Goal: Information Seeking & Learning: Learn about a topic

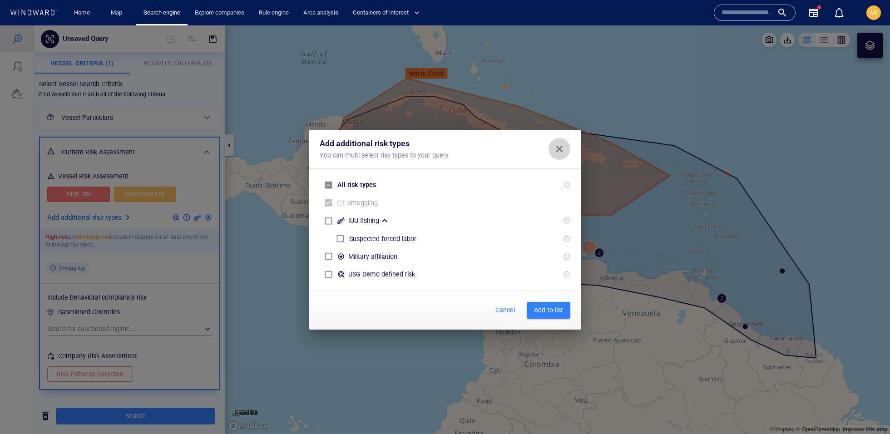
click at [556, 156] on button "Close" at bounding box center [560, 149] width 22 height 22
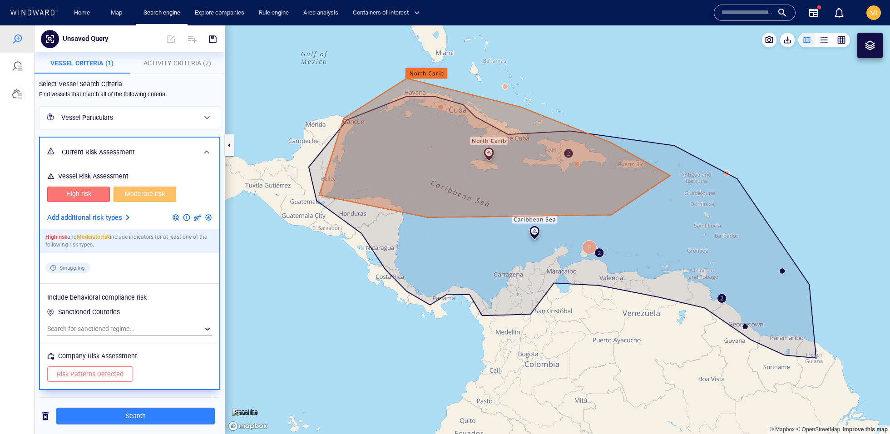
click at [19, 18] on div at bounding box center [34, 13] width 52 height 12
click at [35, 17] on div at bounding box center [34, 13] width 52 height 12
click at [39, 15] on icon at bounding box center [34, 13] width 49 height 6
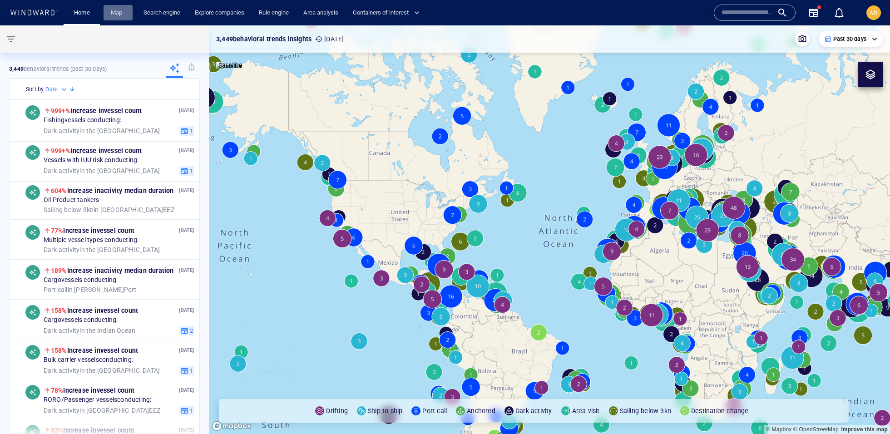
click at [127, 19] on link "Map" at bounding box center [118, 13] width 22 height 16
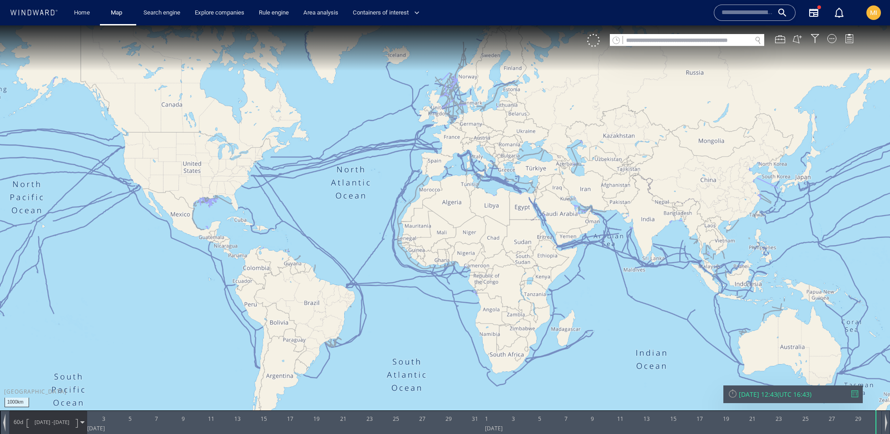
click at [820, 41] on div "VM" at bounding box center [725, 40] width 276 height 13
click at [815, 37] on div at bounding box center [815, 38] width 9 height 9
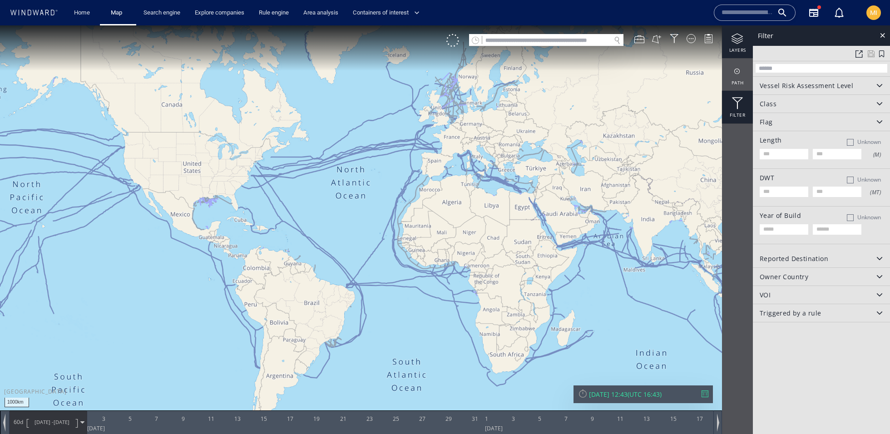
click at [737, 47] on div "layers" at bounding box center [737, 41] width 31 height 33
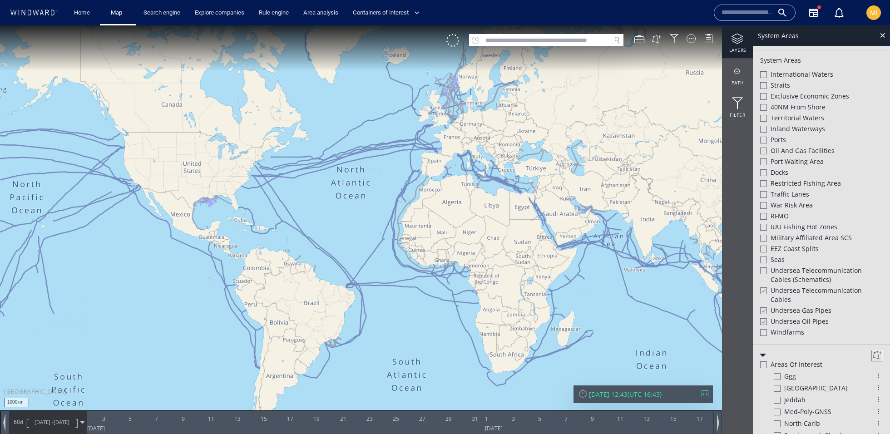
scroll to position [275, 0]
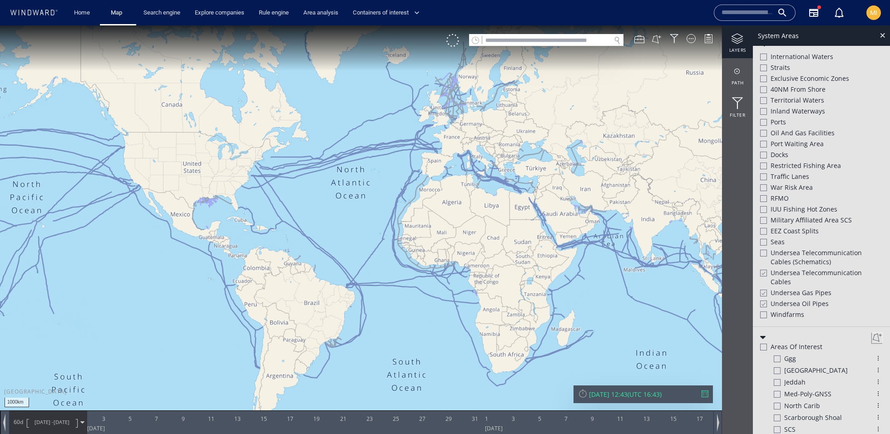
click at [766, 269] on div at bounding box center [763, 273] width 7 height 8
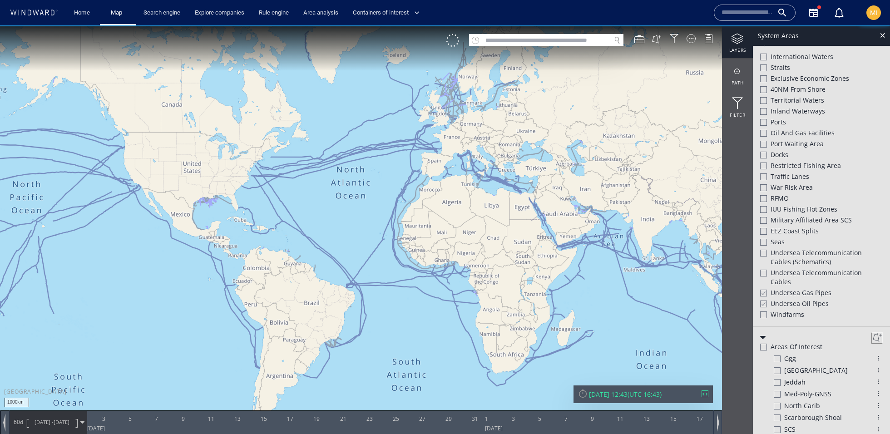
click at [764, 283] on div "Undersea Telecommunication cables" at bounding box center [821, 278] width 123 height 20
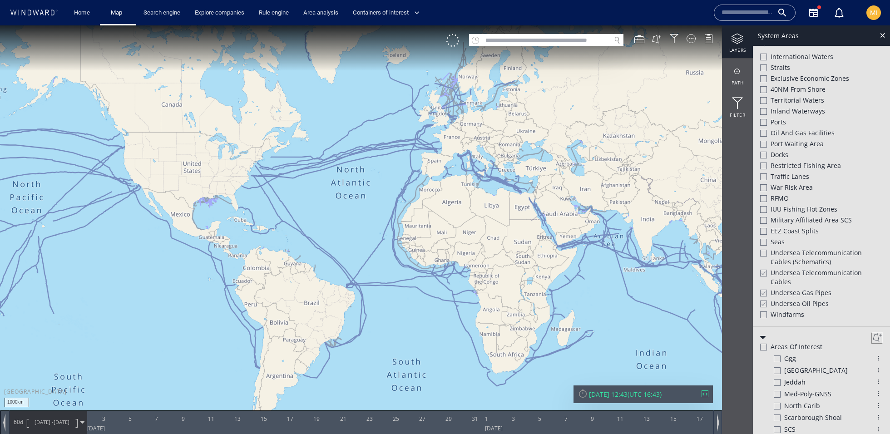
click at [764, 289] on div at bounding box center [763, 293] width 7 height 8
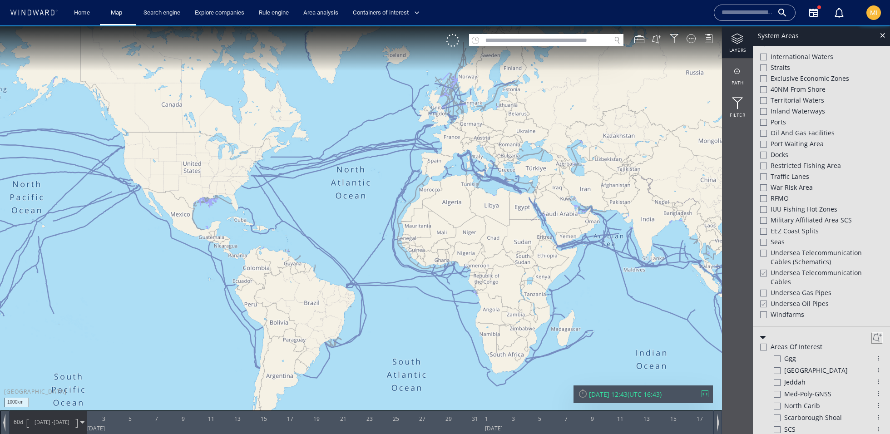
click at [764, 269] on div at bounding box center [763, 273] width 7 height 8
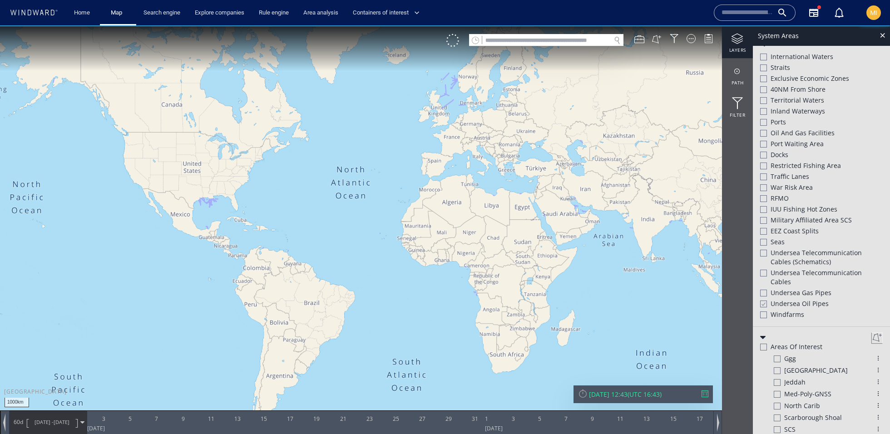
click at [764, 302] on div at bounding box center [763, 304] width 7 height 8
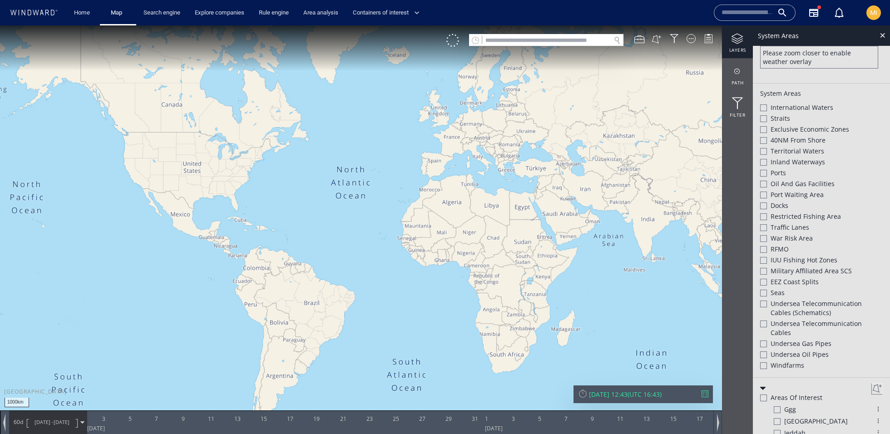
scroll to position [213, 0]
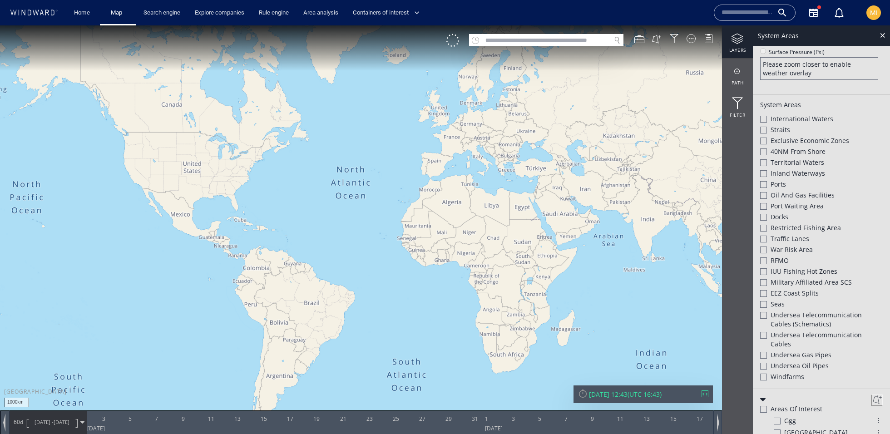
click at [886, 40] on div "System Areas" at bounding box center [821, 35] width 137 height 20
click at [886, 35] on div at bounding box center [883, 35] width 10 height 10
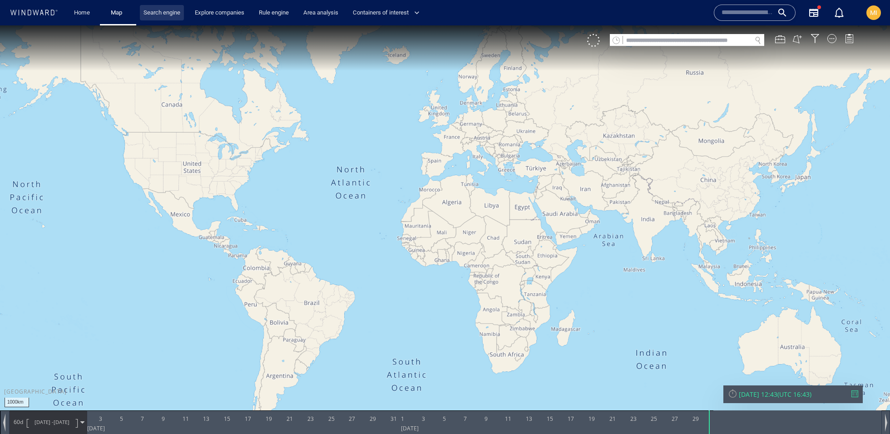
click at [157, 14] on link "Search engine" at bounding box center [162, 13] width 44 height 16
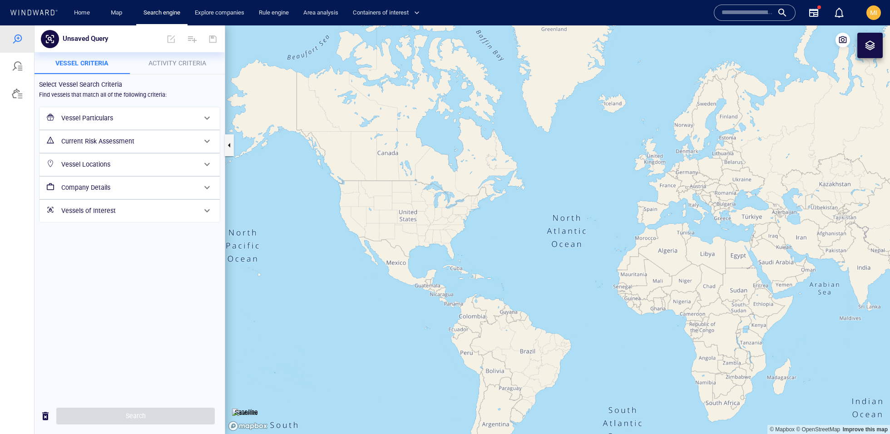
click at [119, 109] on div "Vessel Particulars" at bounding box center [129, 118] width 142 height 19
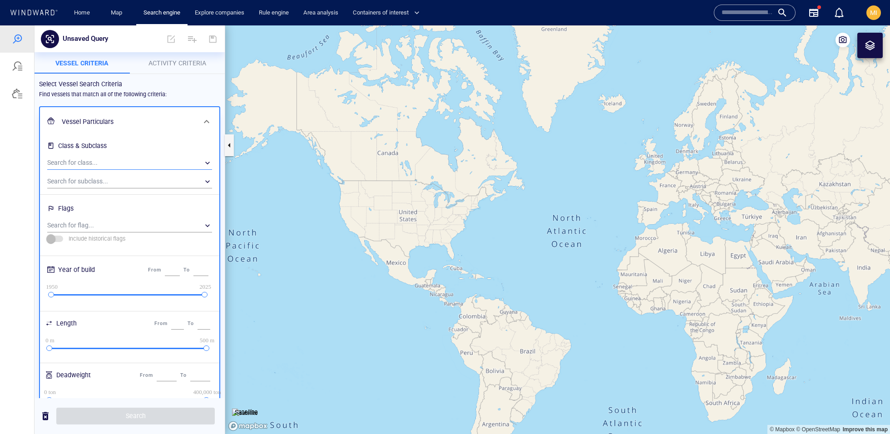
click at [108, 167] on div "​" at bounding box center [129, 163] width 165 height 14
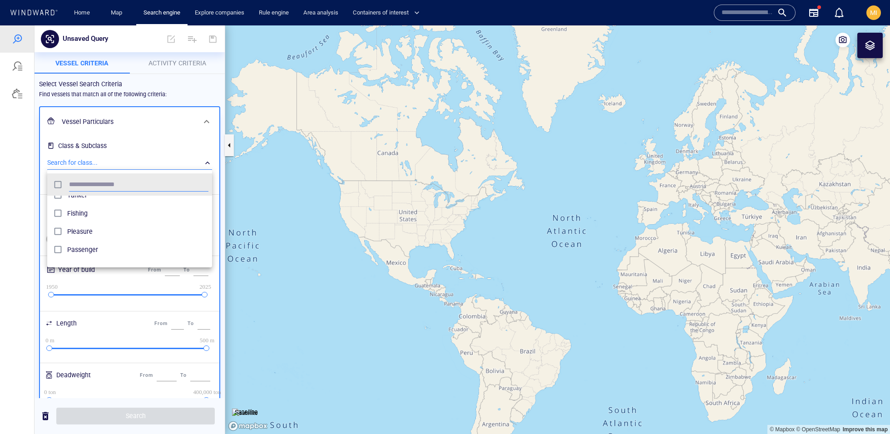
scroll to position [39, 0]
click at [209, 161] on div at bounding box center [445, 229] width 890 height 409
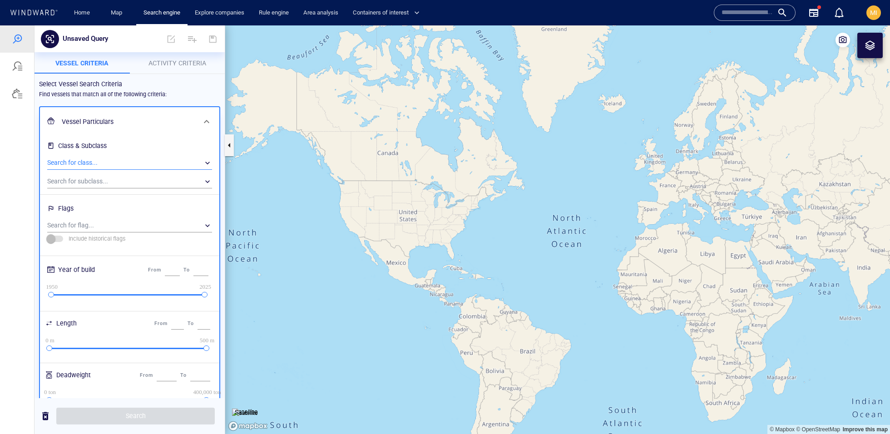
click at [196, 128] on div "Vessel Particulars" at bounding box center [128, 122] width 141 height 19
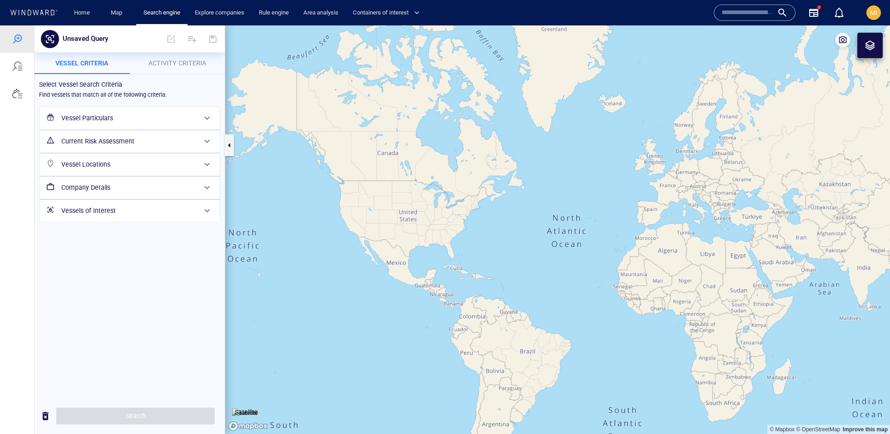
click at [189, 126] on div "Vessel Particulars" at bounding box center [129, 118] width 142 height 19
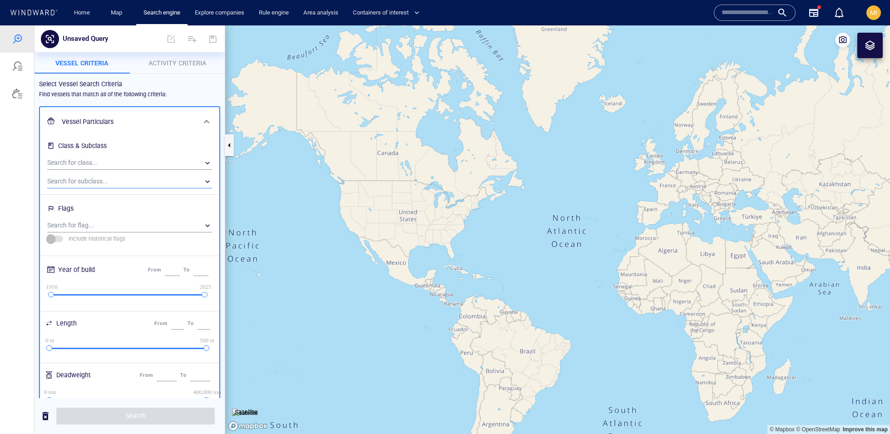
click at [155, 178] on div "​" at bounding box center [129, 182] width 165 height 14
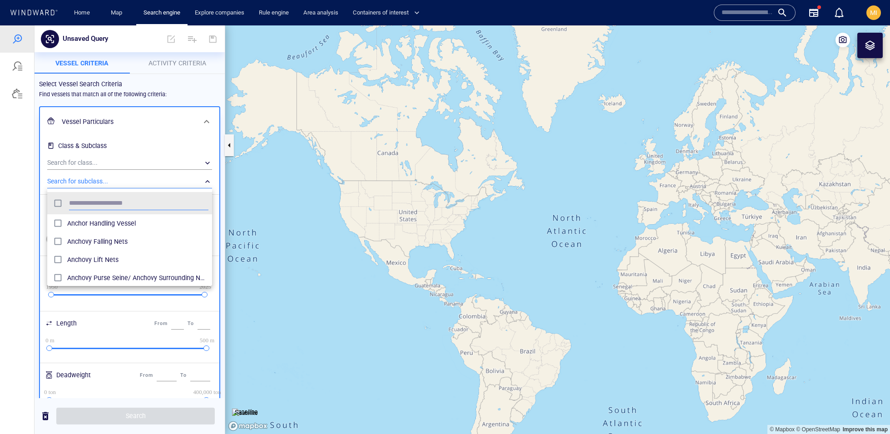
scroll to position [55, 0]
click at [204, 184] on div at bounding box center [445, 229] width 890 height 409
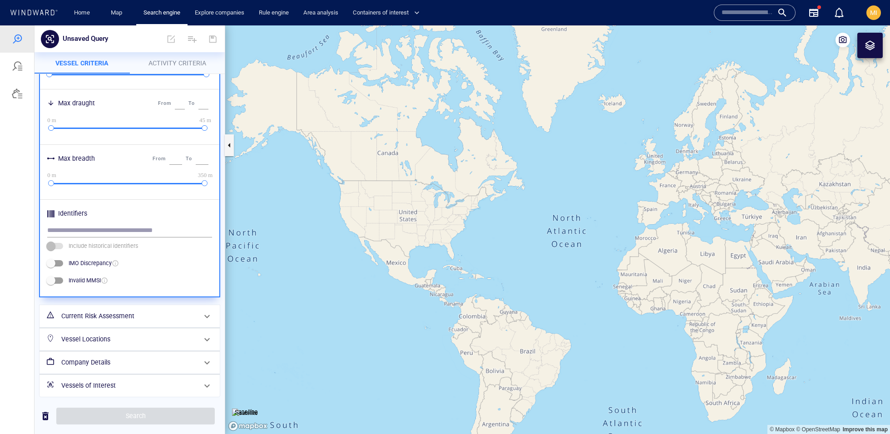
scroll to position [328, 0]
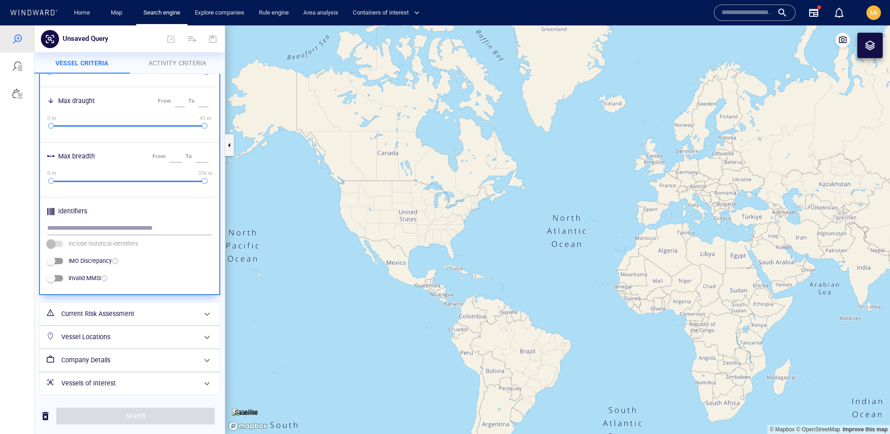
click at [169, 310] on h6 "Current Risk Assessment" at bounding box center [128, 313] width 135 height 11
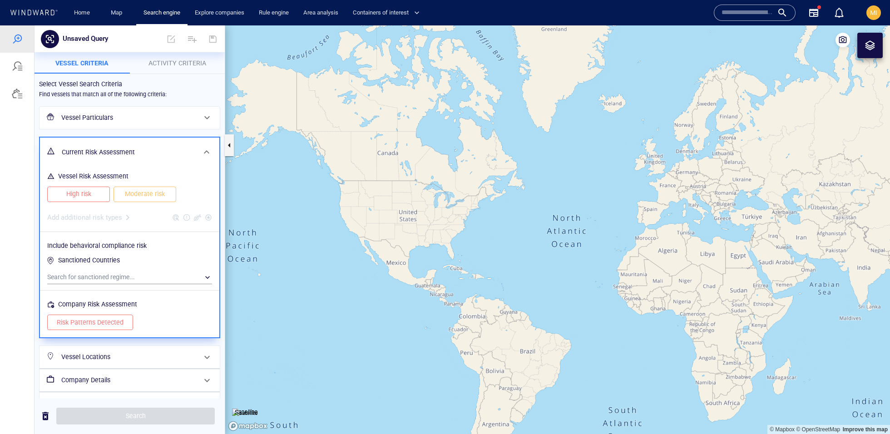
click at [101, 191] on button "High risk" at bounding box center [78, 194] width 63 height 15
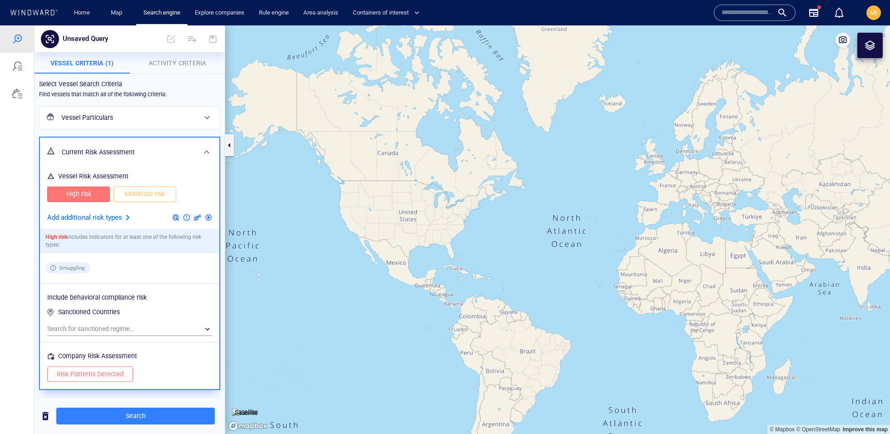
click at [127, 192] on span "Moderate risk" at bounding box center [145, 194] width 44 height 11
click at [108, 220] on p "Add additional risk types" at bounding box center [84, 218] width 75 height 12
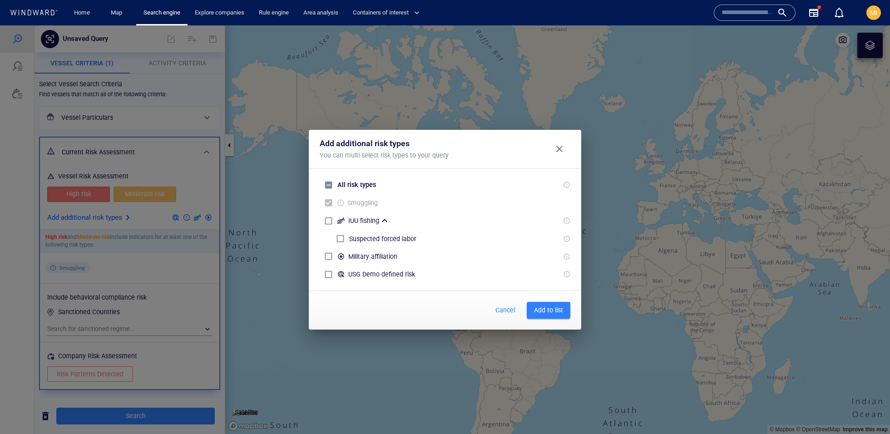
click at [561, 148] on span "Close" at bounding box center [559, 149] width 11 height 11
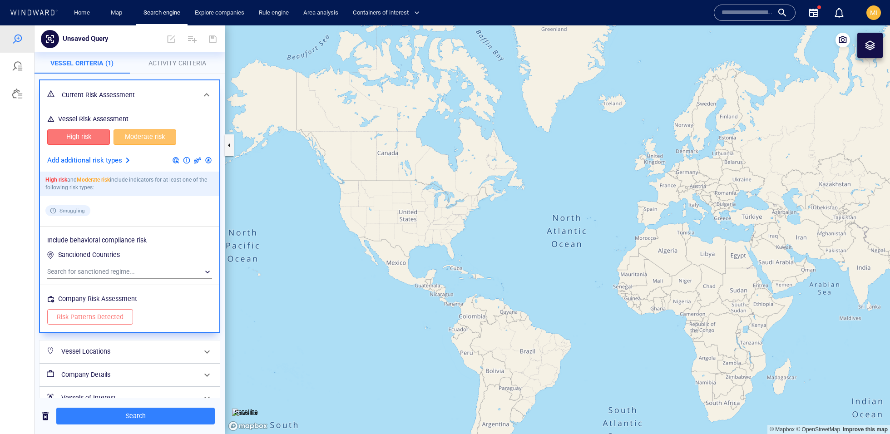
scroll to position [72, 0]
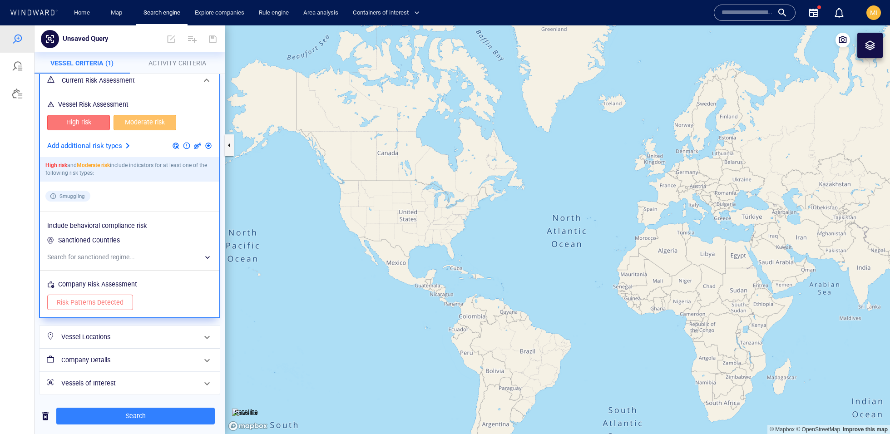
click at [140, 338] on h6 "Vessel Locations" at bounding box center [128, 337] width 135 height 11
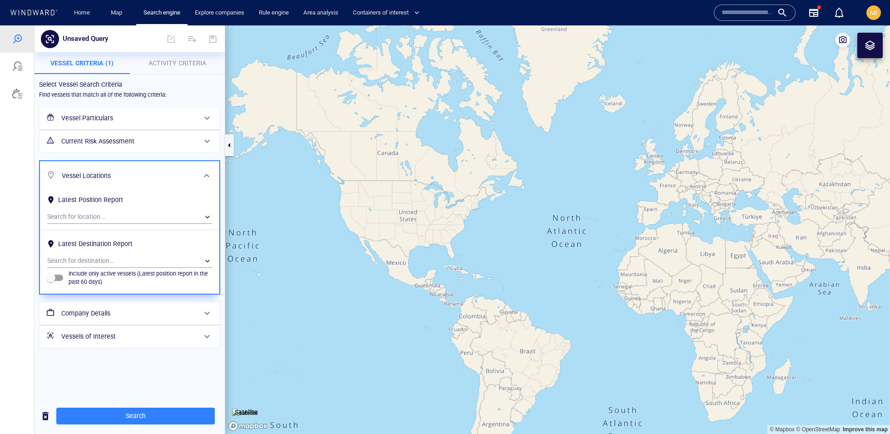
scroll to position [0, 0]
click at [133, 221] on div "​" at bounding box center [129, 217] width 165 height 14
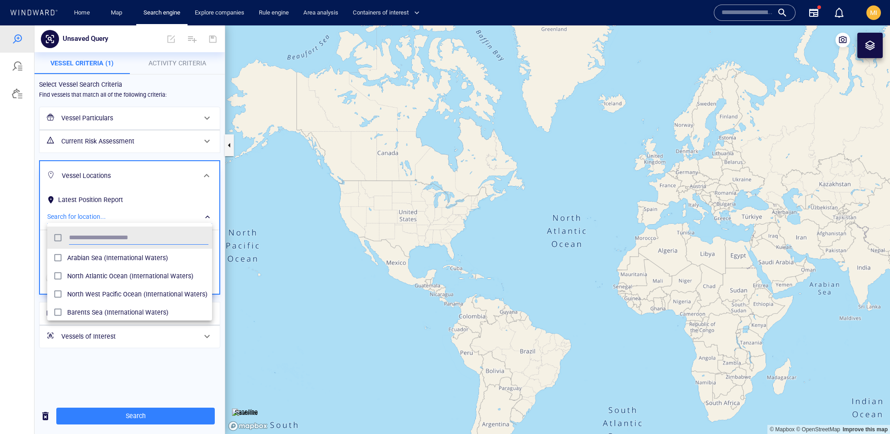
scroll to position [90, 164]
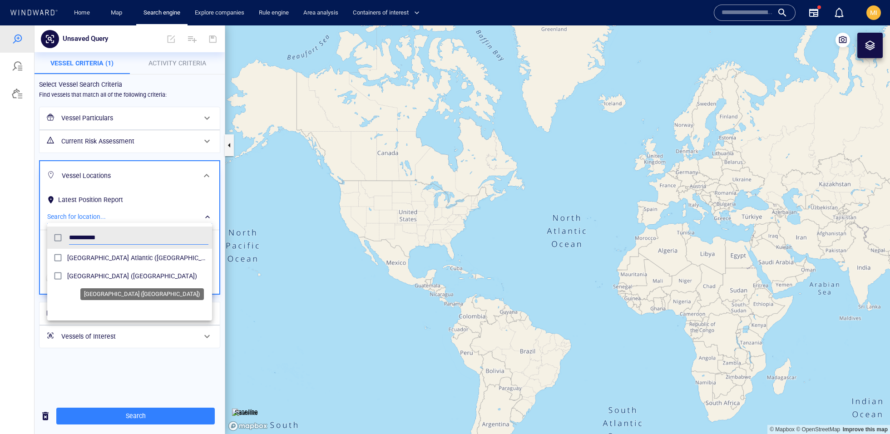
type input "**********"
click at [89, 280] on span "South America Pacific (Maritime Region)" at bounding box center [137, 276] width 141 height 11
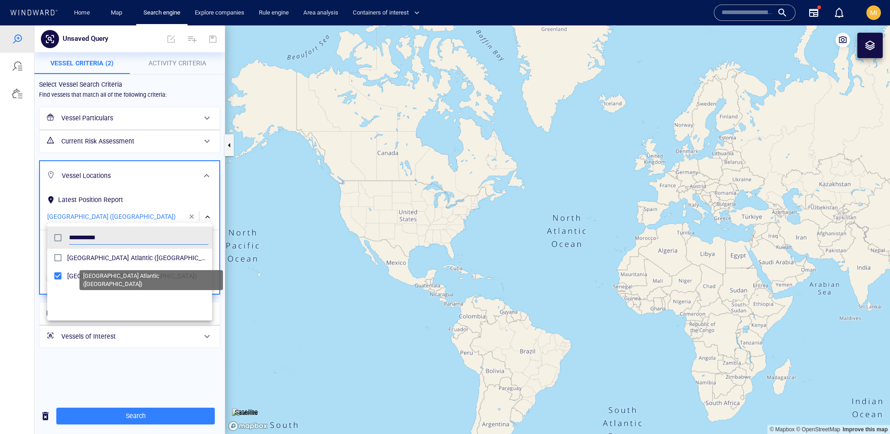
click at [97, 260] on span "South America Atlantic (Maritime Region)" at bounding box center [137, 258] width 141 height 11
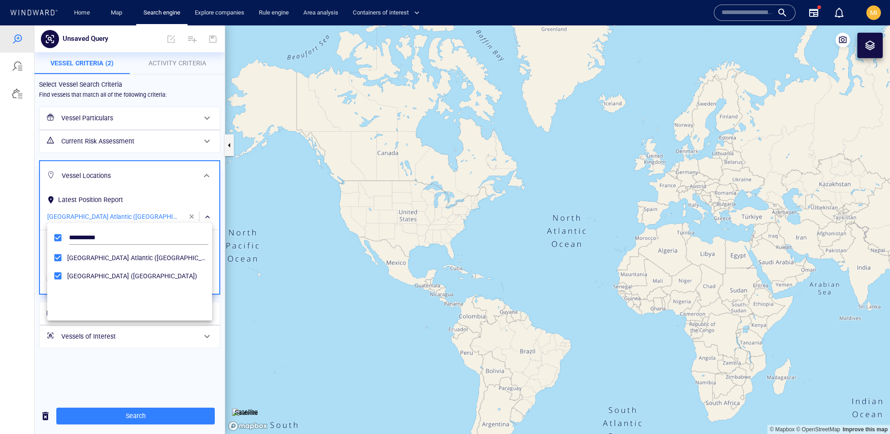
click at [169, 360] on div at bounding box center [445, 229] width 890 height 409
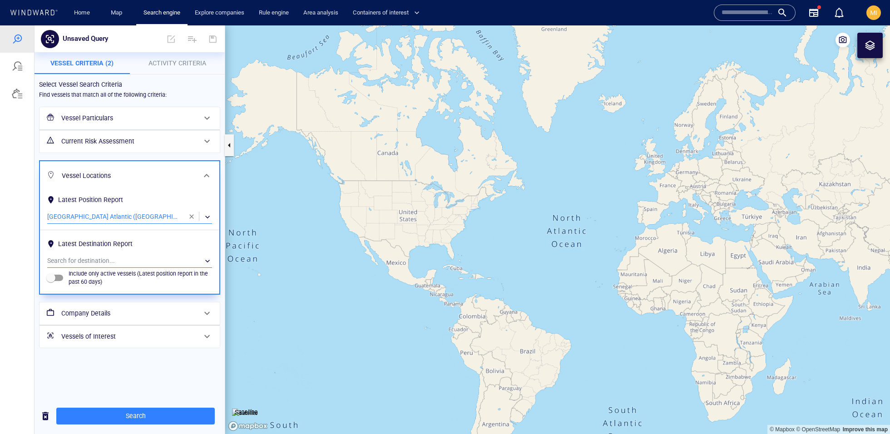
click at [158, 263] on div "​" at bounding box center [129, 261] width 165 height 14
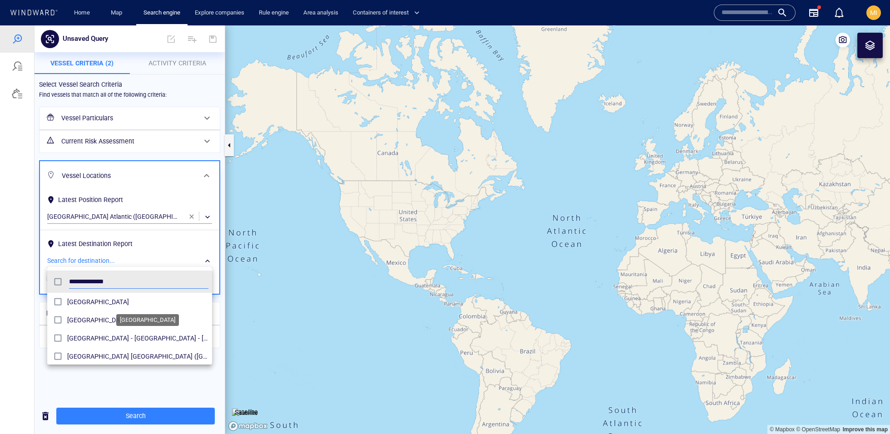
click at [108, 303] on span "United States" at bounding box center [137, 302] width 141 height 11
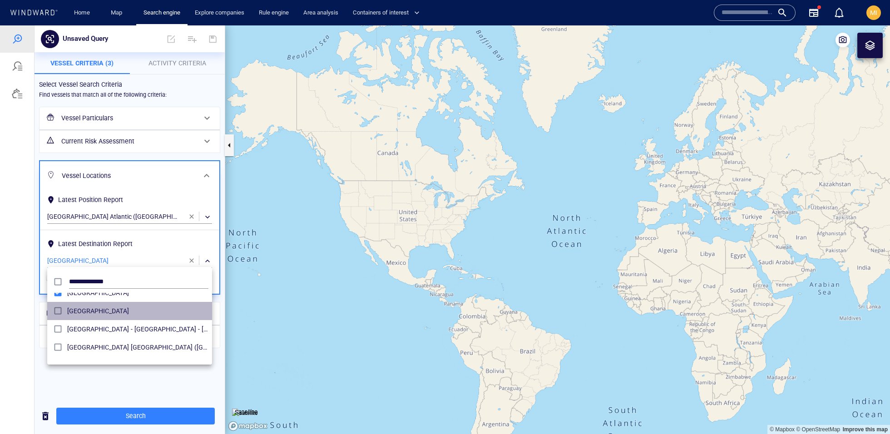
click at [119, 318] on div "United States Virgin Islands" at bounding box center [137, 311] width 141 height 15
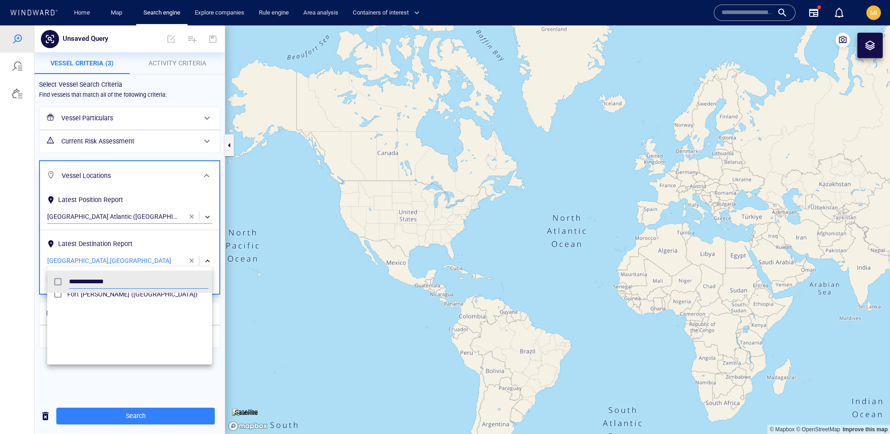
scroll to position [420, 0]
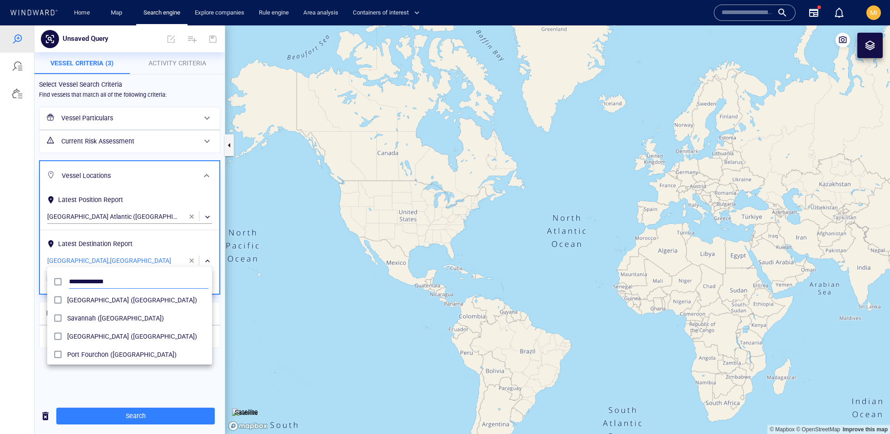
click at [116, 276] on input "**********" at bounding box center [138, 282] width 139 height 14
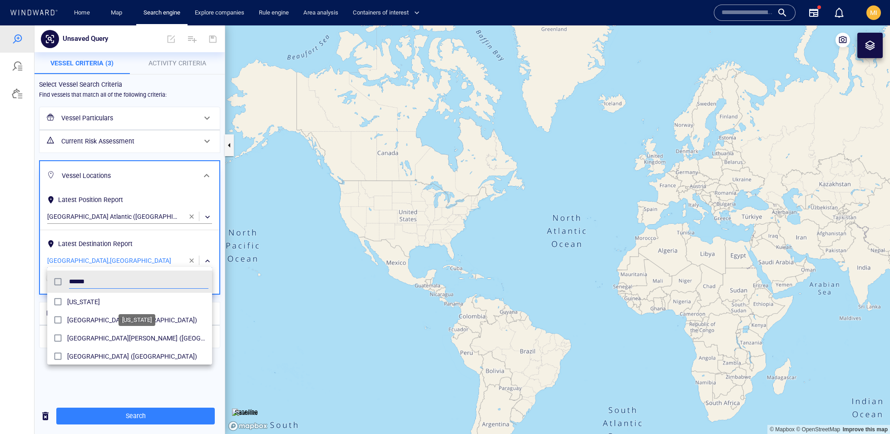
type input "******"
click at [109, 301] on span "Puerto Rico" at bounding box center [137, 302] width 141 height 11
click at [194, 379] on div at bounding box center [445, 229] width 890 height 409
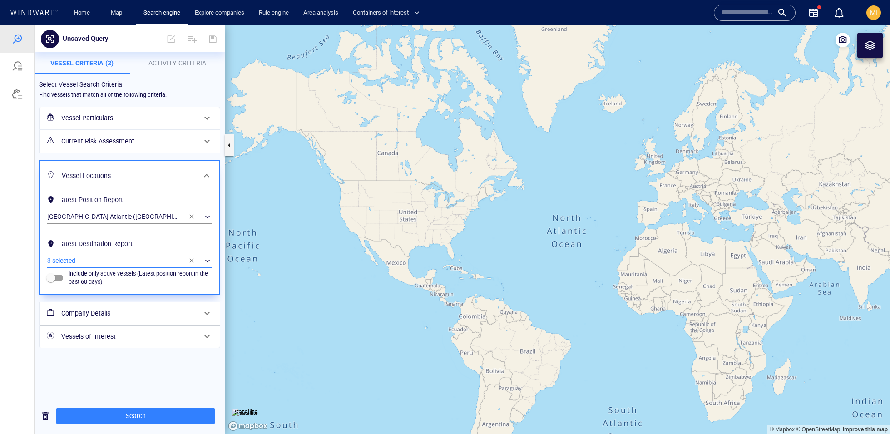
click at [155, 260] on div "​" at bounding box center [129, 261] width 165 height 14
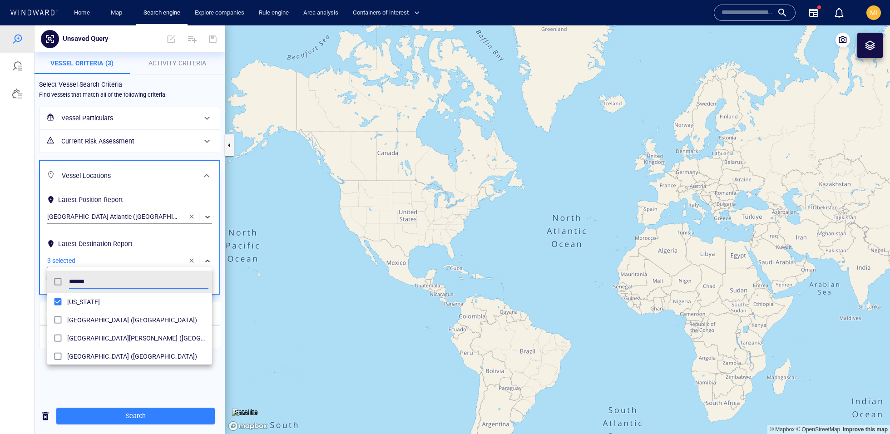
scroll to position [90, 164]
click at [195, 382] on div at bounding box center [445, 229] width 890 height 409
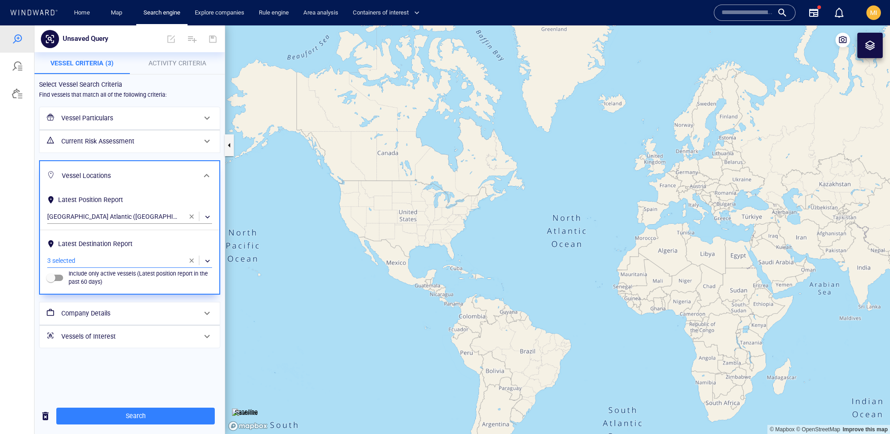
click at [184, 316] on h6 "Company Details" at bounding box center [128, 313] width 135 height 11
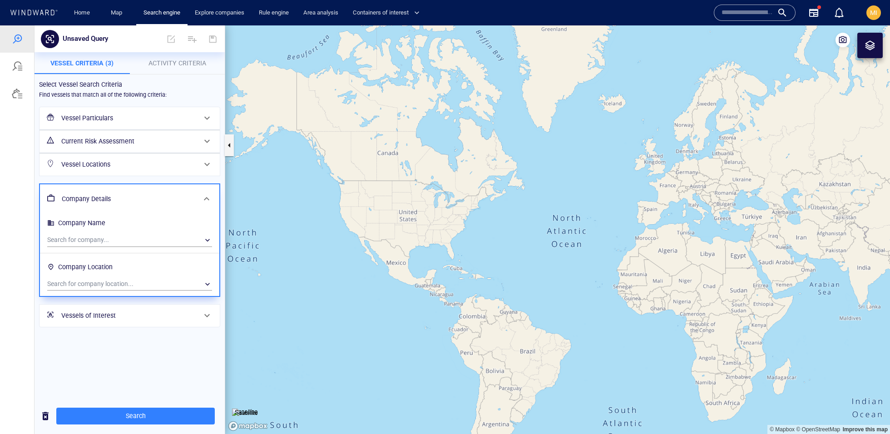
click at [163, 200] on h6 "Company Details" at bounding box center [129, 199] width 134 height 11
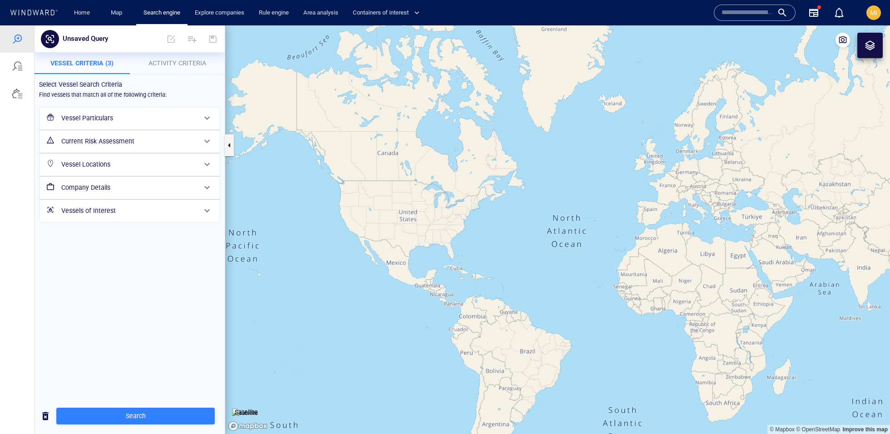
click at [147, 214] on h6 "Vessels of Interest" at bounding box center [128, 210] width 135 height 11
click at [147, 214] on div "Vessels of Interest" at bounding box center [128, 222] width 141 height 19
click at [156, 66] on span "Activity Criteria" at bounding box center [178, 63] width 58 height 7
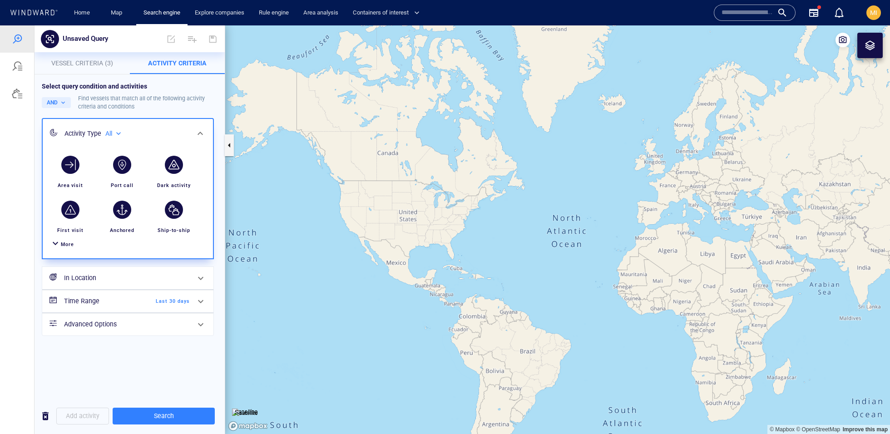
click at [70, 243] on span "More" at bounding box center [67, 245] width 13 height 6
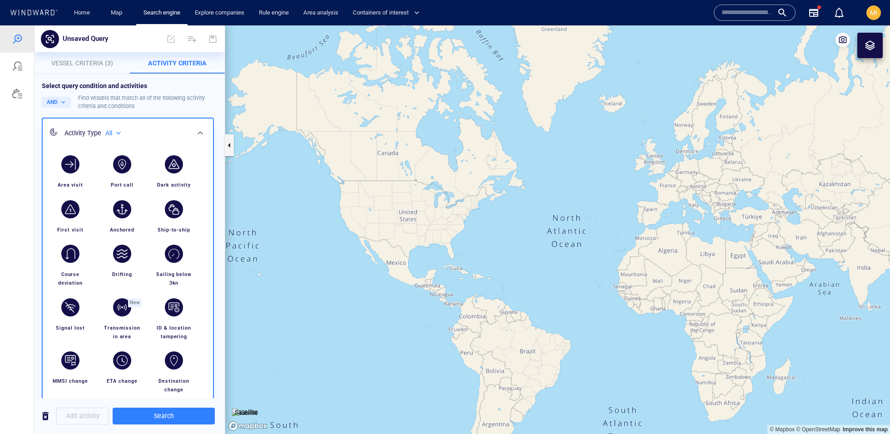
click at [176, 166] on div "button" at bounding box center [174, 164] width 18 height 18
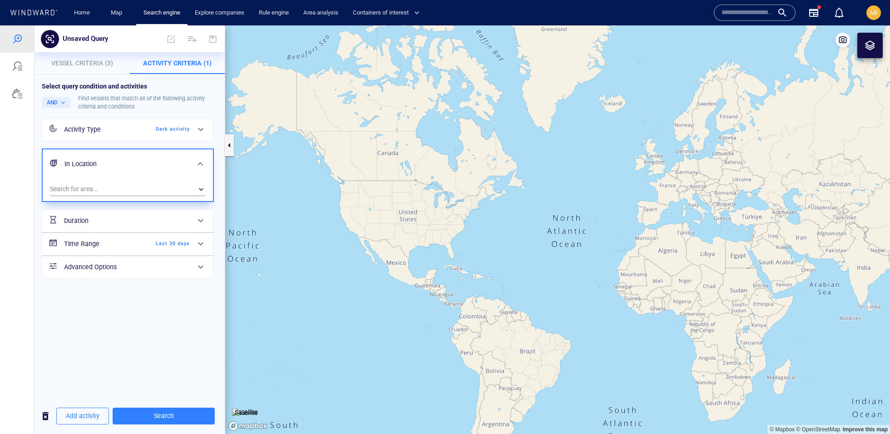
click at [174, 124] on div "Activity Type Dark activity" at bounding box center [126, 129] width 133 height 19
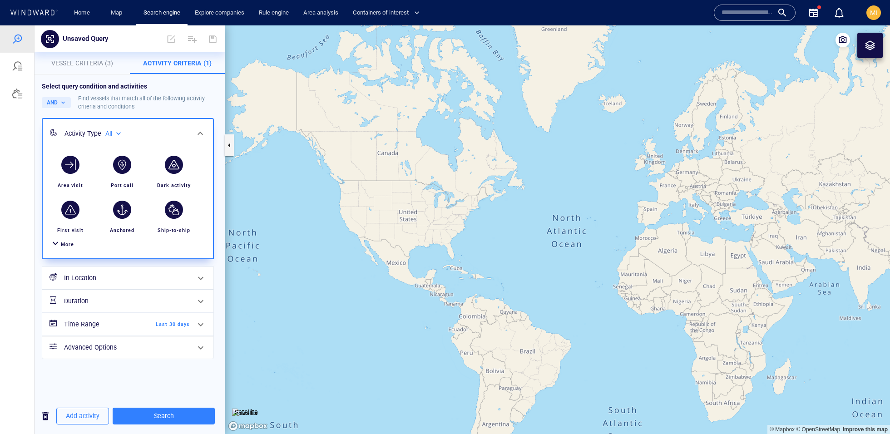
click at [72, 248] on div "More" at bounding box center [67, 244] width 13 height 9
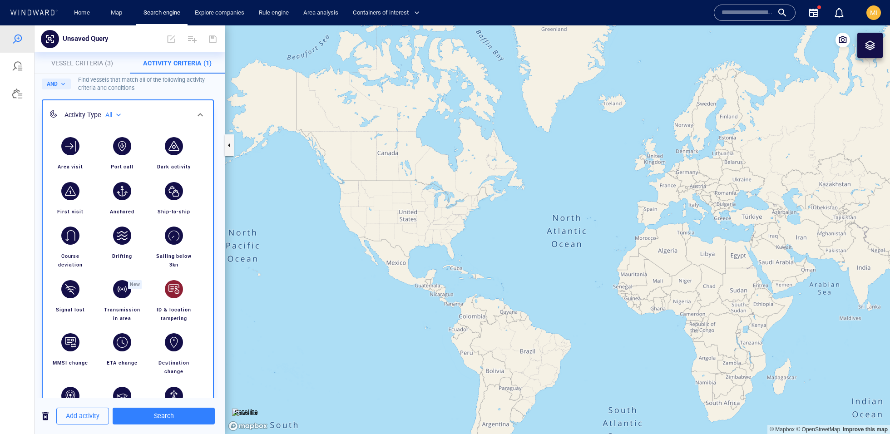
scroll to position [15, 0]
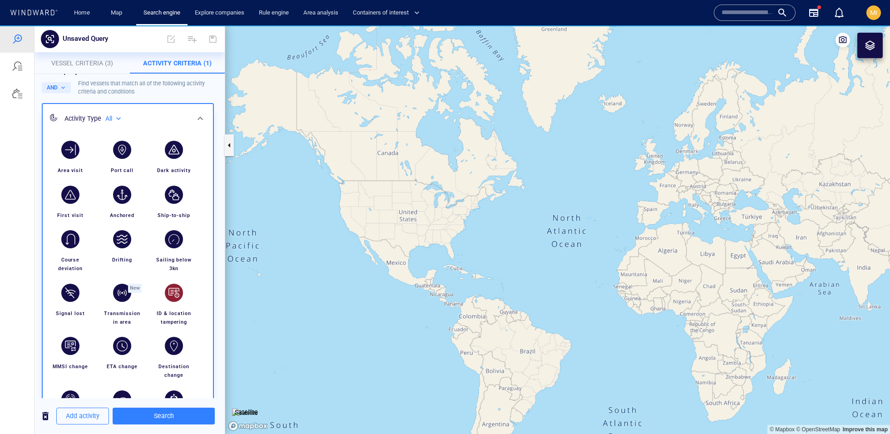
click at [175, 303] on div "button" at bounding box center [173, 292] width 25 height 25
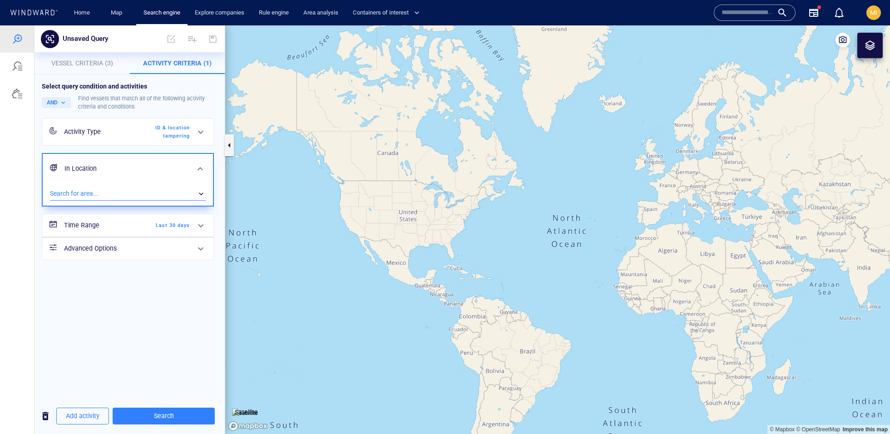
click at [129, 191] on div "​" at bounding box center [128, 194] width 156 height 14
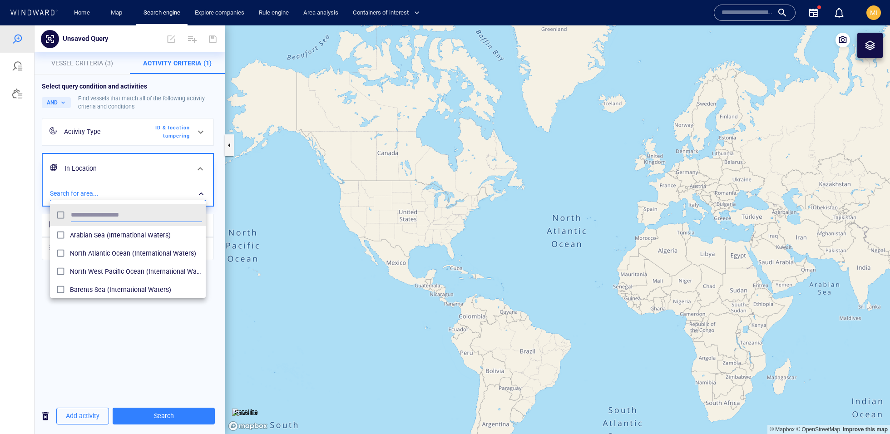
scroll to position [90, 155]
click at [216, 235] on div at bounding box center [445, 229] width 890 height 409
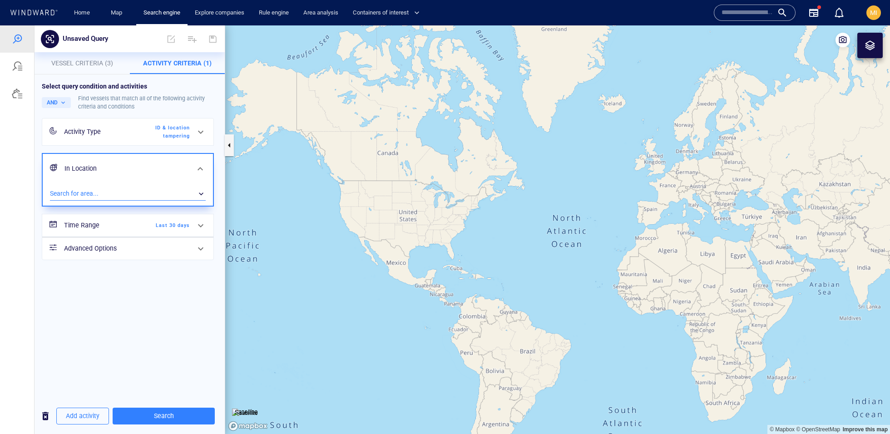
click at [139, 225] on span "Last 30 days" at bounding box center [164, 226] width 52 height 8
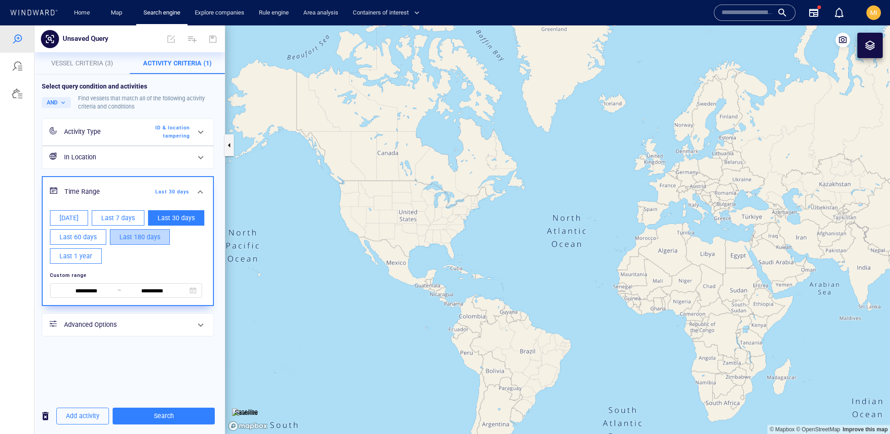
click at [120, 234] on span "Last 180 days" at bounding box center [139, 237] width 41 height 11
type input "**********"
click at [223, 230] on div "**********" at bounding box center [130, 209] width 190 height 269
click at [199, 191] on span at bounding box center [200, 192] width 11 height 11
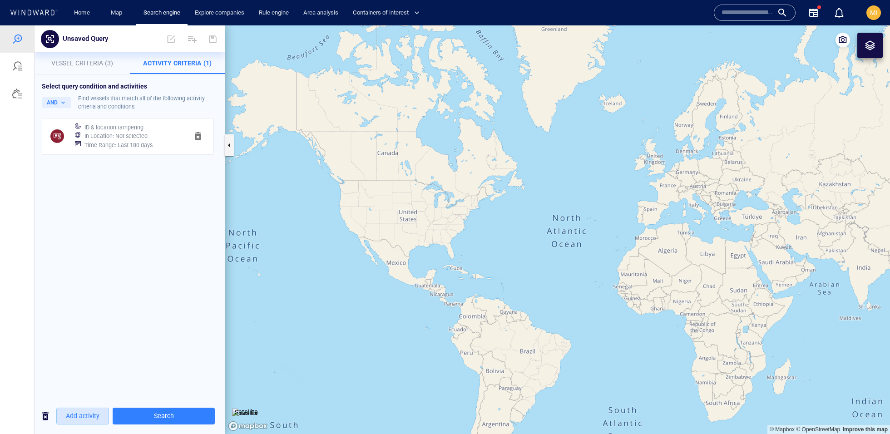
click at [79, 415] on span "Add activity" at bounding box center [83, 416] width 34 height 11
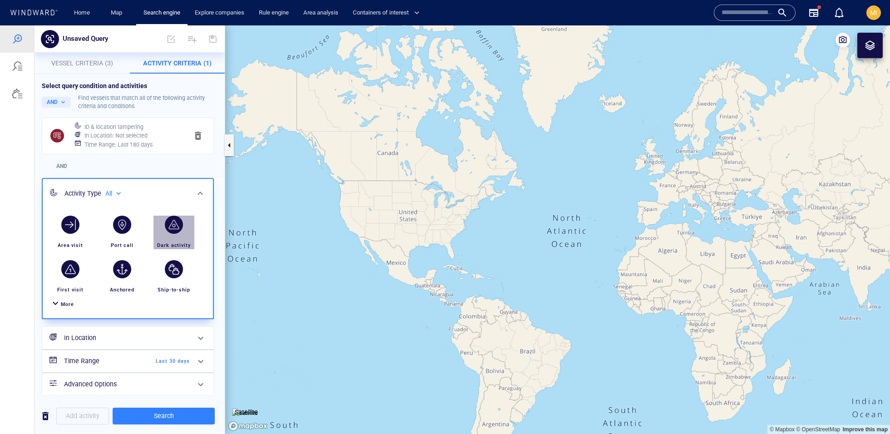
click at [175, 231] on div "button" at bounding box center [174, 225] width 18 height 18
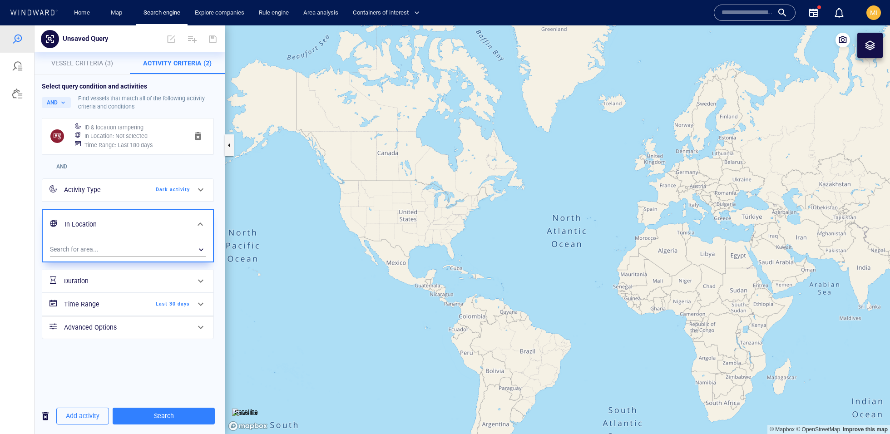
click at [173, 303] on span "Last 30 days" at bounding box center [164, 304] width 52 height 8
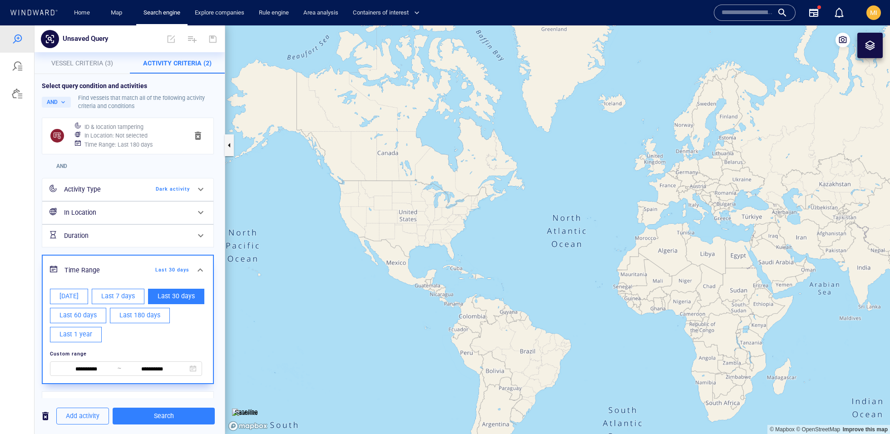
click at [129, 318] on span "Last 180 days" at bounding box center [139, 315] width 41 height 11
type input "**********"
click at [98, 414] on span "Add activity" at bounding box center [83, 416] width 34 height 11
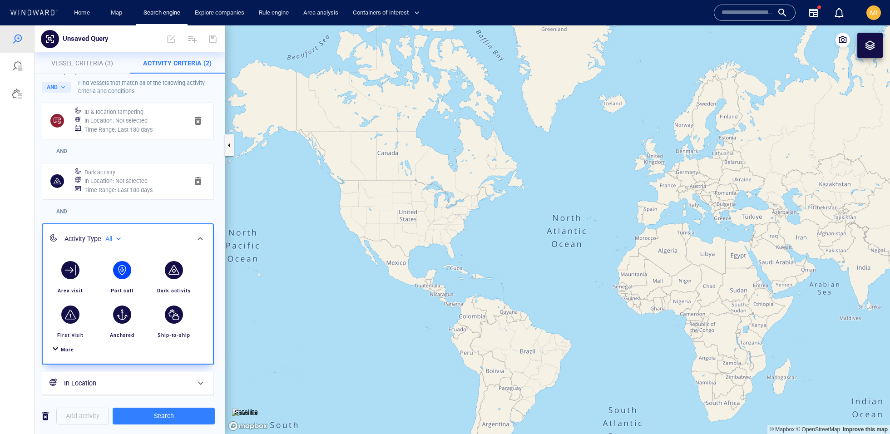
scroll to position [17, 0]
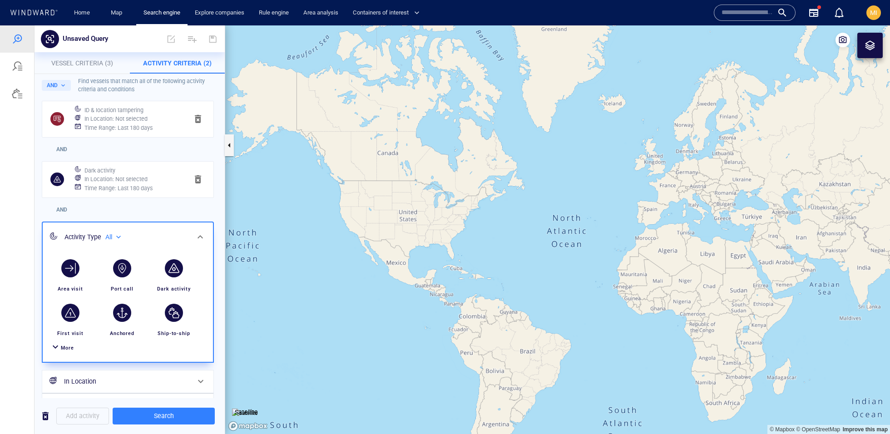
click at [72, 348] on span "More" at bounding box center [67, 348] width 13 height 6
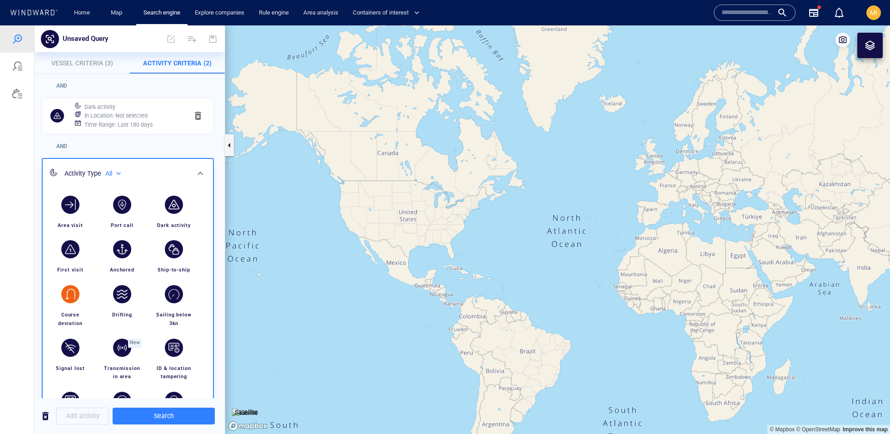
scroll to position [84, 0]
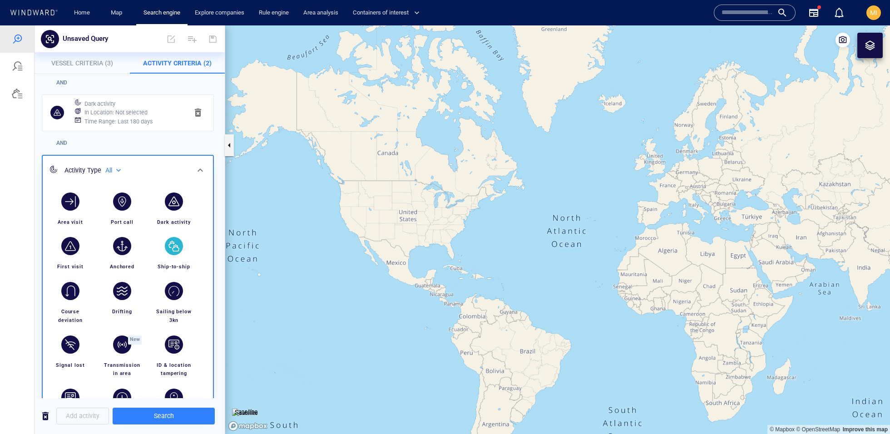
click at [179, 238] on div "button" at bounding box center [174, 246] width 18 height 18
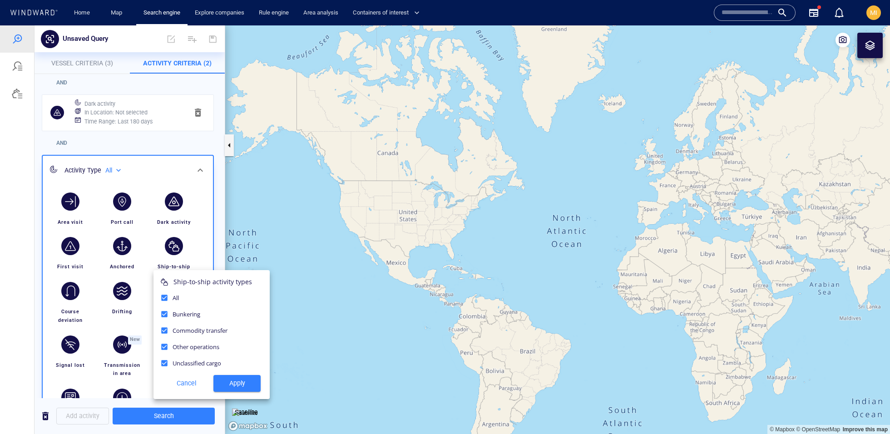
click at [224, 378] on span "Apply" at bounding box center [237, 383] width 33 height 11
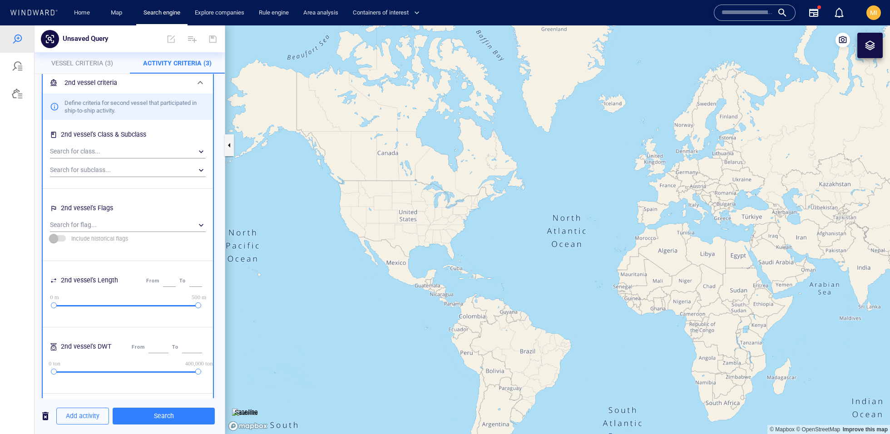
scroll to position [206, 0]
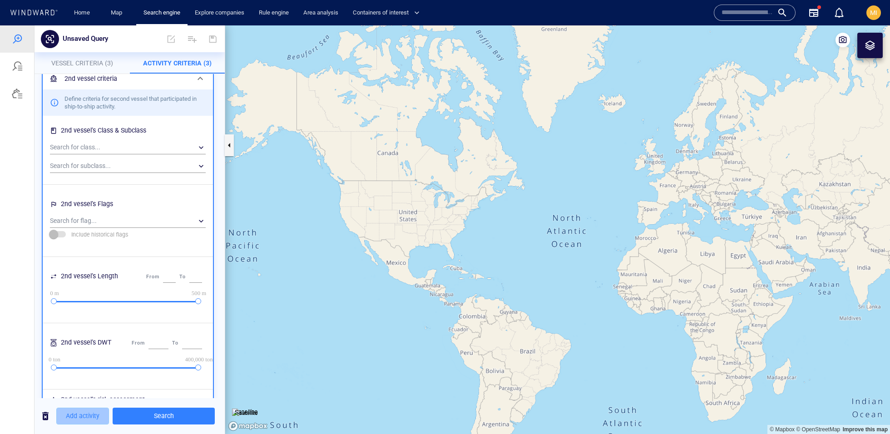
click at [74, 412] on span "Add activity" at bounding box center [83, 416] width 34 height 11
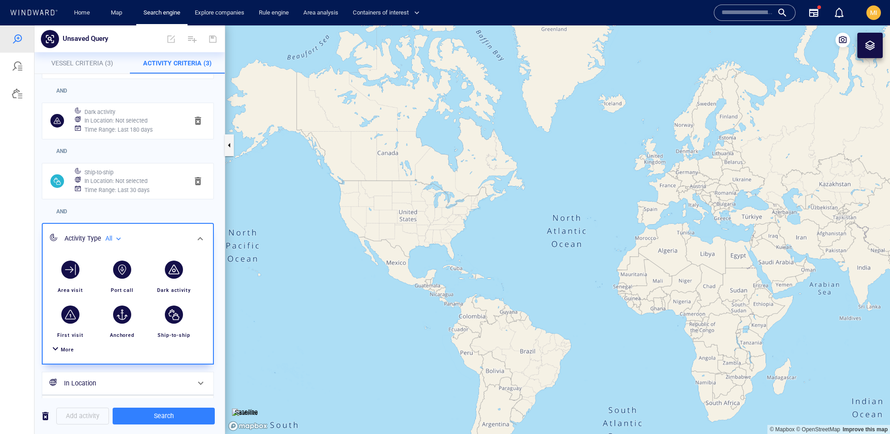
scroll to position [71, 0]
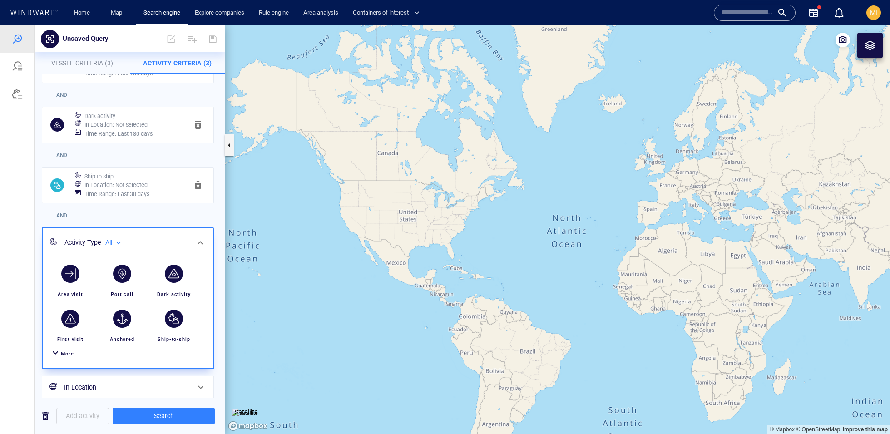
click at [126, 194] on h6 "Time Range : Last 30 days" at bounding box center [116, 194] width 65 height 9
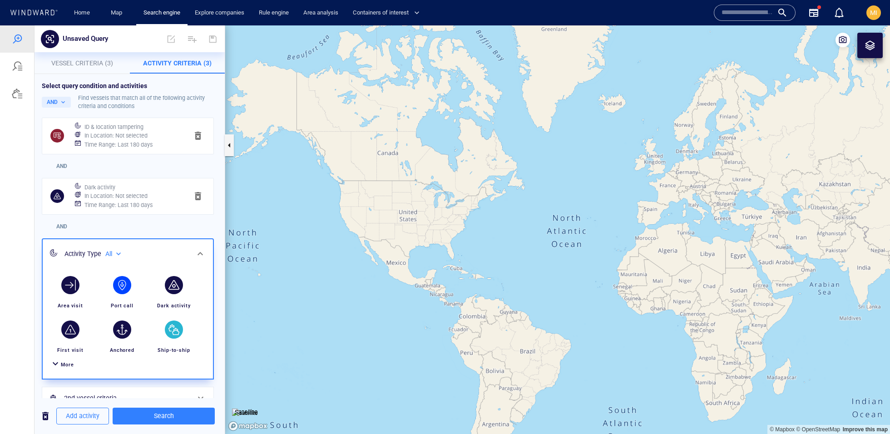
scroll to position [109, 0]
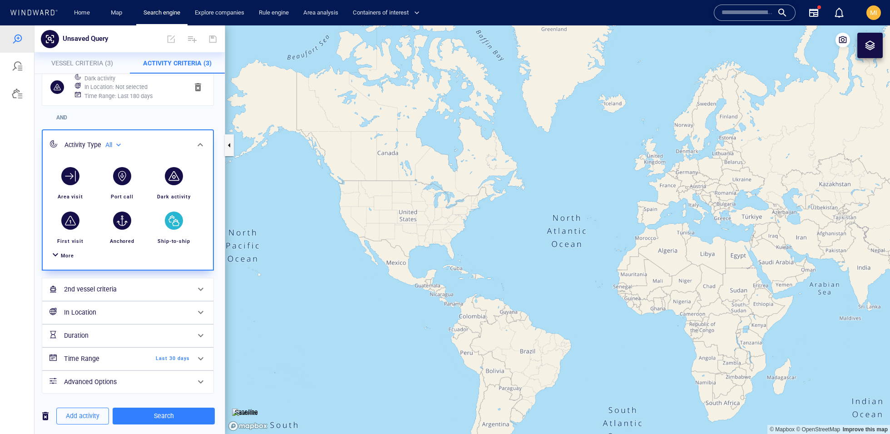
click at [136, 353] on h6 "Time Range" at bounding box center [101, 358] width 74 height 11
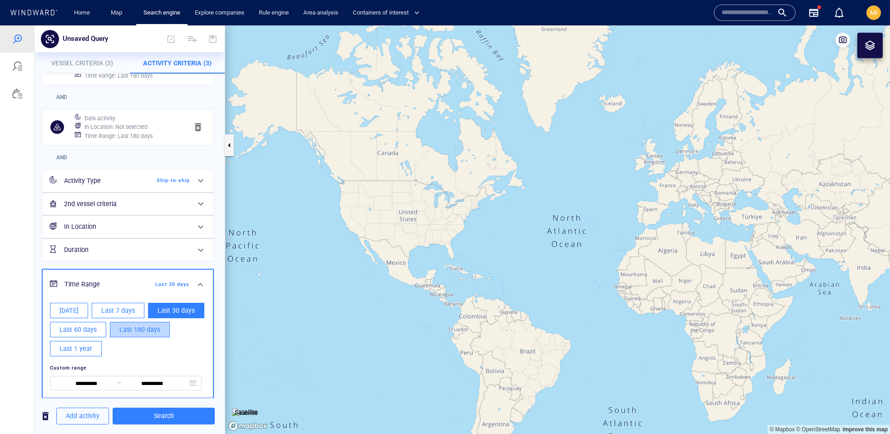
click at [121, 331] on span "Last 180 days" at bounding box center [139, 329] width 41 height 11
type input "**********"
click at [96, 411] on span "Add activity" at bounding box center [83, 416] width 34 height 11
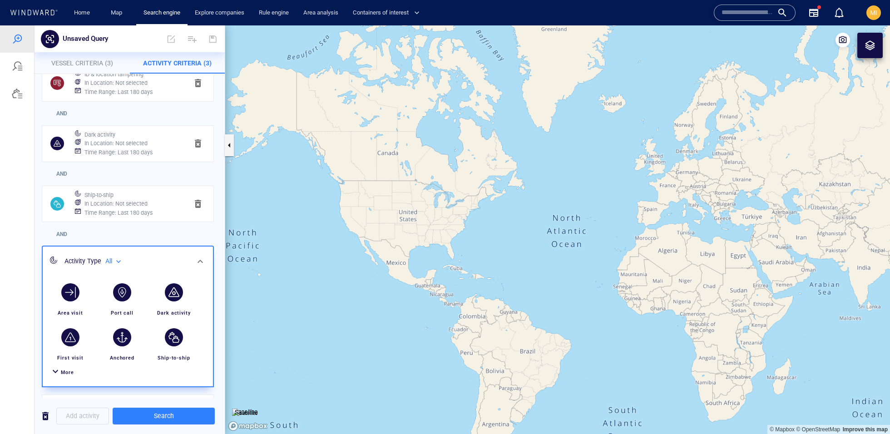
scroll to position [55, 0]
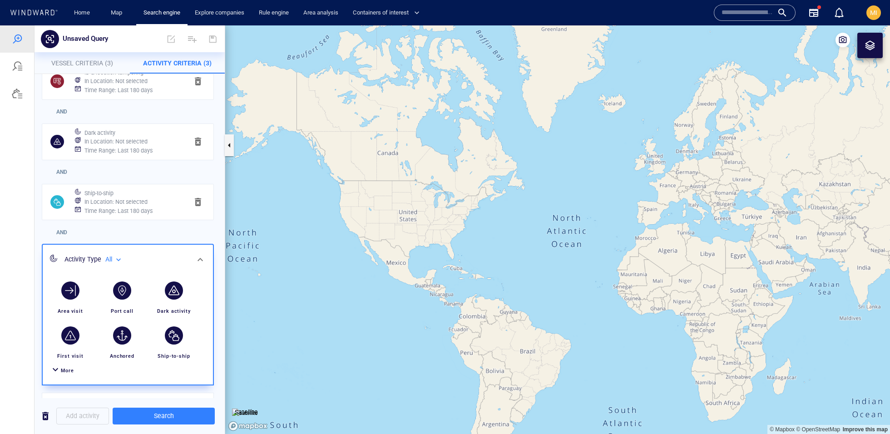
click at [65, 364] on div "More" at bounding box center [127, 371] width 159 height 17
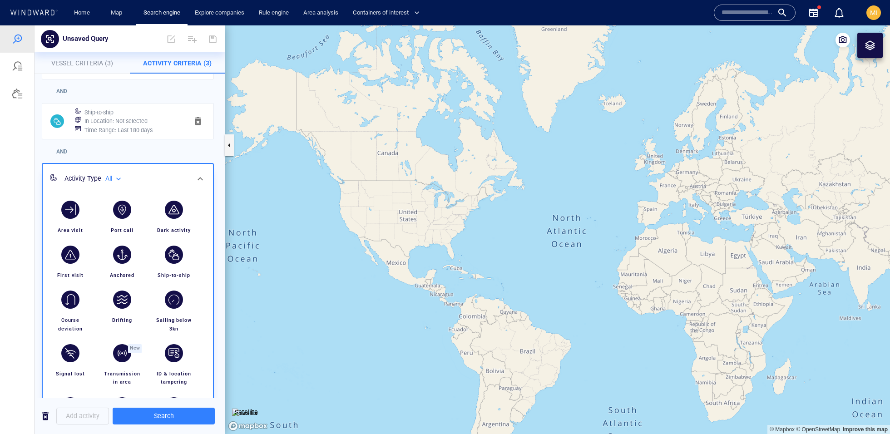
scroll to position [207, 0]
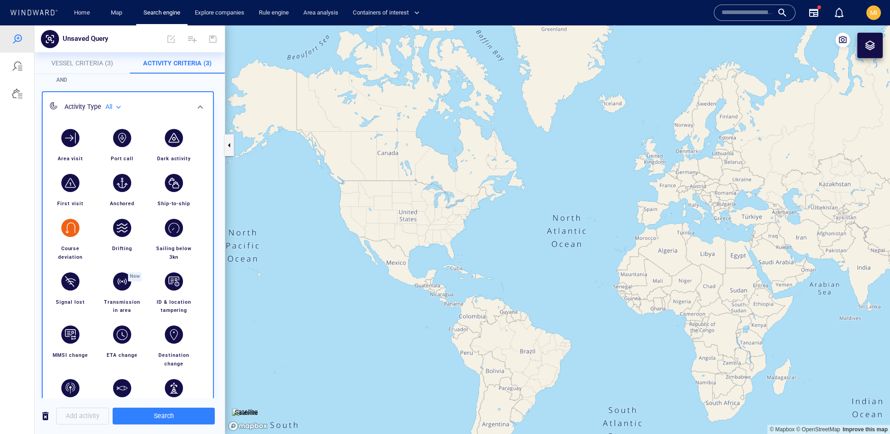
click at [62, 236] on div "button" at bounding box center [70, 227] width 25 height 25
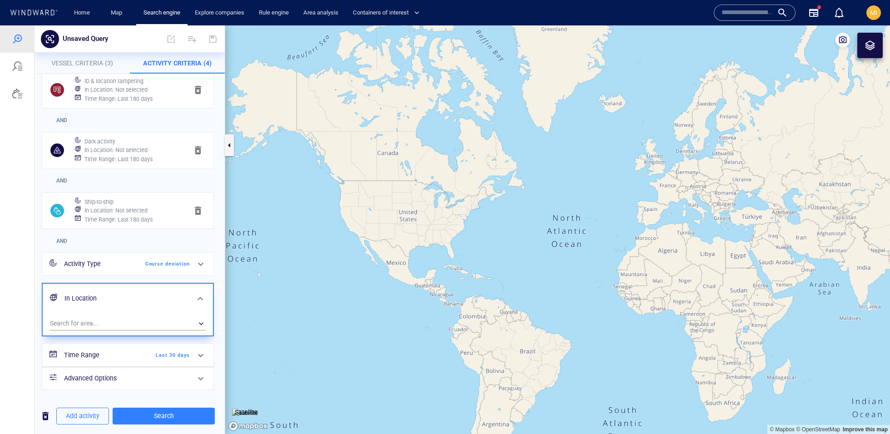
scroll to position [48, 0]
click at [174, 345] on div "Time Range Last 30 days" at bounding box center [126, 353] width 133 height 19
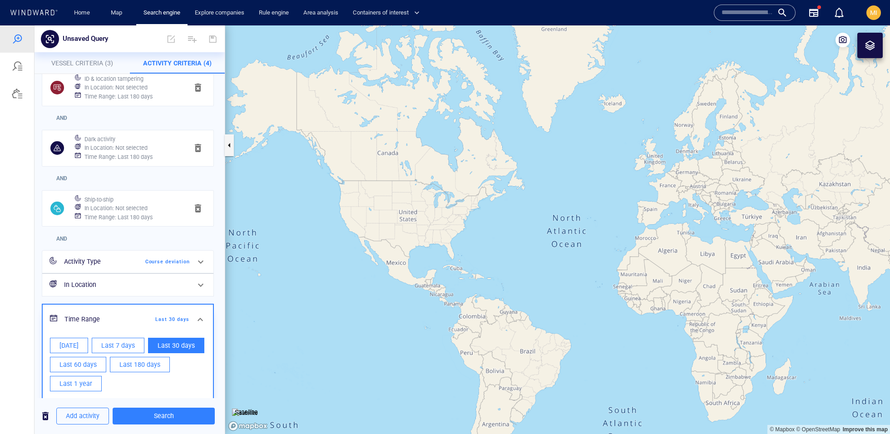
scroll to position [8, 0]
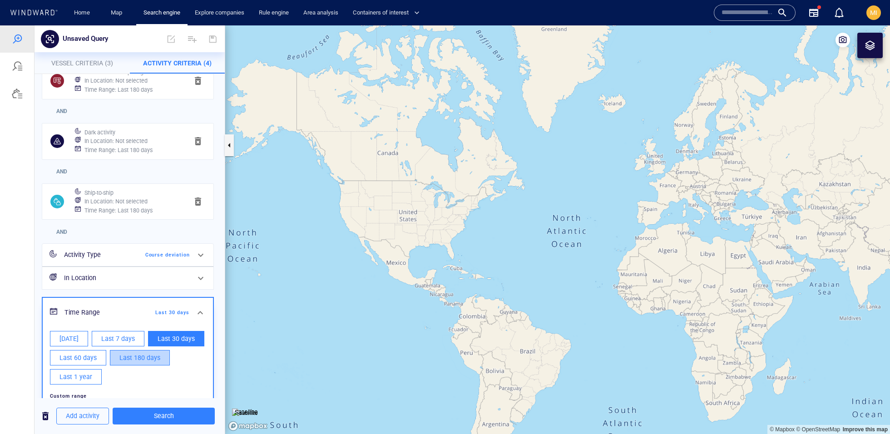
click at [146, 353] on span "Last 180 days" at bounding box center [139, 358] width 41 height 11
type input "**********"
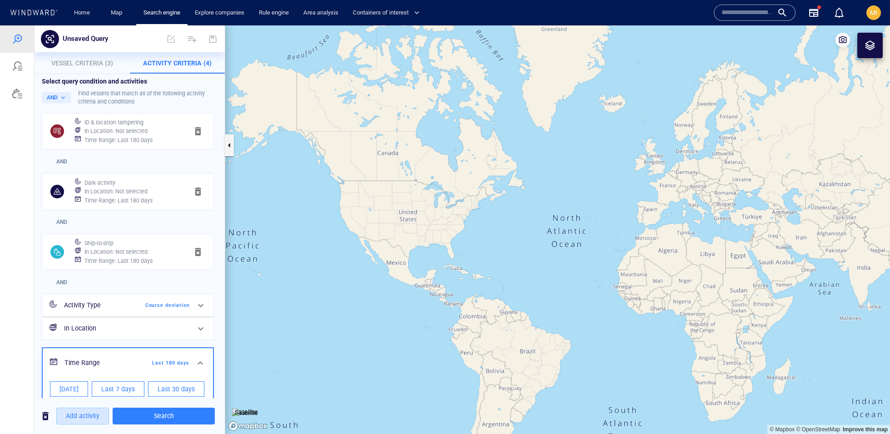
click at [101, 416] on button "Add activity" at bounding box center [82, 416] width 53 height 17
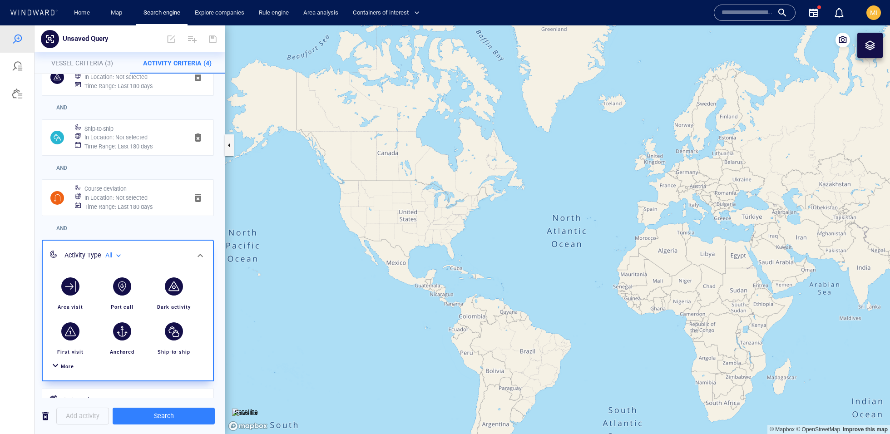
scroll to position [123, 0]
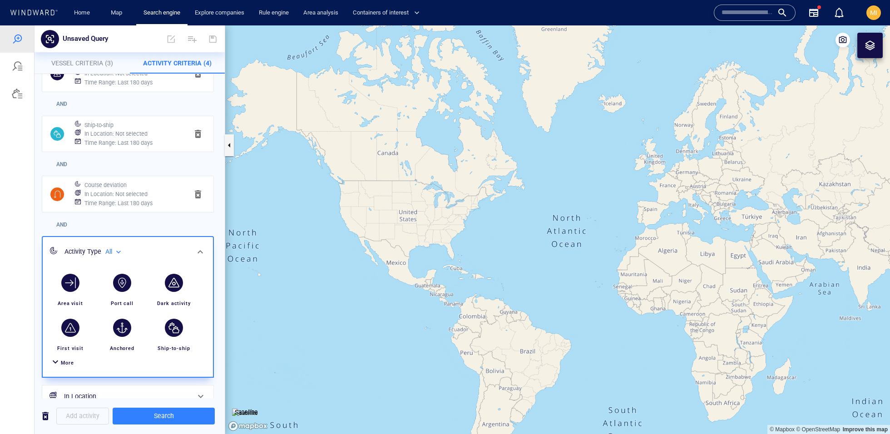
click at [61, 360] on span "More" at bounding box center [67, 363] width 13 height 6
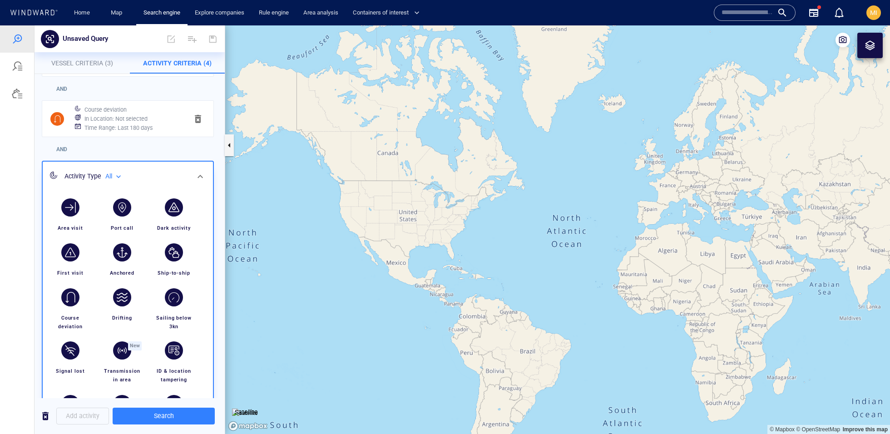
scroll to position [200, 0]
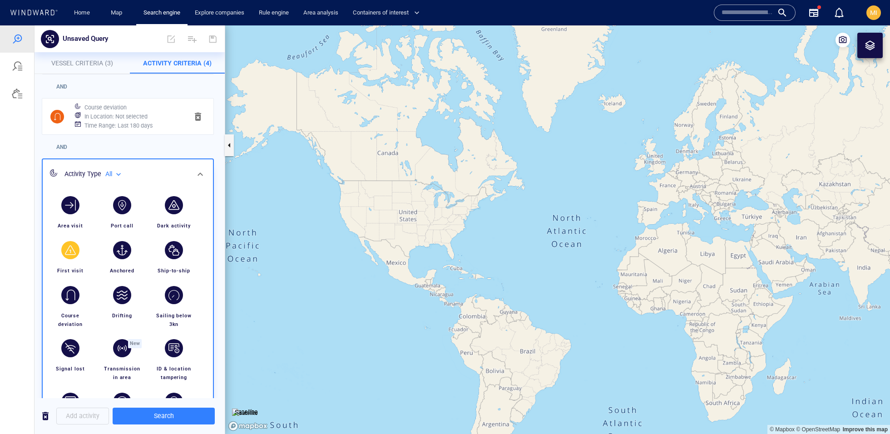
click at [78, 247] on div "button" at bounding box center [70, 250] width 18 height 18
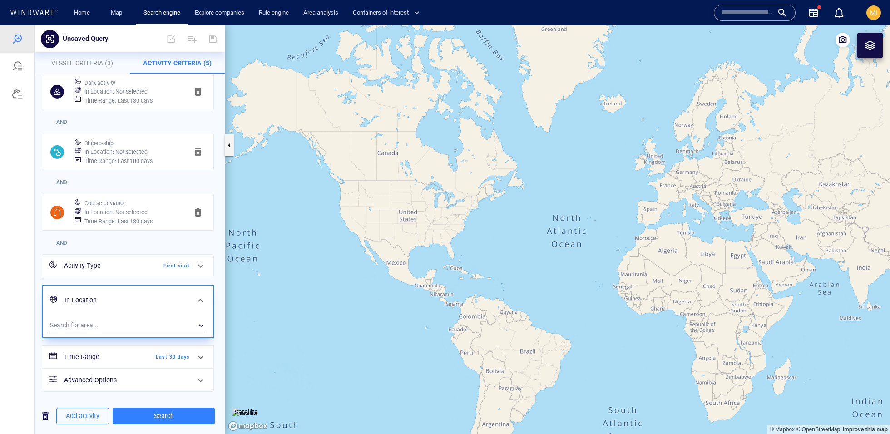
scroll to position [108, 0]
click at [170, 354] on span "Last 30 days" at bounding box center [164, 354] width 52 height 8
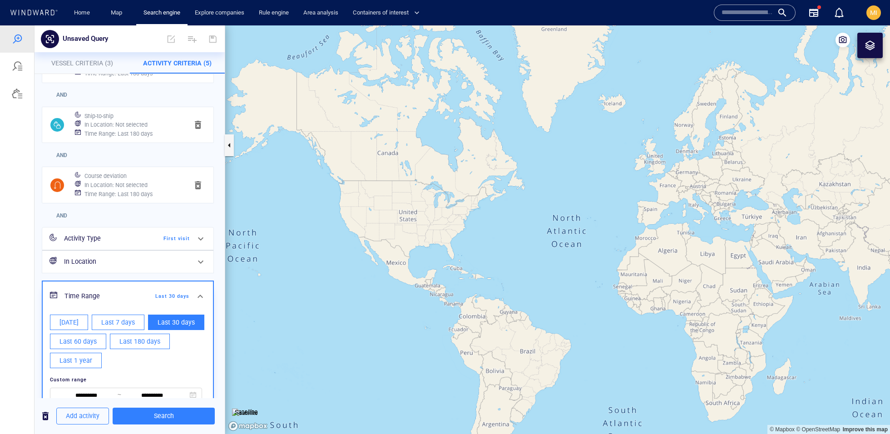
scroll to position [141, 0]
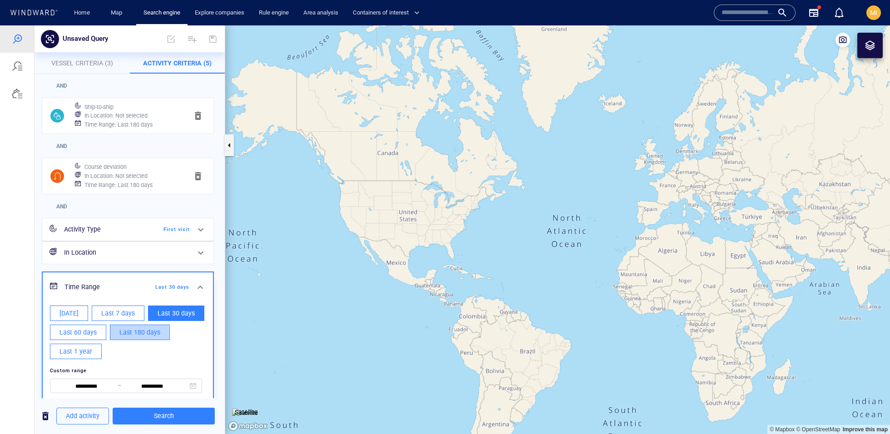
click at [119, 335] on span "Last 180 days" at bounding box center [139, 332] width 41 height 11
type input "**********"
click at [79, 421] on span "Add activity" at bounding box center [83, 416] width 34 height 11
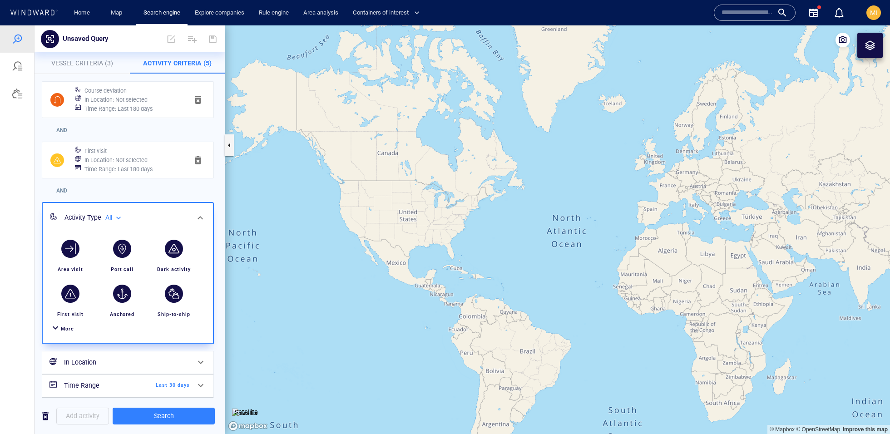
scroll to position [243, 0]
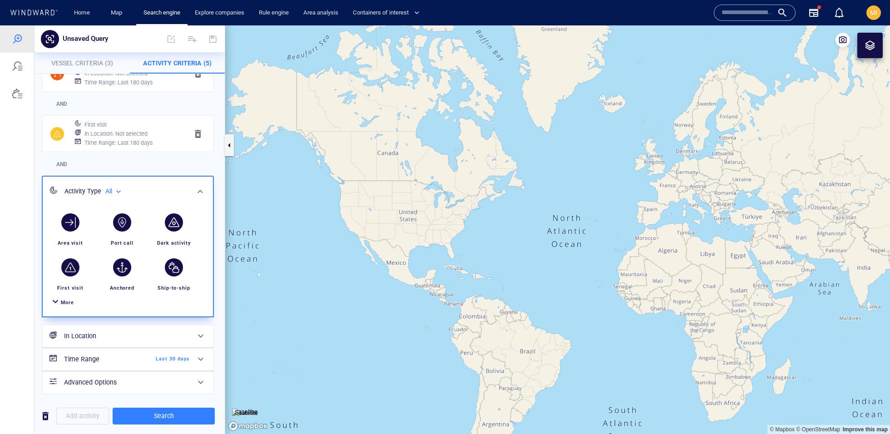
click at [74, 305] on div "More" at bounding box center [127, 302] width 159 height 17
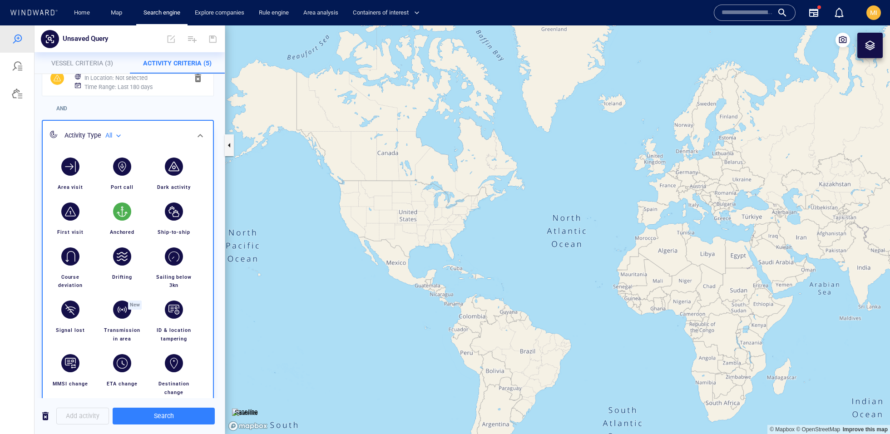
scroll to position [217, 0]
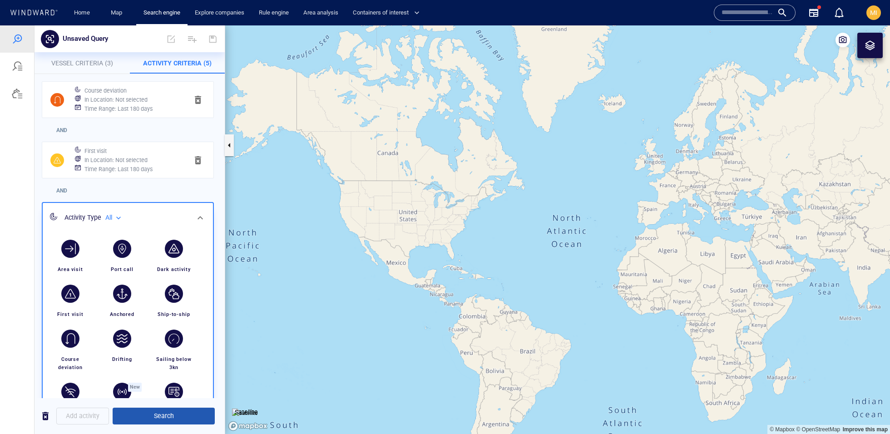
click at [164, 421] on span "Search" at bounding box center [164, 416] width 88 height 11
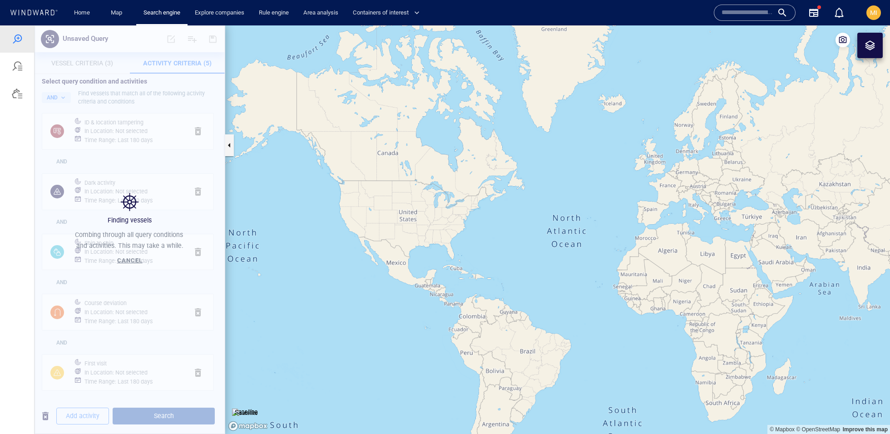
scroll to position [3, 0]
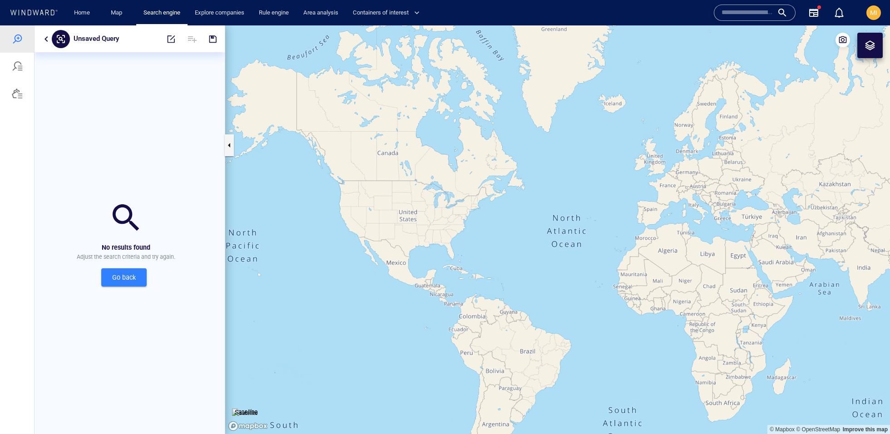
click at [114, 277] on span "Go back" at bounding box center [124, 277] width 31 height 11
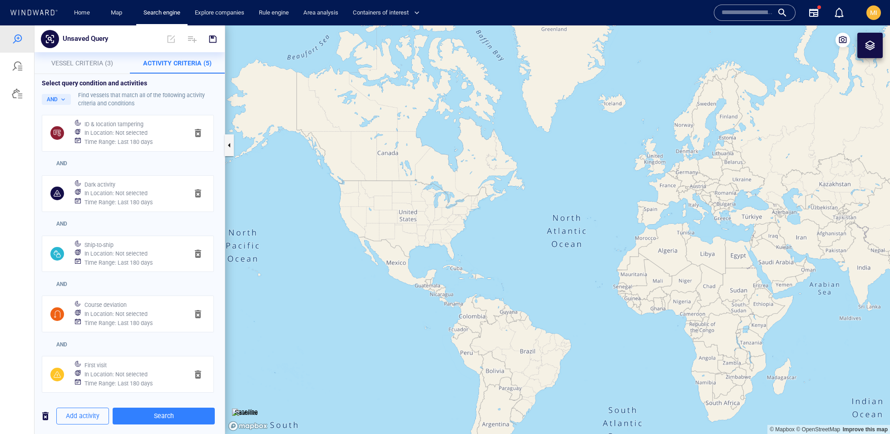
click at [64, 163] on span "AND" at bounding box center [61, 164] width 11 height 8
click at [61, 101] on button "AND" at bounding box center [56, 99] width 29 height 11
click at [151, 227] on div at bounding box center [445, 229] width 890 height 409
click at [62, 98] on button "AND" at bounding box center [56, 99] width 29 height 11
click at [61, 102] on div at bounding box center [445, 229] width 890 height 409
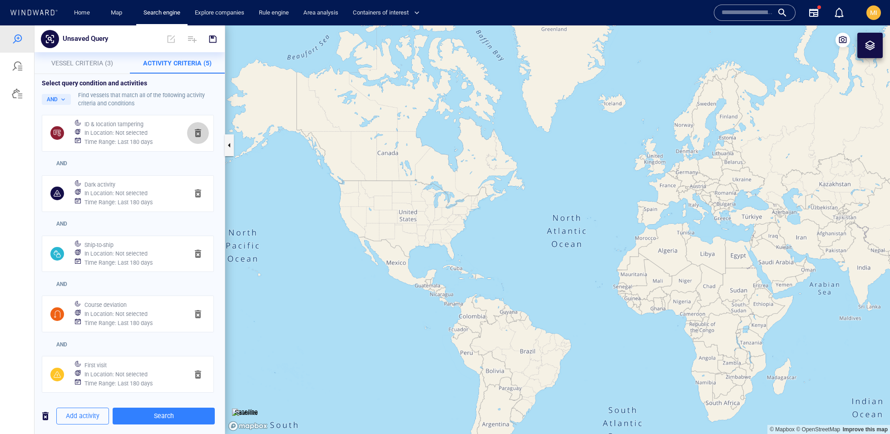
click at [200, 134] on span "button" at bounding box center [198, 133] width 11 height 11
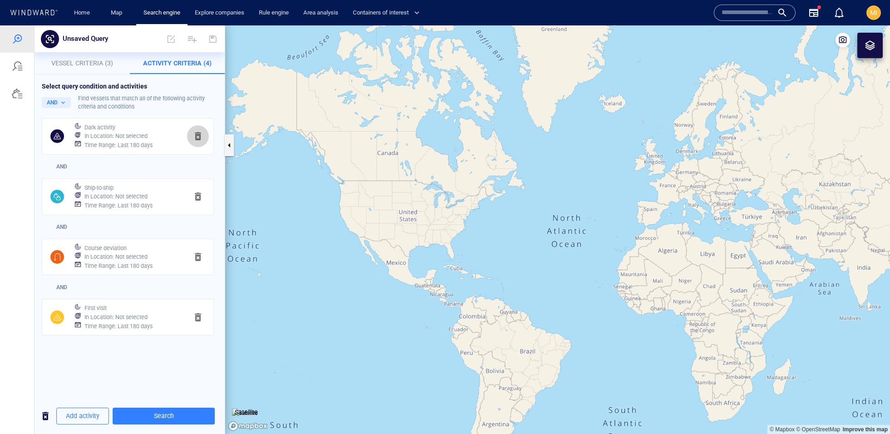
click at [193, 138] on span "button" at bounding box center [198, 136] width 11 height 11
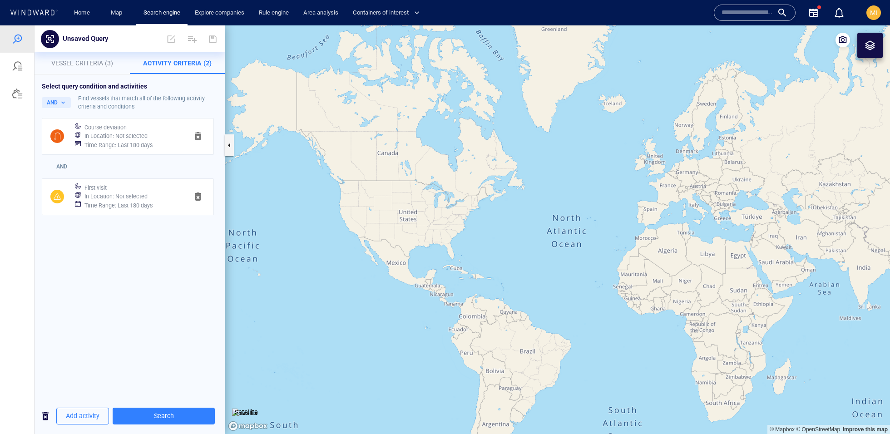
click at [193, 138] on span "button" at bounding box center [198, 136] width 11 height 11
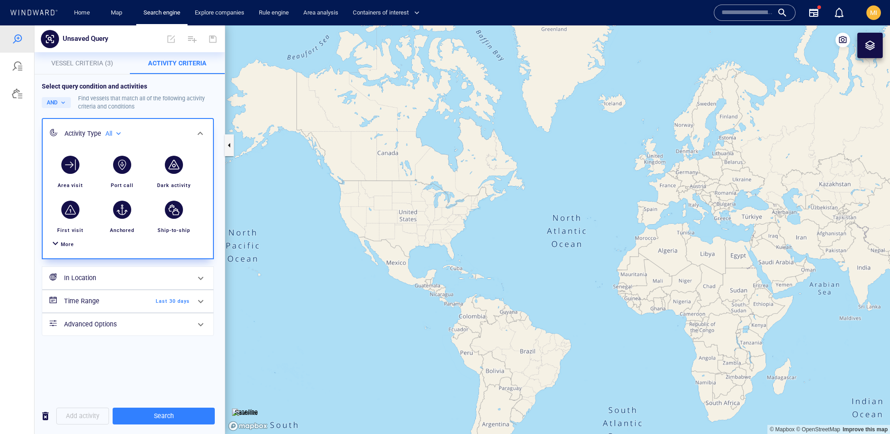
click at [103, 62] on span "Vessel Criteria (3)" at bounding box center [82, 63] width 62 height 7
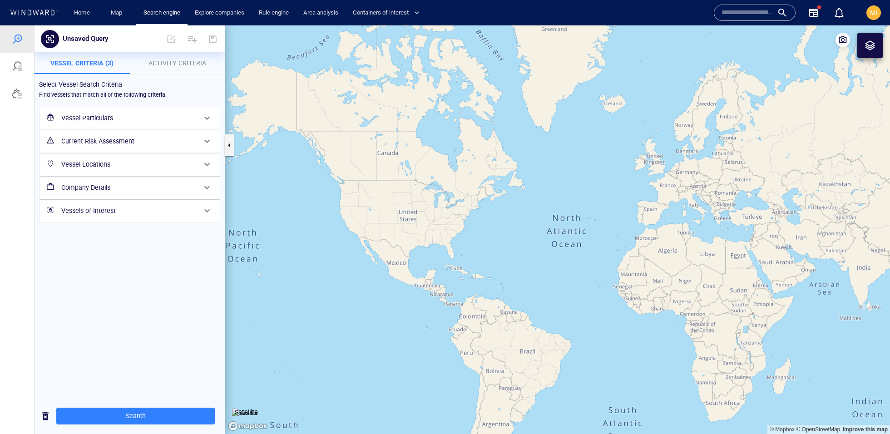
click at [169, 115] on h6 "Vessel Particulars" at bounding box center [128, 118] width 135 height 11
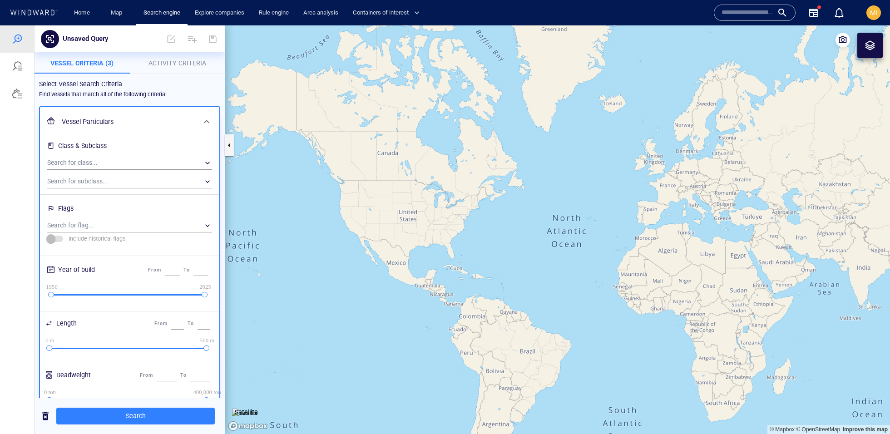
click at [169, 115] on div "Vessel Particulars" at bounding box center [128, 122] width 141 height 19
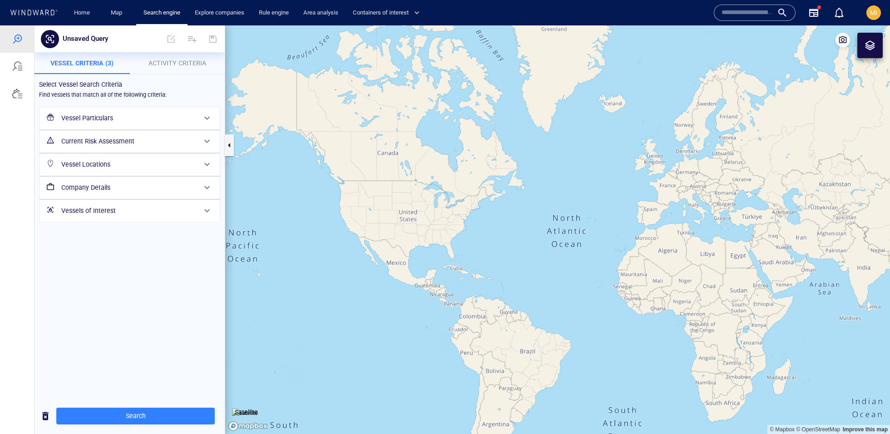
click at [179, 144] on h6 "Current Risk Assessment" at bounding box center [128, 141] width 135 height 11
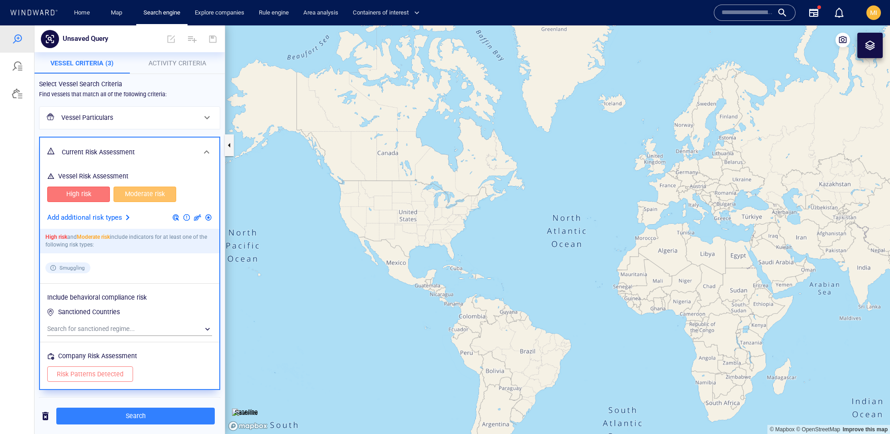
click at [179, 147] on h6 "Current Risk Assessment" at bounding box center [129, 152] width 134 height 11
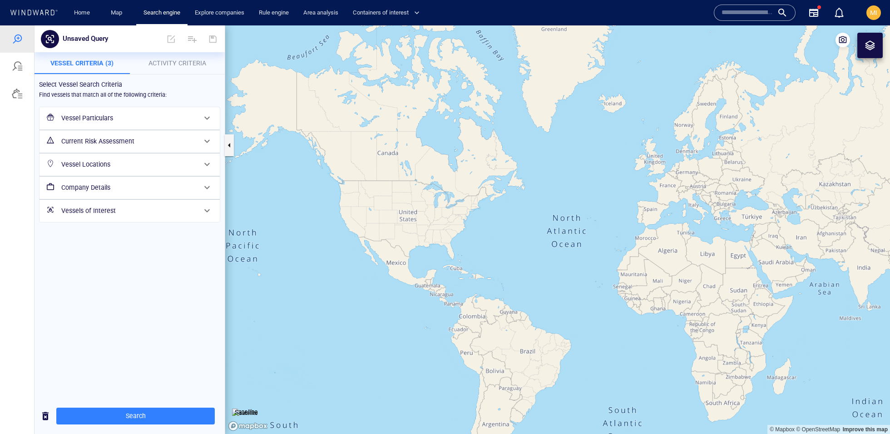
click at [174, 123] on h6 "Vessel Particulars" at bounding box center [128, 118] width 135 height 11
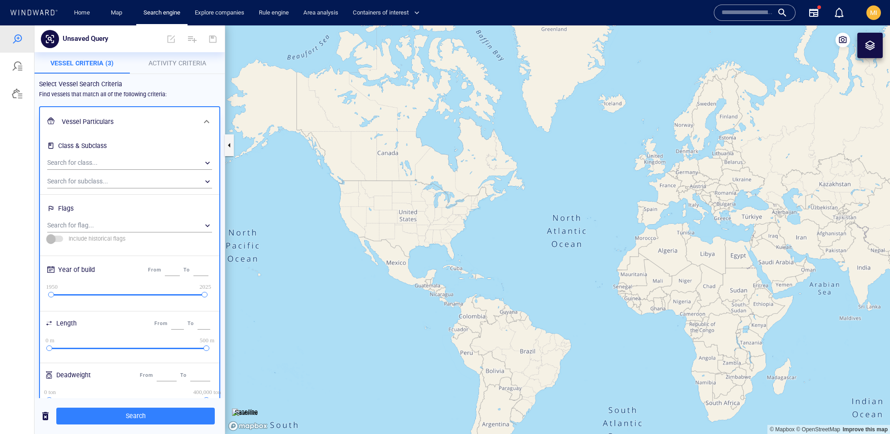
click at [174, 123] on h6 "Vessel Particulars" at bounding box center [129, 121] width 134 height 11
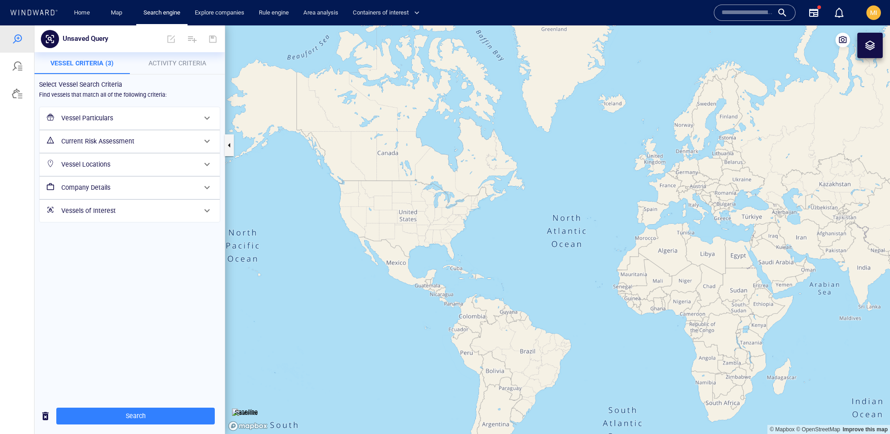
click at [162, 61] on span "Activity Criteria" at bounding box center [178, 63] width 58 height 7
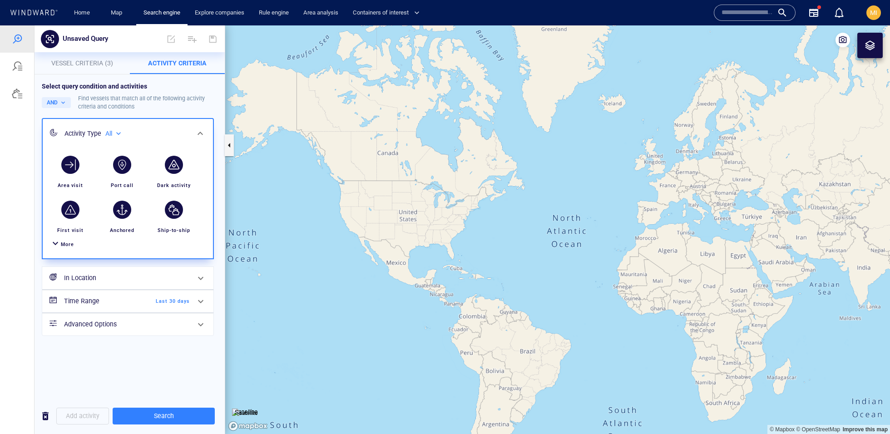
click at [59, 240] on div at bounding box center [55, 244] width 11 height 13
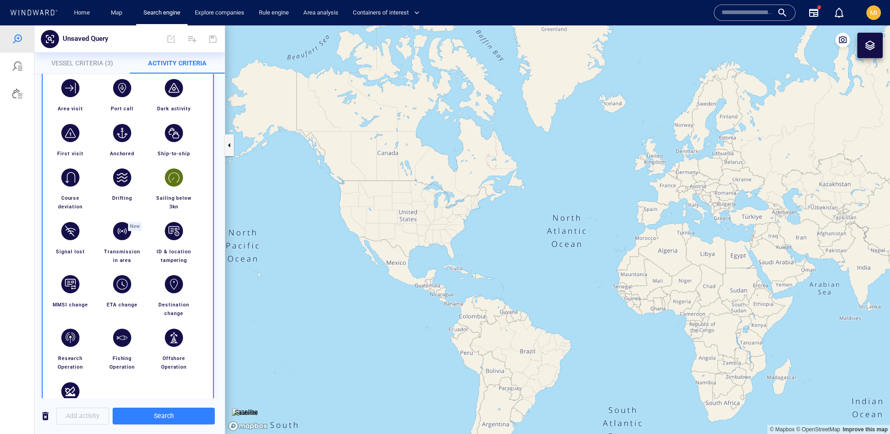
scroll to position [86, 0]
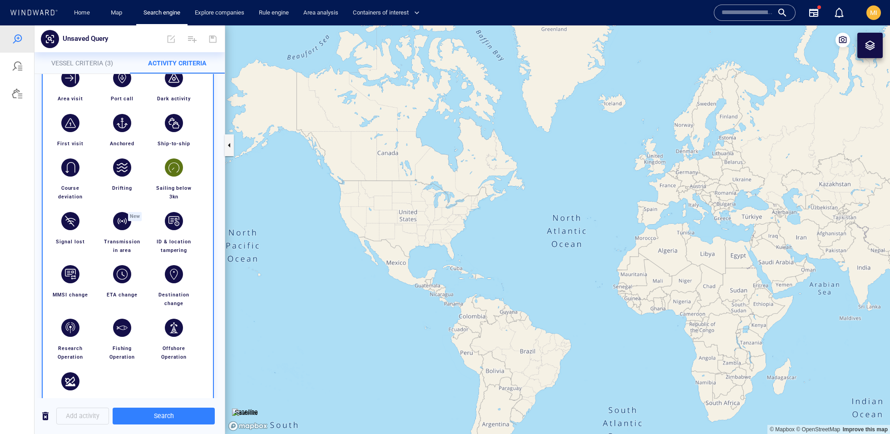
click at [186, 180] on div "Sailing below 3kn" at bounding box center [174, 192] width 48 height 25
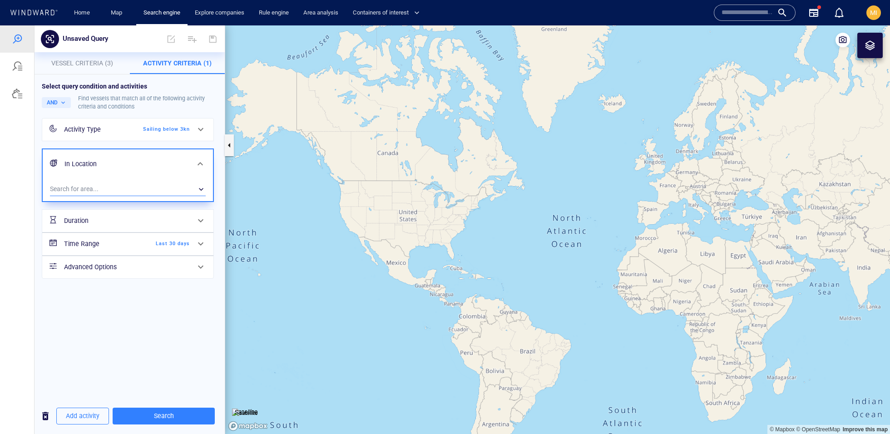
click at [163, 184] on div "​" at bounding box center [128, 190] width 156 height 14
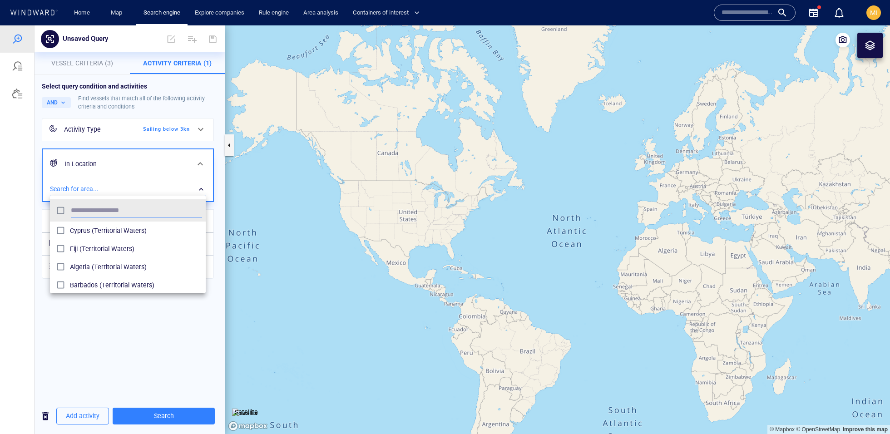
scroll to position [90, 155]
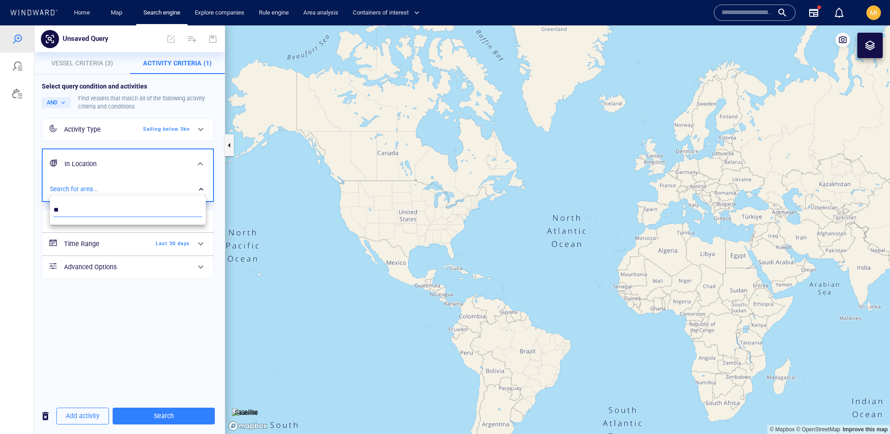
type input "*"
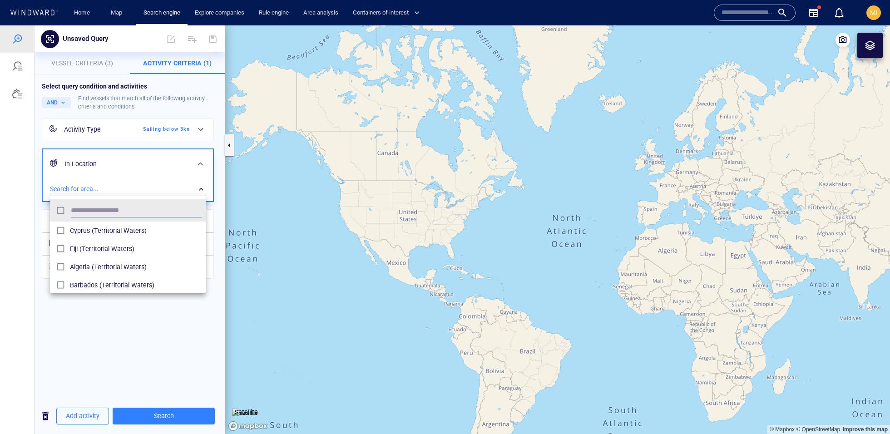
click at [78, 60] on div at bounding box center [445, 229] width 890 height 409
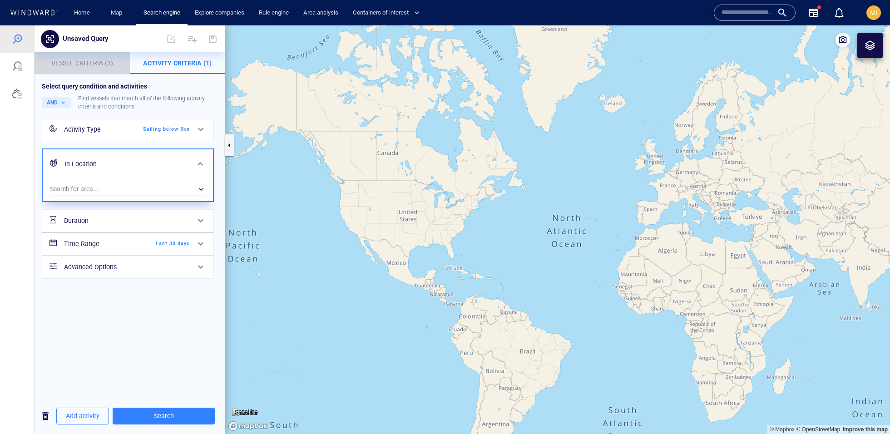
click at [77, 68] on p "Vessel Criteria (3)" at bounding box center [82, 63] width 84 height 11
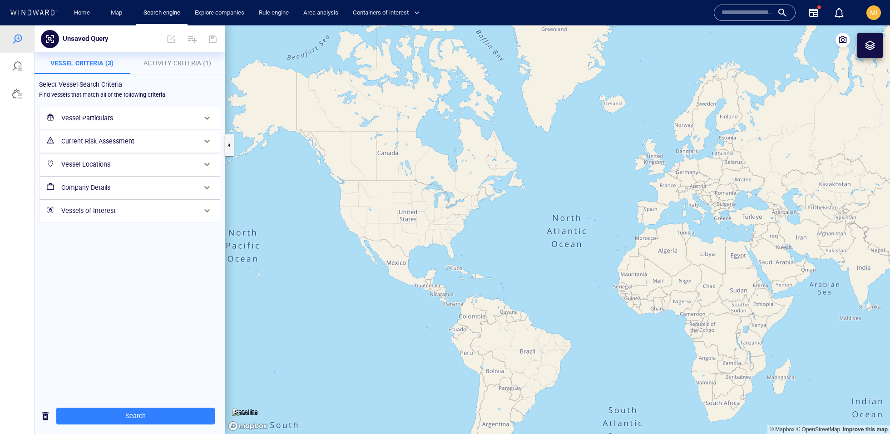
click at [116, 164] on h6 "Vessel Locations" at bounding box center [128, 164] width 135 height 11
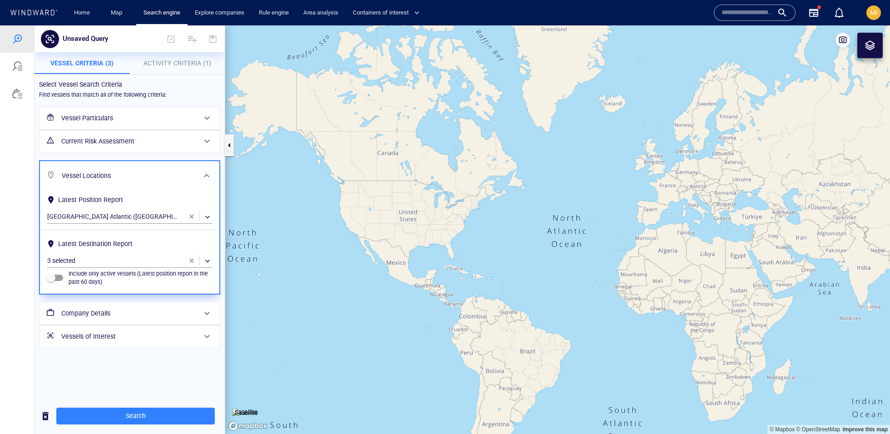
click at [159, 65] on span "Activity Criteria (1)" at bounding box center [178, 63] width 68 height 7
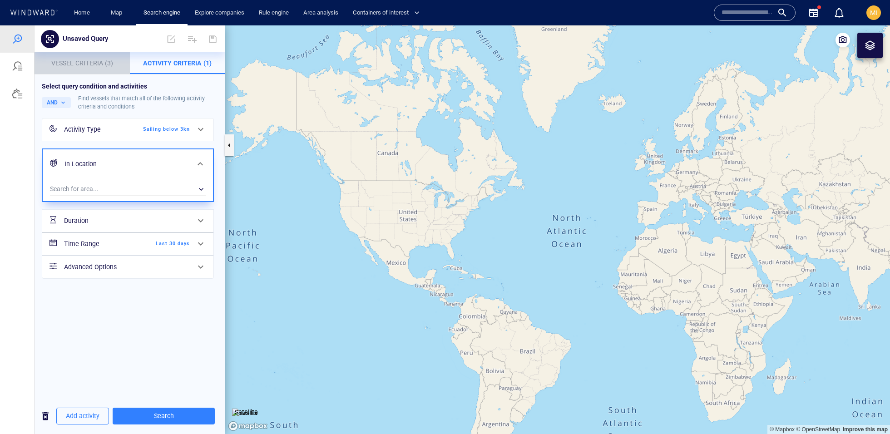
click at [101, 69] on button "Vessel Criteria (3)" at bounding box center [82, 63] width 95 height 22
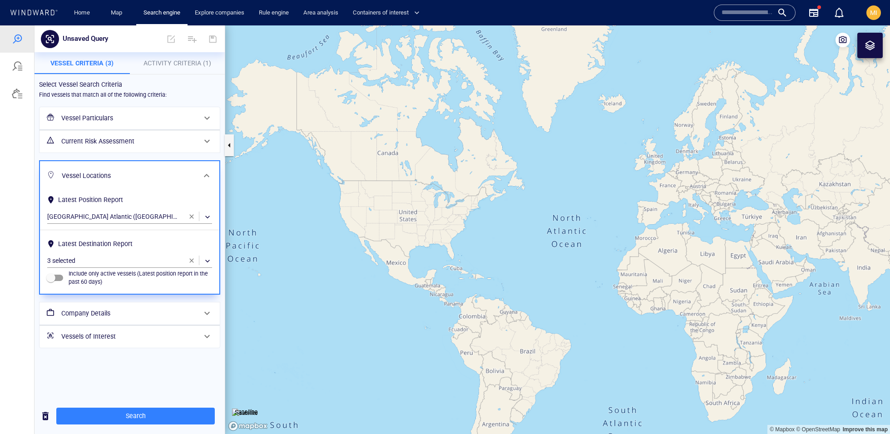
click at [159, 61] on span "Activity Criteria (1)" at bounding box center [178, 63] width 68 height 7
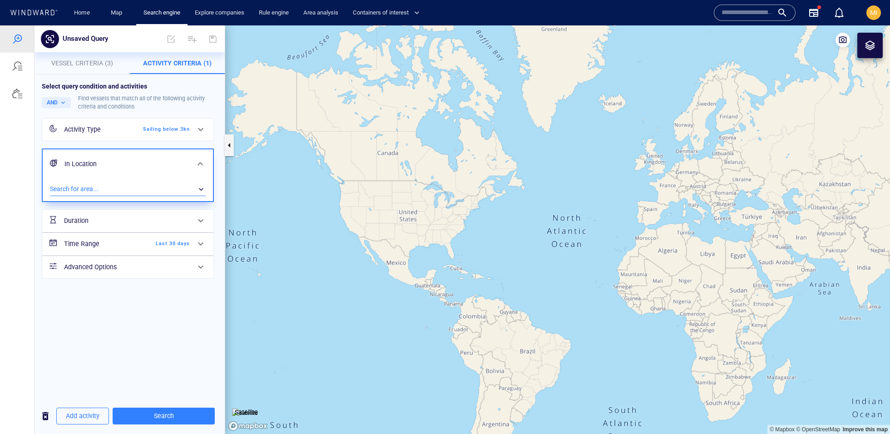
click at [122, 189] on div "​" at bounding box center [128, 190] width 156 height 14
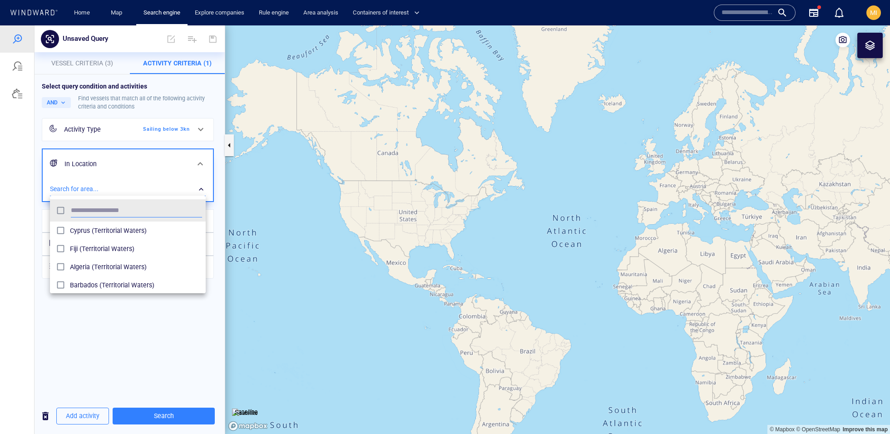
click at [122, 189] on div at bounding box center [445, 229] width 890 height 409
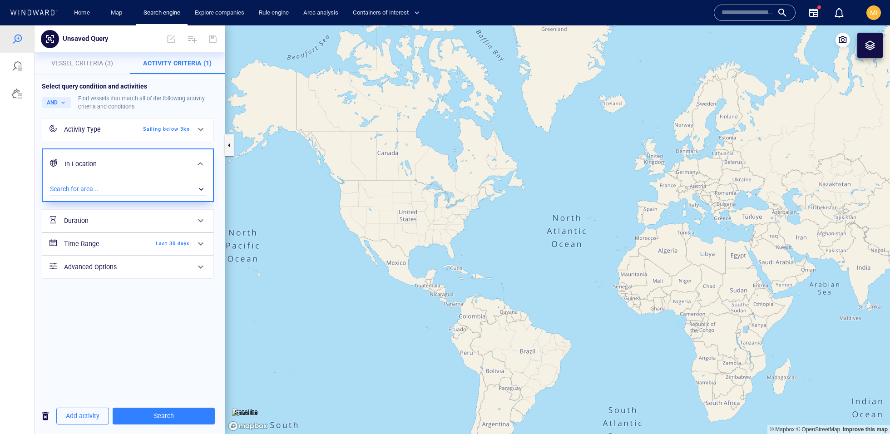
click at [128, 190] on div "​" at bounding box center [128, 190] width 156 height 14
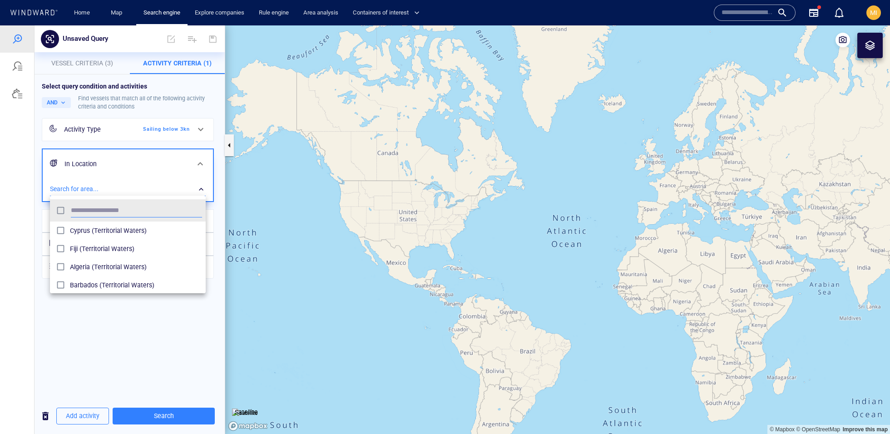
click at [128, 190] on div at bounding box center [445, 229] width 890 height 409
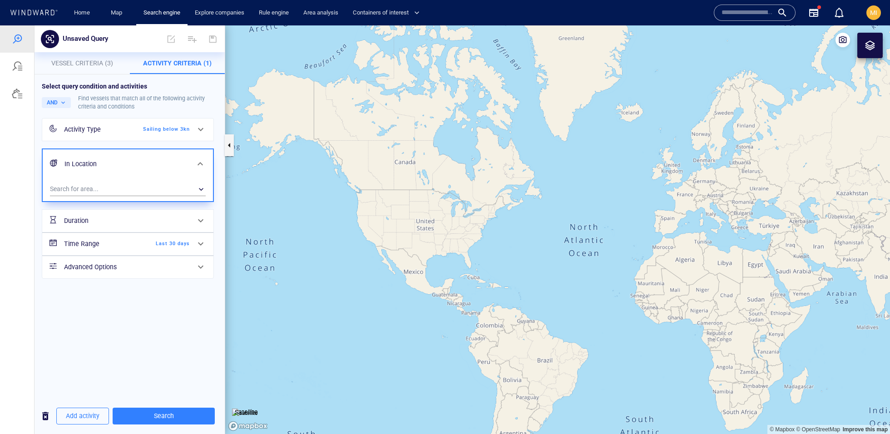
drag, startPoint x: 353, startPoint y: 214, endPoint x: 371, endPoint y: 223, distance: 19.5
click at [371, 223] on canvas "Map" at bounding box center [557, 229] width 665 height 409
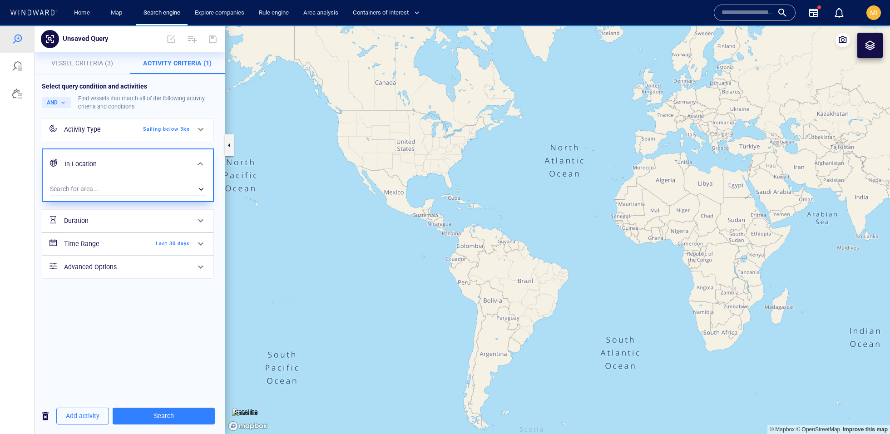
drag, startPoint x: 376, startPoint y: 309, endPoint x: 434, endPoint y: 282, distance: 64.2
click at [429, 279] on canvas "Map" at bounding box center [557, 229] width 665 height 409
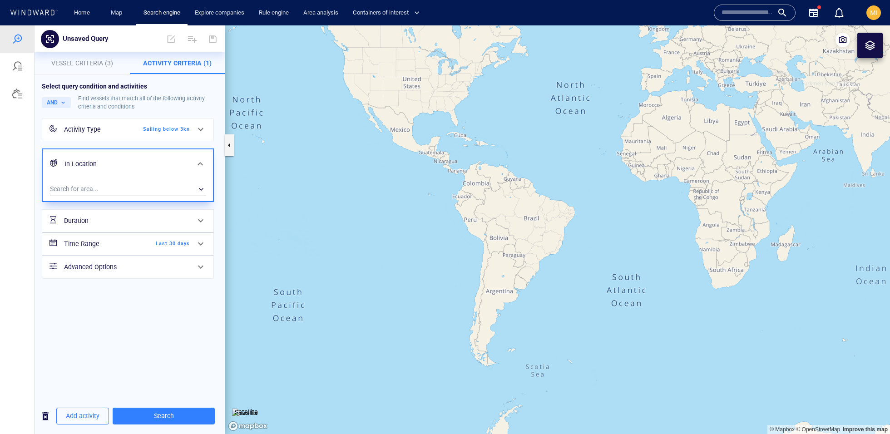
drag, startPoint x: 476, startPoint y: 314, endPoint x: 367, endPoint y: 177, distance: 175.6
click at [367, 176] on canvas "Map" at bounding box center [557, 229] width 665 height 409
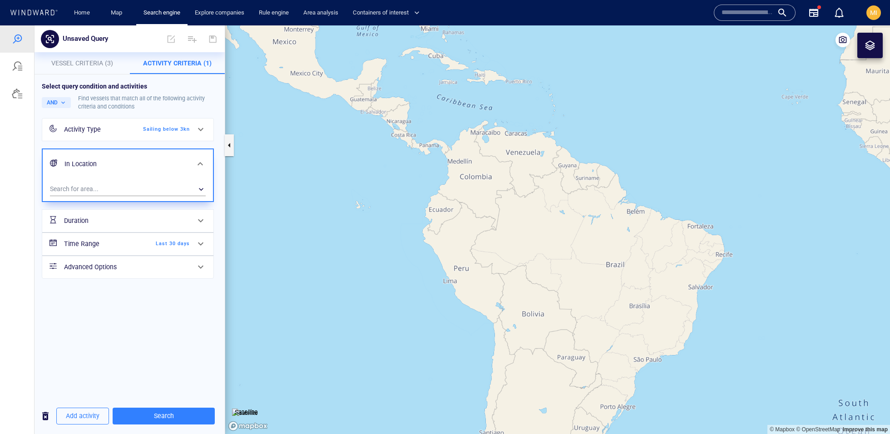
drag, startPoint x: 451, startPoint y: 174, endPoint x: 421, endPoint y: 224, distance: 58.0
click at [421, 224] on canvas "Map" at bounding box center [557, 229] width 665 height 409
click at [867, 49] on div at bounding box center [870, 45] width 11 height 11
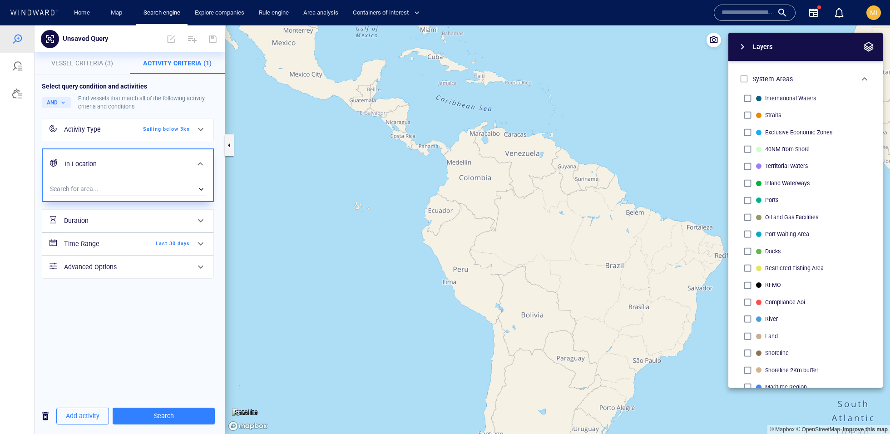
click at [866, 48] on span "button" at bounding box center [869, 46] width 11 height 11
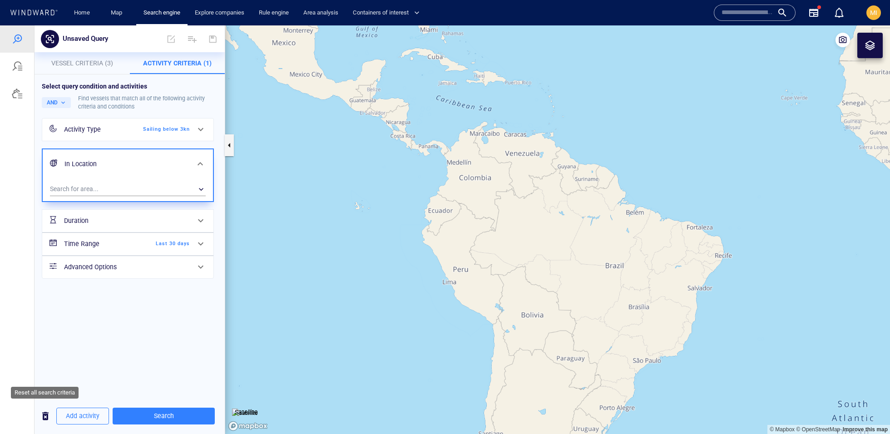
click at [44, 413] on span "button" at bounding box center [45, 416] width 11 height 11
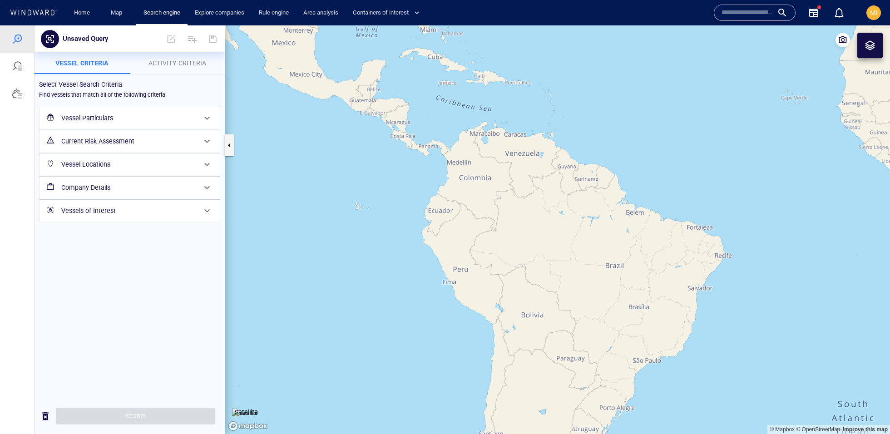
click at [156, 76] on div "Select Vessel Search Criteria" at bounding box center [129, 84] width 189 height 19
click at [156, 69] on button "Activity Criteria" at bounding box center [177, 63] width 95 height 22
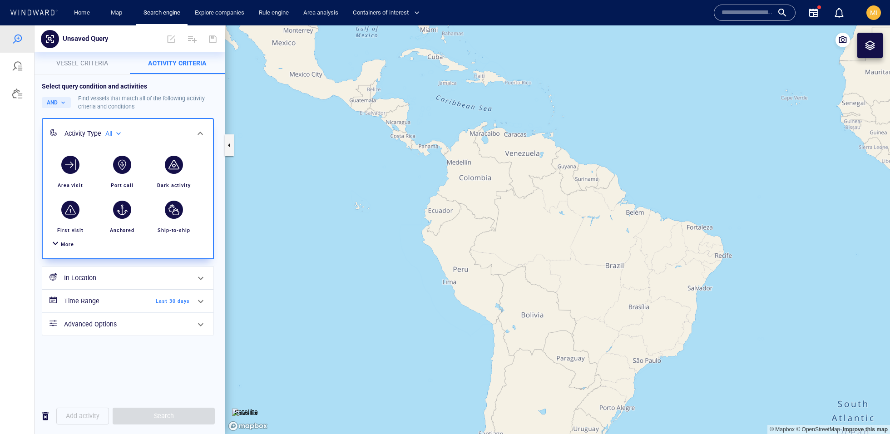
click at [79, 239] on div "More" at bounding box center [127, 244] width 159 height 17
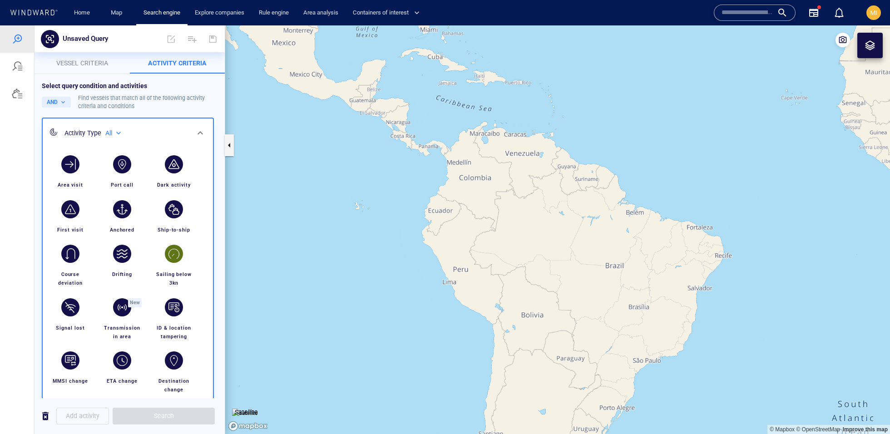
click at [167, 257] on div "button" at bounding box center [174, 254] width 18 height 18
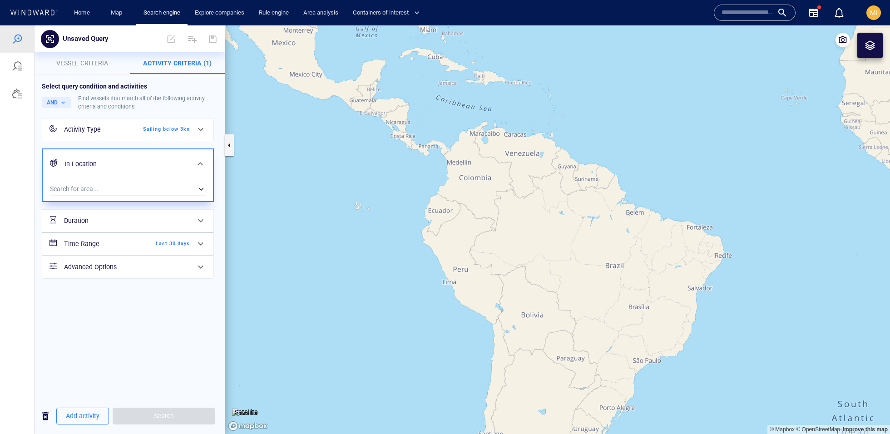
click at [159, 192] on div "​" at bounding box center [128, 190] width 156 height 14
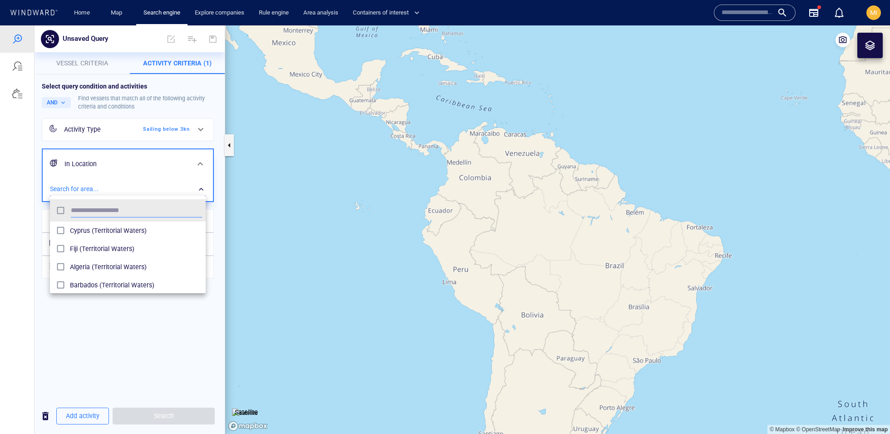
scroll to position [90, 155]
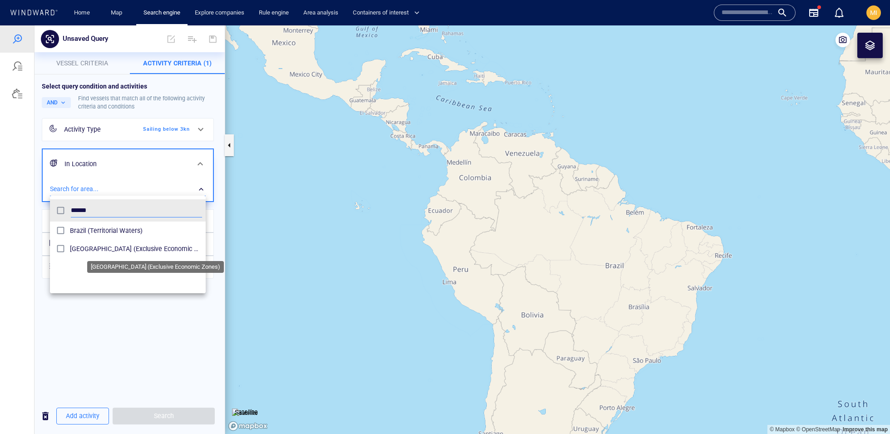
type input "******"
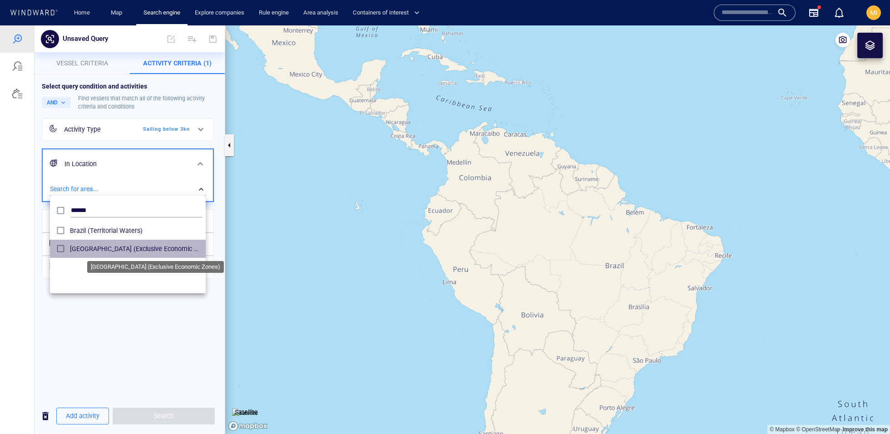
click at [109, 246] on span "Brazil (Exclusive Economic Zones)" at bounding box center [136, 248] width 132 height 11
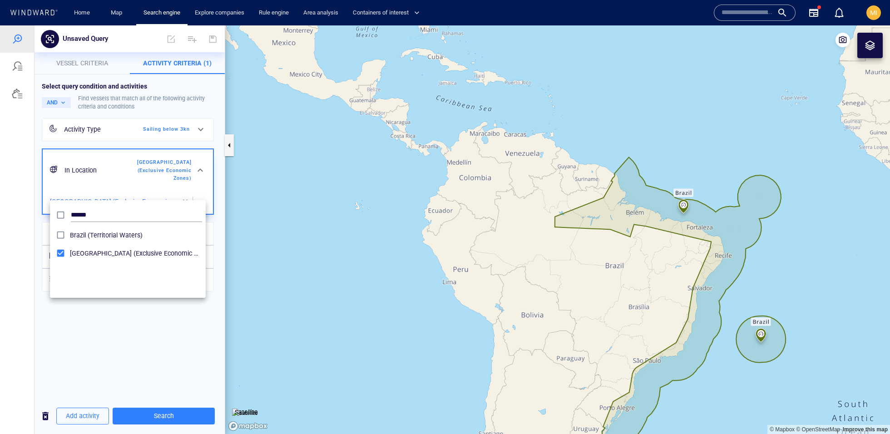
click at [150, 314] on div at bounding box center [445, 229] width 890 height 409
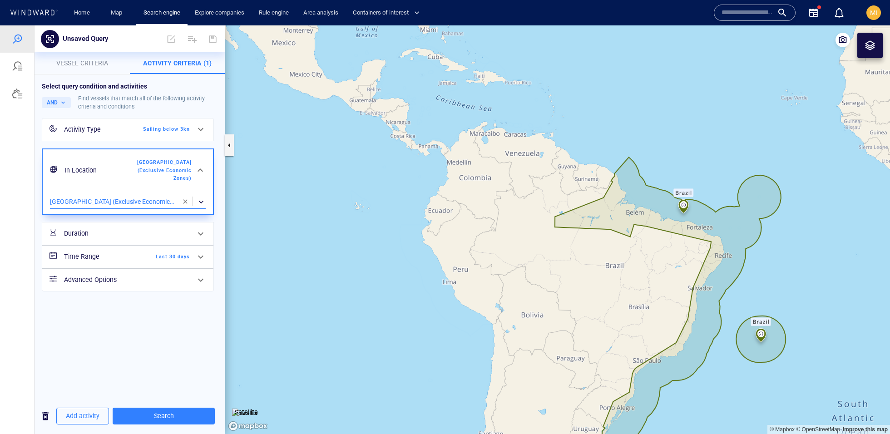
click at [873, 43] on div at bounding box center [870, 45] width 11 height 11
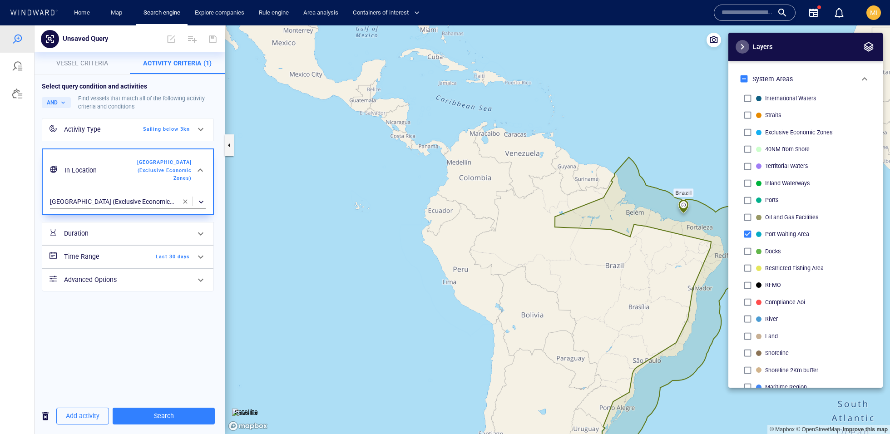
click at [740, 50] on span "button" at bounding box center [742, 46] width 11 height 11
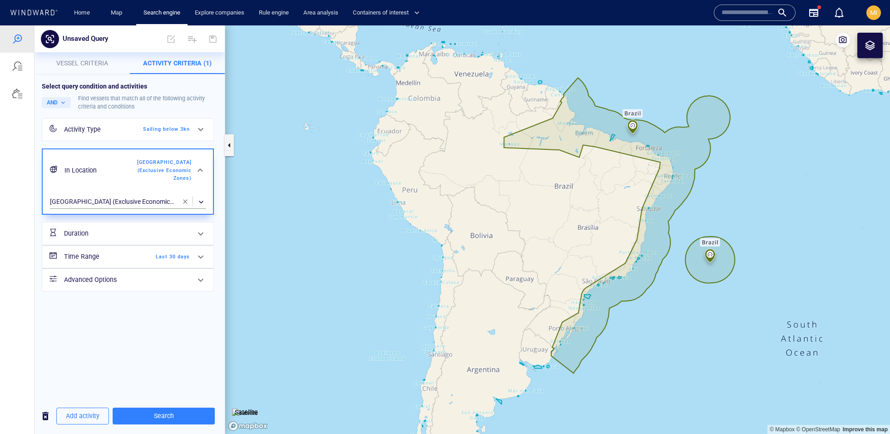
drag, startPoint x: 799, startPoint y: 242, endPoint x: 741, endPoint y: 172, distance: 91.0
click at [741, 172] on canvas "Map" at bounding box center [557, 229] width 665 height 409
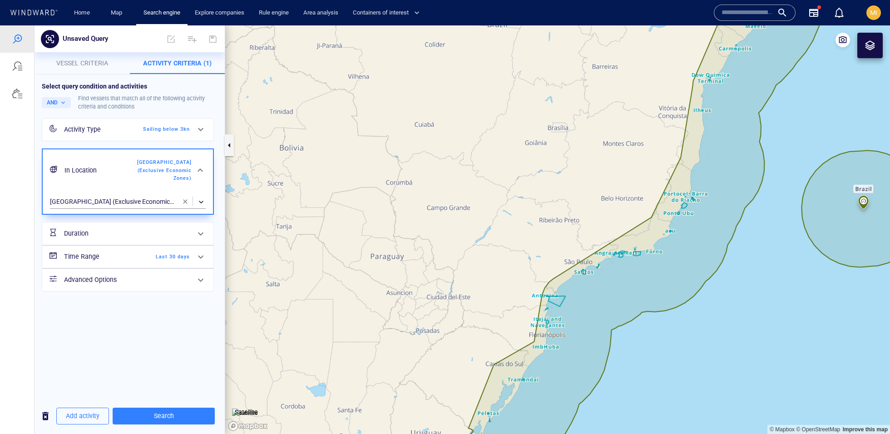
drag, startPoint x: 598, startPoint y: 300, endPoint x: 622, endPoint y: 331, distance: 38.5
click at [622, 331] on canvas "Map" at bounding box center [557, 229] width 665 height 409
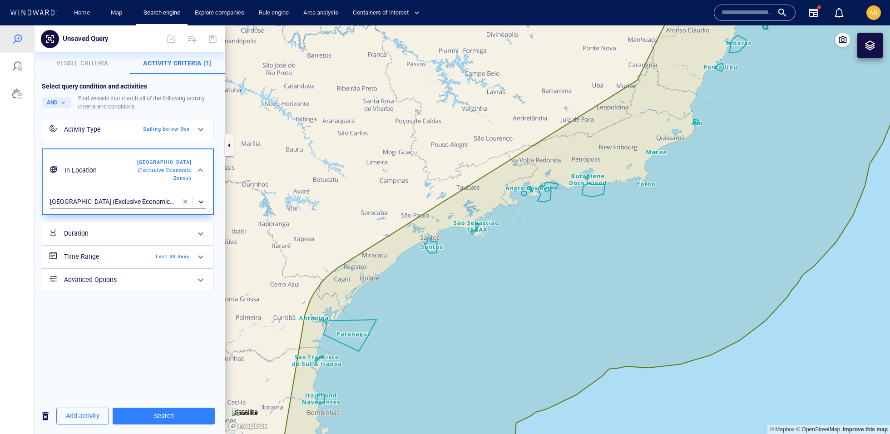
drag, startPoint x: 622, startPoint y: 330, endPoint x: 652, endPoint y: 324, distance: 30.1
click at [652, 324] on canvas "Map" at bounding box center [557, 229] width 665 height 409
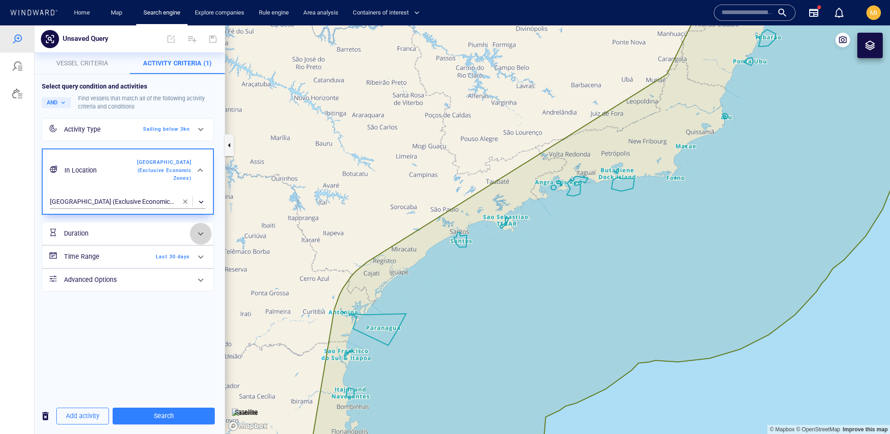
click at [204, 232] on div at bounding box center [201, 234] width 22 height 22
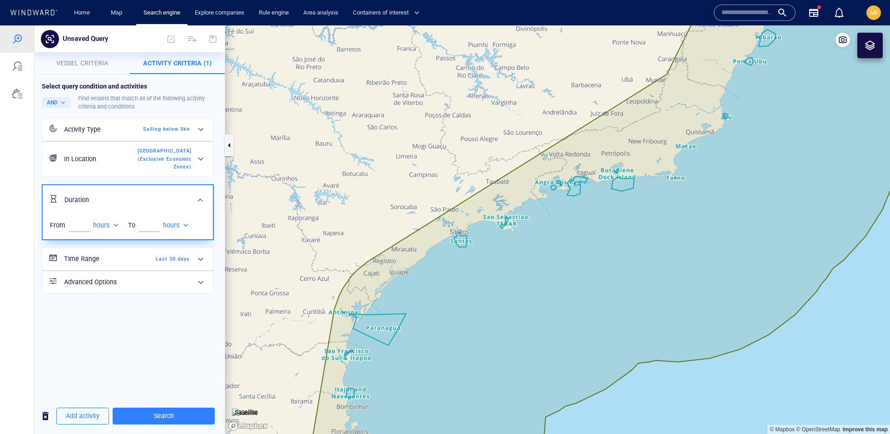
click at [208, 193] on div at bounding box center [200, 200] width 22 height 22
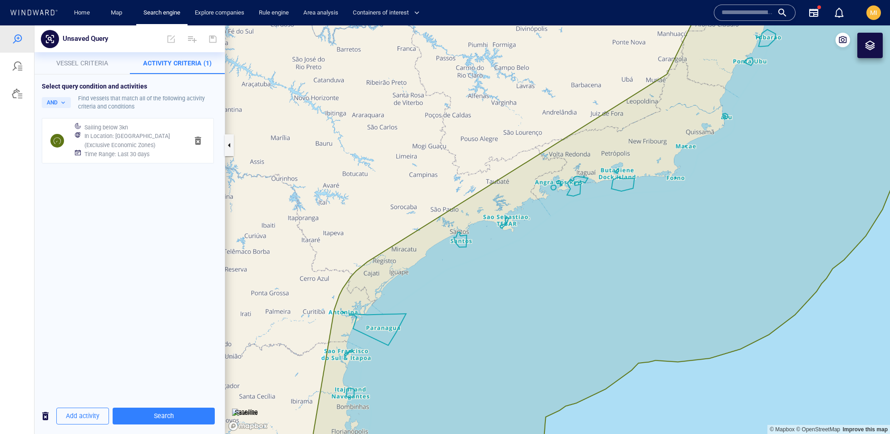
click at [115, 147] on h6 "In Location : Brazil (Exclusive Economic Zones)" at bounding box center [132, 141] width 96 height 18
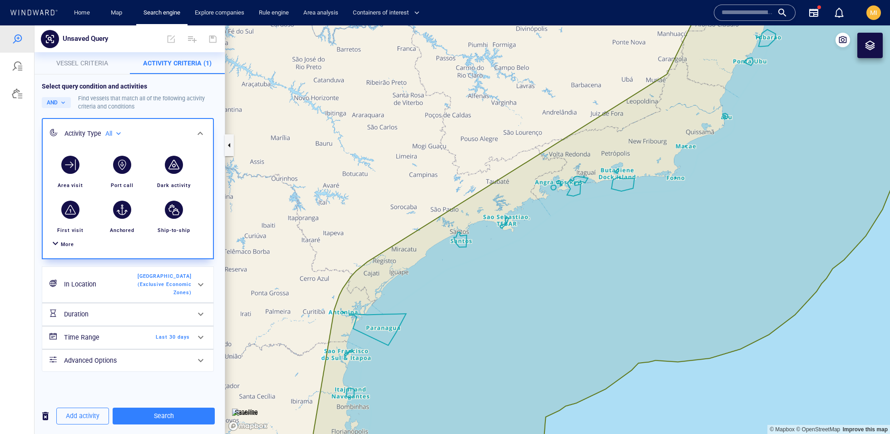
click at [164, 338] on div "Time Range Last 30 days" at bounding box center [127, 338] width 171 height 22
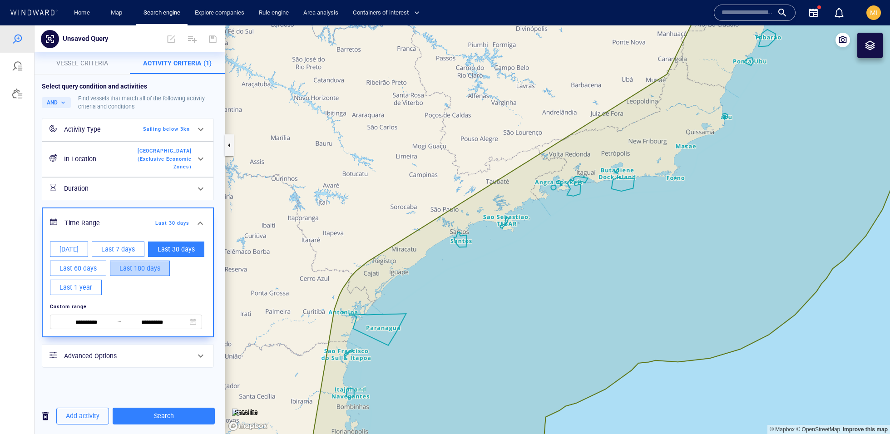
click at [154, 263] on span "Last 180 days" at bounding box center [139, 268] width 41 height 11
type input "**********"
click at [217, 296] on div "**********" at bounding box center [130, 243] width 176 height 250
click at [180, 219] on span "Last 180 days" at bounding box center [163, 223] width 52 height 8
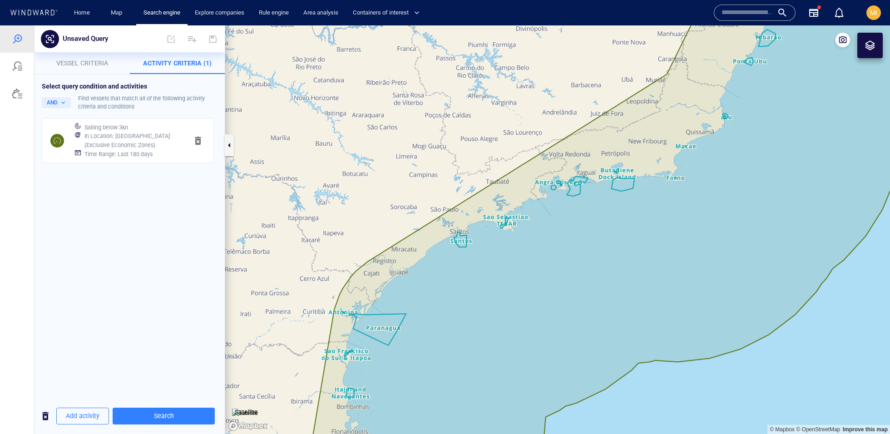
click at [130, 130] on div "In Location : Brazil (Exclusive Economic Zones)" at bounding box center [133, 140] width 100 height 21
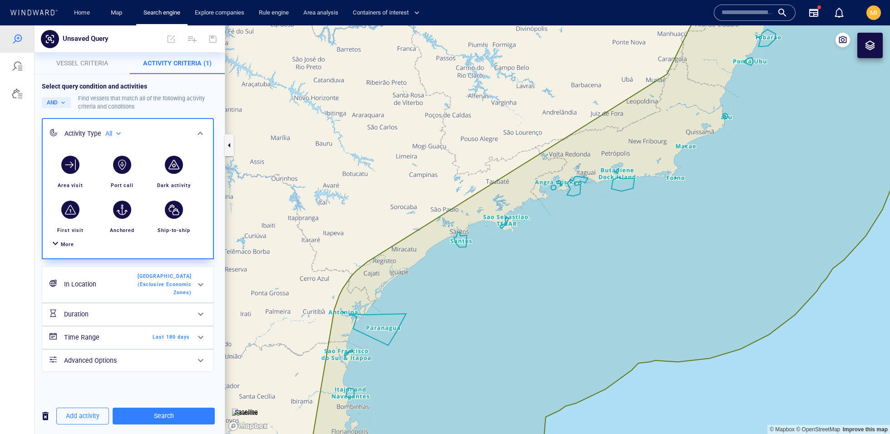
click at [202, 135] on icon at bounding box center [200, 133] width 11 height 11
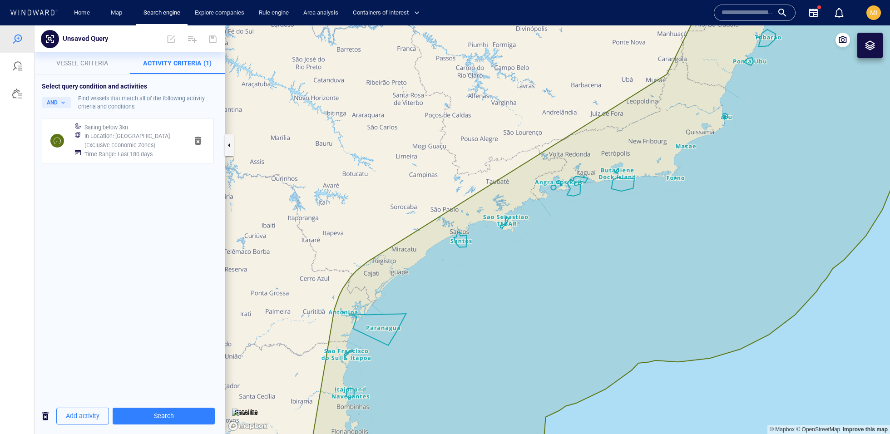
click at [136, 145] on h6 "In Location : Brazil (Exclusive Economic Zones)" at bounding box center [132, 141] width 96 height 18
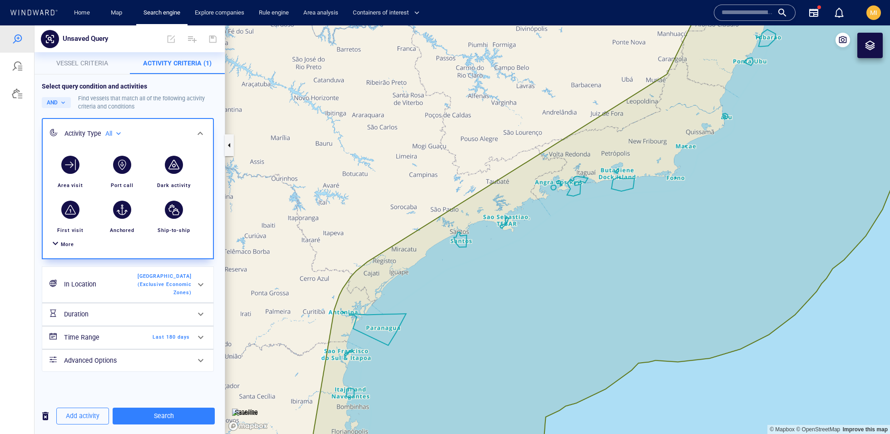
click at [151, 365] on div "Select query condition and activities AND Find vessels that match all of the fo…" at bounding box center [130, 227] width 190 height 305
click at [61, 108] on button "AND" at bounding box center [56, 102] width 29 height 11
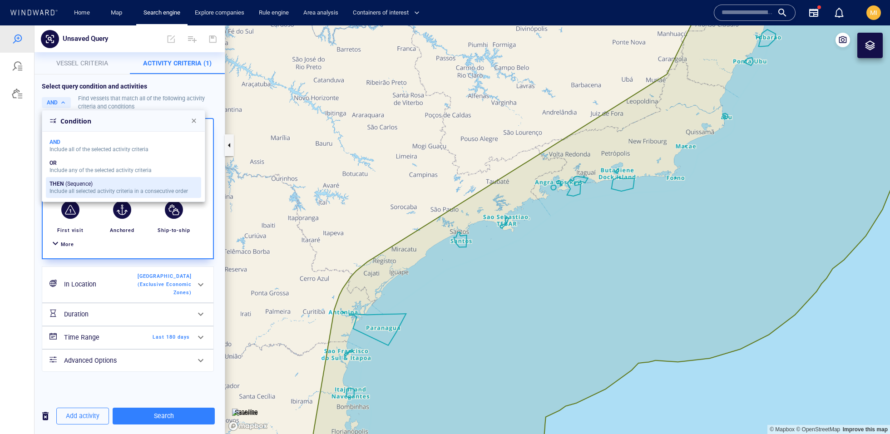
click at [82, 182] on div "THEN (Sequence)" at bounding box center [119, 184] width 139 height 6
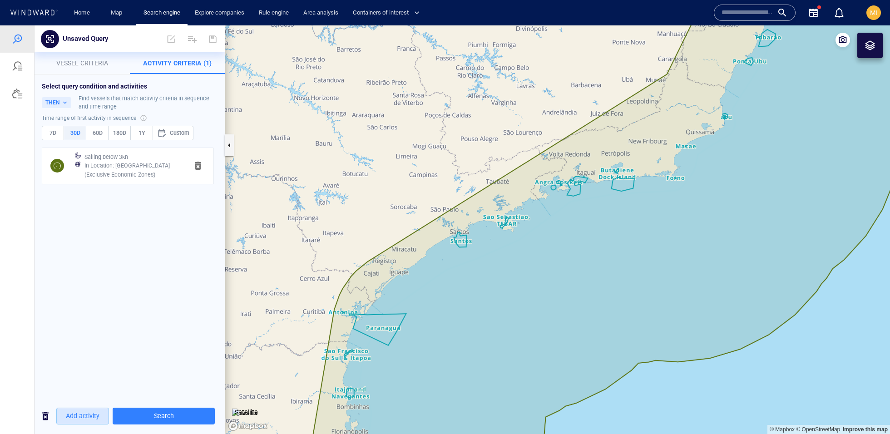
click at [75, 408] on button "Add activity" at bounding box center [82, 416] width 53 height 17
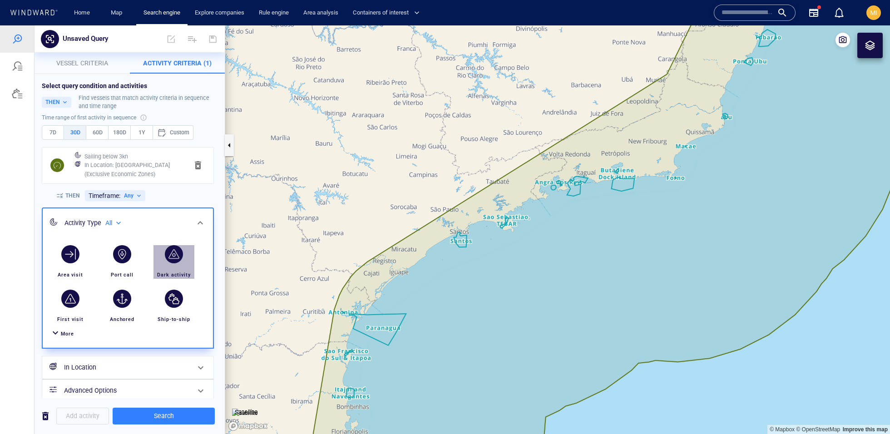
click at [174, 252] on div "button" at bounding box center [174, 254] width 18 height 18
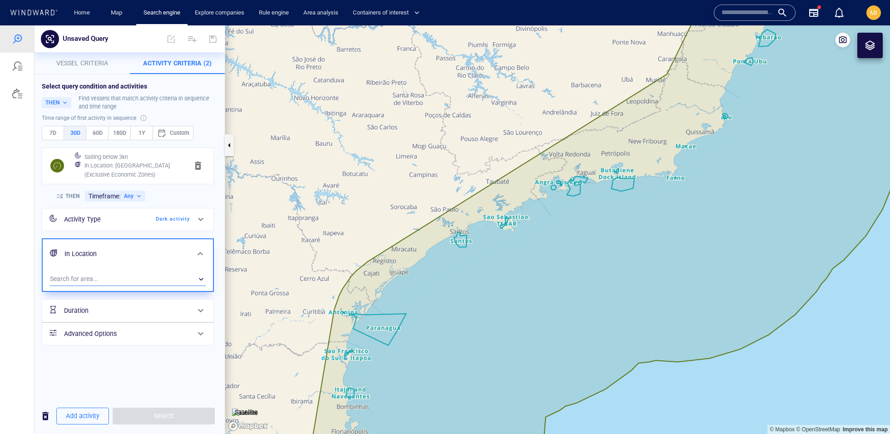
click at [145, 278] on div "​" at bounding box center [128, 280] width 156 height 14
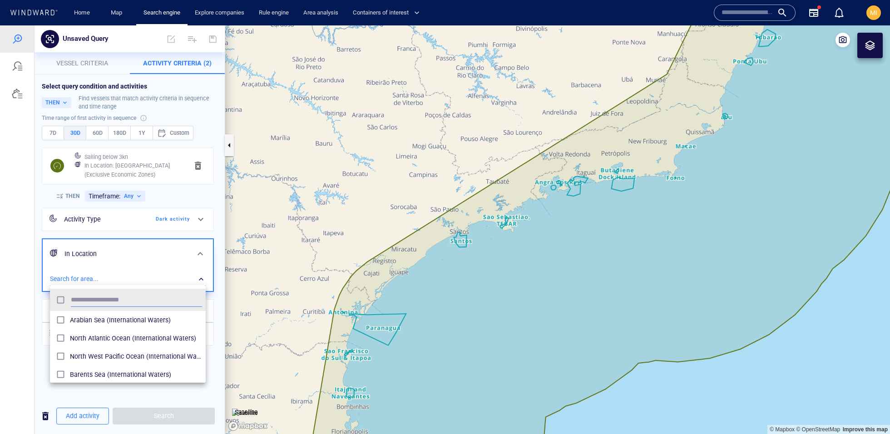
scroll to position [90, 155]
type input "******"
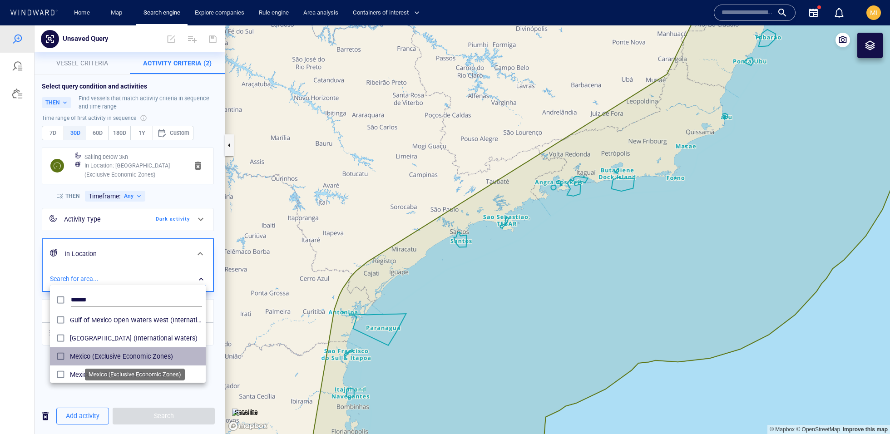
click at [102, 362] on span "Mexico (Exclusive Economic Zones)" at bounding box center [136, 356] width 132 height 11
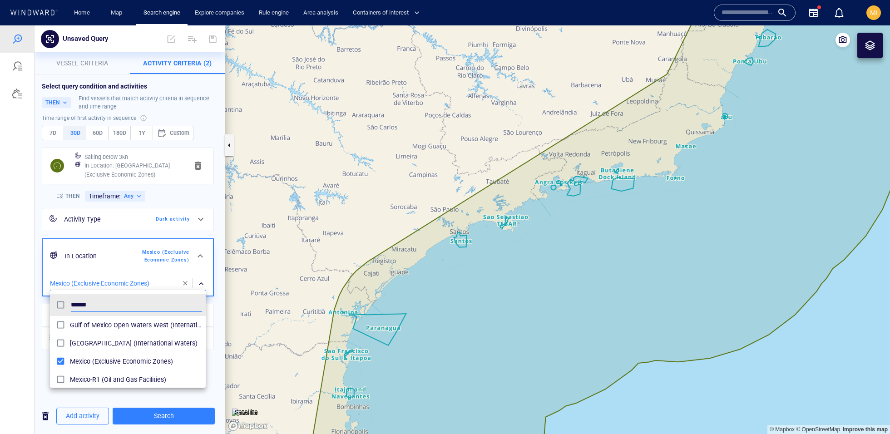
click at [102, 336] on li "Gulf of Mexico Open Waters East (International Waters)" at bounding box center [128, 343] width 156 height 18
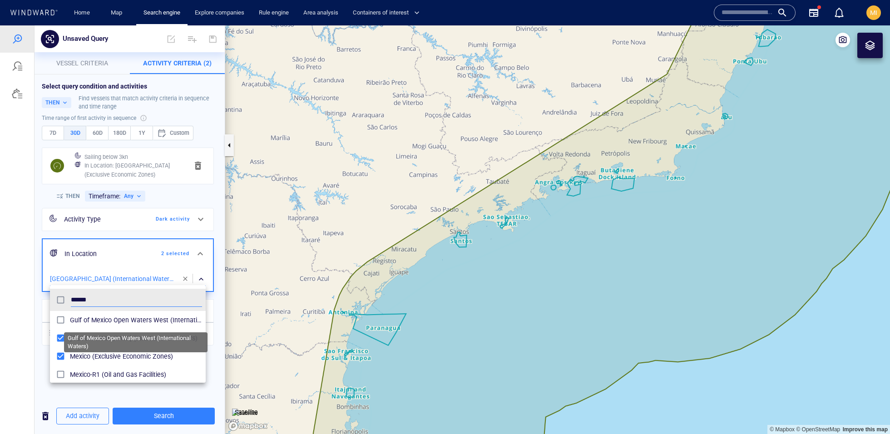
click at [105, 323] on span "Gulf of Mexico Open Waters West (International Waters)" at bounding box center [136, 320] width 132 height 11
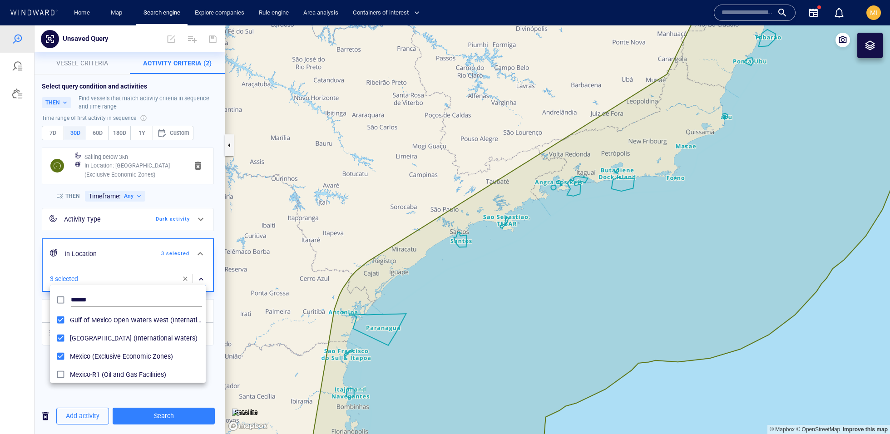
click at [160, 388] on div at bounding box center [445, 229] width 890 height 409
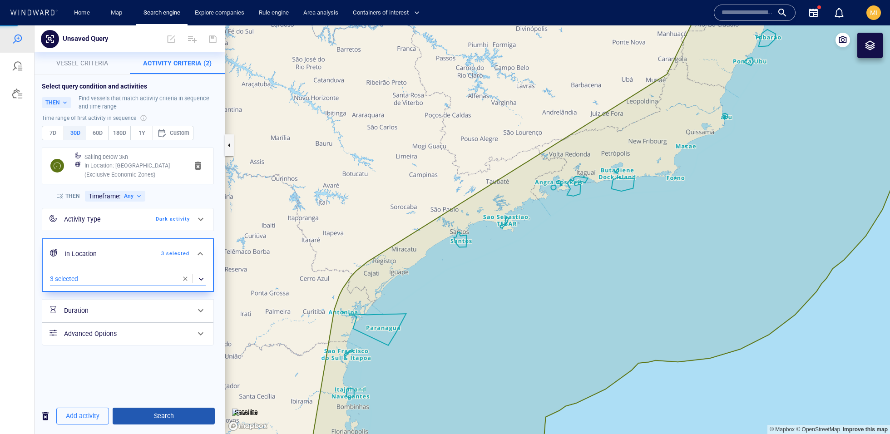
click at [164, 417] on span "Search" at bounding box center [164, 416] width 88 height 11
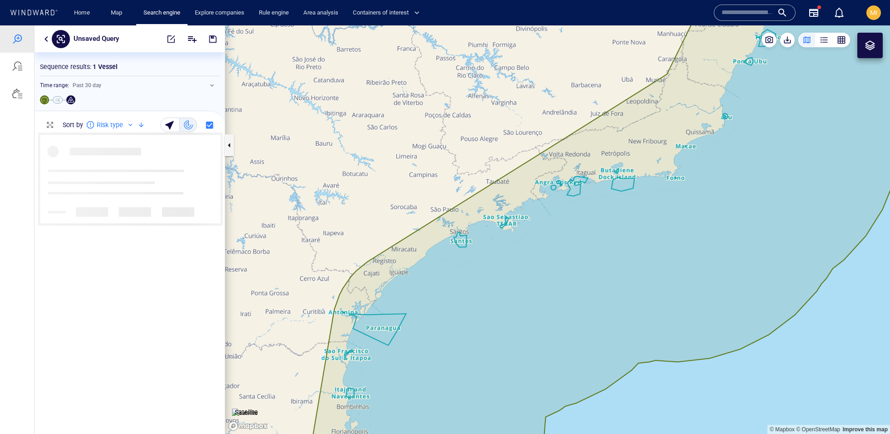
scroll to position [301, 190]
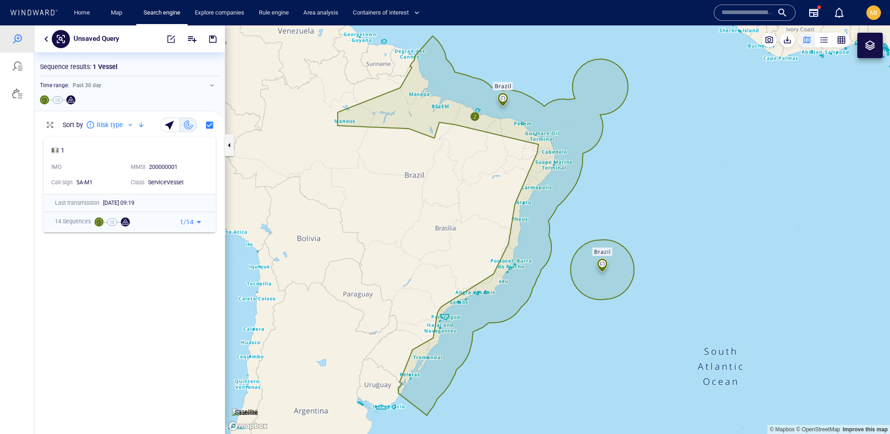
drag, startPoint x: 511, startPoint y: 188, endPoint x: 527, endPoint y: 296, distance: 108.8
click at [527, 296] on canvas "Map" at bounding box center [557, 229] width 665 height 409
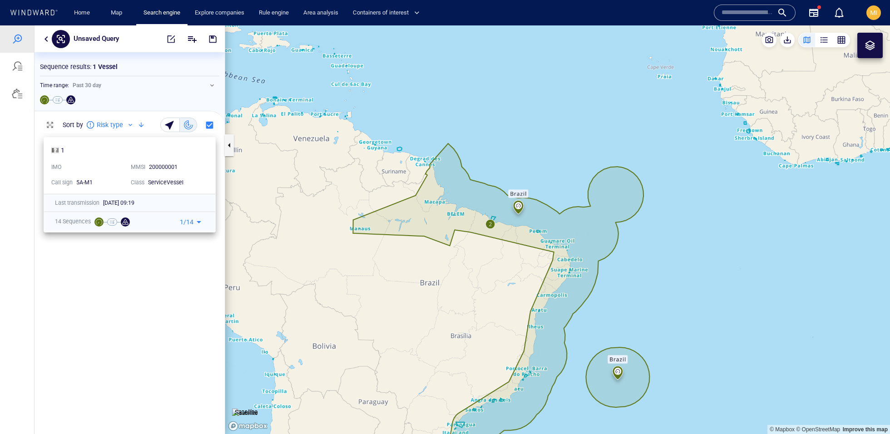
click at [124, 153] on div "1" at bounding box center [125, 150] width 149 height 11
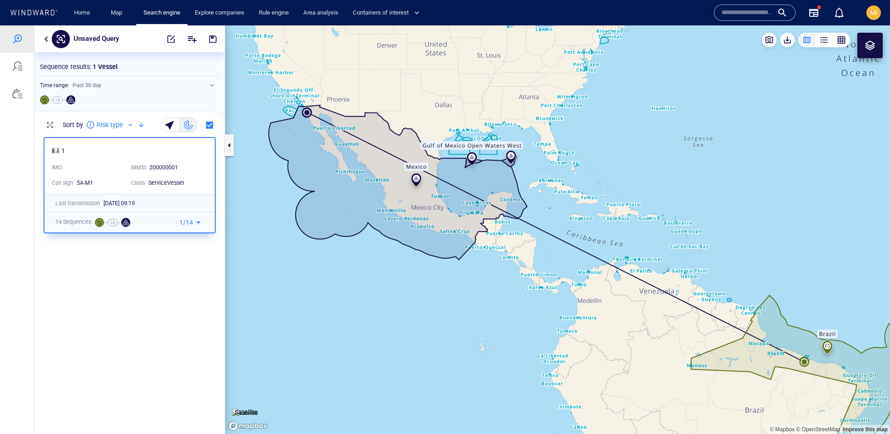
click at [197, 216] on div "1 / 14" at bounding box center [149, 222] width 113 height 15
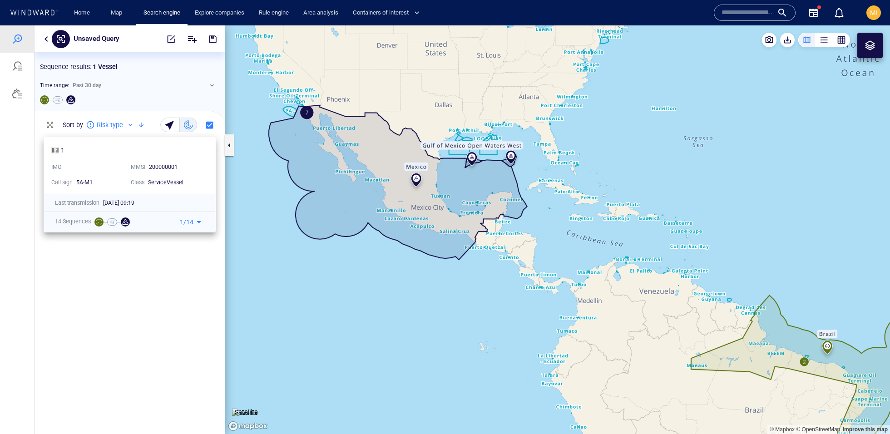
click at [198, 220] on icon at bounding box center [199, 222] width 11 height 11
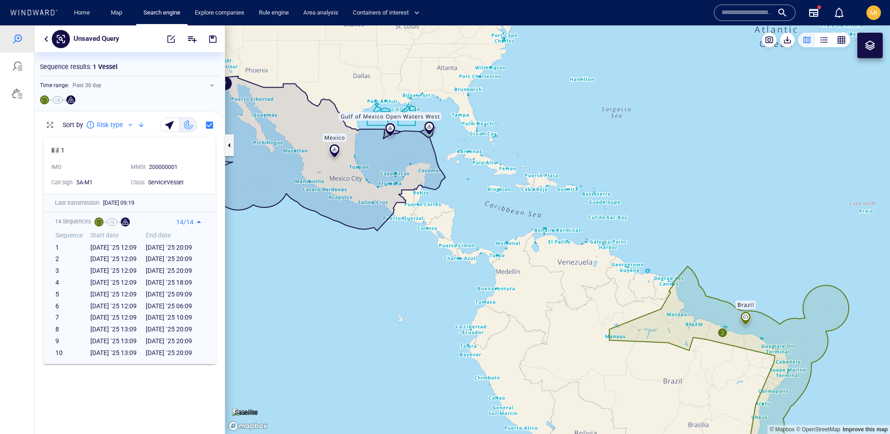
drag, startPoint x: 596, startPoint y: 228, endPoint x: 515, endPoint y: 199, distance: 86.9
click at [515, 199] on canvas "Map" at bounding box center [557, 229] width 665 height 409
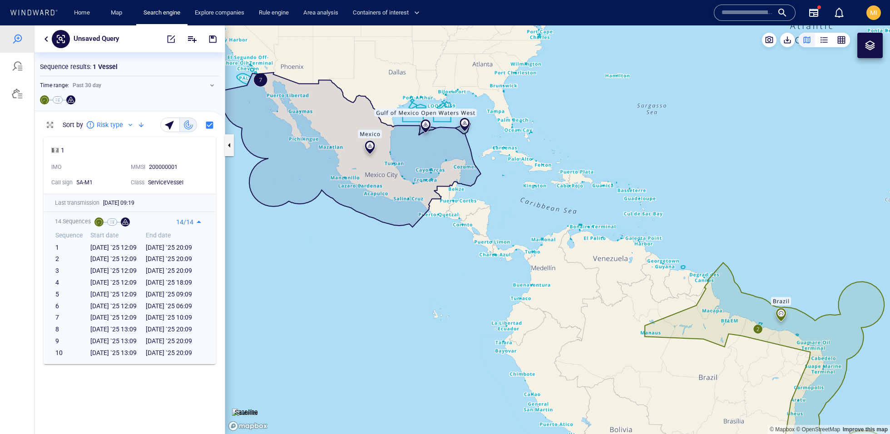
drag, startPoint x: 515, startPoint y: 199, endPoint x: 550, endPoint y: 195, distance: 35.6
click at [550, 195] on canvas "Map" at bounding box center [557, 229] width 665 height 409
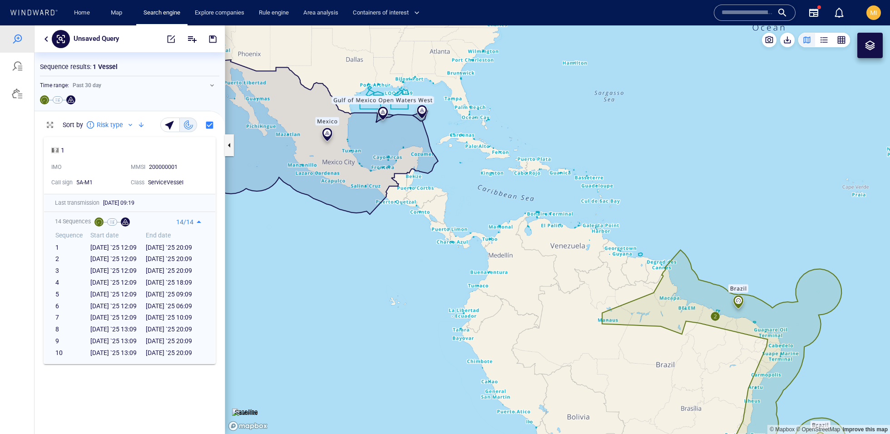
drag, startPoint x: 550, startPoint y: 195, endPoint x: 492, endPoint y: 184, distance: 58.6
click at [492, 184] on canvas "Map" at bounding box center [557, 229] width 665 height 409
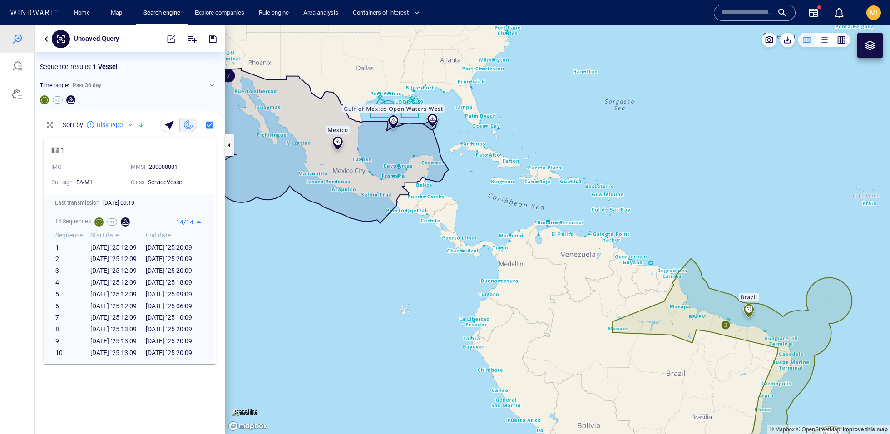
drag, startPoint x: 492, startPoint y: 184, endPoint x: 518, endPoint y: 191, distance: 26.2
click at [518, 191] on canvas "Map" at bounding box center [557, 229] width 665 height 409
click at [47, 42] on button "button" at bounding box center [46, 39] width 11 height 11
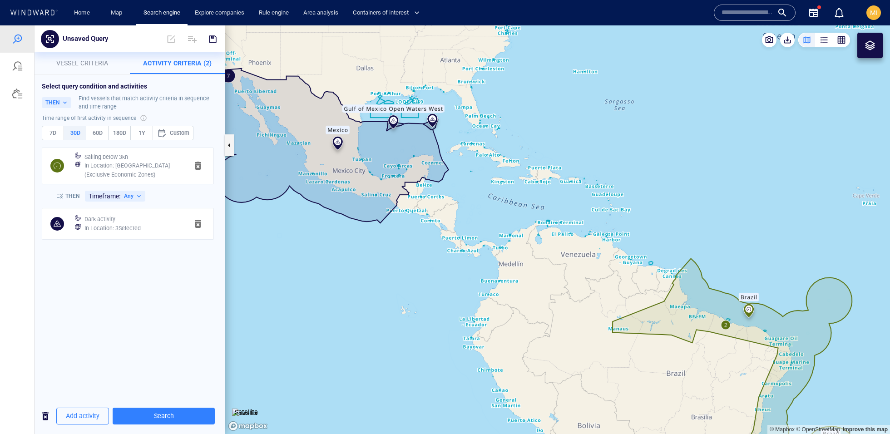
click at [89, 173] on h6 "In Location : Brazil (Exclusive Economic Zones)" at bounding box center [132, 170] width 96 height 18
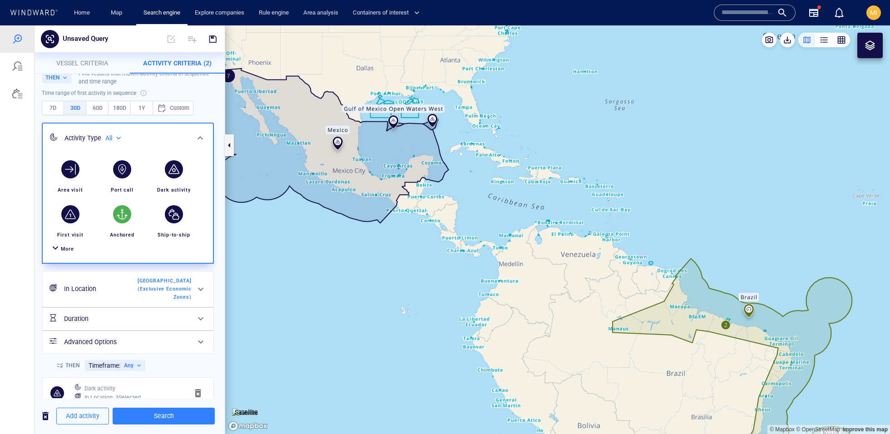
scroll to position [28, 0]
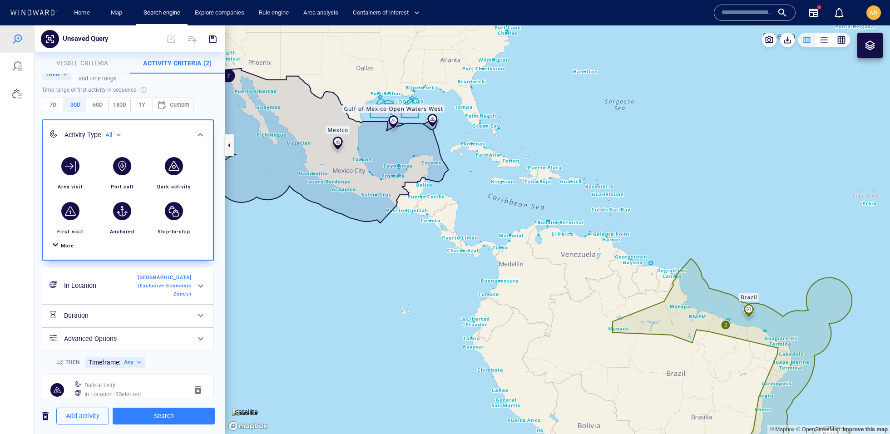
click at [159, 282] on span "Brazil (Exclusive Economic Zones)" at bounding box center [165, 286] width 54 height 24
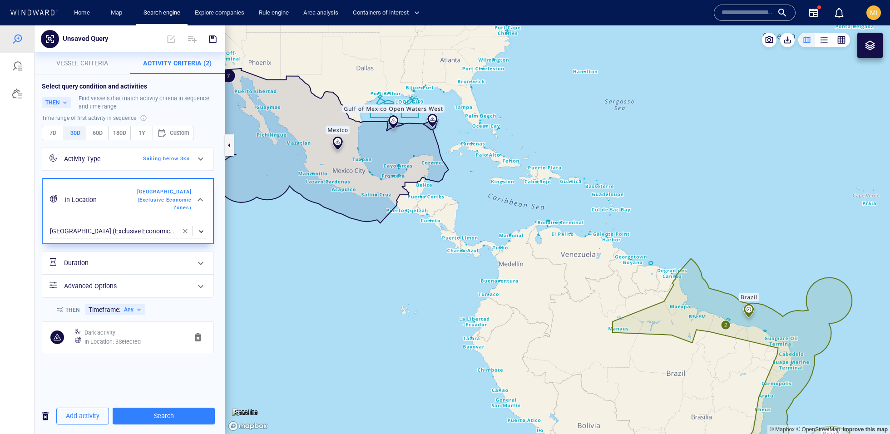
scroll to position [0, 0]
click at [121, 227] on div "​" at bounding box center [128, 232] width 156 height 14
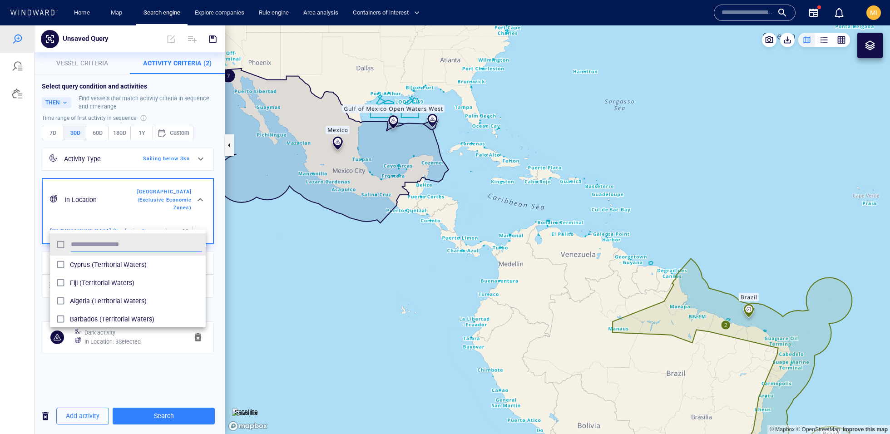
scroll to position [90, 155]
click at [121, 227] on div at bounding box center [445, 229] width 890 height 409
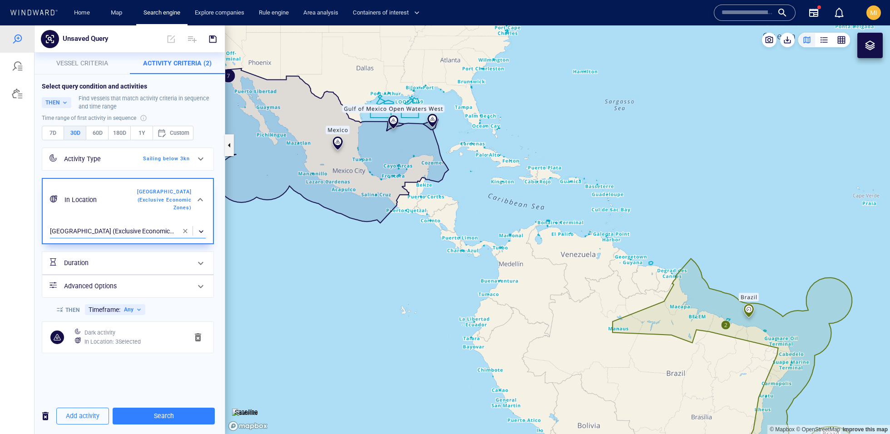
click at [121, 227] on div "Cyprus (Territorial Waters) Fiji (Territorial Waters) Algeria (Territorial Wate…" at bounding box center [445, 229] width 890 height 409
click at [187, 228] on span "button" at bounding box center [185, 231] width 7 height 7
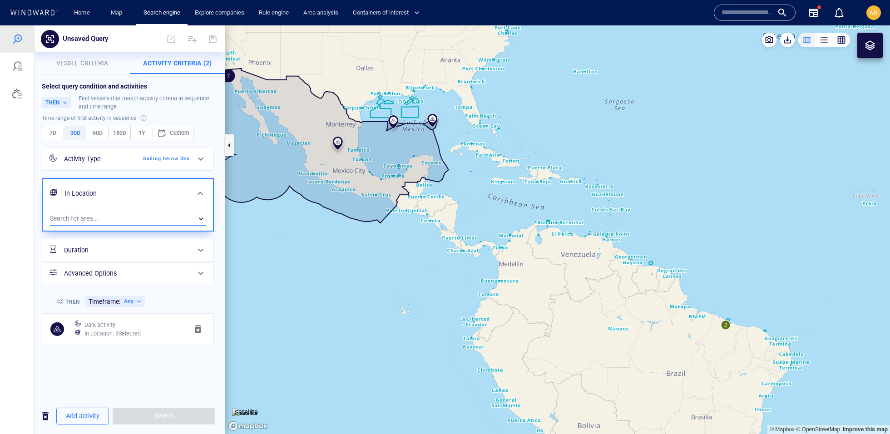
click at [126, 219] on div "​" at bounding box center [128, 219] width 156 height 14
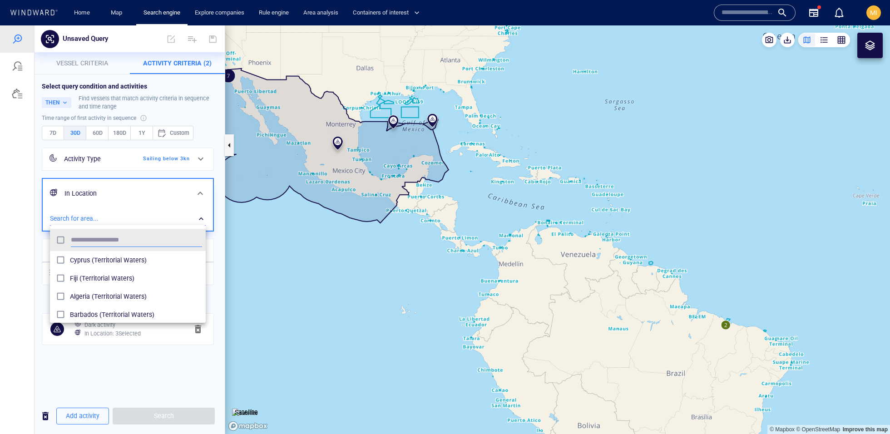
scroll to position [90, 155]
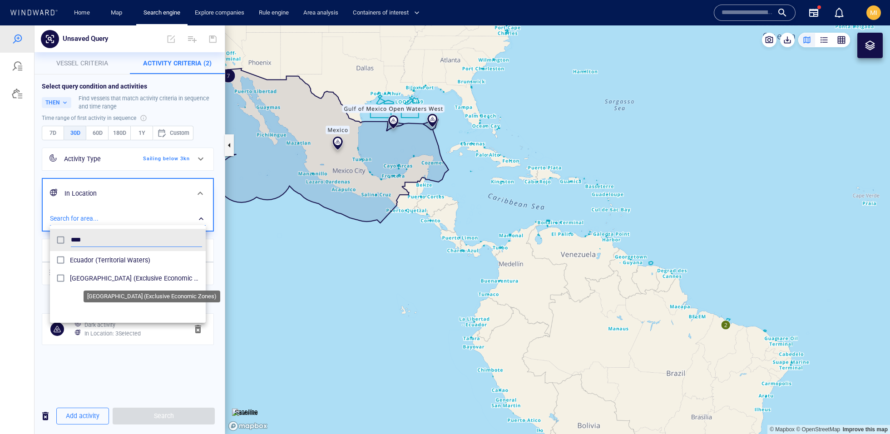
type input "****"
click at [122, 278] on span "Ecuador (Exclusive Economic Zones)" at bounding box center [136, 278] width 132 height 11
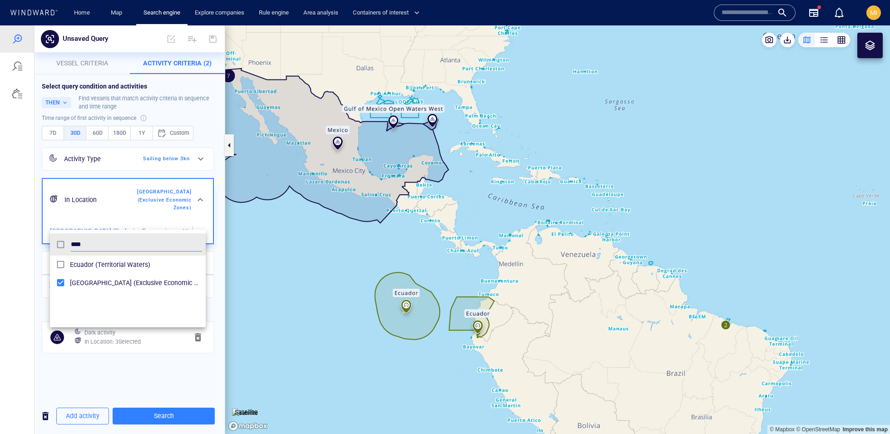
click at [185, 410] on div at bounding box center [445, 229] width 890 height 409
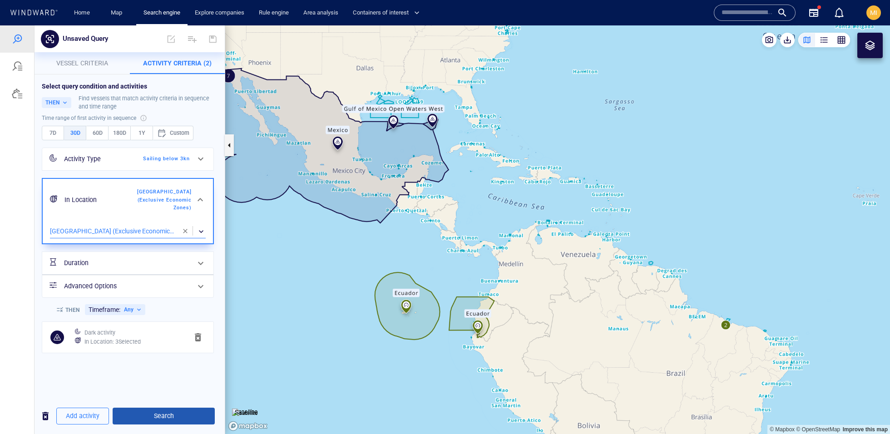
click at [188, 413] on span "Search" at bounding box center [164, 416] width 88 height 11
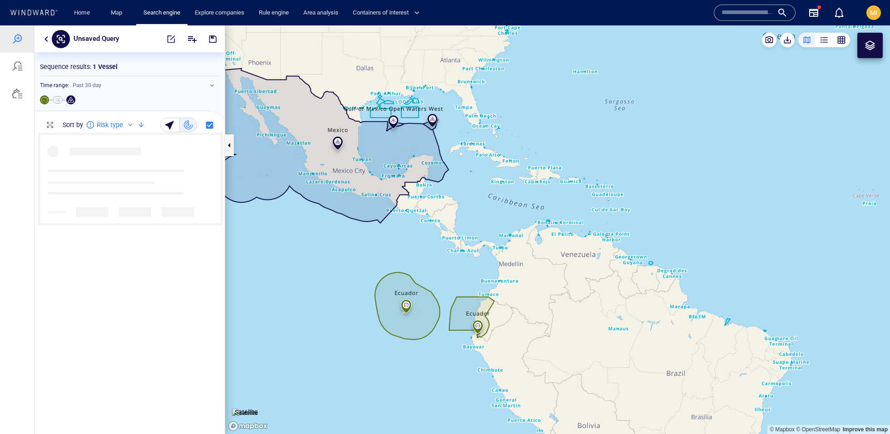
scroll to position [301, 190]
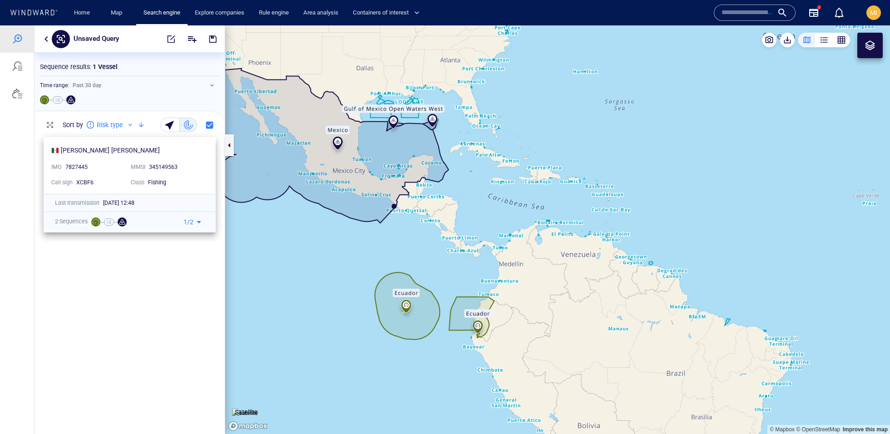
click at [150, 184] on div "Fishing" at bounding box center [175, 183] width 55 height 8
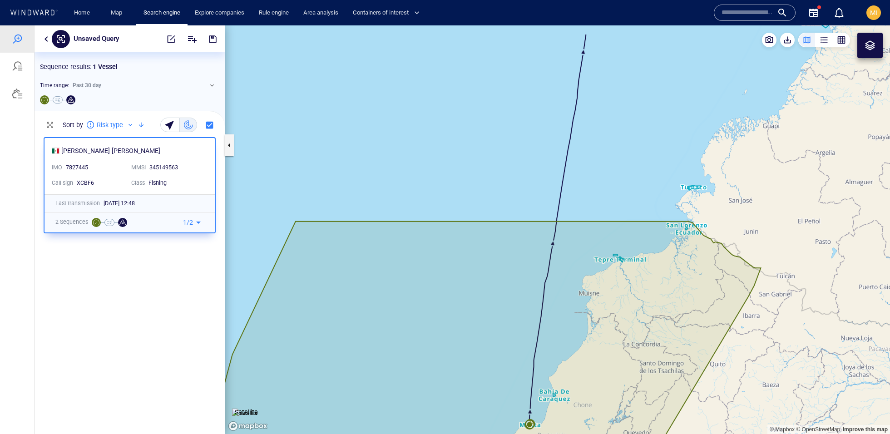
click at [184, 221] on p "1 / 2" at bounding box center [188, 222] width 10 height 11
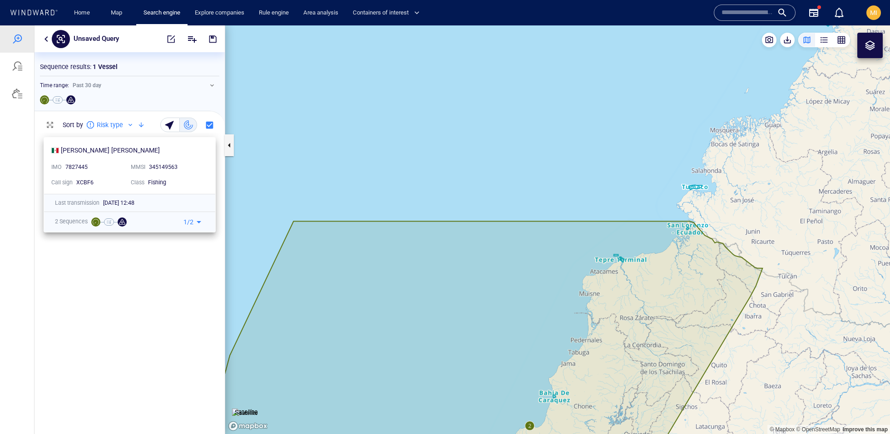
click at [191, 226] on p "1 / 2" at bounding box center [189, 222] width 10 height 11
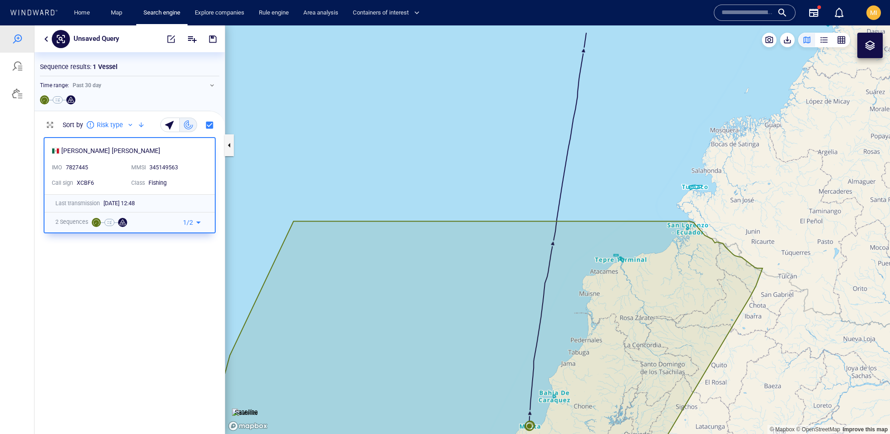
click at [196, 224] on icon at bounding box center [198, 222] width 11 height 11
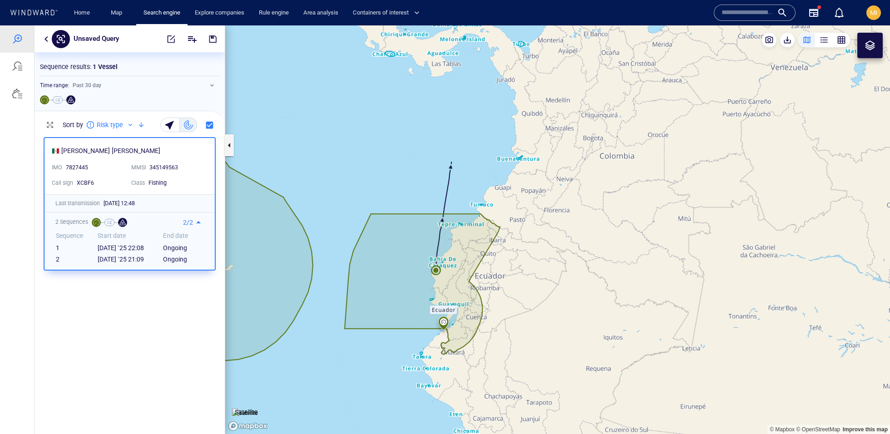
drag, startPoint x: 400, startPoint y: 211, endPoint x: 457, endPoint y: 214, distance: 56.9
click at [457, 213] on canvas "Map" at bounding box center [557, 229] width 665 height 409
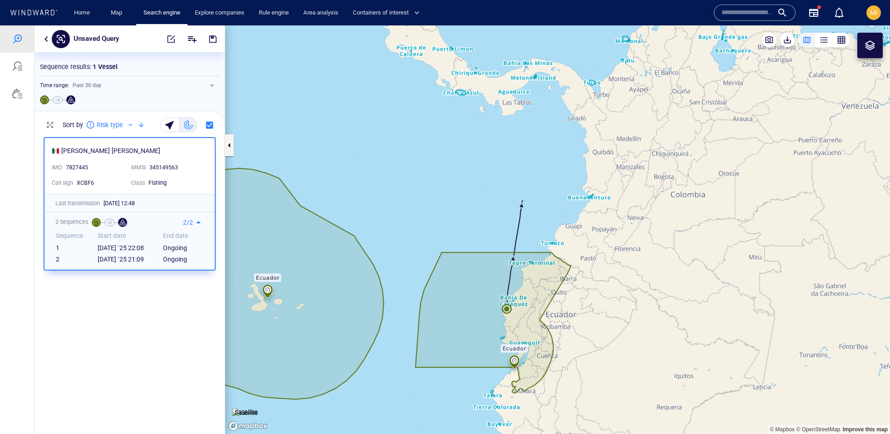
drag, startPoint x: 376, startPoint y: 154, endPoint x: 389, endPoint y: 193, distance: 40.8
click at [389, 192] on canvas "Map" at bounding box center [557, 229] width 665 height 409
click at [48, 43] on button "button" at bounding box center [46, 39] width 11 height 11
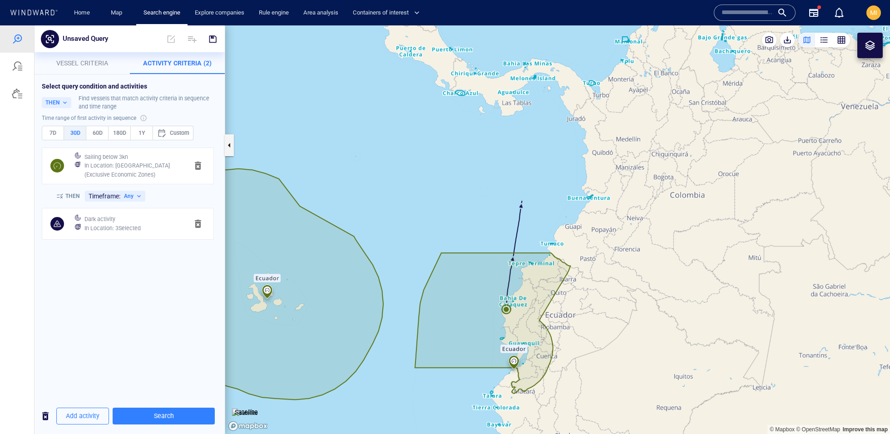
click at [115, 169] on h6 "In Location : Ecuador (Exclusive Economic Zones)" at bounding box center [132, 170] width 96 height 18
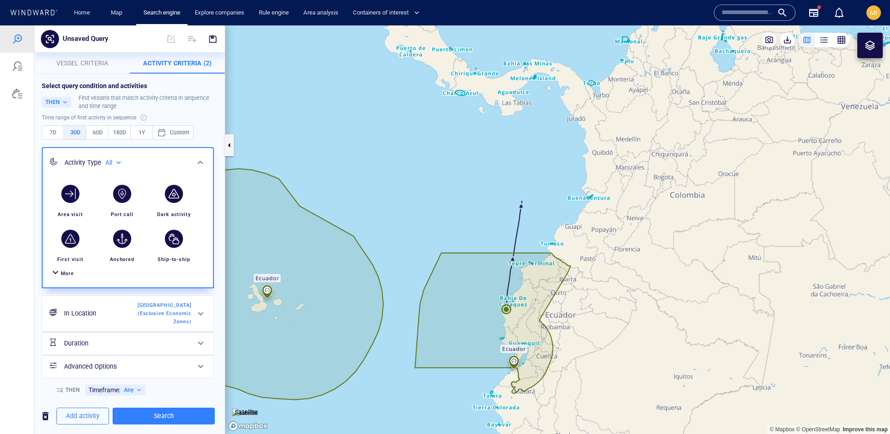
click at [123, 318] on div "In Location Ecuador (Exclusive Economic Zones)" at bounding box center [126, 313] width 133 height 31
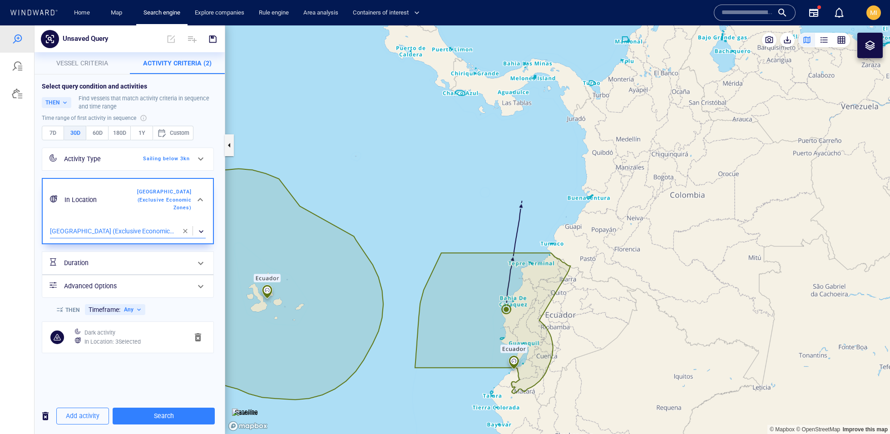
click at [159, 225] on div "​" at bounding box center [128, 232] width 156 height 14
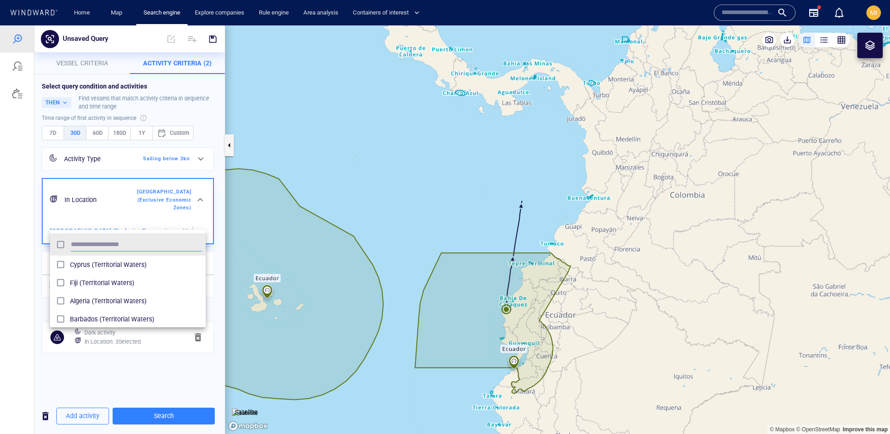
scroll to position [90, 155]
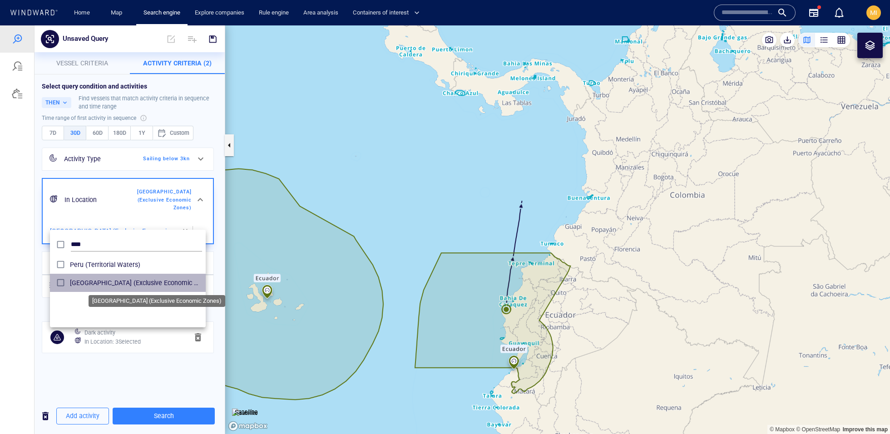
click at [108, 280] on span "Peru (Exclusive Economic Zones)" at bounding box center [136, 283] width 132 height 11
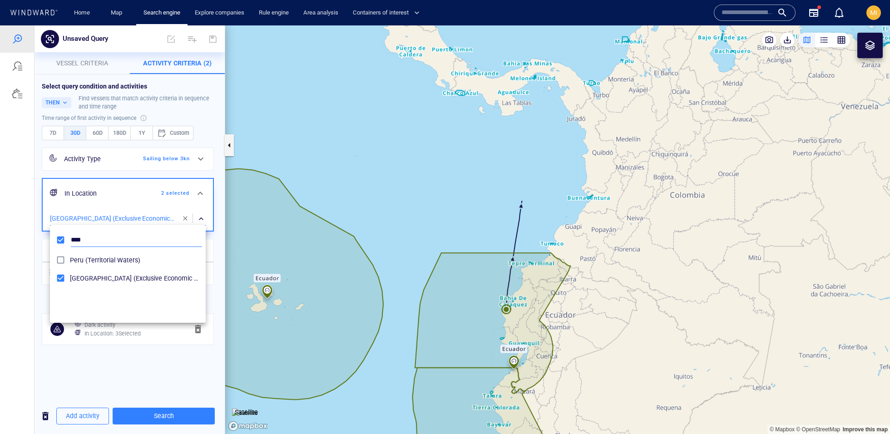
click at [116, 234] on input "****" at bounding box center [136, 241] width 131 height 14
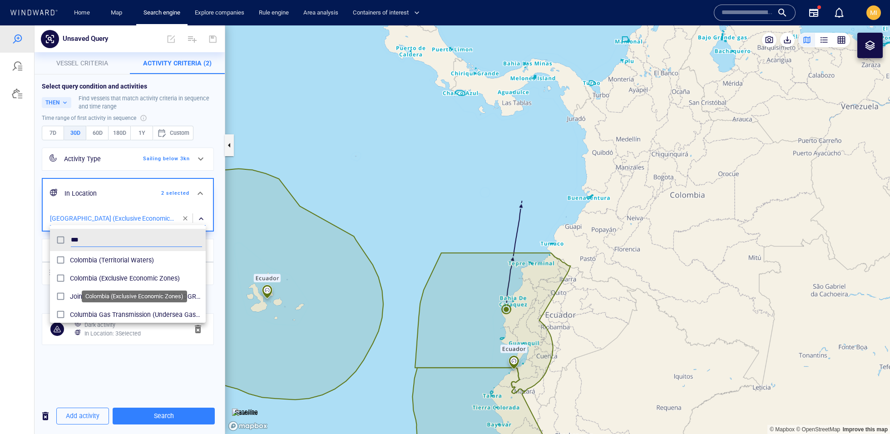
type input "***"
click at [85, 277] on span "Colombia (Exclusive Economic Zones)" at bounding box center [136, 278] width 132 height 11
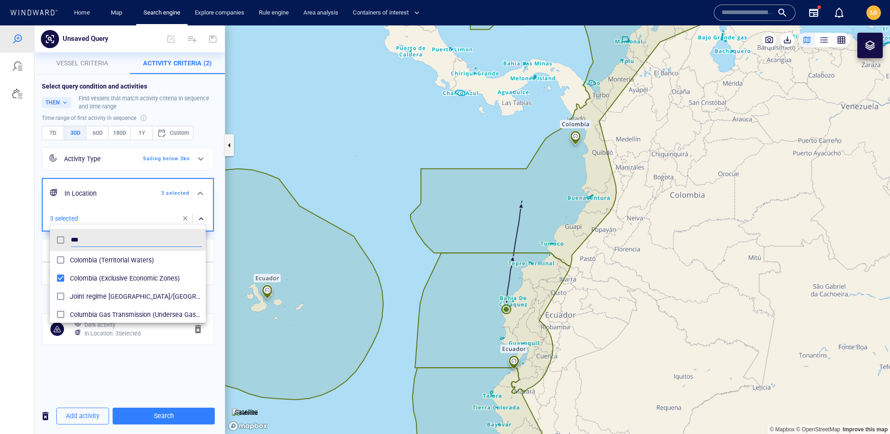
click at [223, 275] on div at bounding box center [445, 229] width 890 height 409
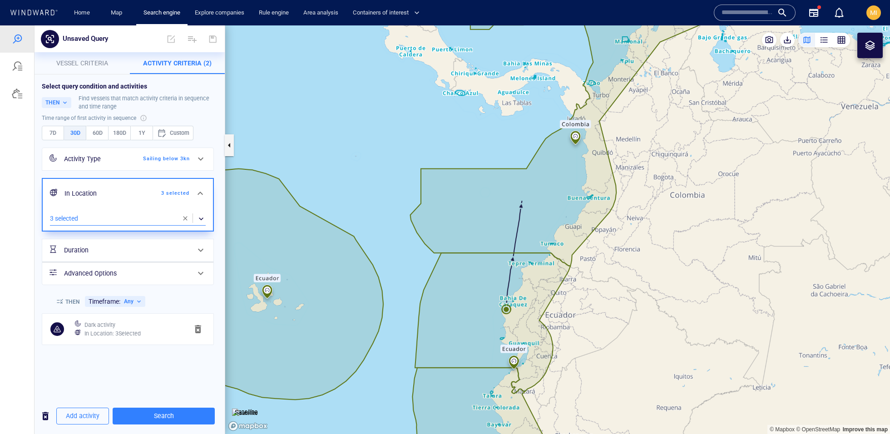
click at [123, 216] on div "​" at bounding box center [128, 219] width 156 height 14
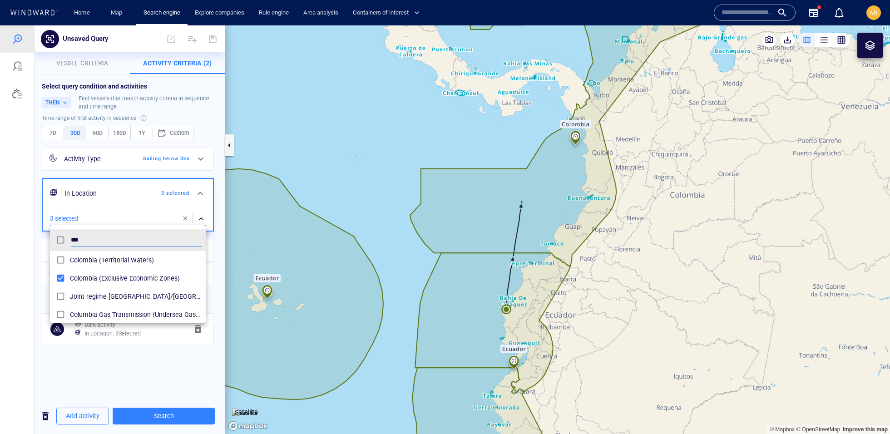
scroll to position [90, 155]
click at [218, 256] on div at bounding box center [445, 229] width 890 height 409
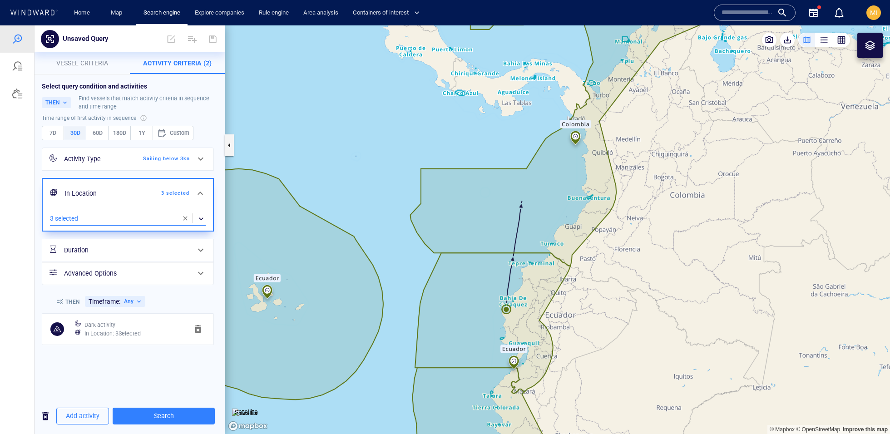
click at [185, 246] on div "Duration" at bounding box center [126, 250] width 133 height 19
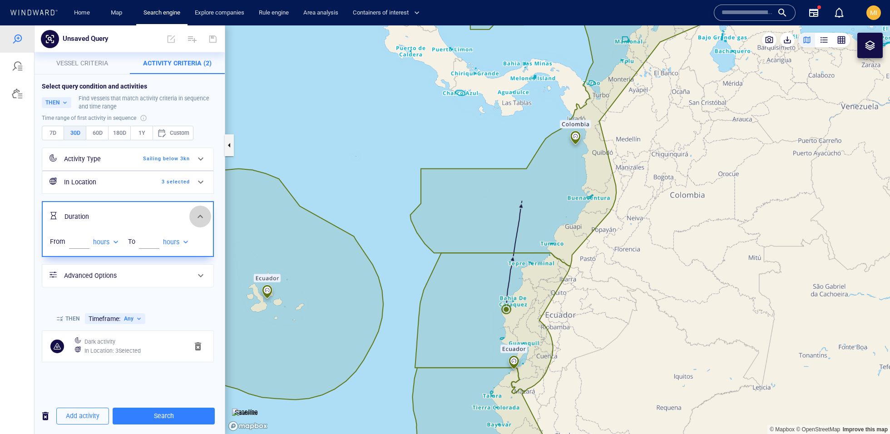
click at [199, 218] on span at bounding box center [200, 216] width 11 height 11
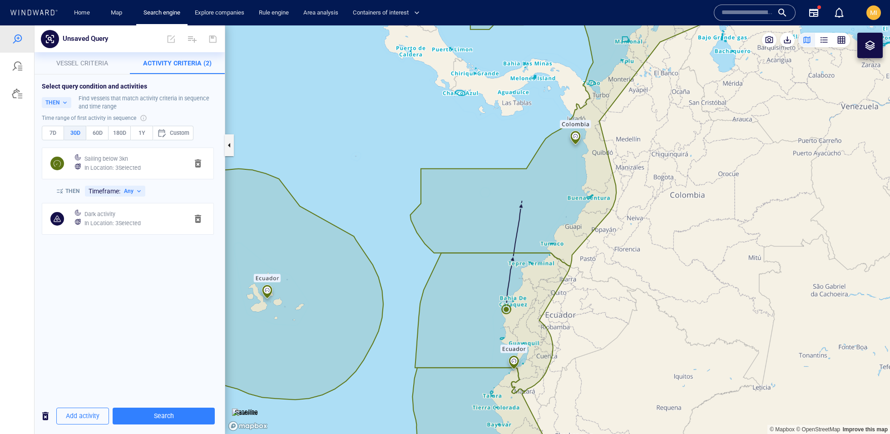
click at [133, 168] on h6 "In Location : 3 Selected" at bounding box center [112, 168] width 56 height 9
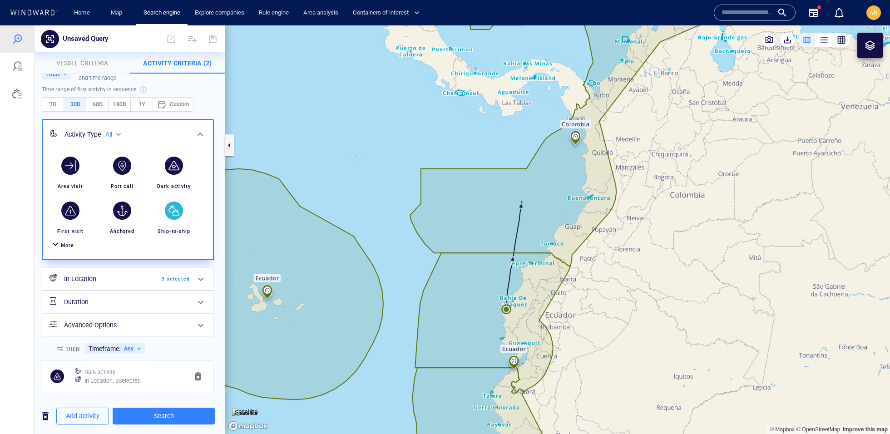
scroll to position [27, 0]
click at [133, 352] on button "Timeframe: Any" at bounding box center [115, 350] width 60 height 11
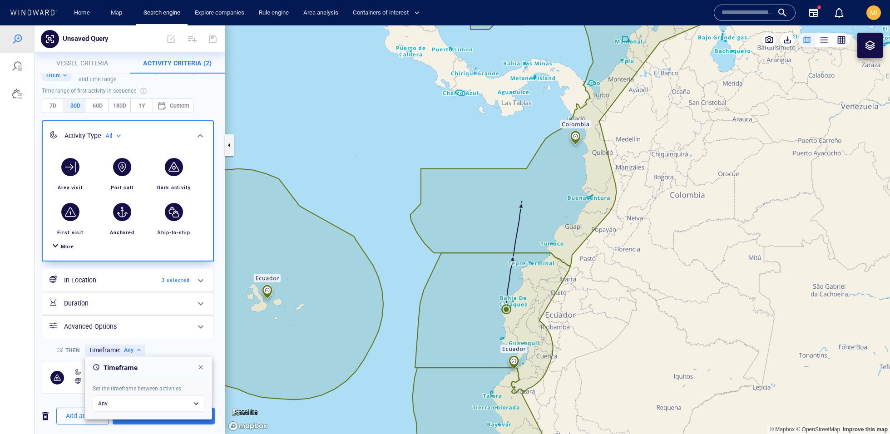
click at [157, 351] on div at bounding box center [445, 229] width 890 height 409
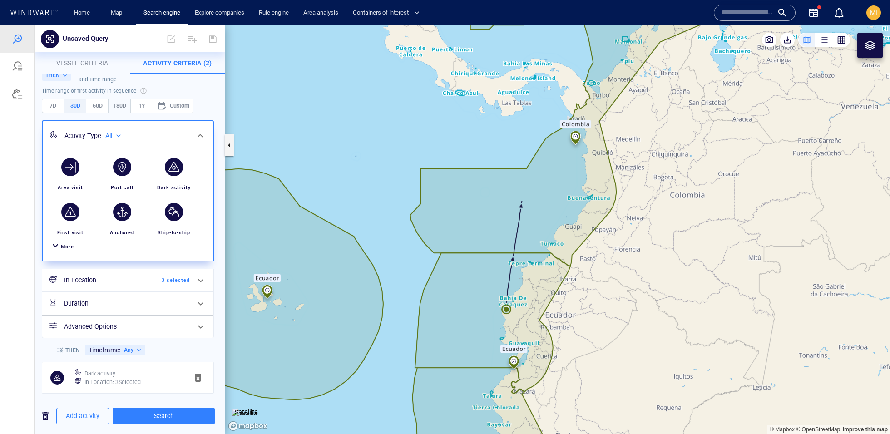
click at [116, 104] on span "180D" at bounding box center [120, 106] width 14 height 10
click at [201, 140] on icon at bounding box center [200, 135] width 11 height 11
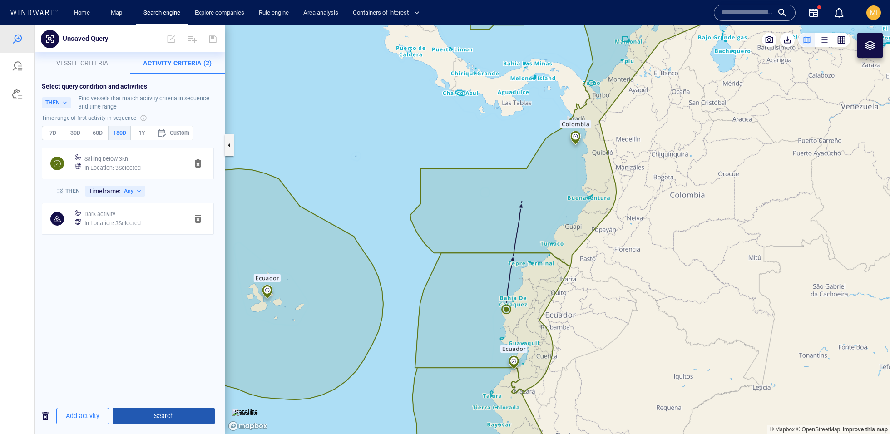
click at [189, 409] on button "Search" at bounding box center [164, 416] width 102 height 17
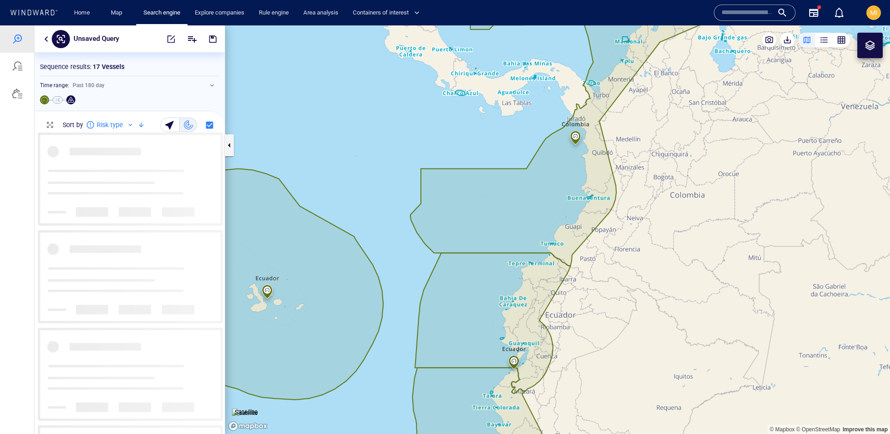
scroll to position [301, 190]
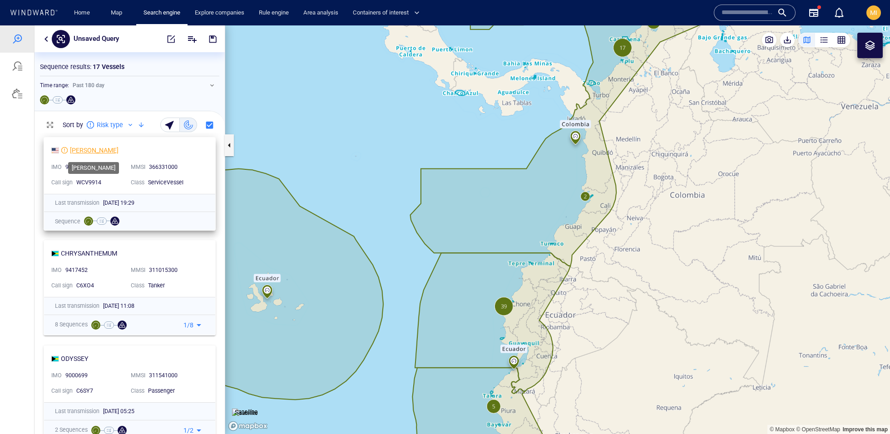
click at [108, 151] on div "KELLIE CHOUEST" at bounding box center [94, 150] width 49 height 11
click at [44, 36] on button "button" at bounding box center [46, 39] width 11 height 11
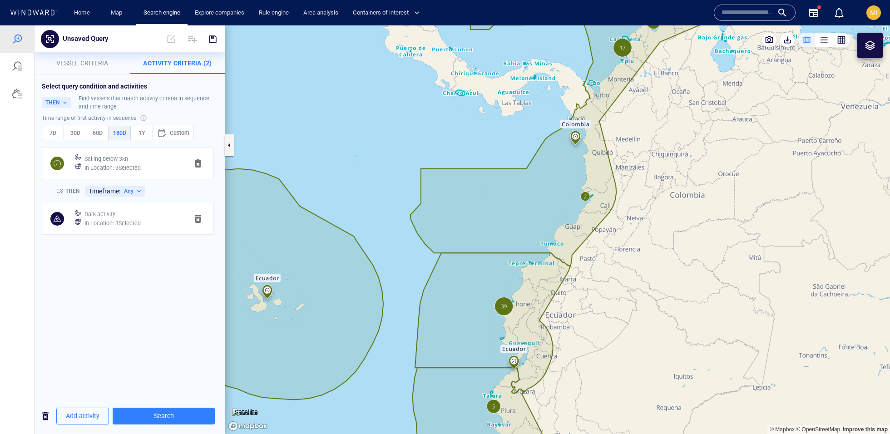
click at [105, 164] on h6 "In Location : 3 Selected" at bounding box center [112, 168] width 56 height 9
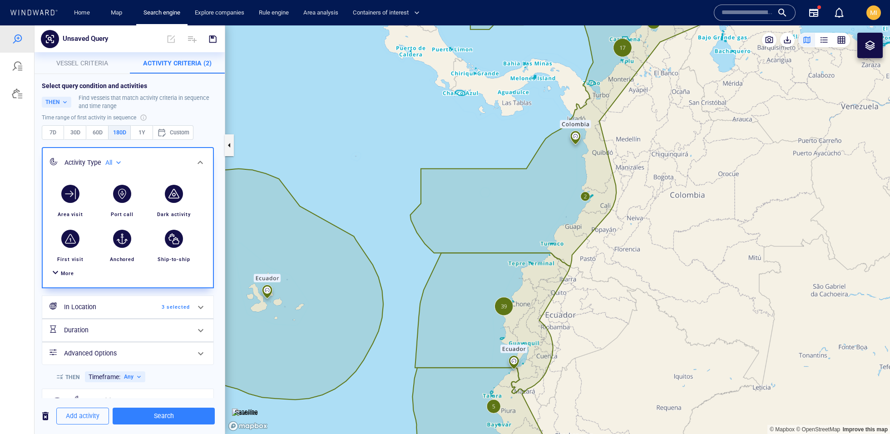
click at [104, 301] on div "In Location 3 selected" at bounding box center [126, 307] width 133 height 19
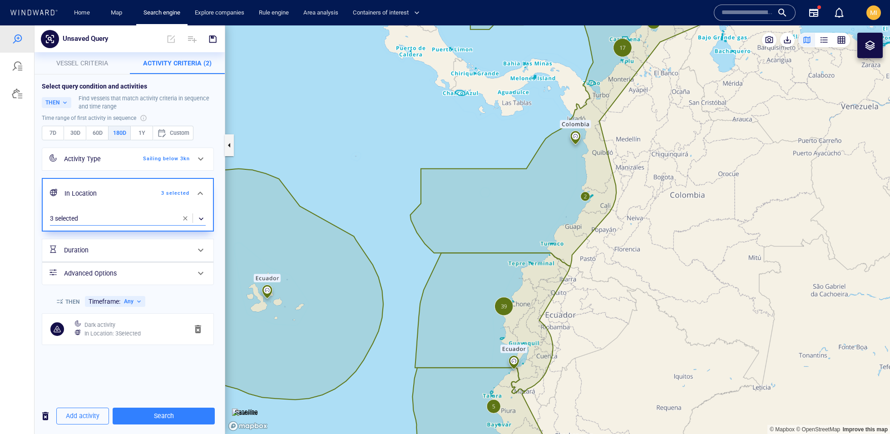
click at [117, 219] on div "​" at bounding box center [128, 219] width 156 height 14
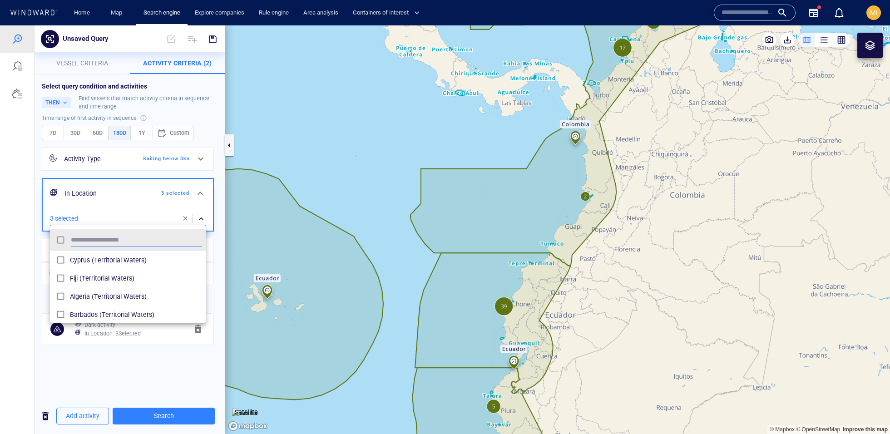
scroll to position [90, 155]
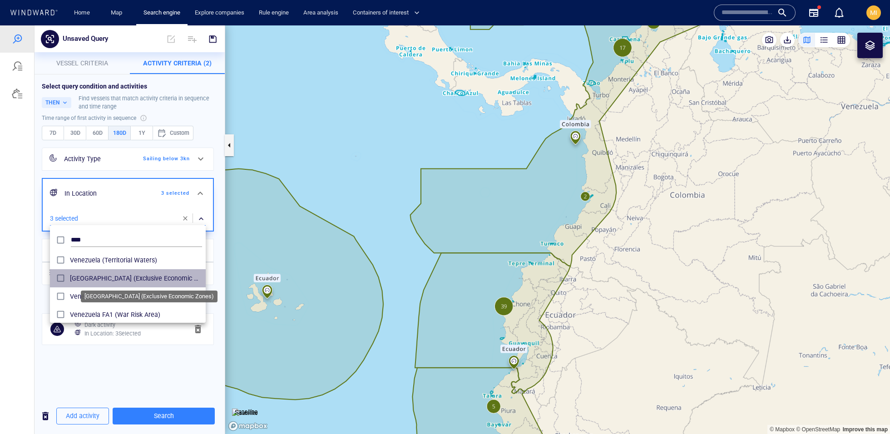
click at [119, 280] on span "Venezuela (Exclusive Economic Zones)" at bounding box center [136, 278] width 132 height 11
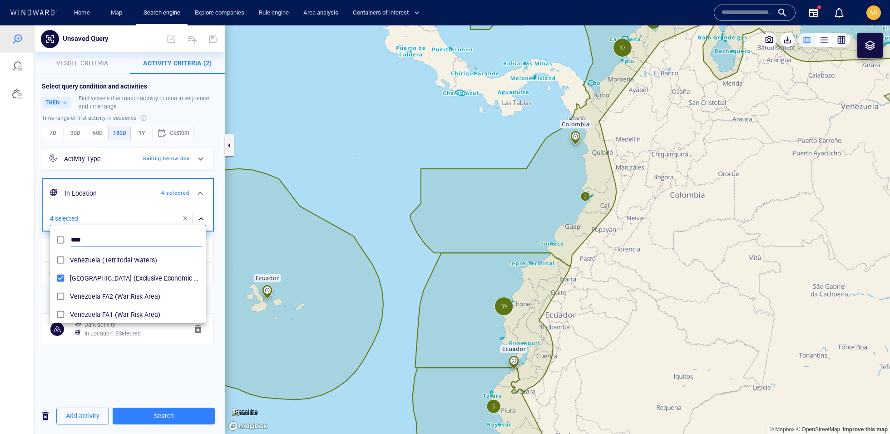
click at [80, 239] on input "****" at bounding box center [136, 241] width 131 height 14
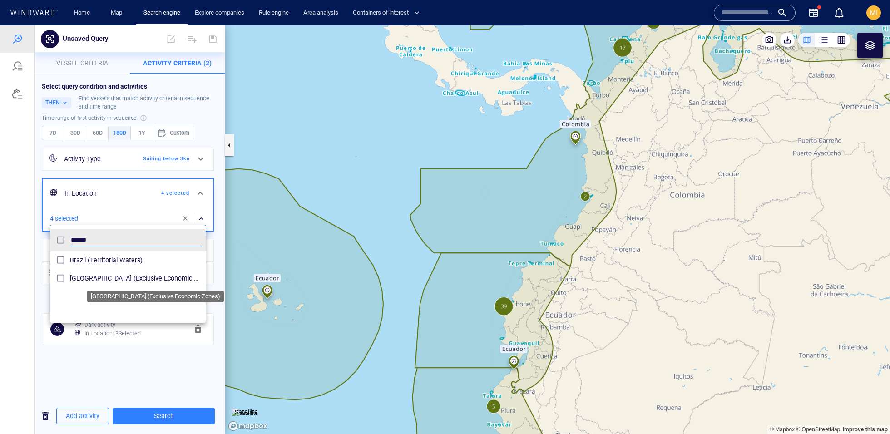
type input "******"
click at [106, 273] on span "Brazil (Exclusive Economic Zones)" at bounding box center [136, 278] width 132 height 11
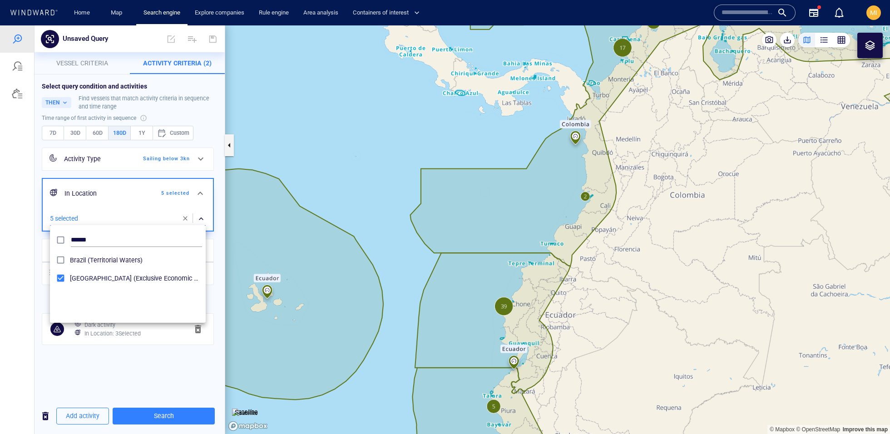
click at [221, 265] on div at bounding box center [445, 229] width 890 height 409
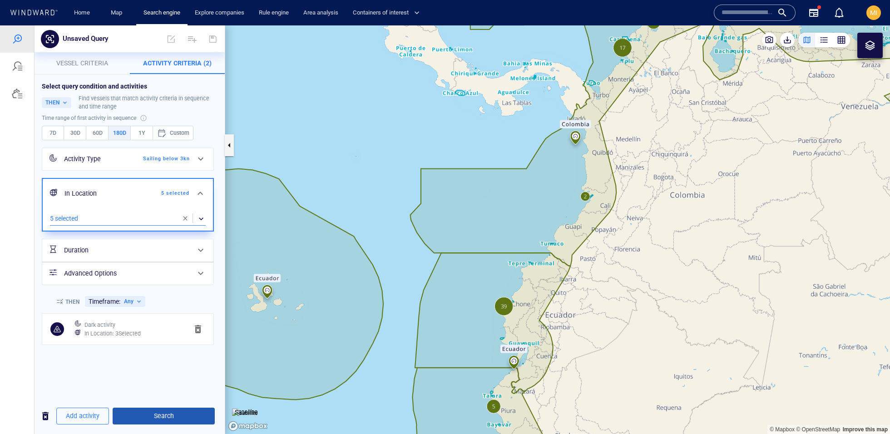
click at [177, 416] on span "Search" at bounding box center [164, 416] width 88 height 11
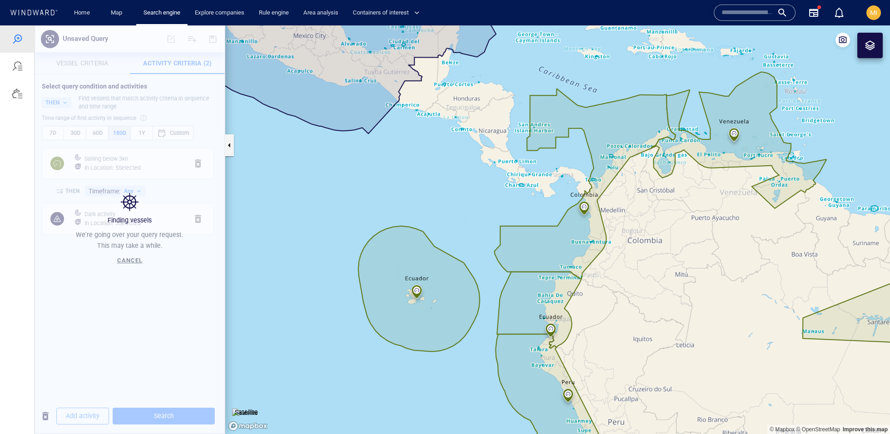
drag, startPoint x: 595, startPoint y: 295, endPoint x: 550, endPoint y: 290, distance: 45.3
click at [550, 290] on canvas "Map" at bounding box center [557, 229] width 665 height 409
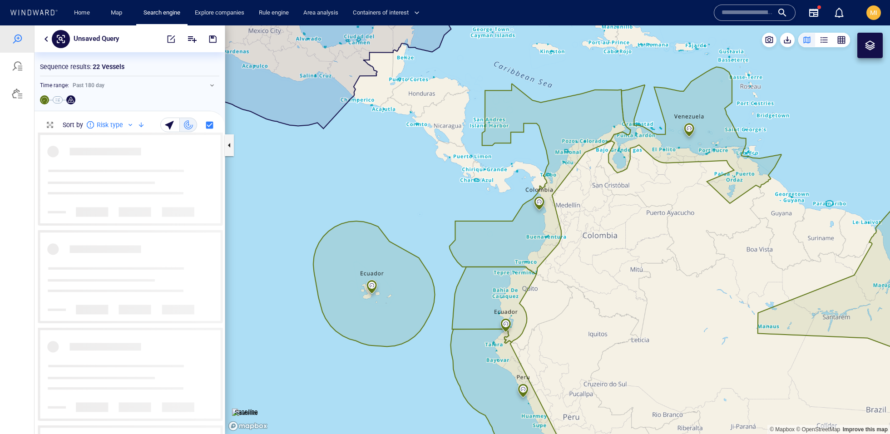
scroll to position [301, 190]
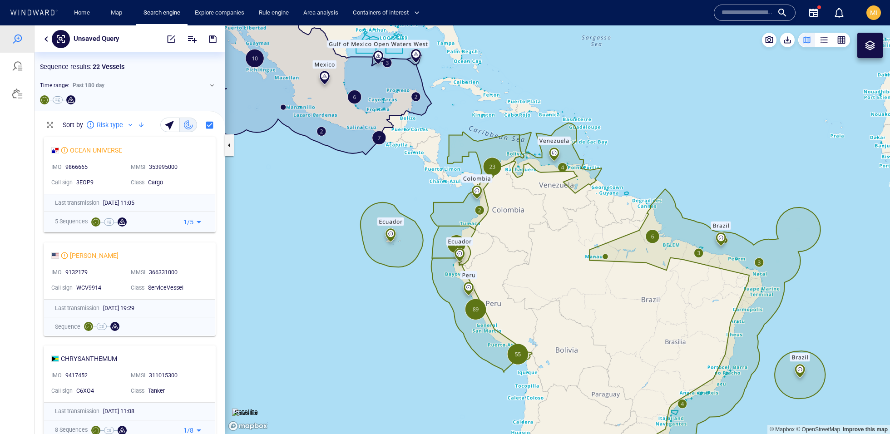
drag, startPoint x: 420, startPoint y: 204, endPoint x: 442, endPoint y: 226, distance: 31.5
click at [442, 226] on canvas "Map" at bounding box center [557, 229] width 665 height 409
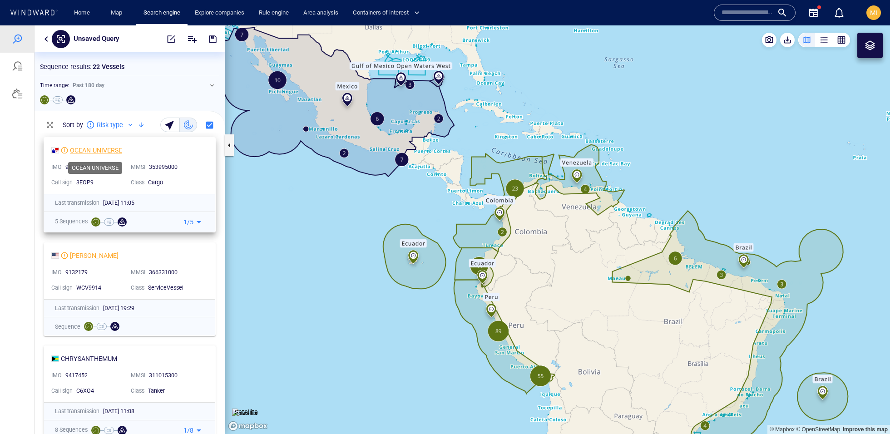
click at [93, 149] on div "OCEAN UNIVERSE" at bounding box center [96, 150] width 52 height 11
click at [47, 39] on button "button" at bounding box center [46, 39] width 11 height 11
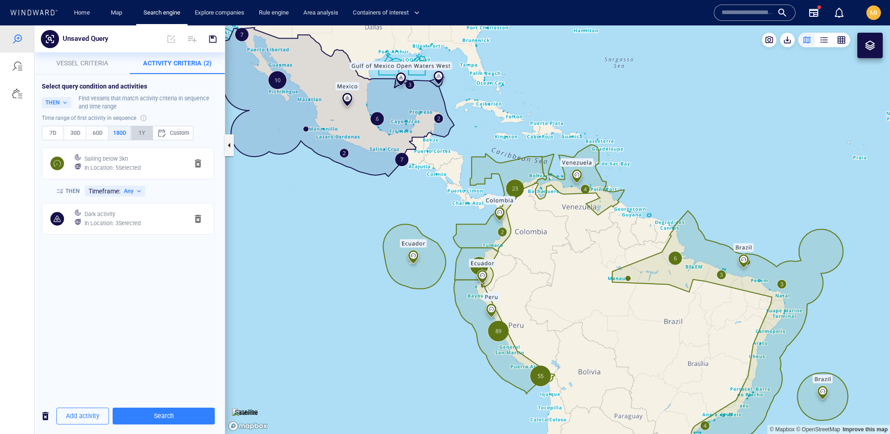
click at [143, 133] on span "1Y" at bounding box center [142, 133] width 14 height 10
click at [179, 417] on span "Search" at bounding box center [164, 416] width 88 height 11
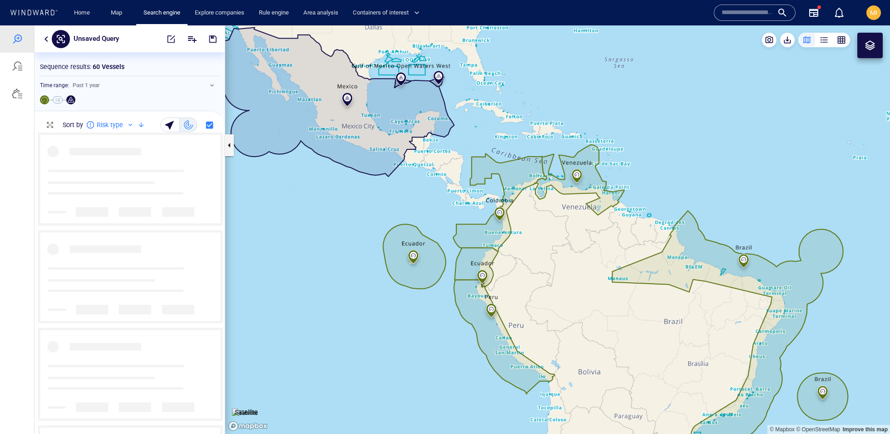
scroll to position [301, 190]
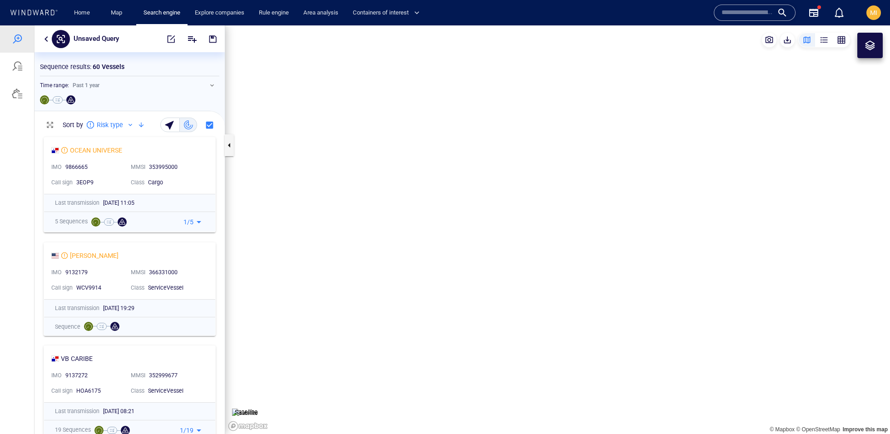
drag, startPoint x: 303, startPoint y: 267, endPoint x: 308, endPoint y: 263, distance: 5.8
click at [308, 263] on canvas "Map" at bounding box center [557, 229] width 665 height 409
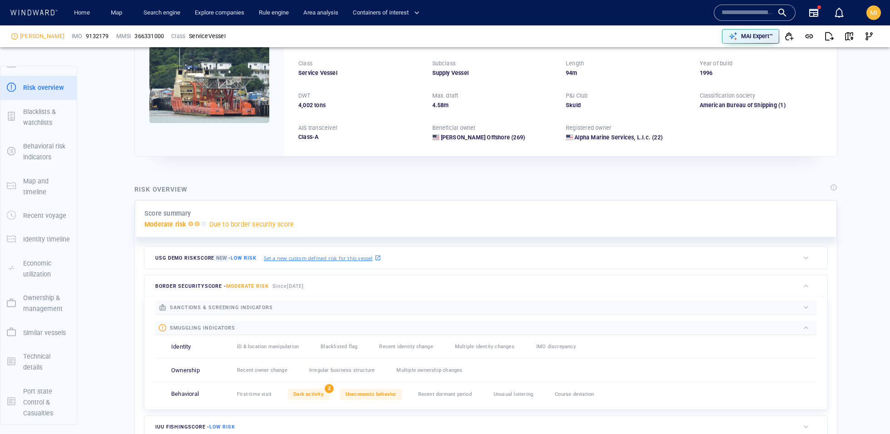
scroll to position [72, 0]
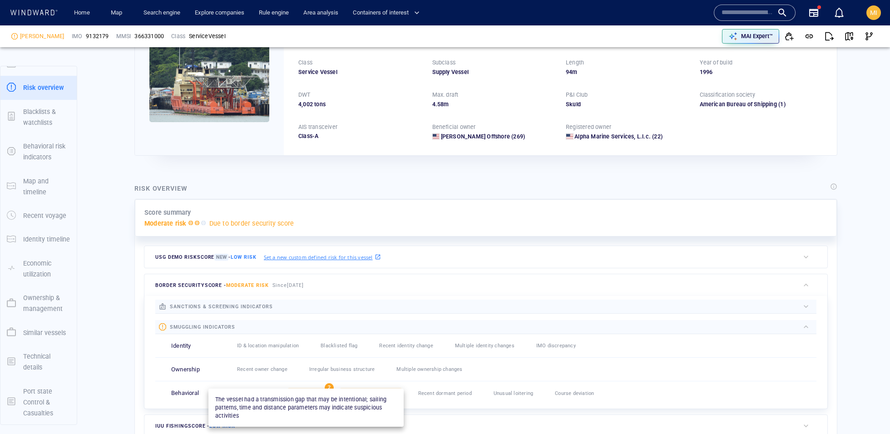
click at [317, 391] on span "Dark activity" at bounding box center [308, 394] width 30 height 6
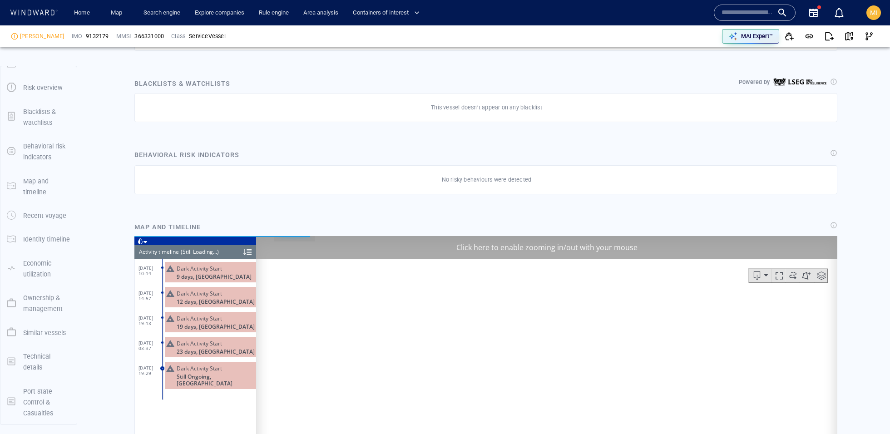
scroll to position [561, 0]
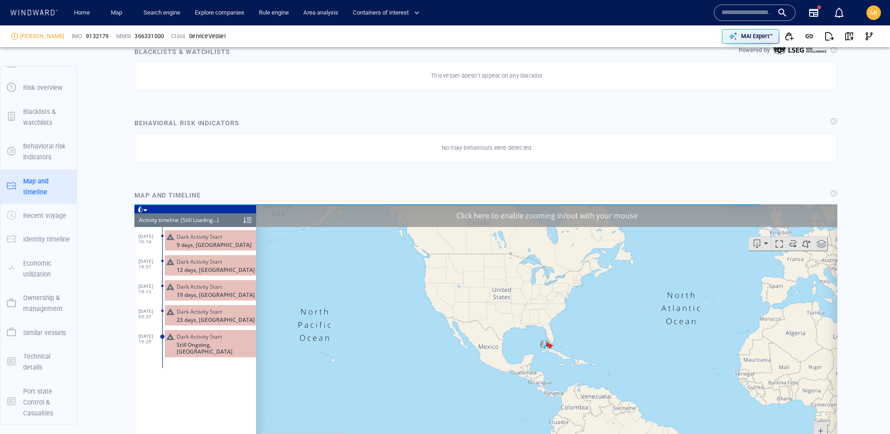
scroll to position [36412, 0]
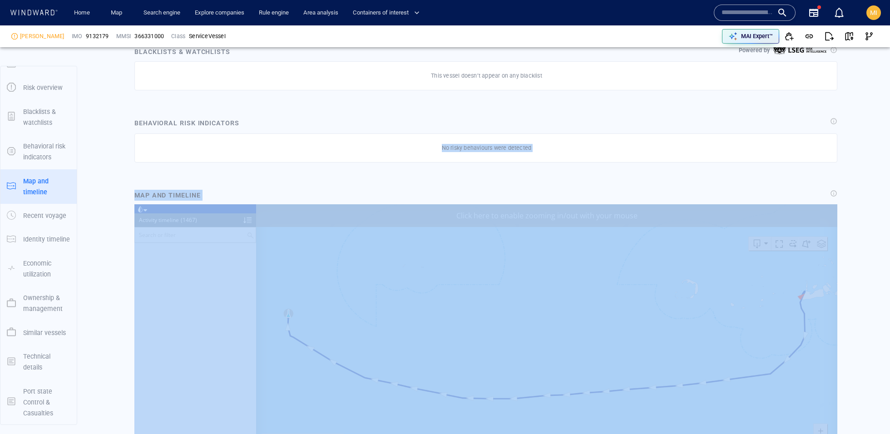
drag, startPoint x: 580, startPoint y: 179, endPoint x: 480, endPoint y: 125, distance: 113.0
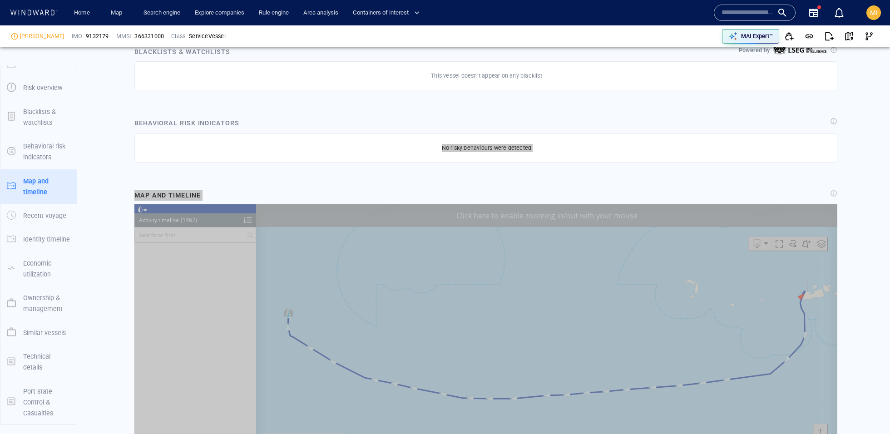
click at [563, 218] on div "Click here to enable zooming in/out with your mouse" at bounding box center [546, 215] width 581 height 23
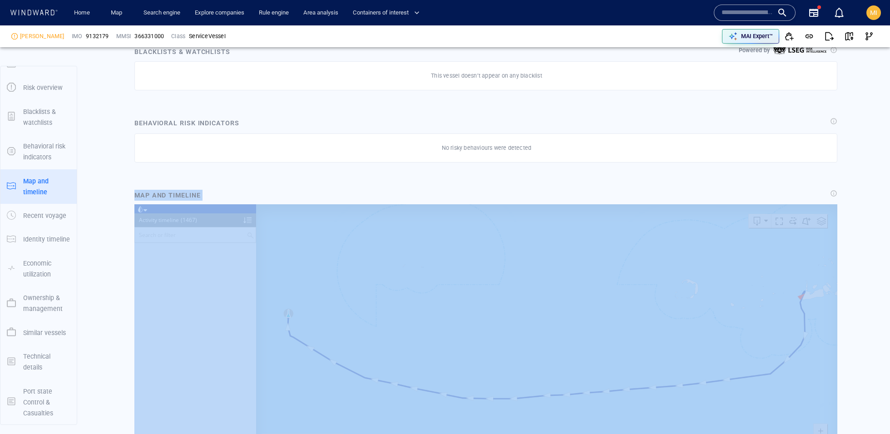
drag, startPoint x: 858, startPoint y: 210, endPoint x: 804, endPoint y: 145, distance: 84.2
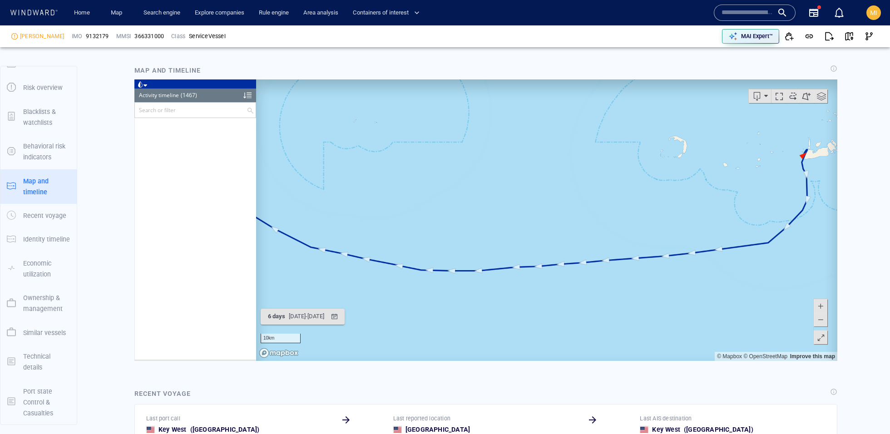
scroll to position [678, 0]
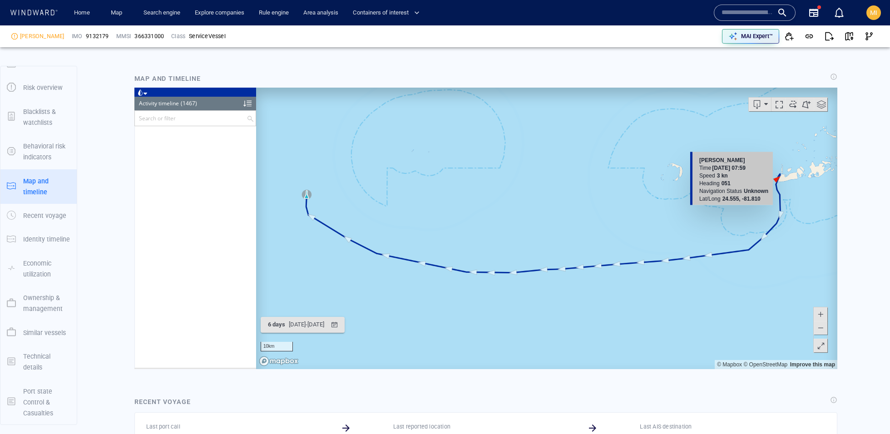
click at [777, 179] on canvas "Map" at bounding box center [546, 228] width 581 height 282
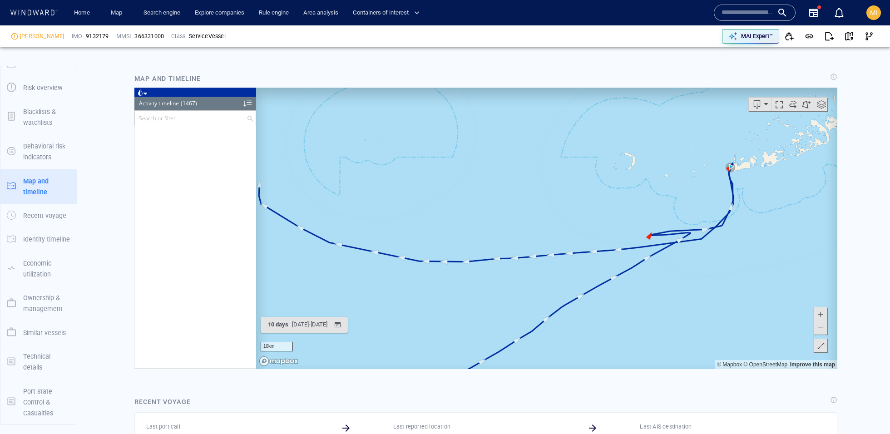
drag, startPoint x: 664, startPoint y: 186, endPoint x: 567, endPoint y: 162, distance: 100.2
click at [567, 162] on canvas "Map" at bounding box center [546, 228] width 581 height 282
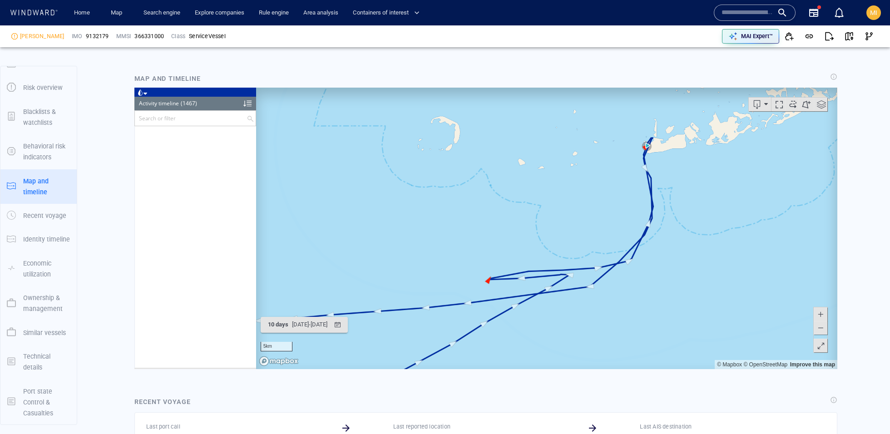
drag, startPoint x: 637, startPoint y: 270, endPoint x: 559, endPoint y: 375, distance: 130.9
click at [559, 369] on html "Loading vessel activities... Activity timeline (1467) (Still Loading...) Search…" at bounding box center [485, 228] width 703 height 282
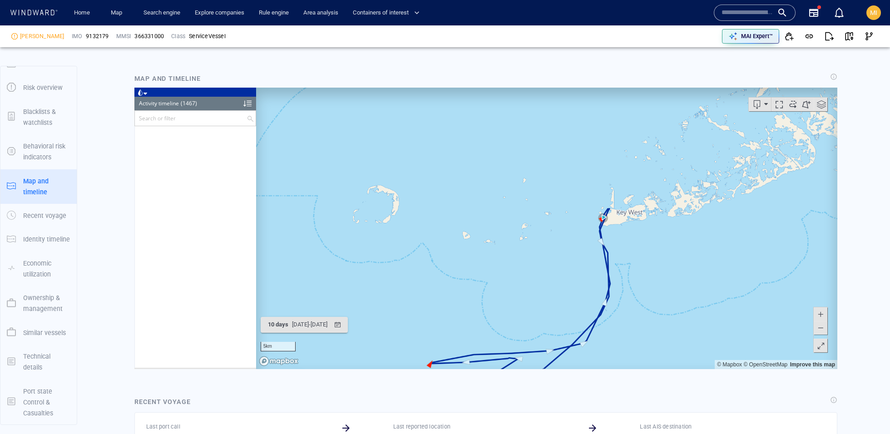
drag, startPoint x: 594, startPoint y: 179, endPoint x: 549, endPoint y: 263, distance: 95.9
click at [546, 269] on canvas "Map" at bounding box center [546, 228] width 581 height 282
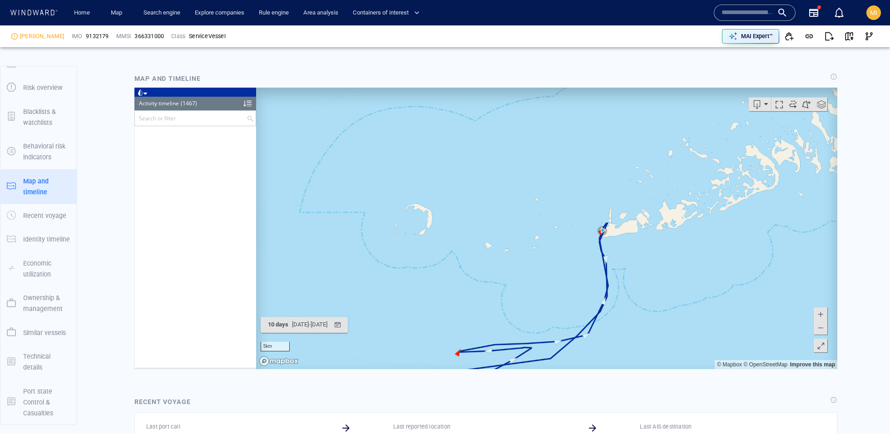
drag, startPoint x: 547, startPoint y: 260, endPoint x: 583, endPoint y: 80, distance: 183.4
click at [583, 87] on html "Loading vessel activities... Activity timeline (1467) (Still Loading...) Search…" at bounding box center [485, 228] width 703 height 282
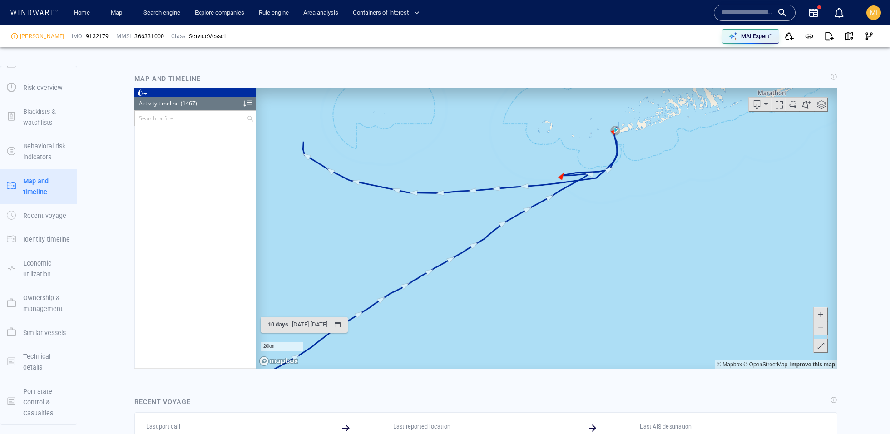
drag, startPoint x: 410, startPoint y: 186, endPoint x: 495, endPoint y: 114, distance: 111.9
click at [495, 114] on canvas "Map" at bounding box center [546, 228] width 581 height 282
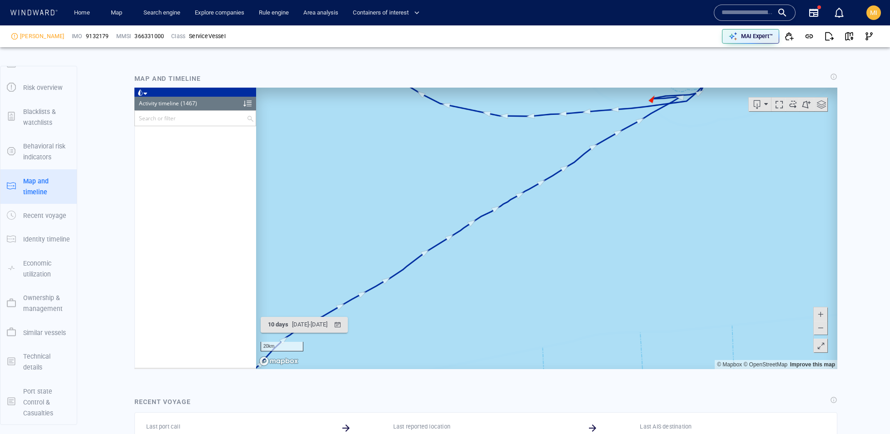
drag, startPoint x: 427, startPoint y: 167, endPoint x: 518, endPoint y: 104, distance: 110.9
click at [517, 103] on canvas "Map" at bounding box center [546, 228] width 581 height 282
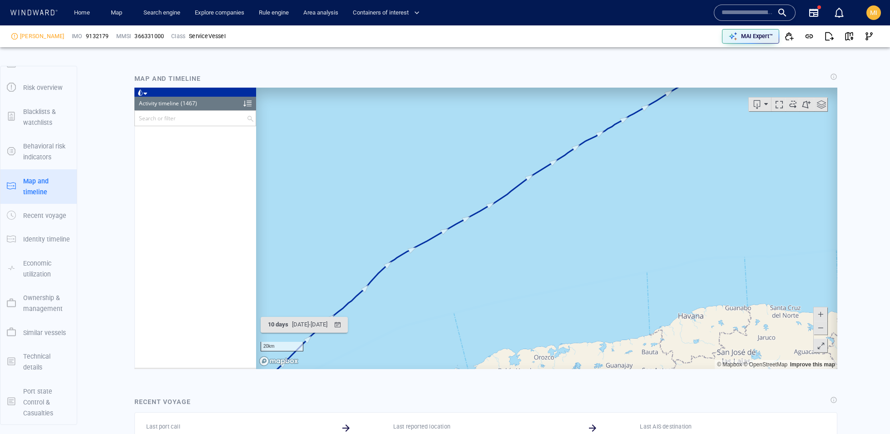
click at [566, 149] on div "20km © Mapbox © OpenStreetMap Improve this map" at bounding box center [546, 228] width 581 height 282
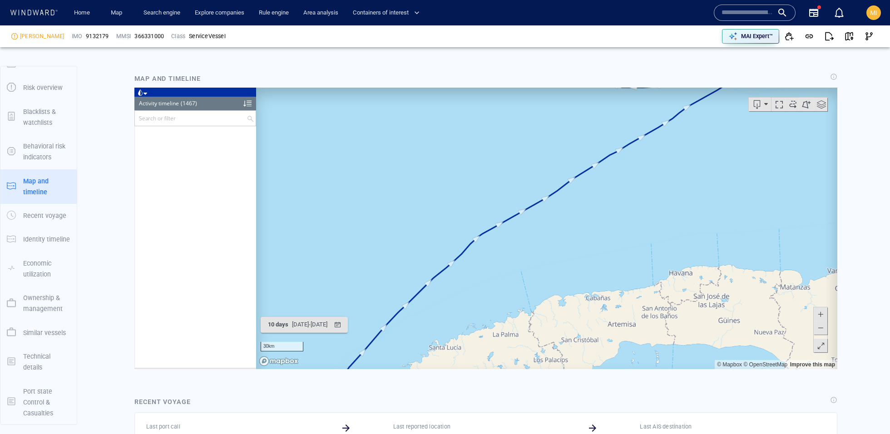
drag, startPoint x: 500, startPoint y: 274, endPoint x: 594, endPoint y: 143, distance: 161.5
click at [594, 143] on canvas "Map" at bounding box center [546, 228] width 581 height 282
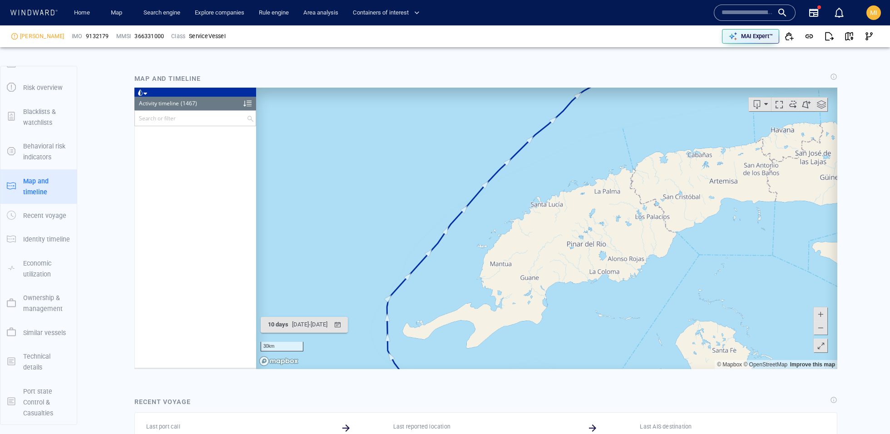
drag, startPoint x: 489, startPoint y: 218, endPoint x: 391, endPoint y: 41, distance: 202.1
click at [391, 87] on html "Loading vessel activities... Activity timeline (1467) (Still Loading...) Search…" at bounding box center [485, 228] width 703 height 282
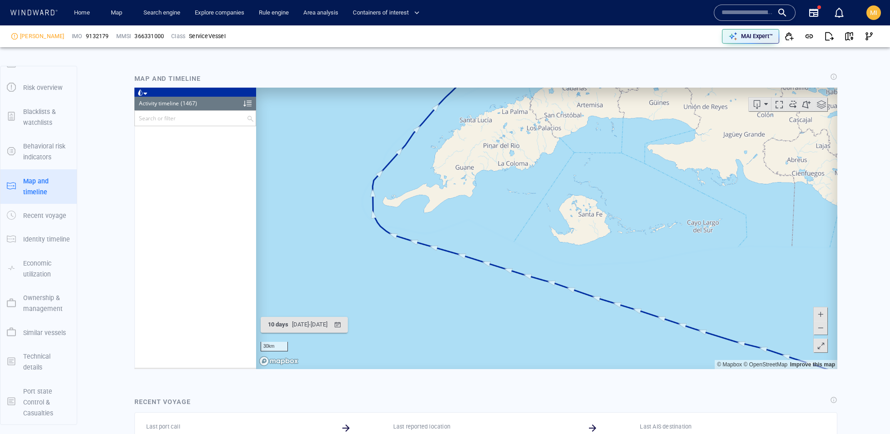
drag, startPoint x: 537, startPoint y: 317, endPoint x: 282, endPoint y: 242, distance: 265.5
click at [282, 242] on canvas "Map" at bounding box center [546, 228] width 581 height 282
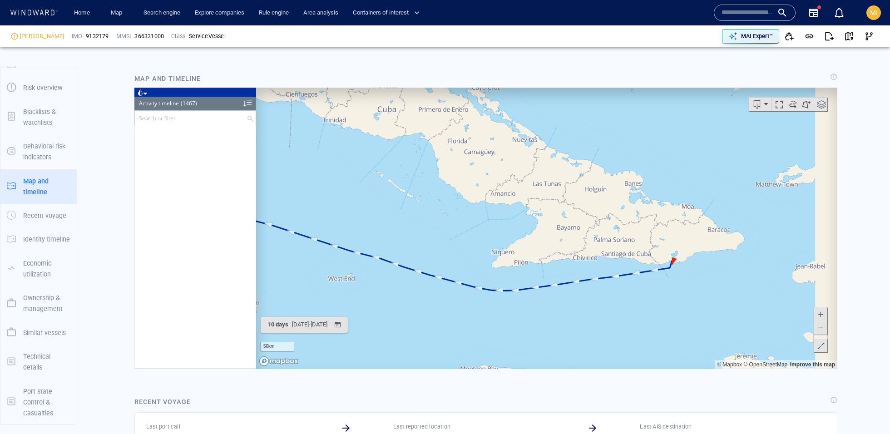
drag, startPoint x: 589, startPoint y: 255, endPoint x: 460, endPoint y: 234, distance: 130.7
click at [460, 234] on canvas "Map" at bounding box center [546, 228] width 581 height 282
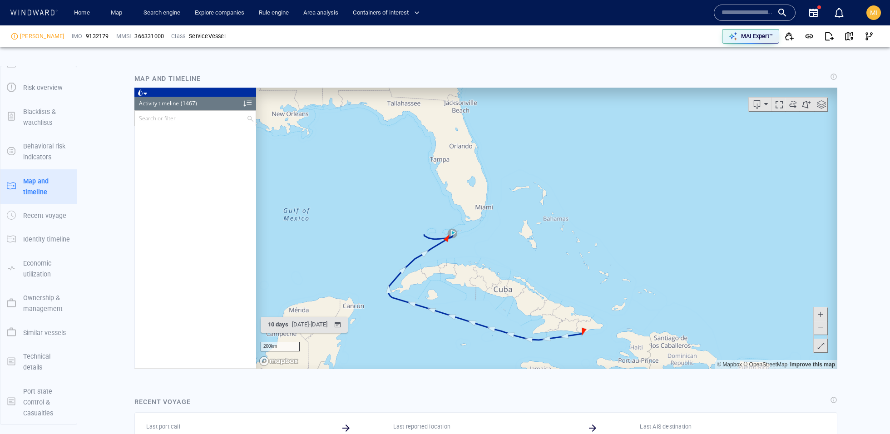
click at [792, 103] on span at bounding box center [793, 104] width 14 height 14
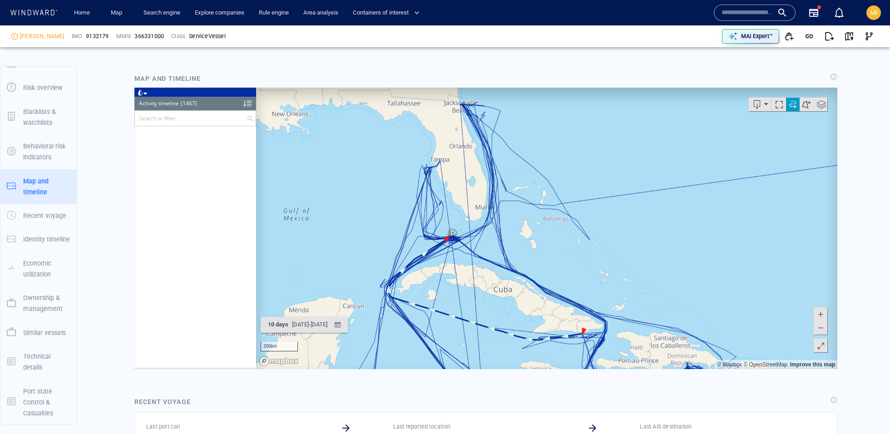
drag, startPoint x: 592, startPoint y: 264, endPoint x: 606, endPoint y: 145, distance: 120.3
click at [606, 145] on canvas "Map" at bounding box center [546, 228] width 581 height 282
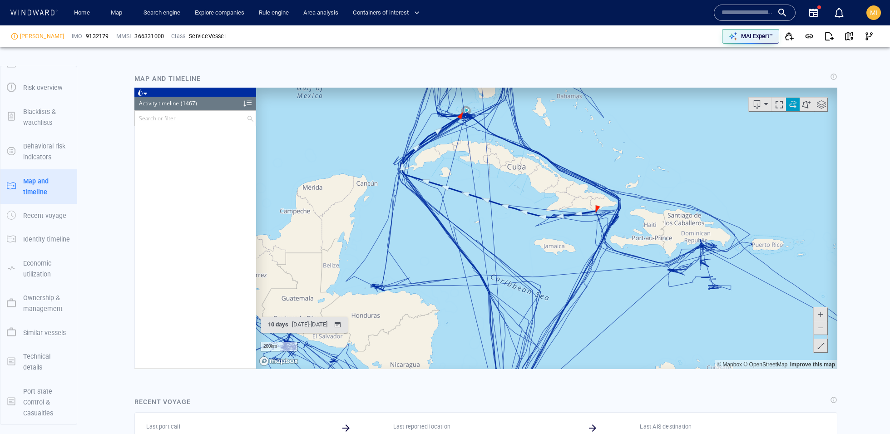
drag, startPoint x: 606, startPoint y: 145, endPoint x: 539, endPoint y: 77, distance: 95.1
click at [539, 87] on html "Loading vessel activities... Activity timeline (1467) (Still Loading...) Search…" at bounding box center [485, 228] width 703 height 282
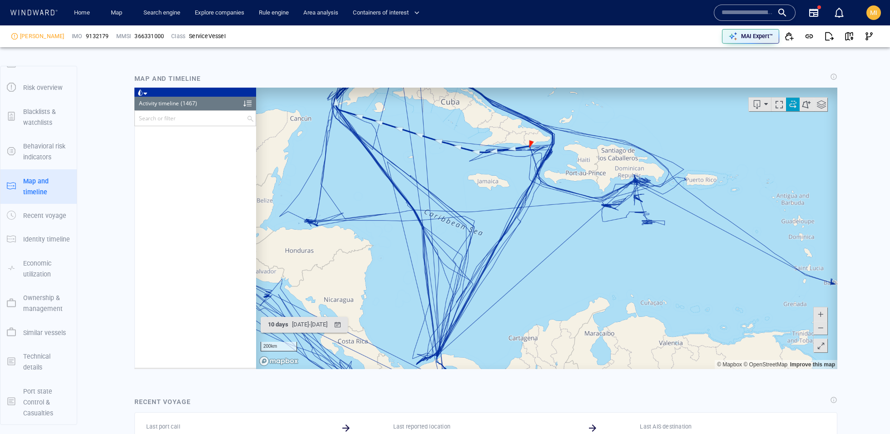
drag, startPoint x: 453, startPoint y: 241, endPoint x: 493, endPoint y: 129, distance: 119.0
click at [492, 129] on canvas "Map" at bounding box center [546, 228] width 581 height 282
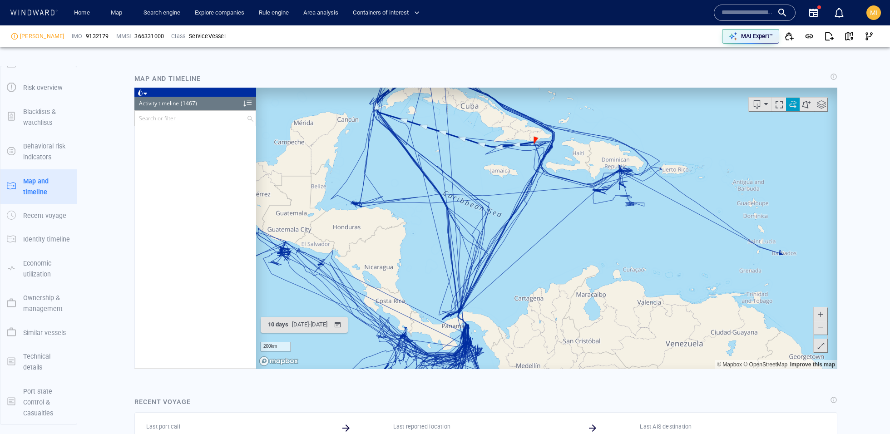
drag, startPoint x: 499, startPoint y: 212, endPoint x: 501, endPoint y: 282, distance: 70.0
click at [500, 282] on canvas "Map" at bounding box center [546, 228] width 581 height 282
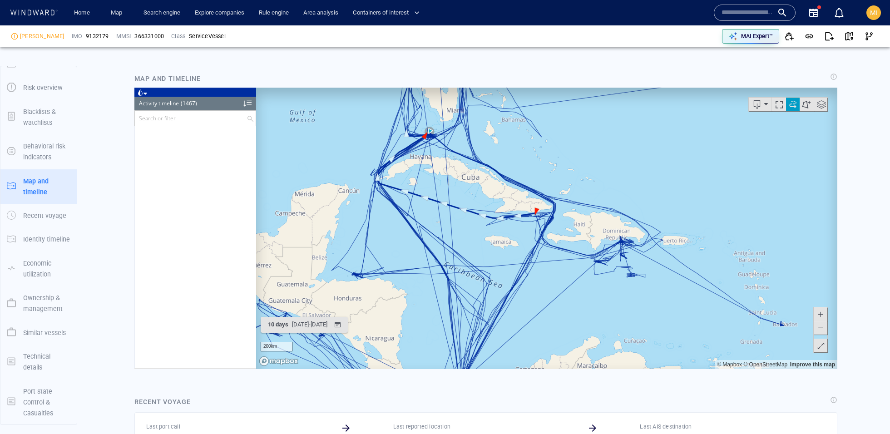
drag, startPoint x: 461, startPoint y: 254, endPoint x: 476, endPoint y: 350, distance: 96.6
click at [476, 350] on canvas "Map" at bounding box center [546, 228] width 581 height 282
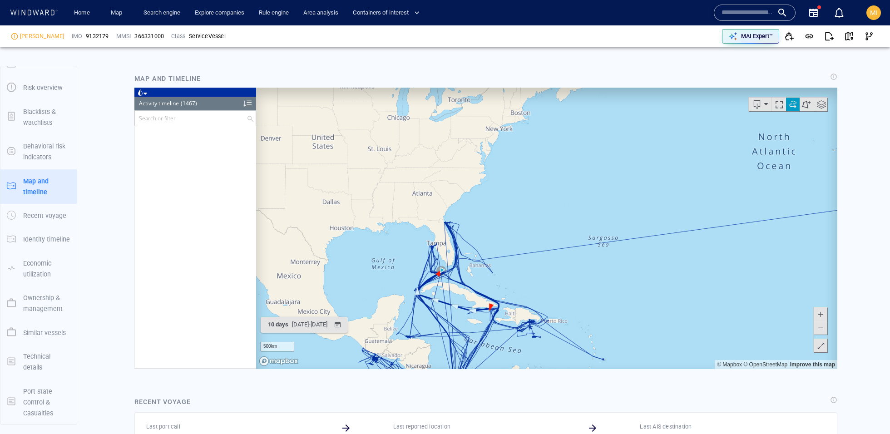
drag, startPoint x: 439, startPoint y: 343, endPoint x: 450, endPoint y: 139, distance: 203.4
click at [450, 139] on canvas "Map" at bounding box center [546, 228] width 581 height 282
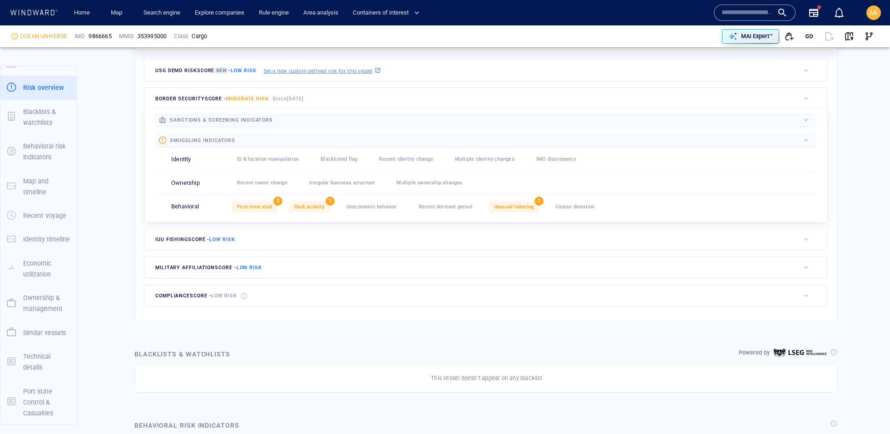
scroll to position [269, 0]
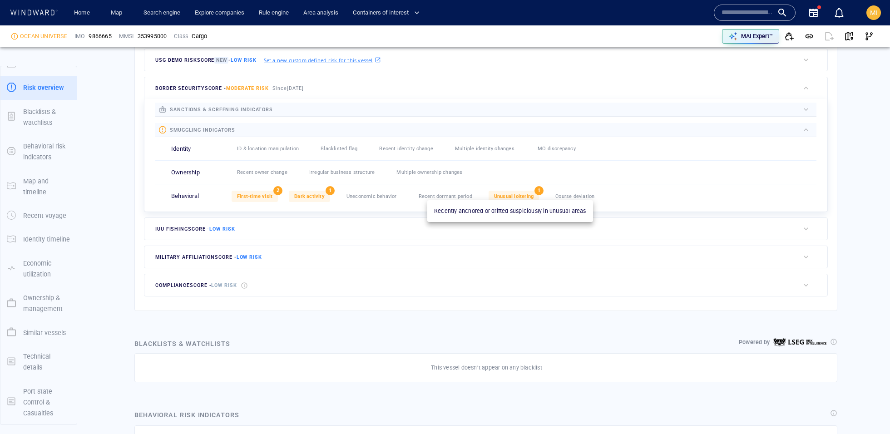
click at [499, 197] on span "Unusual loitering" at bounding box center [514, 197] width 40 height 6
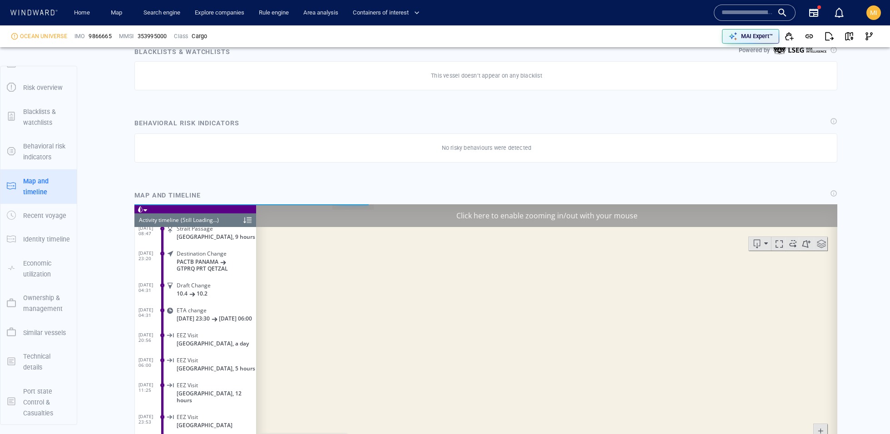
scroll to position [3979, 0]
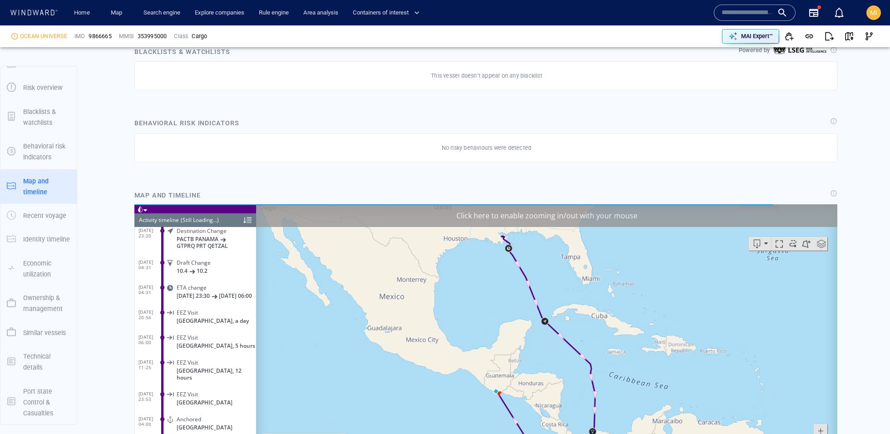
click at [508, 209] on div "Click here to enable zooming in/out with your mouse" at bounding box center [546, 215] width 581 height 23
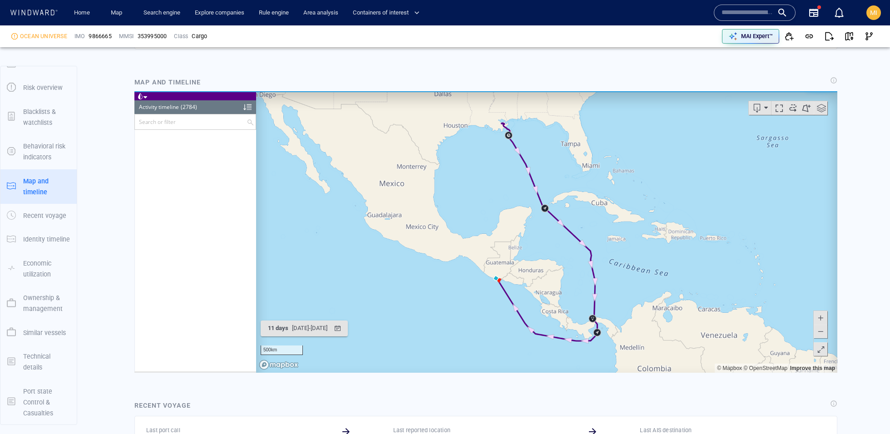
scroll to position [69319, 0]
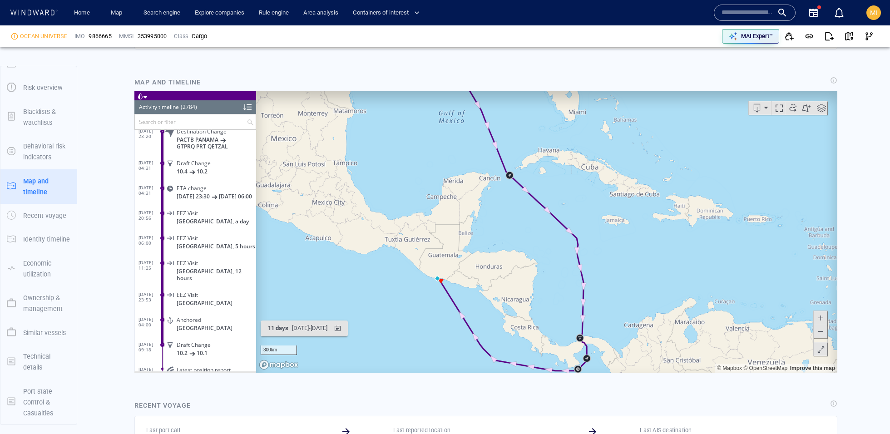
drag, startPoint x: 620, startPoint y: 275, endPoint x: 631, endPoint y: 229, distance: 47.2
click at [631, 229] on canvas "Map" at bounding box center [546, 232] width 581 height 282
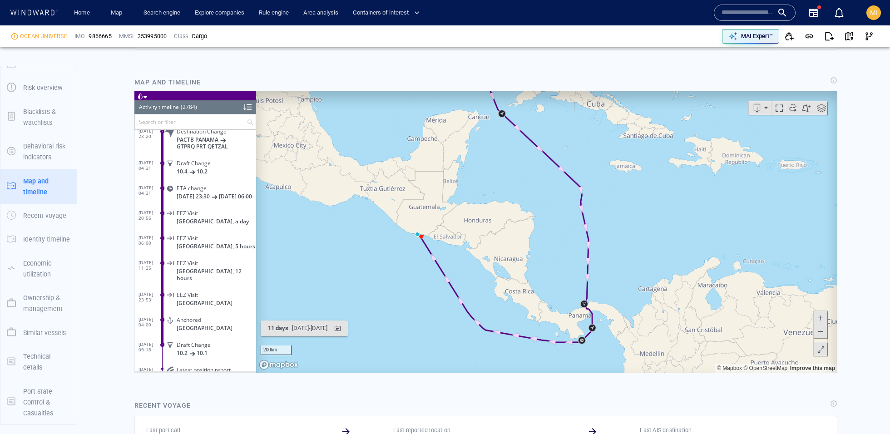
drag, startPoint x: 631, startPoint y: 229, endPoint x: 637, endPoint y: 165, distance: 63.9
click at [637, 165] on canvas "Map" at bounding box center [546, 232] width 581 height 282
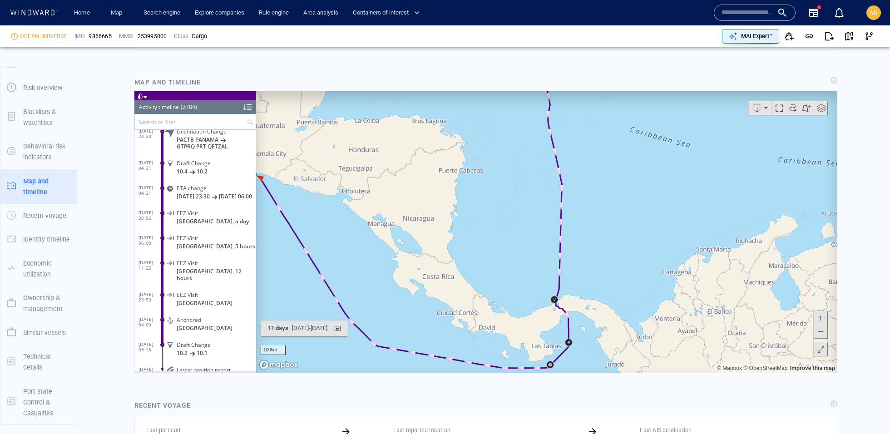
drag, startPoint x: 637, startPoint y: 165, endPoint x: 688, endPoint y: 106, distance: 78.0
click at [688, 106] on canvas "Map" at bounding box center [546, 232] width 581 height 282
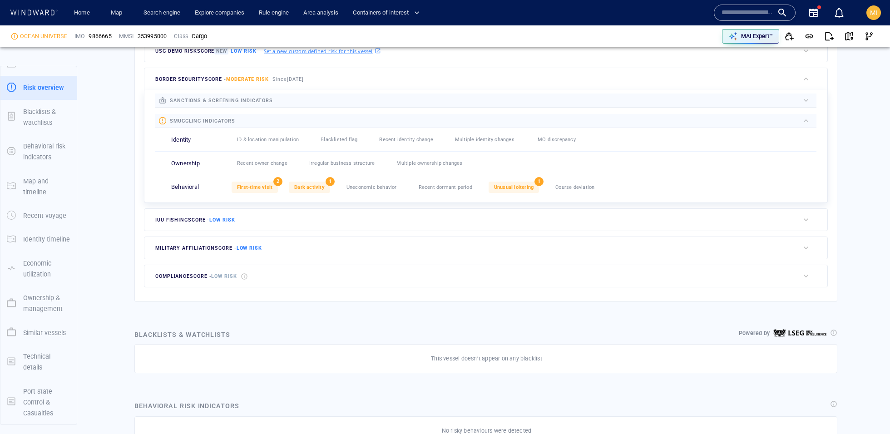
scroll to position [271, 0]
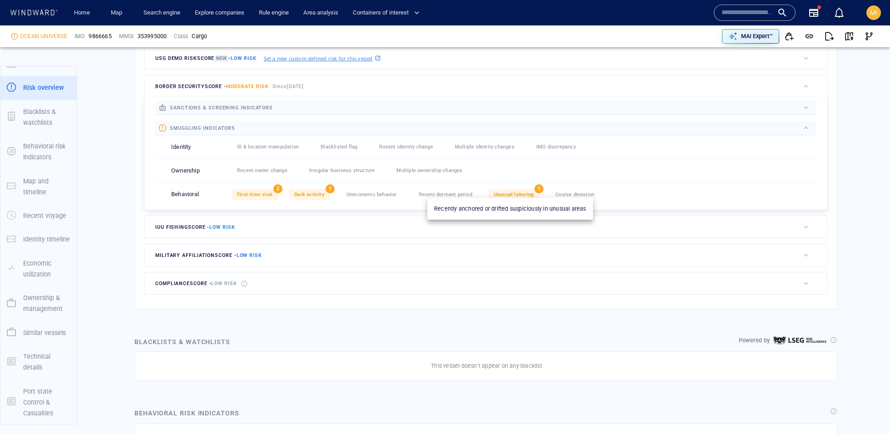
click at [523, 192] on span "Unusual loitering" at bounding box center [514, 195] width 40 height 6
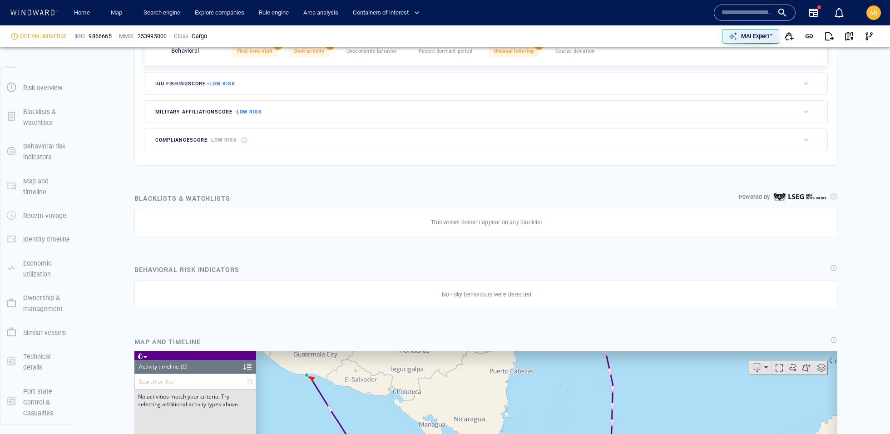
scroll to position [347, 0]
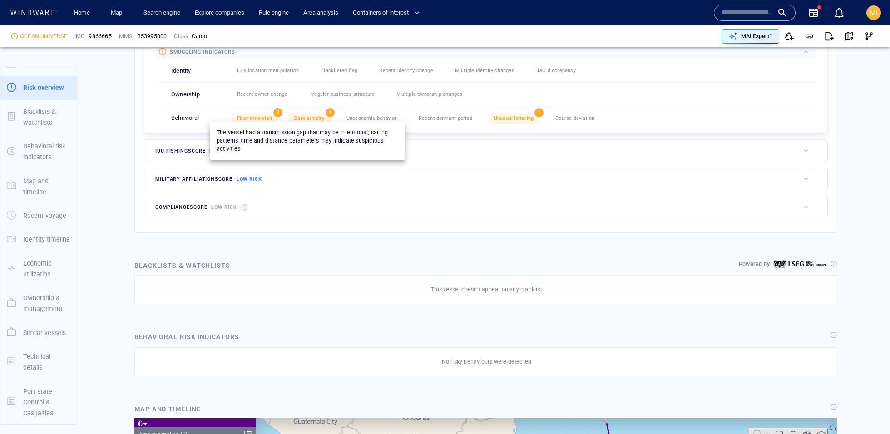
click at [308, 115] on span "Dark activity" at bounding box center [309, 118] width 30 height 6
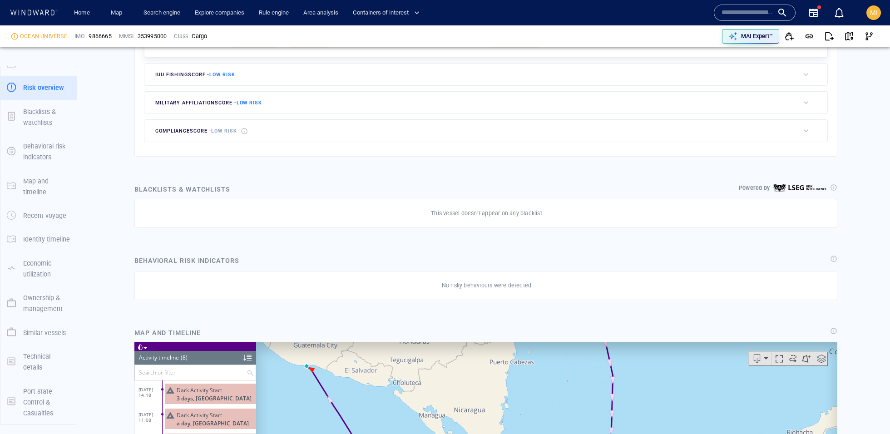
scroll to position [393, 0]
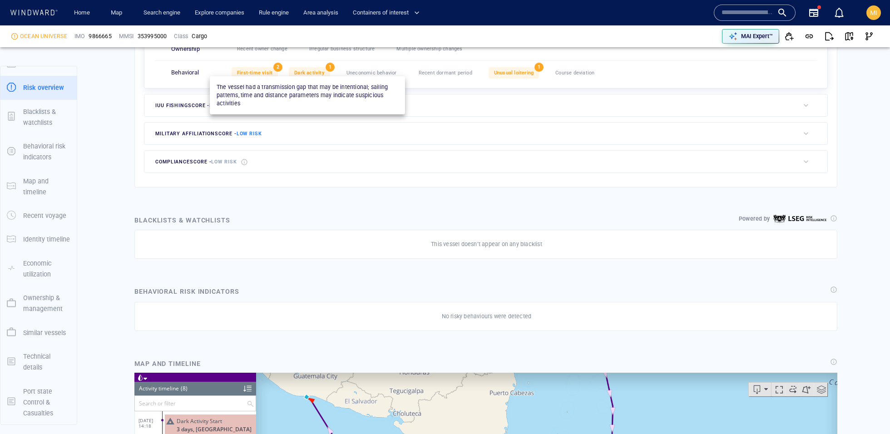
click at [303, 72] on span "Dark activity" at bounding box center [309, 73] width 30 height 6
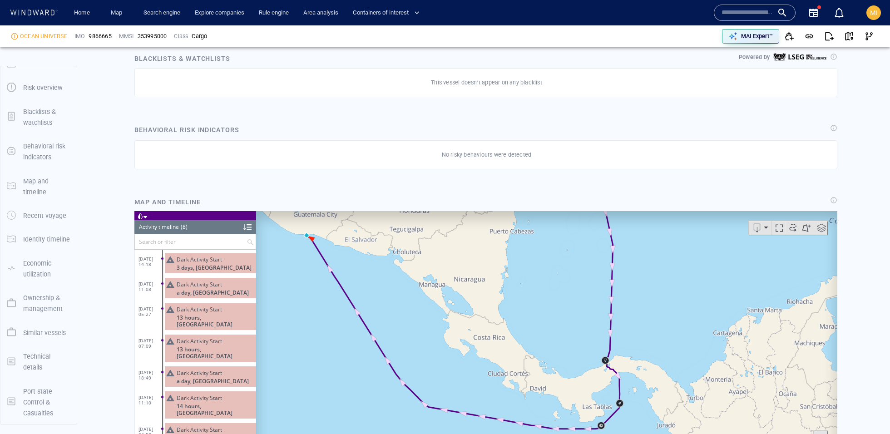
scroll to position [561, 0]
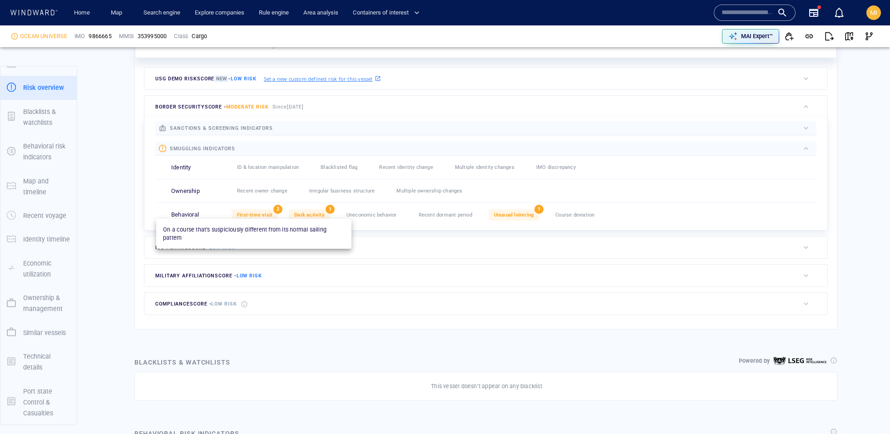
click at [270, 213] on span "First-time visit" at bounding box center [254, 215] width 35 height 6
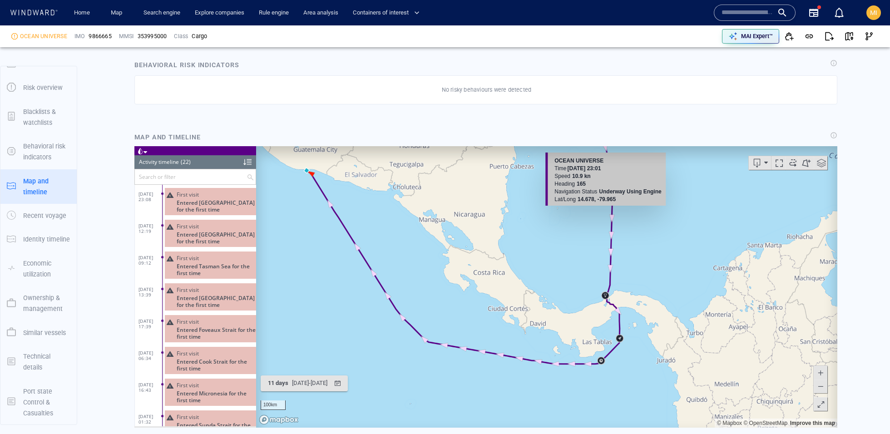
scroll to position [620, 0]
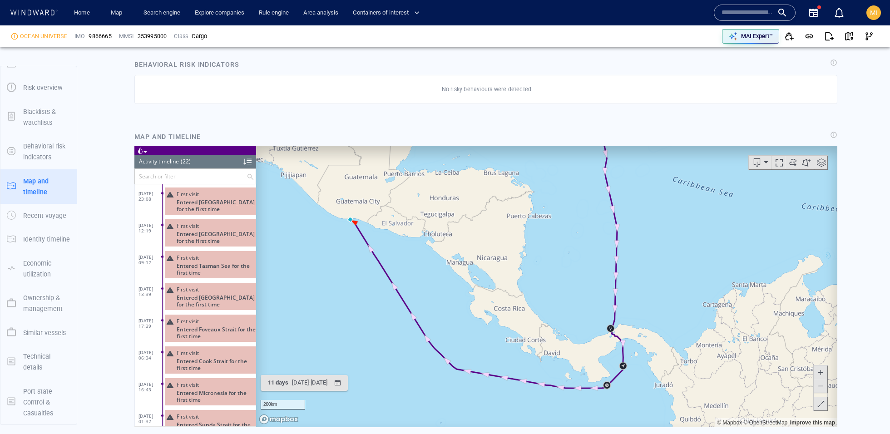
drag, startPoint x: 707, startPoint y: 223, endPoint x: 677, endPoint y: 346, distance: 126.7
click at [677, 346] on canvas "Map" at bounding box center [546, 286] width 581 height 282
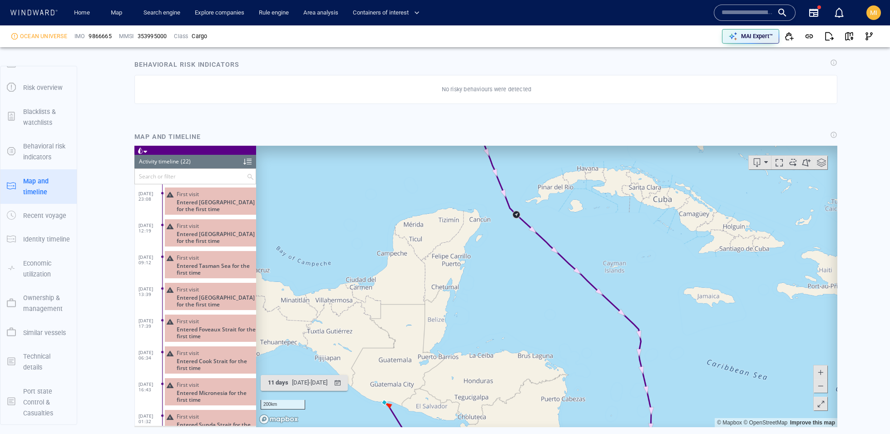
drag, startPoint x: 636, startPoint y: 263, endPoint x: 618, endPoint y: 247, distance: 24.8
click at [618, 247] on canvas "Map" at bounding box center [546, 286] width 581 height 282
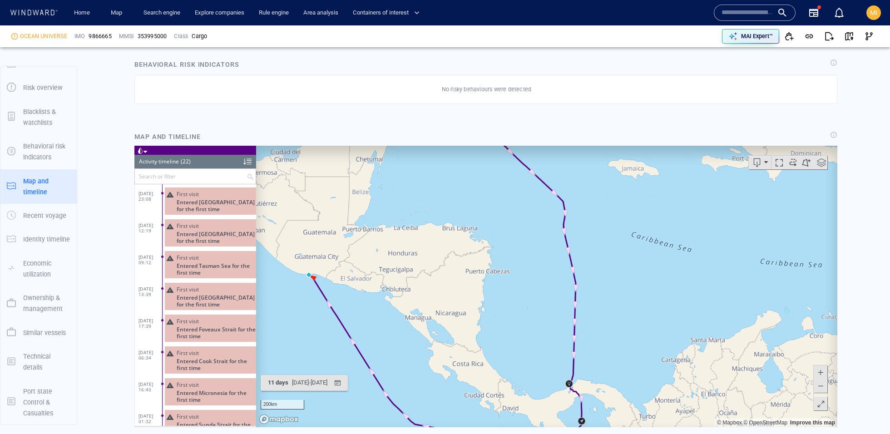
drag, startPoint x: 618, startPoint y: 247, endPoint x: 600, endPoint y: 150, distance: 98.0
click at [600, 150] on canvas "Map" at bounding box center [546, 286] width 581 height 282
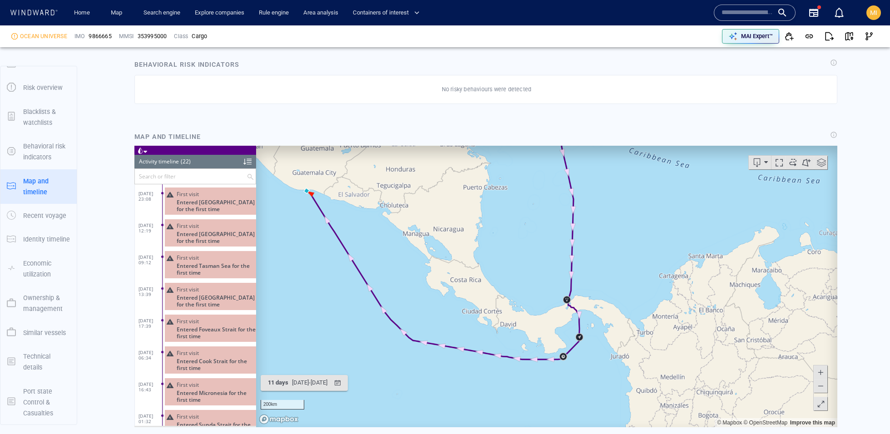
drag, startPoint x: 611, startPoint y: 212, endPoint x: 626, endPoint y: 216, distance: 15.9
click at [626, 216] on canvas "Map" at bounding box center [546, 286] width 581 height 282
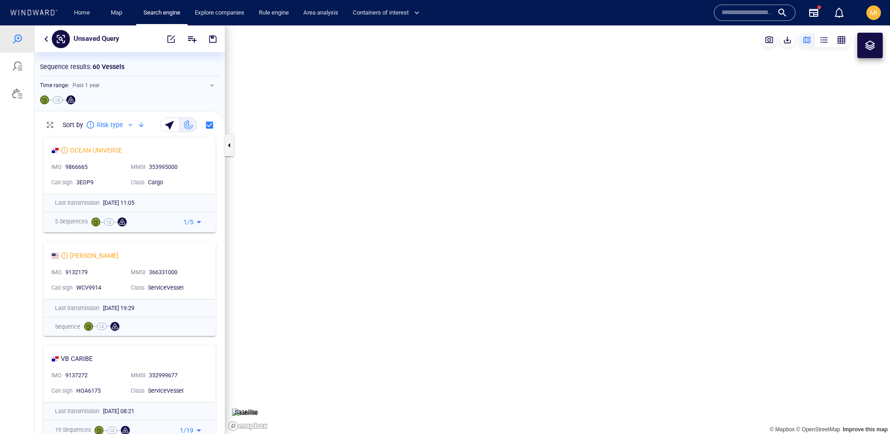
scroll to position [301, 190]
drag, startPoint x: 0, startPoint y: 25, endPoint x: 332, endPoint y: 246, distance: 398.8
click at [332, 246] on canvas "Map" at bounding box center [557, 229] width 665 height 409
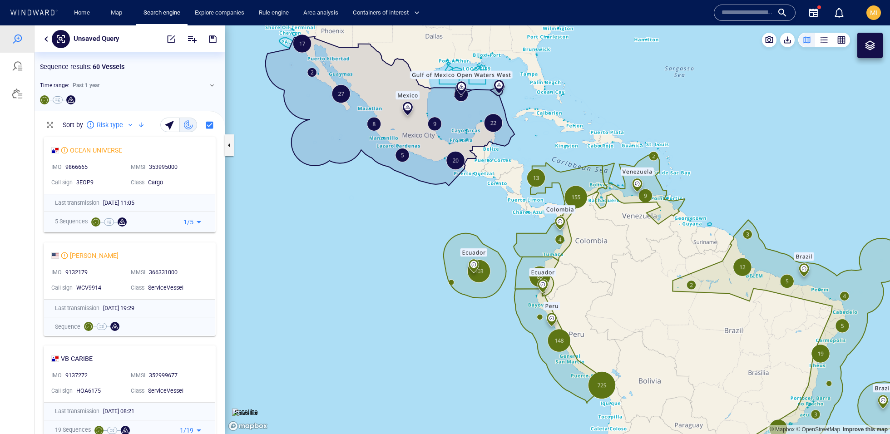
drag, startPoint x: 324, startPoint y: 240, endPoint x: 324, endPoint y: 306, distance: 65.9
click at [324, 306] on canvas "Map" at bounding box center [557, 229] width 665 height 409
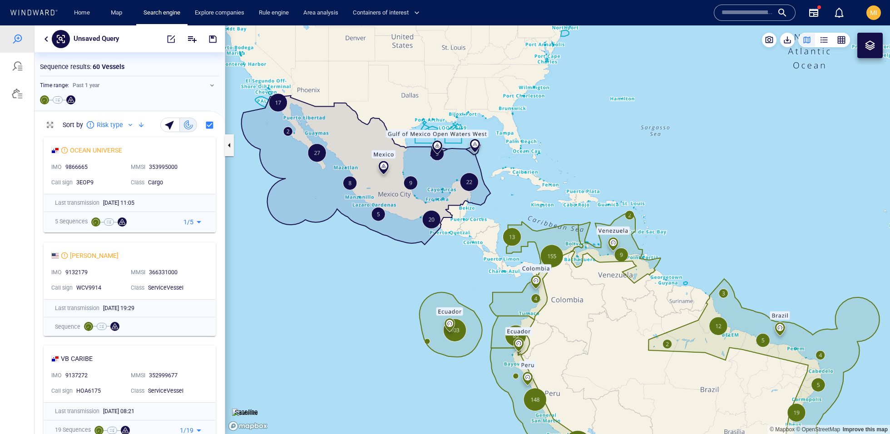
drag, startPoint x: 324, startPoint y: 302, endPoint x: 343, endPoint y: 337, distance: 39.6
click at [343, 337] on canvas "Map" at bounding box center [557, 229] width 665 height 409
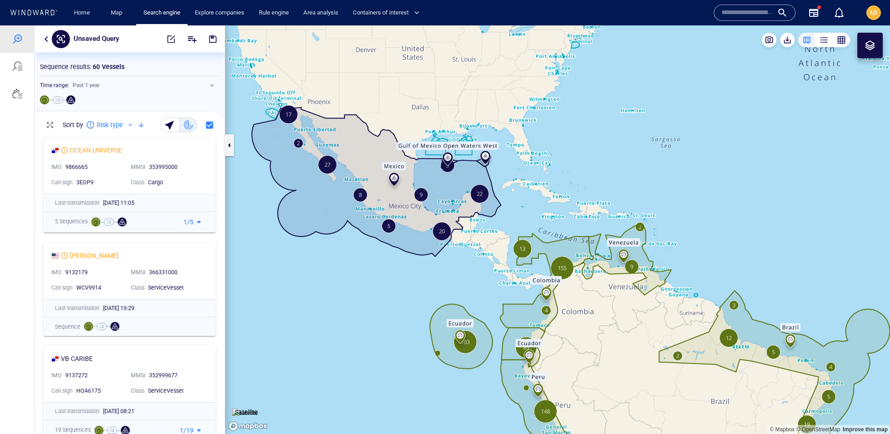
drag, startPoint x: 330, startPoint y: 304, endPoint x: 342, endPoint y: 309, distance: 13.1
click at [342, 309] on canvas "Map" at bounding box center [557, 229] width 665 height 409
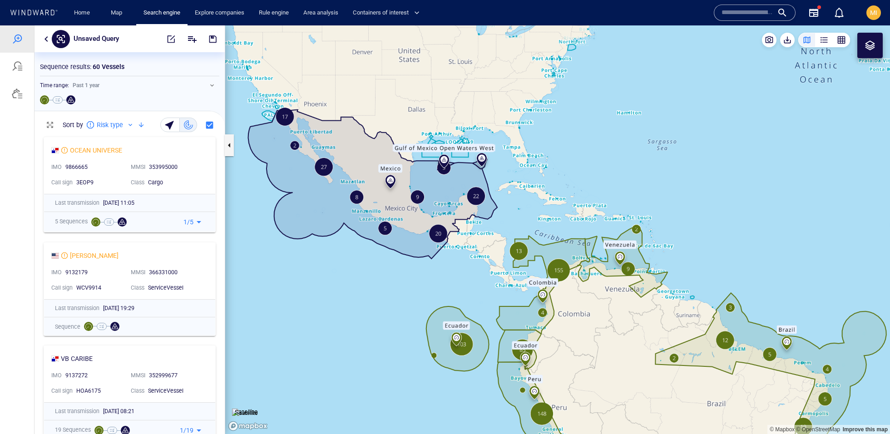
drag, startPoint x: 342, startPoint y: 309, endPoint x: 326, endPoint y: 306, distance: 16.2
click at [326, 306] on canvas "Map" at bounding box center [557, 229] width 665 height 409
click at [49, 40] on button "button" at bounding box center [46, 39] width 11 height 11
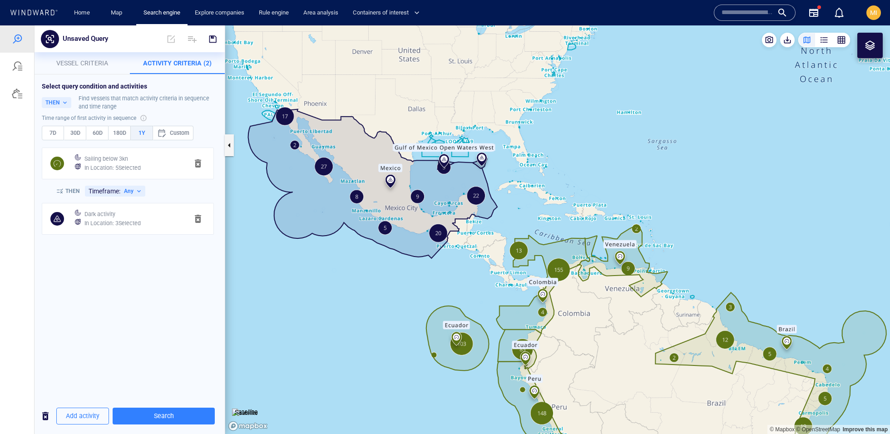
click at [134, 215] on div "Dark activity" at bounding box center [133, 214] width 100 height 13
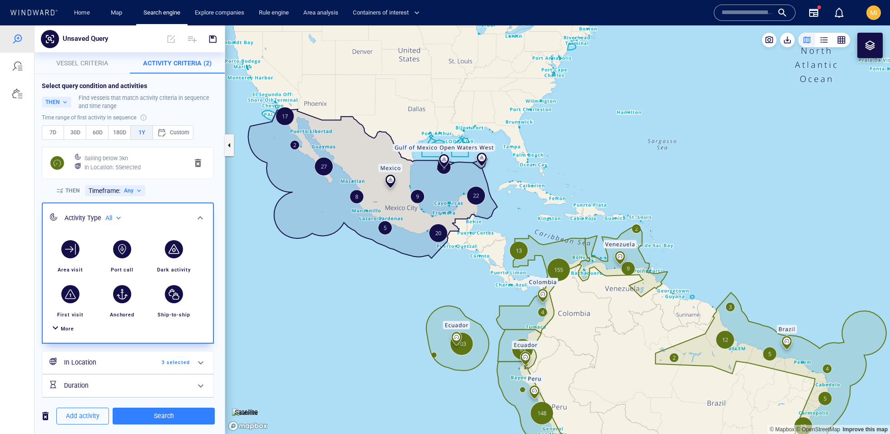
click at [69, 325] on div "More" at bounding box center [67, 329] width 13 height 9
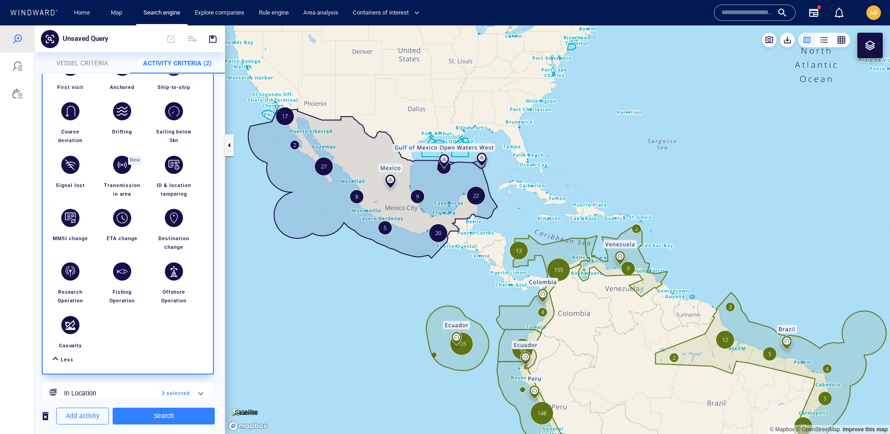
scroll to position [285, 0]
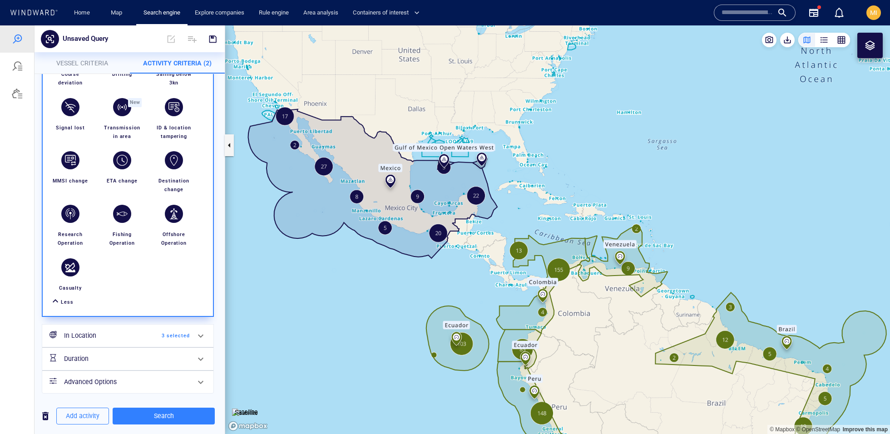
click at [107, 338] on h6 "In Location" at bounding box center [101, 335] width 74 height 11
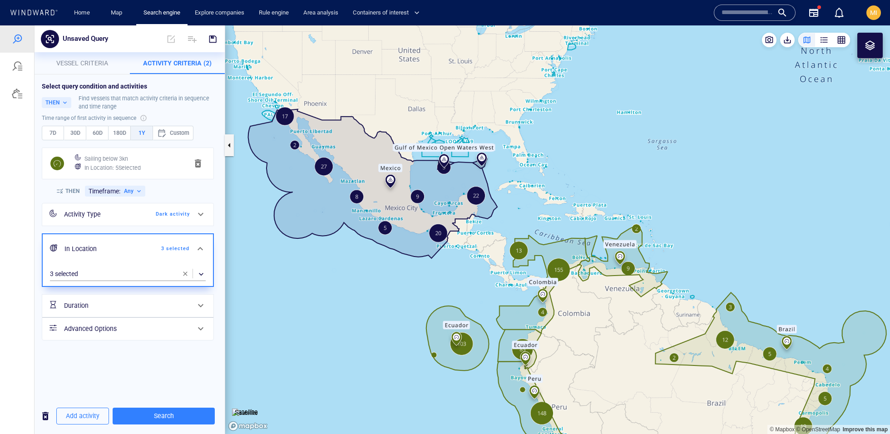
scroll to position [0, 0]
click at [117, 271] on div "​" at bounding box center [128, 275] width 156 height 14
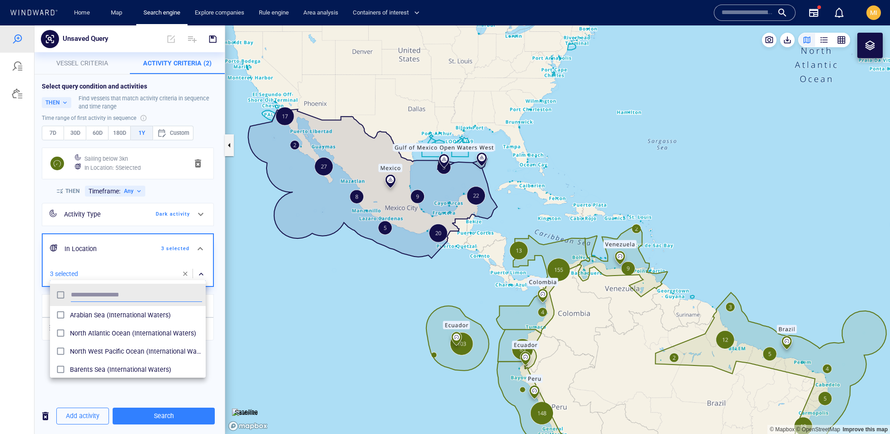
scroll to position [90, 155]
click at [110, 295] on input "text" at bounding box center [136, 295] width 131 height 14
type input "*"
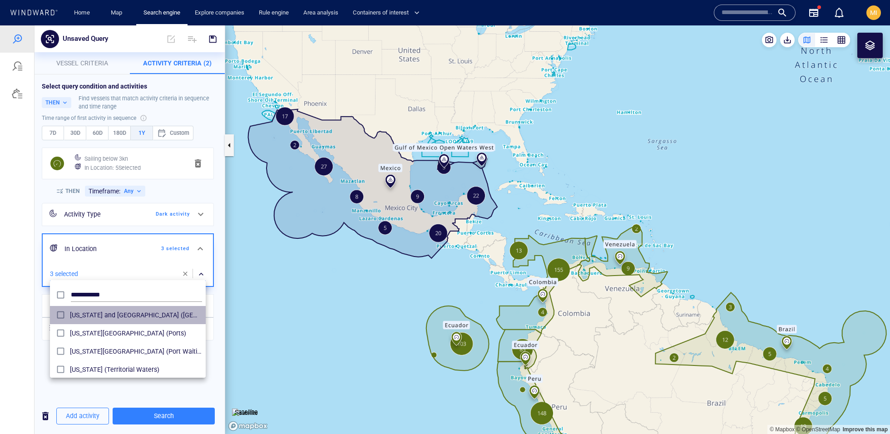
click at [111, 307] on li "Puerto Rico and Virgin Islands (United States of America) (Exclusive Economic Z…" at bounding box center [128, 315] width 156 height 18
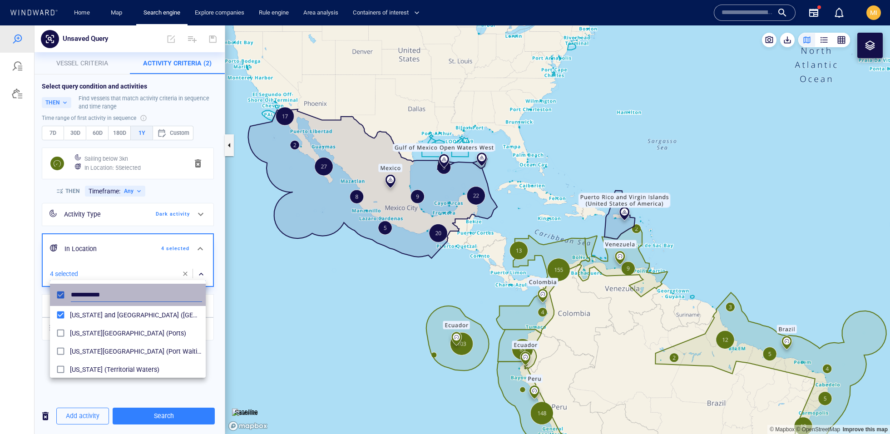
click at [109, 297] on input "**********" at bounding box center [136, 295] width 131 height 14
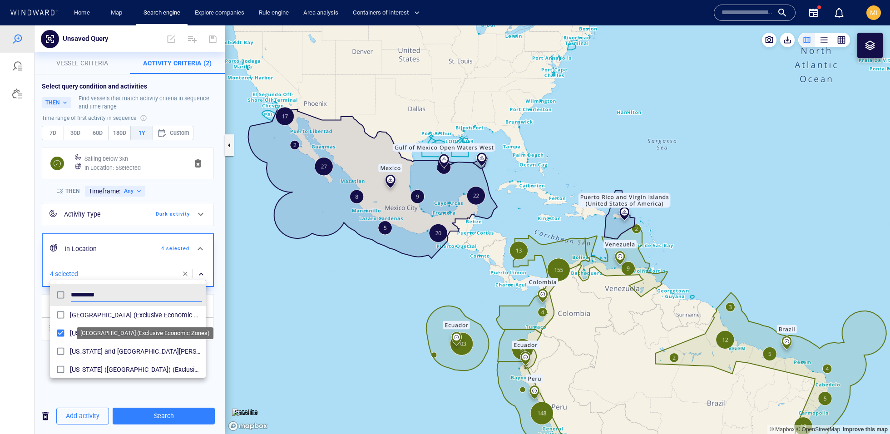
type input "*********"
click at [118, 316] on span "United States (Exclusive Economic Zones)" at bounding box center [136, 315] width 132 height 11
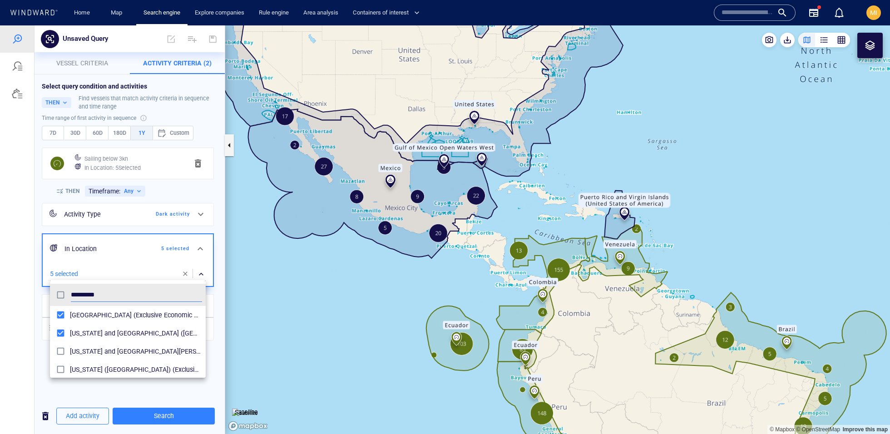
click at [175, 414] on div at bounding box center [445, 229] width 890 height 409
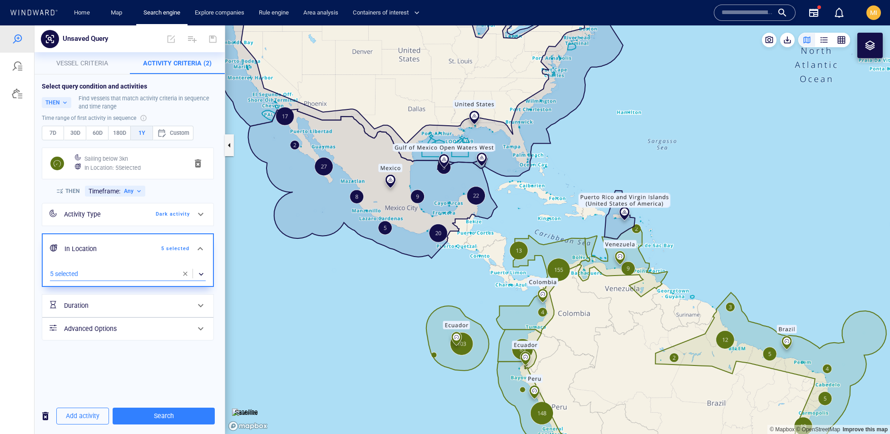
click at [175, 414] on span "Search" at bounding box center [164, 416] width 88 height 11
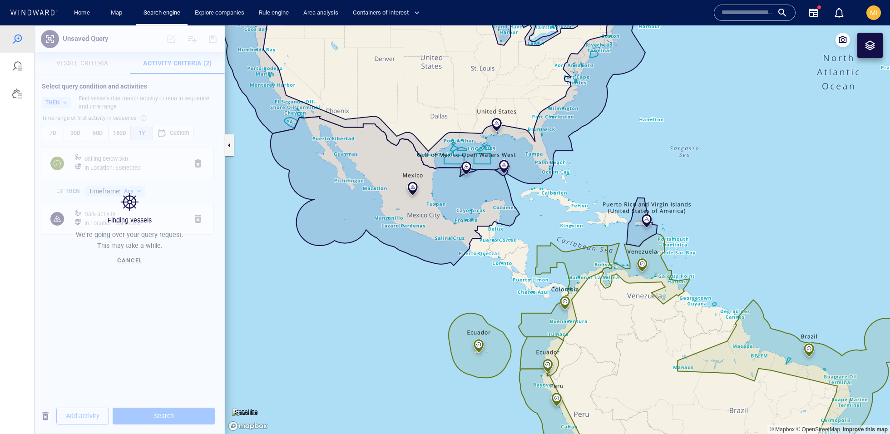
drag, startPoint x: 354, startPoint y: 323, endPoint x: 377, endPoint y: 331, distance: 23.4
click at [377, 331] on canvas "Map" at bounding box center [557, 229] width 665 height 409
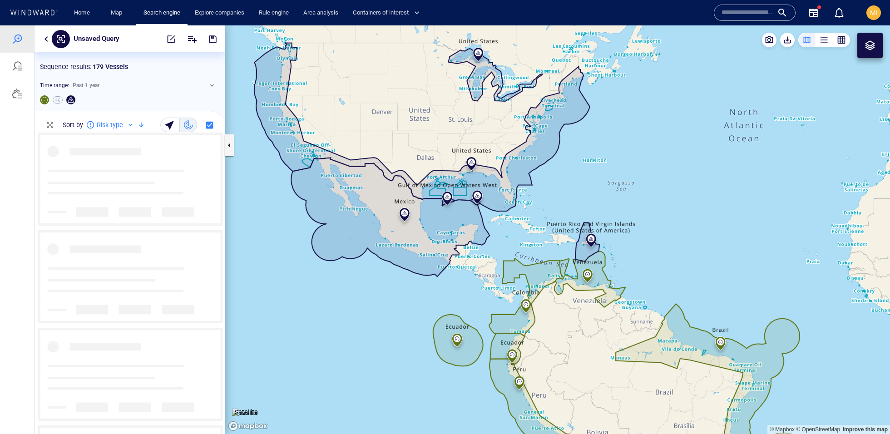
scroll to position [301, 190]
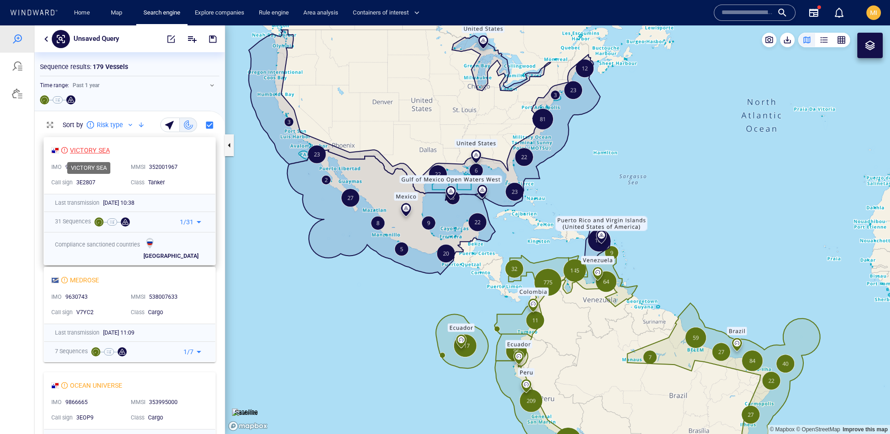
click at [97, 148] on div "VICTORY SEA" at bounding box center [90, 150] width 40 height 11
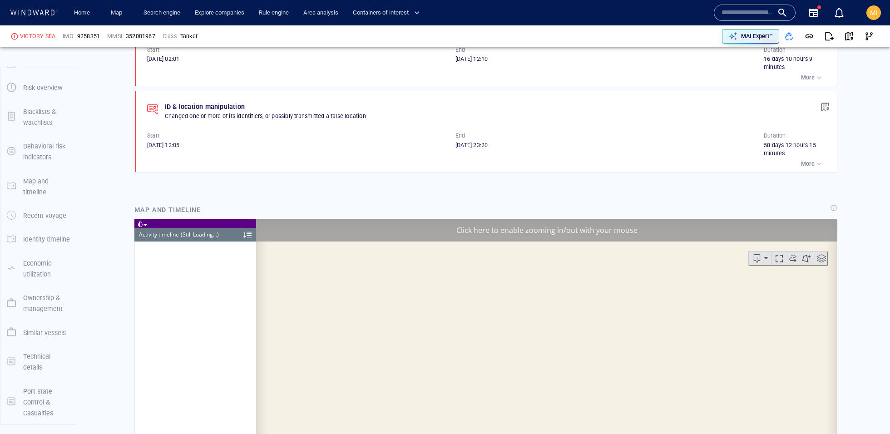
scroll to position [860, 0]
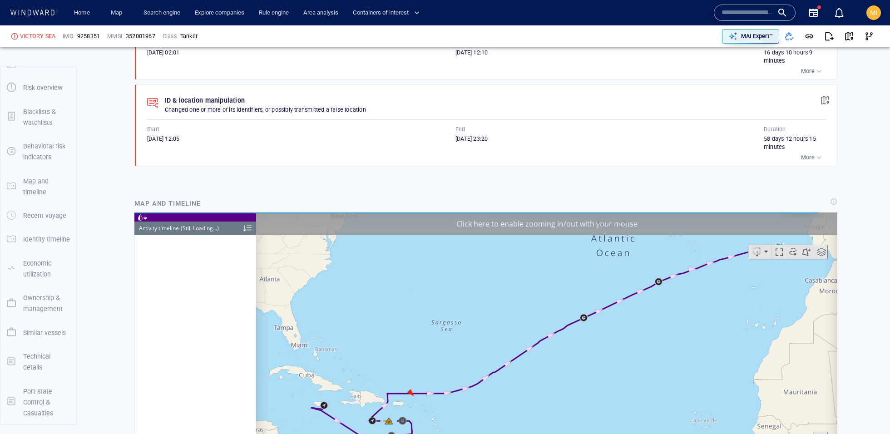
click at [418, 329] on canvas "Map" at bounding box center [546, 354] width 581 height 282
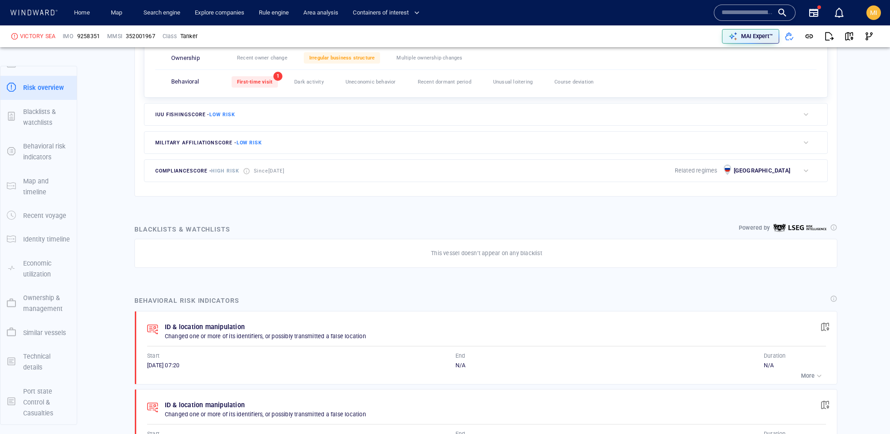
scroll to position [310, 0]
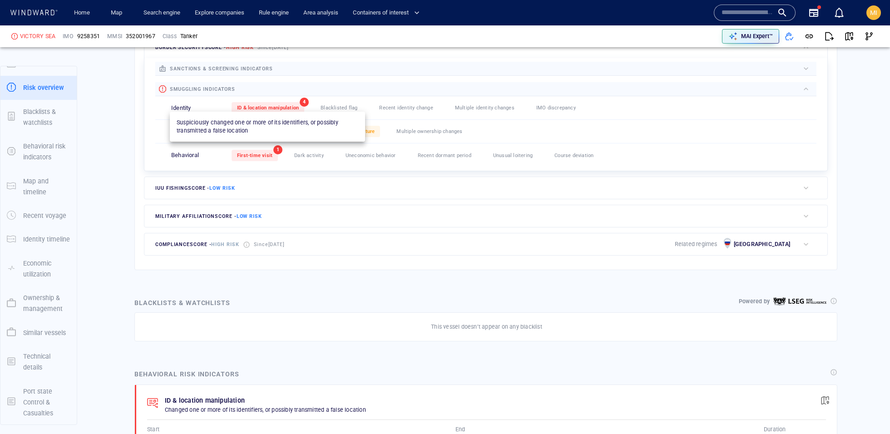
click at [294, 109] on div "ID & location manipulation" at bounding box center [268, 107] width 73 height 11
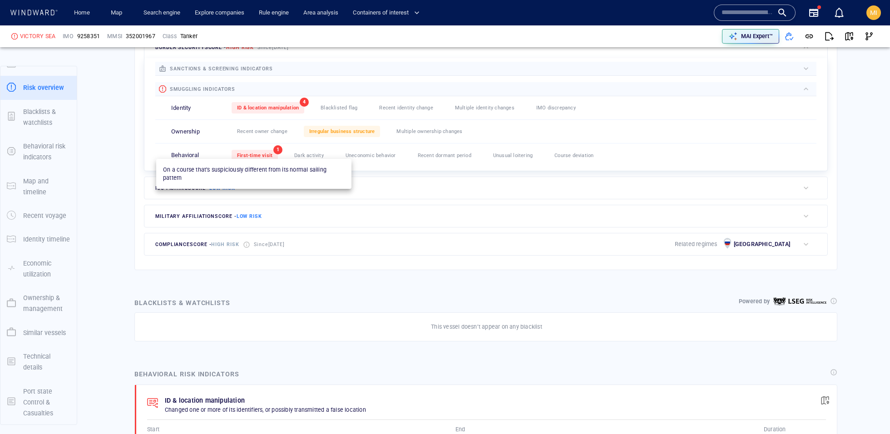
click at [267, 156] on span "First-time visit" at bounding box center [254, 156] width 35 height 6
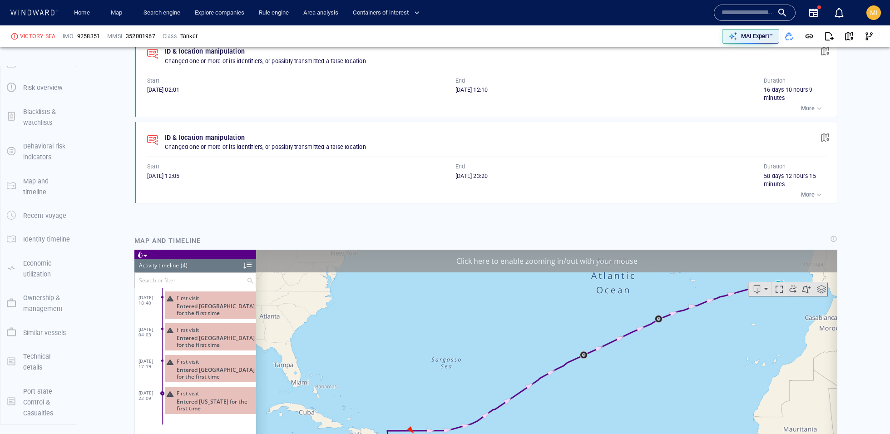
scroll to position [868, 0]
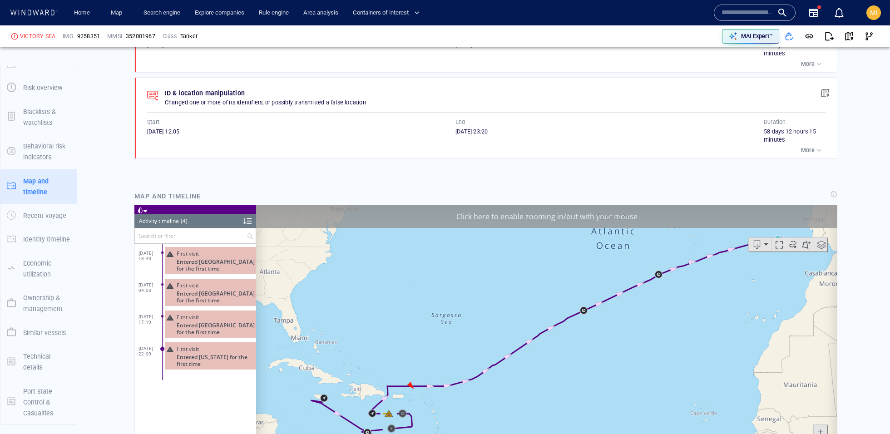
drag, startPoint x: 437, startPoint y: 351, endPoint x: 452, endPoint y: 318, distance: 36.4
click at [467, 288] on canvas "Map" at bounding box center [546, 346] width 581 height 282
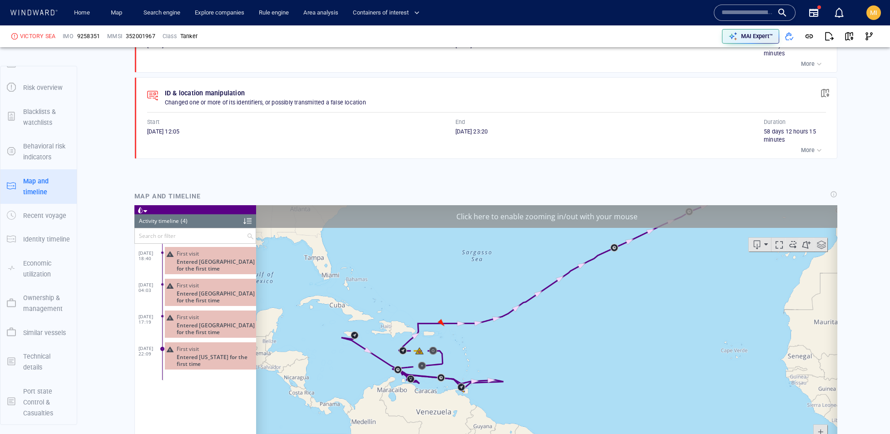
click at [469, 361] on canvas "Map" at bounding box center [546, 346] width 581 height 282
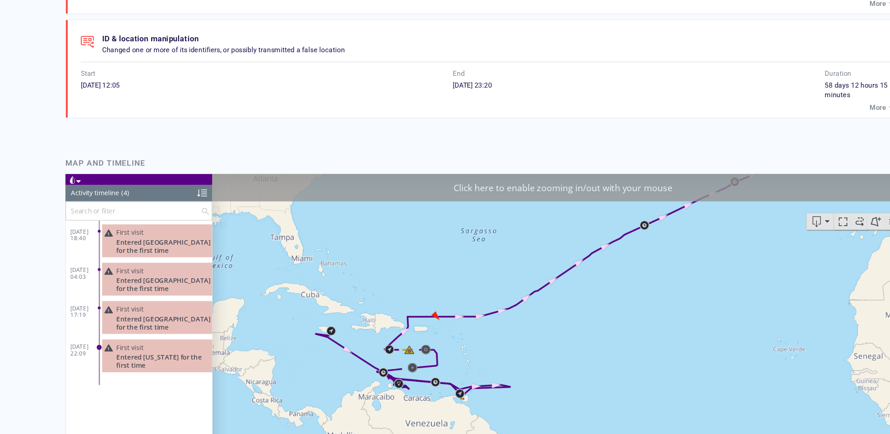
drag, startPoint x: 568, startPoint y: 361, endPoint x: 435, endPoint y: 225, distance: 189.9
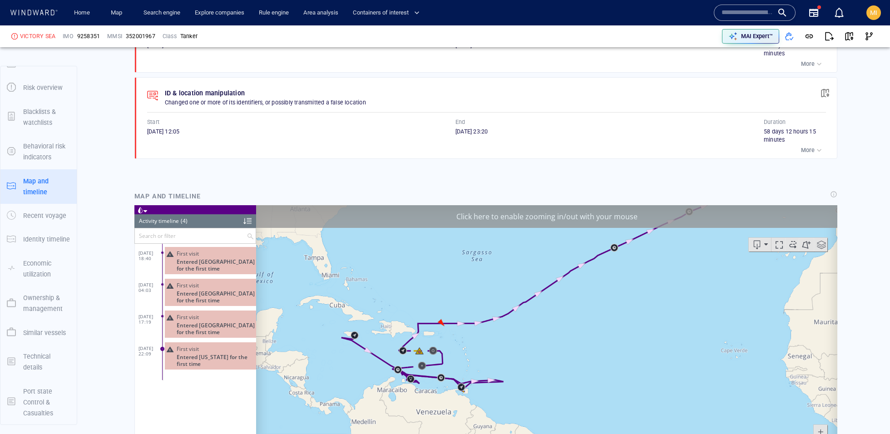
click at [510, 218] on div "Click here to enable zooming in/out with your mouse" at bounding box center [546, 216] width 581 height 23
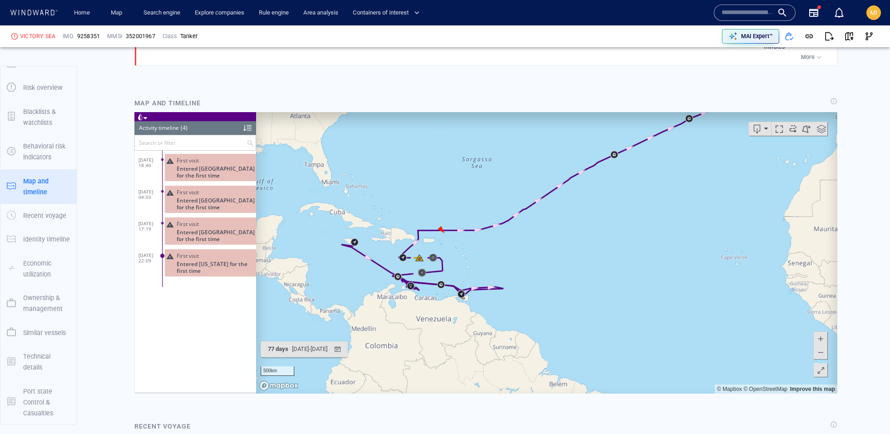
scroll to position [974, 0]
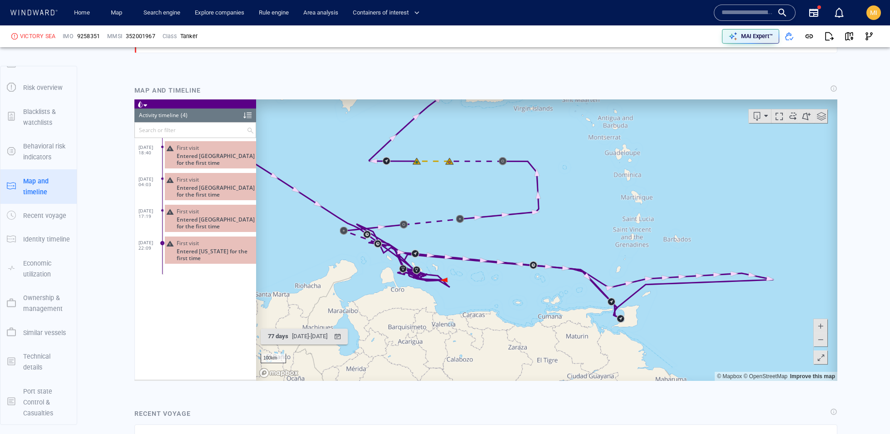
drag, startPoint x: 417, startPoint y: 253, endPoint x: 441, endPoint y: 195, distance: 62.5
click at [441, 195] on canvas "Map" at bounding box center [546, 240] width 581 height 282
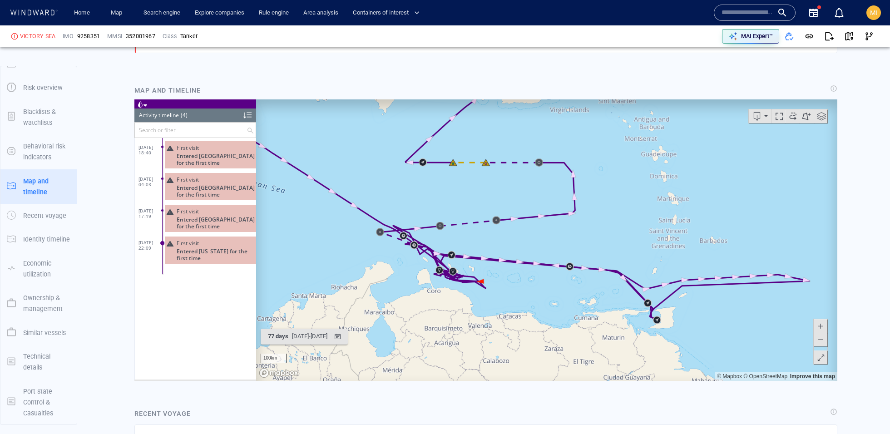
drag, startPoint x: 441, startPoint y: 195, endPoint x: 541, endPoint y: 239, distance: 108.6
click at [541, 239] on canvas "Map" at bounding box center [546, 240] width 581 height 282
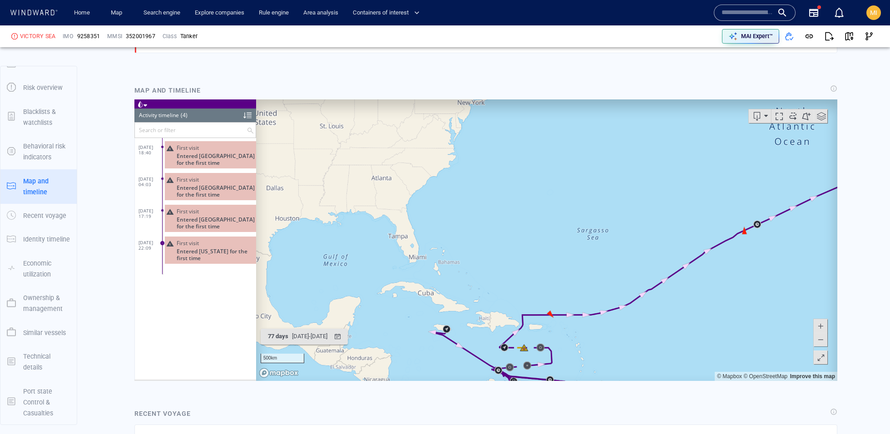
drag, startPoint x: 542, startPoint y: 193, endPoint x: 523, endPoint y: 303, distance: 111.6
click at [523, 303] on canvas "Map" at bounding box center [546, 240] width 581 height 282
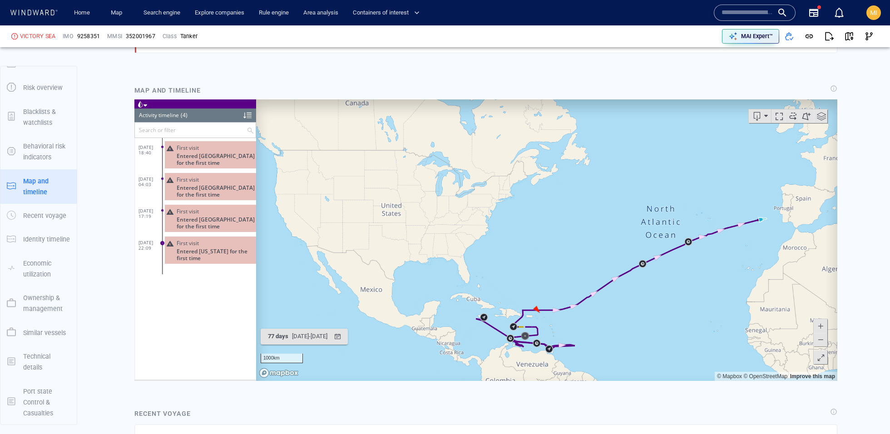
drag, startPoint x: 523, startPoint y: 304, endPoint x: 526, endPoint y: 235, distance: 69.1
click at [526, 235] on canvas "Map" at bounding box center [546, 240] width 581 height 282
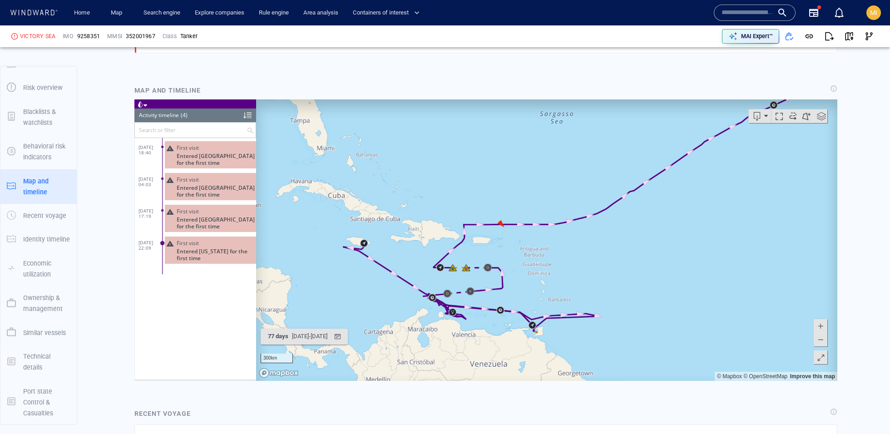
drag, startPoint x: 566, startPoint y: 252, endPoint x: 572, endPoint y: 248, distance: 6.9
click at [572, 248] on canvas "Map" at bounding box center [546, 240] width 581 height 282
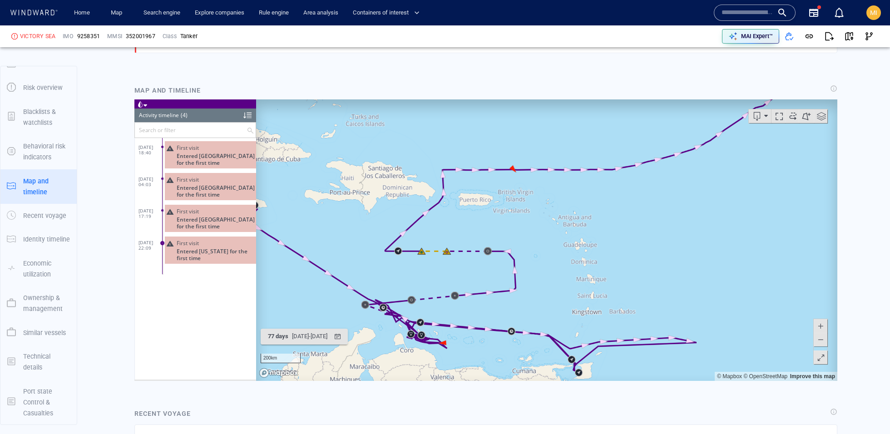
drag, startPoint x: 515, startPoint y: 248, endPoint x: 522, endPoint y: 220, distance: 28.6
click at [522, 220] on canvas "Map" at bounding box center [546, 240] width 581 height 282
click at [211, 261] on div "First visit Entered Puerto Rico for the first time" at bounding box center [210, 250] width 91 height 27
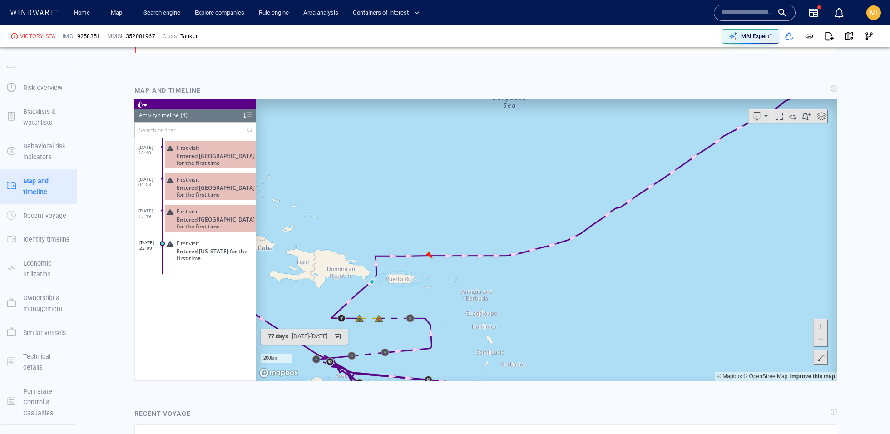
click at [405, 290] on canvas "Map" at bounding box center [546, 240] width 581 height 282
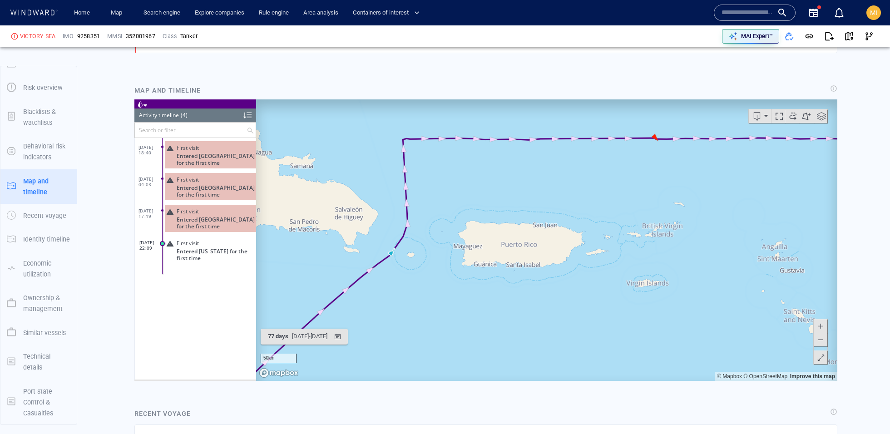
drag, startPoint x: 379, startPoint y: 288, endPoint x: 443, endPoint y: 287, distance: 63.6
click at [442, 287] on canvas "Map" at bounding box center [546, 240] width 581 height 282
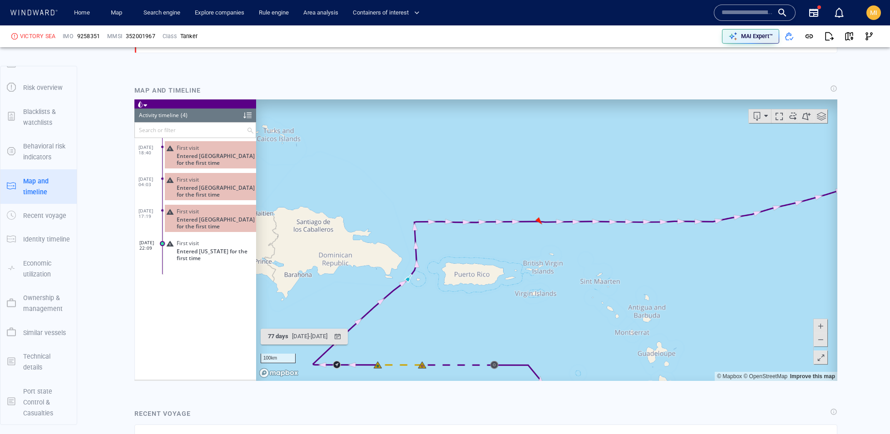
drag, startPoint x: 422, startPoint y: 296, endPoint x: 374, endPoint y: 189, distance: 116.9
click at [375, 188] on canvas "Map" at bounding box center [546, 240] width 581 height 282
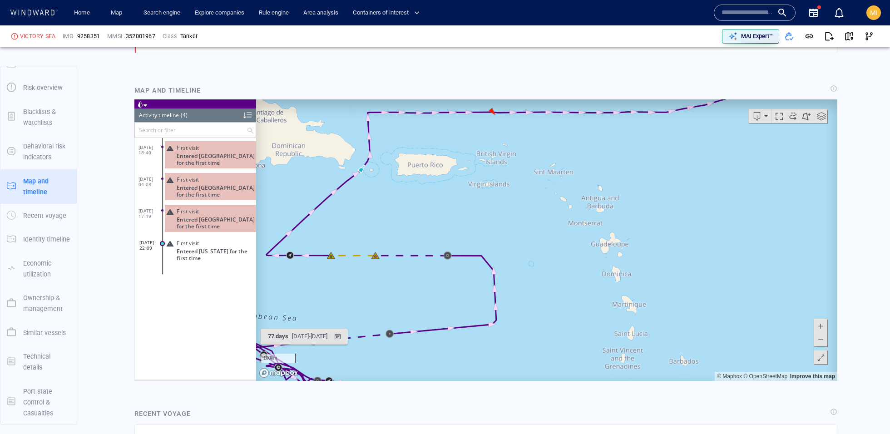
drag, startPoint x: 411, startPoint y: 215, endPoint x: 493, endPoint y: 148, distance: 105.9
click at [493, 148] on canvas "Map" at bounding box center [546, 240] width 581 height 282
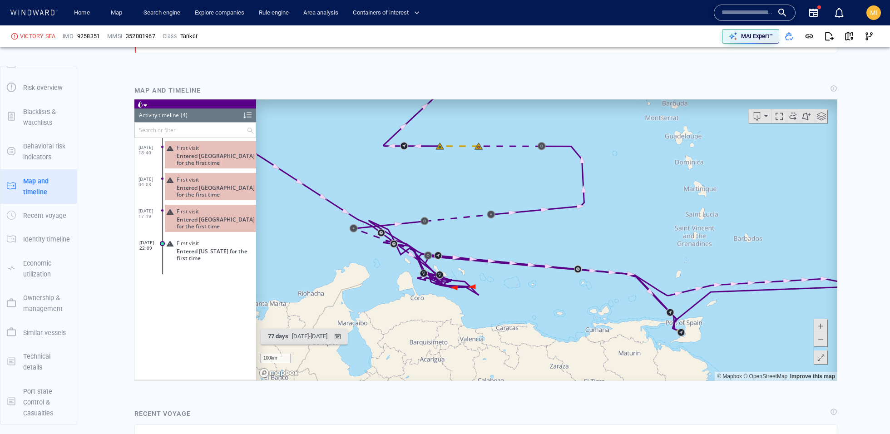
drag, startPoint x: 579, startPoint y: 272, endPoint x: 594, endPoint y: 219, distance: 55.4
click at [594, 219] on canvas "Map" at bounding box center [546, 240] width 581 height 282
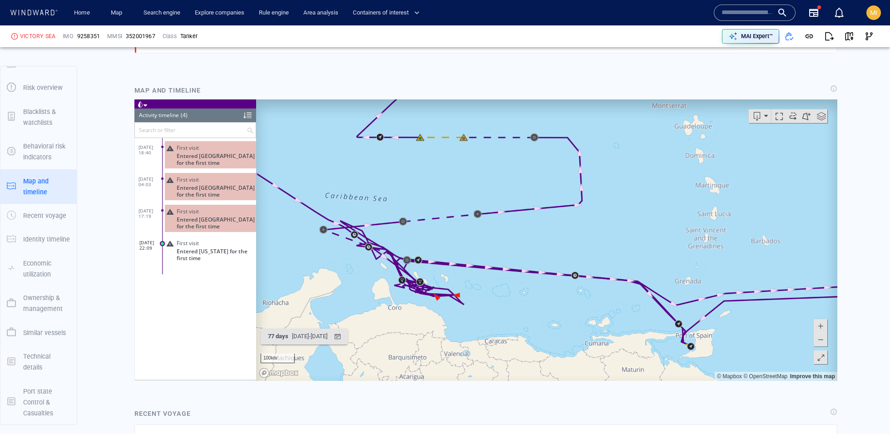
click at [458, 195] on canvas "Map" at bounding box center [546, 240] width 581 height 282
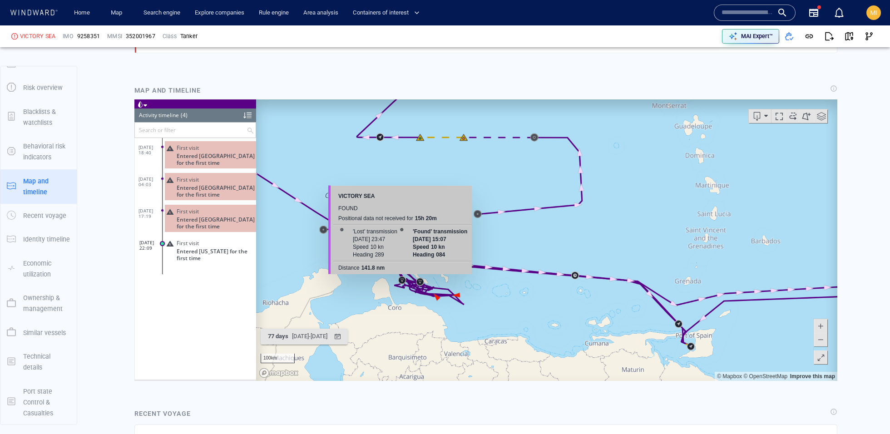
click at [437, 186] on div "VICTORY SEA found Positional data not received for 15h 20m 'Lost' transmission …" at bounding box center [400, 230] width 144 height 89
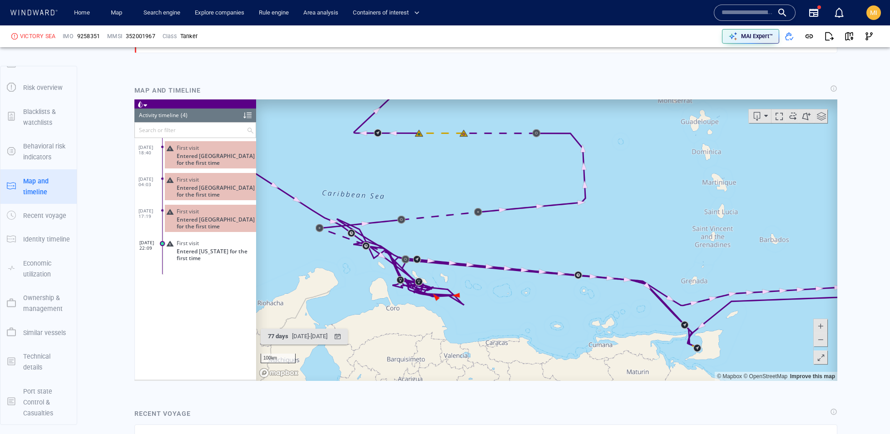
drag, startPoint x: 460, startPoint y: 206, endPoint x: 492, endPoint y: 179, distance: 41.6
click at [492, 179] on canvas "Map" at bounding box center [546, 240] width 581 height 282
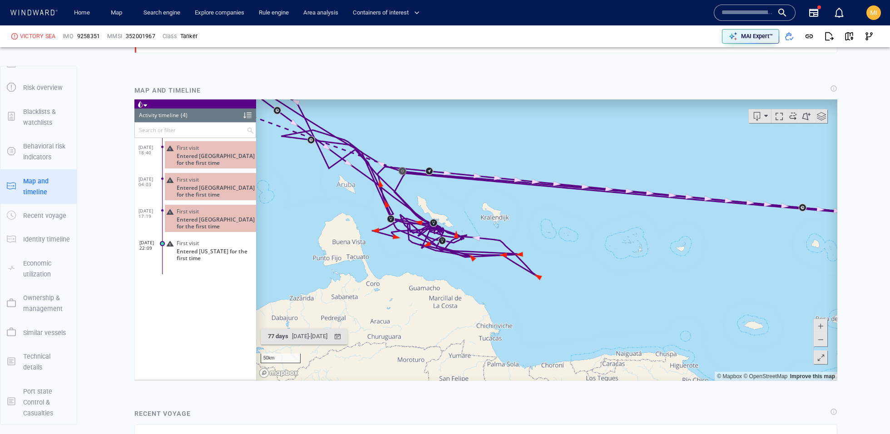
drag, startPoint x: 478, startPoint y: 253, endPoint x: 510, endPoint y: 200, distance: 62.2
click at [510, 200] on canvas "Map" at bounding box center [546, 240] width 581 height 282
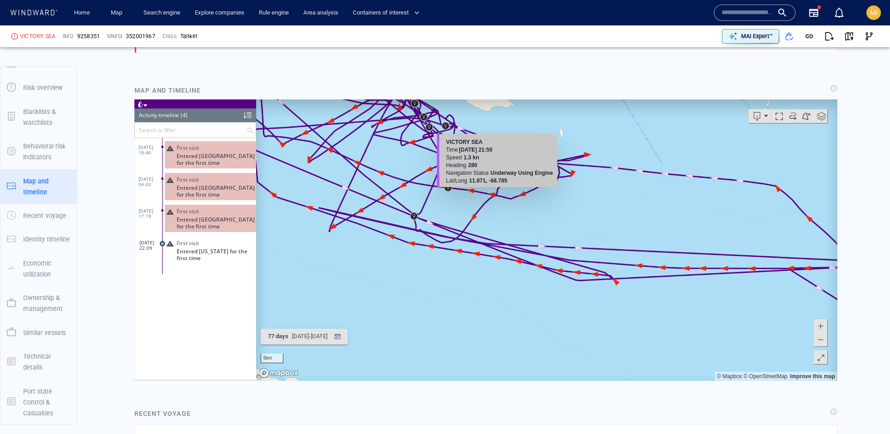
drag, startPoint x: 409, startPoint y: 241, endPoint x: 497, endPoint y: 193, distance: 100.0
click at [497, 193] on canvas "Map" at bounding box center [546, 240] width 581 height 282
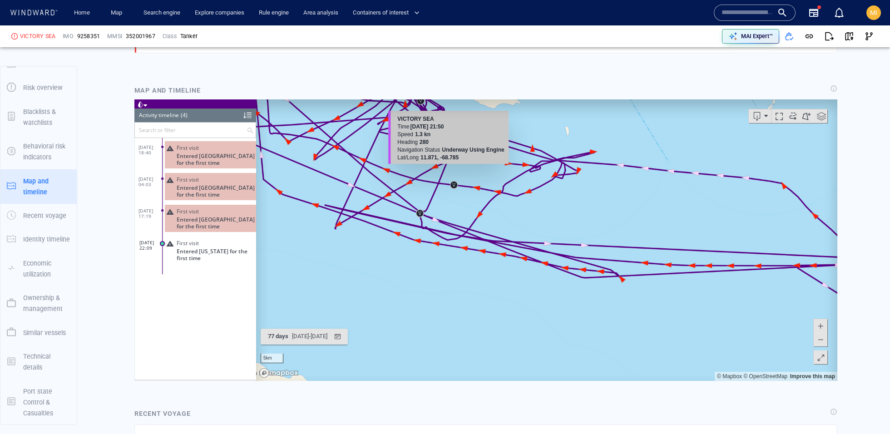
drag, startPoint x: 497, startPoint y: 193, endPoint x: 448, endPoint y: 171, distance: 53.3
click at [448, 170] on canvas "Map" at bounding box center [546, 240] width 581 height 282
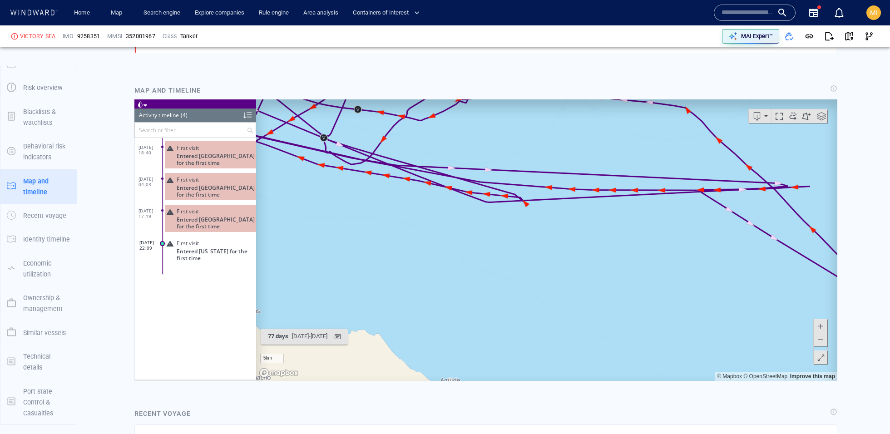
drag, startPoint x: 678, startPoint y: 220, endPoint x: 705, endPoint y: 232, distance: 29.3
click at [705, 232] on canvas "Map" at bounding box center [546, 240] width 581 height 282
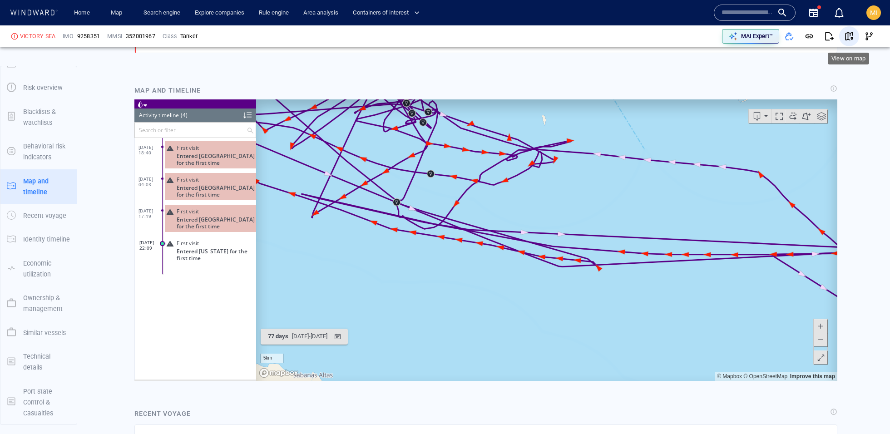
click at [847, 37] on span "button" at bounding box center [849, 36] width 9 height 9
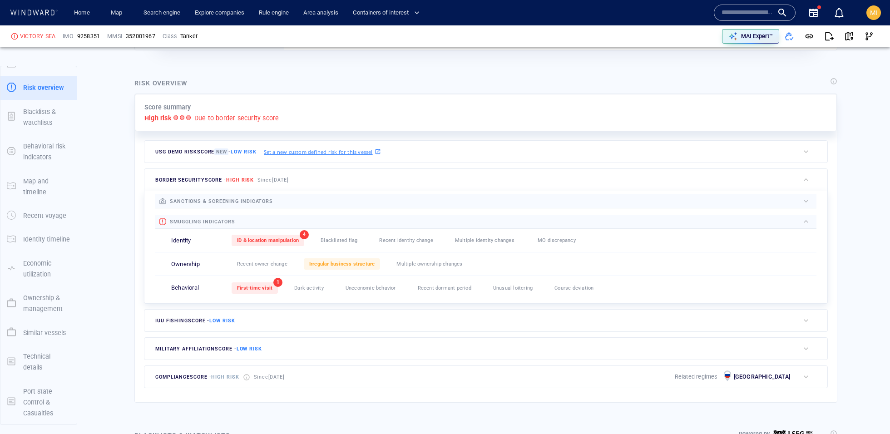
scroll to position [174, 0]
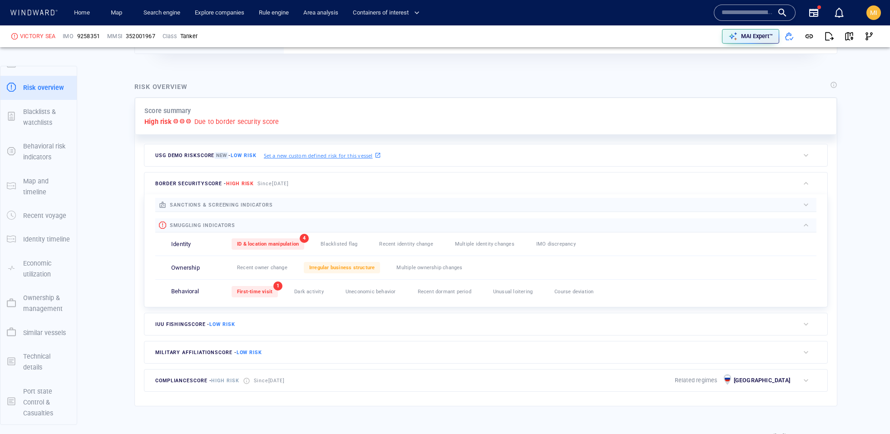
click at [808, 376] on div "button" at bounding box center [806, 380] width 9 height 9
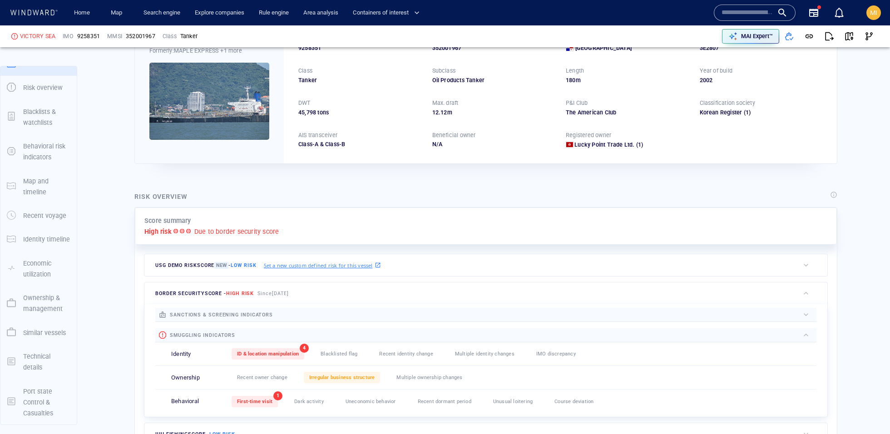
scroll to position [0, 0]
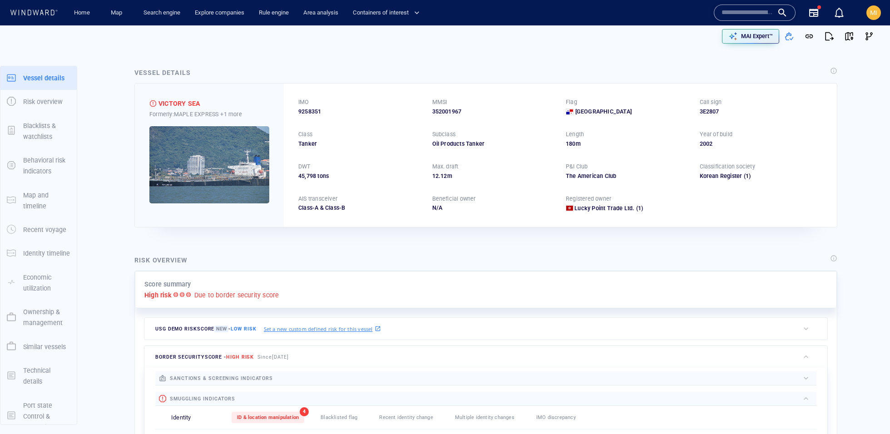
click at [734, 15] on input "text" at bounding box center [748, 13] width 52 height 14
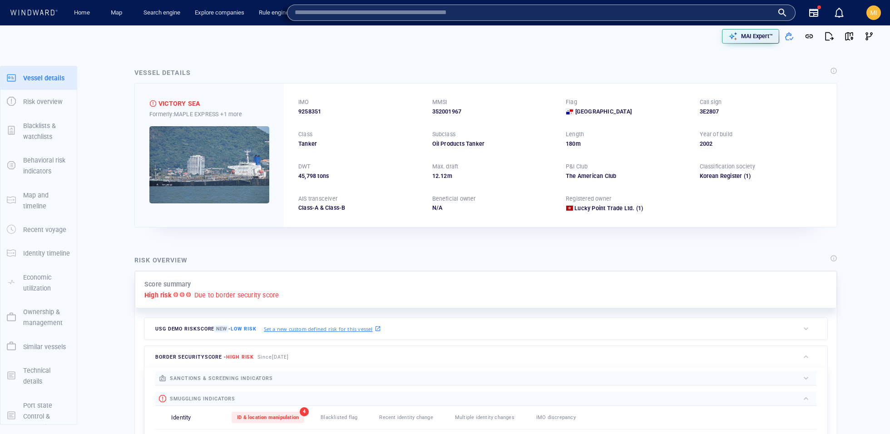
paste input "*******"
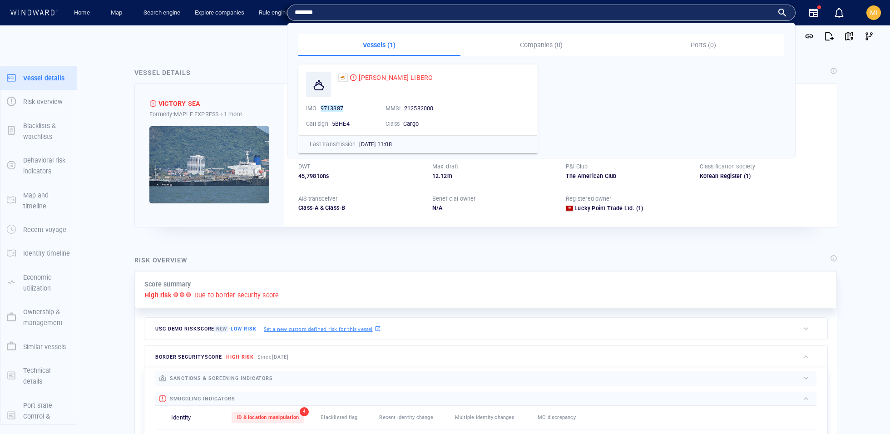
type input "*******"
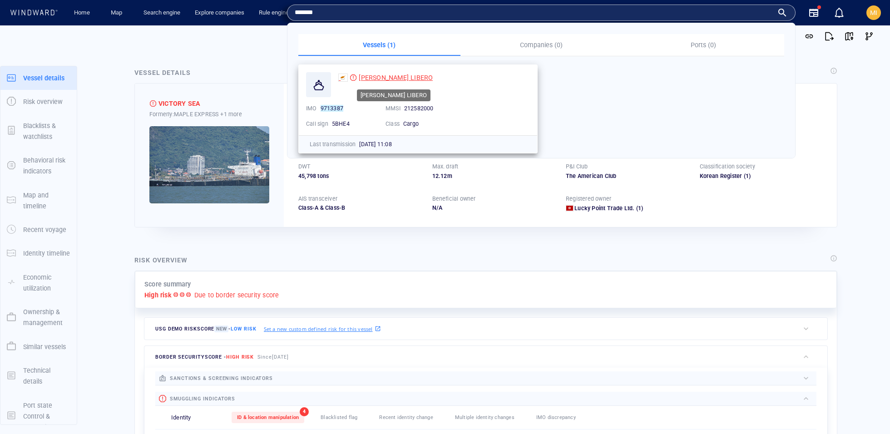
click at [362, 76] on span "[PERSON_NAME] LIBERO" at bounding box center [396, 77] width 74 height 7
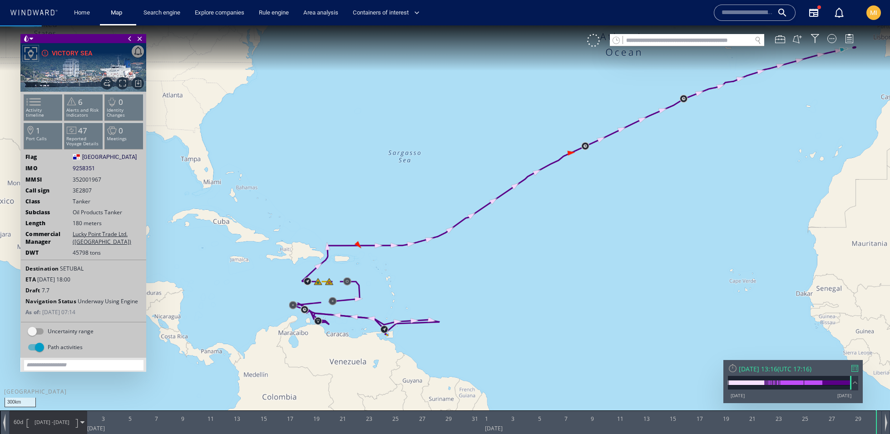
drag, startPoint x: 439, startPoint y: 287, endPoint x: 481, endPoint y: 220, distance: 79.0
click at [481, 220] on canvas "Map" at bounding box center [445, 225] width 890 height 400
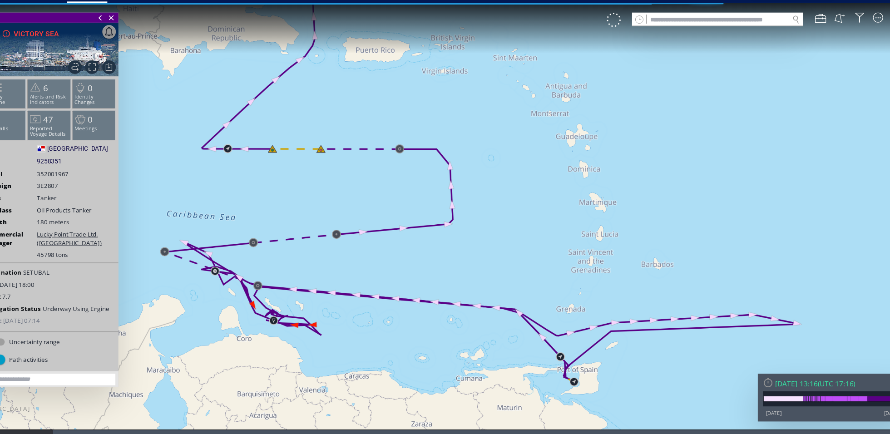
drag, startPoint x: 287, startPoint y: 184, endPoint x: 393, endPoint y: 136, distance: 116.9
click at [393, 138] on canvas "Map" at bounding box center [401, 203] width 890 height 400
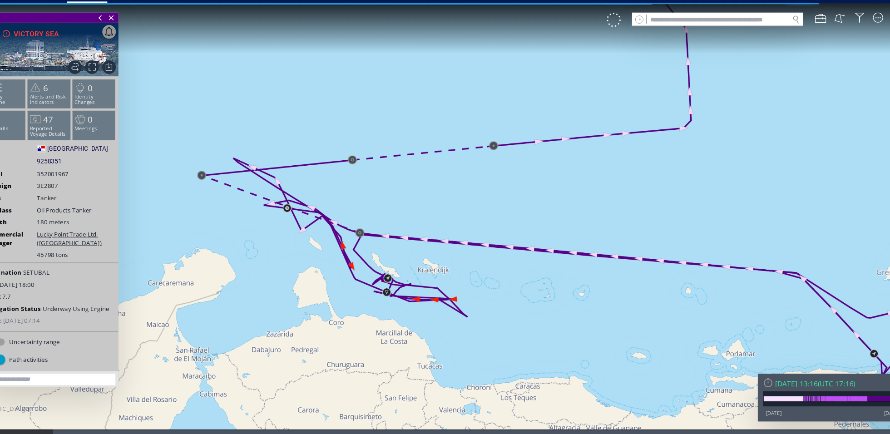
drag, startPoint x: 410, startPoint y: 203, endPoint x: 437, endPoint y: 179, distance: 35.7
click at [437, 179] on canvas "Map" at bounding box center [401, 203] width 890 height 400
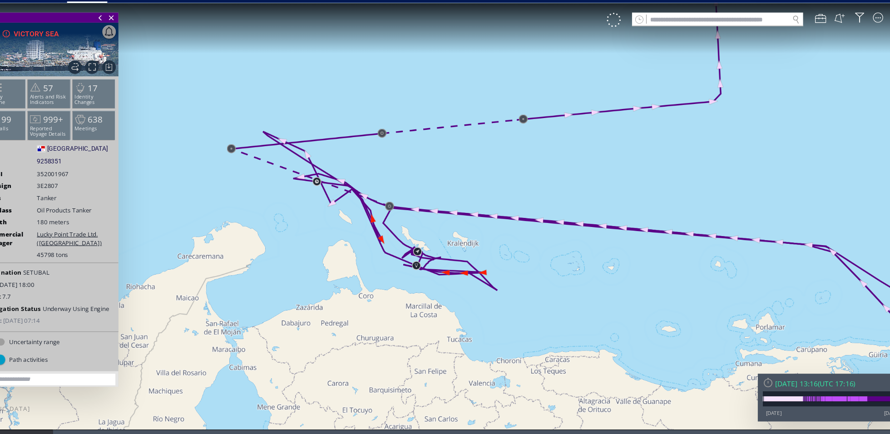
drag, startPoint x: 442, startPoint y: 221, endPoint x: 427, endPoint y: 179, distance: 44.0
click at [427, 179] on canvas "Map" at bounding box center [401, 203] width 890 height 400
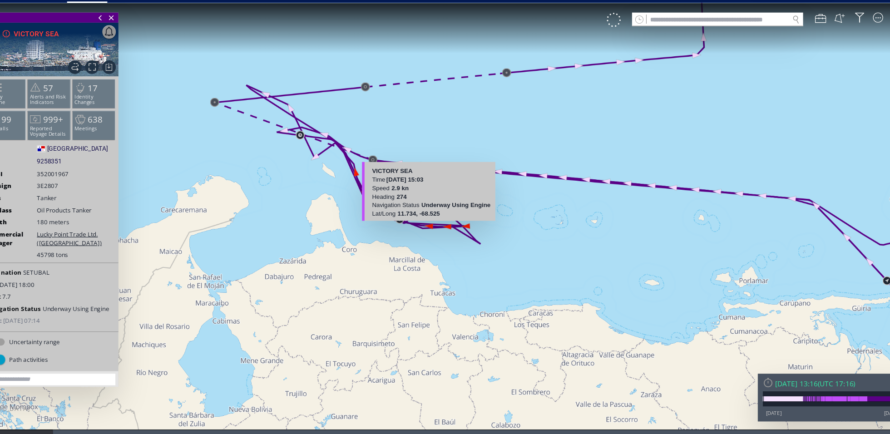
click at [385, 205] on canvas "Map" at bounding box center [401, 203] width 890 height 400
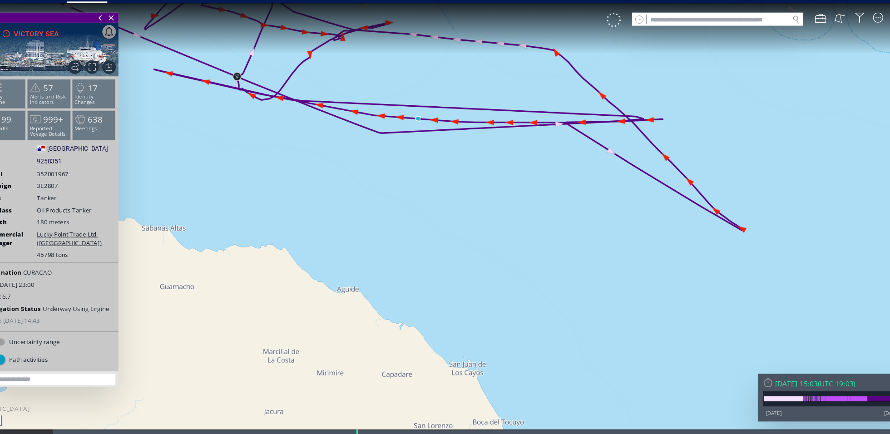
drag, startPoint x: 419, startPoint y: 154, endPoint x: 433, endPoint y: 254, distance: 100.9
click at [433, 254] on canvas "Map" at bounding box center [401, 203] width 890 height 400
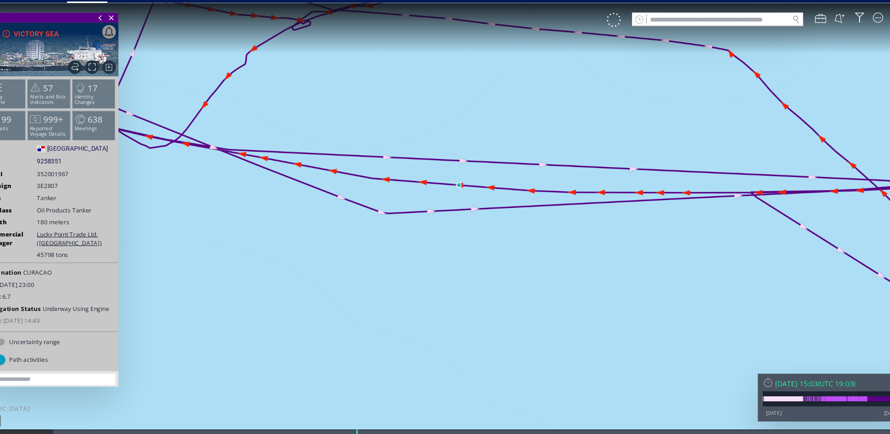
drag, startPoint x: 433, startPoint y: 253, endPoint x: 558, endPoint y: 258, distance: 125.0
click at [558, 258] on canvas "Map" at bounding box center [401, 203] width 890 height 400
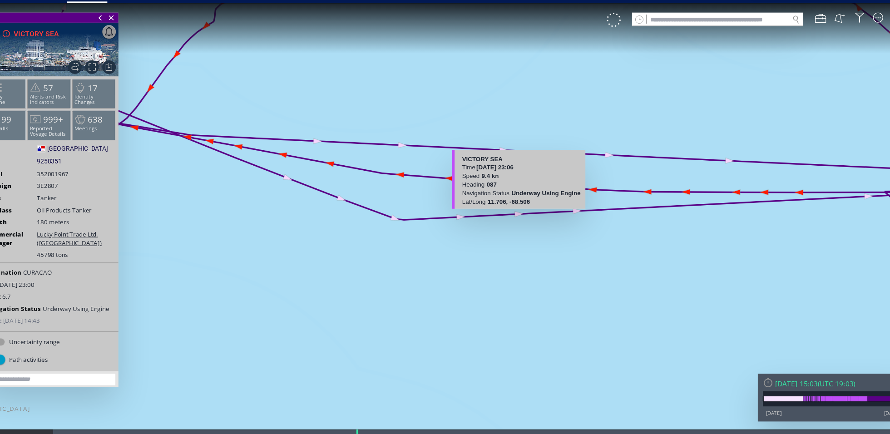
drag, startPoint x: 473, startPoint y: 179, endPoint x: 470, endPoint y: 187, distance: 8.4
click at [470, 187] on div "3km © Mapbox © OpenStreetMap Improve this map VICTORY SEA Time 21 August 2025 2…" at bounding box center [401, 203] width 890 height 400
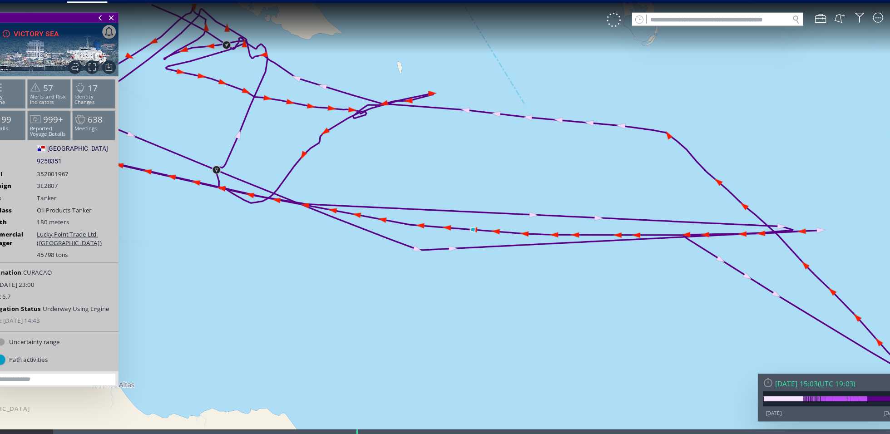
drag, startPoint x: 320, startPoint y: 83, endPoint x: 367, endPoint y: 160, distance: 90.7
click at [366, 160] on canvas "Map" at bounding box center [401, 203] width 890 height 400
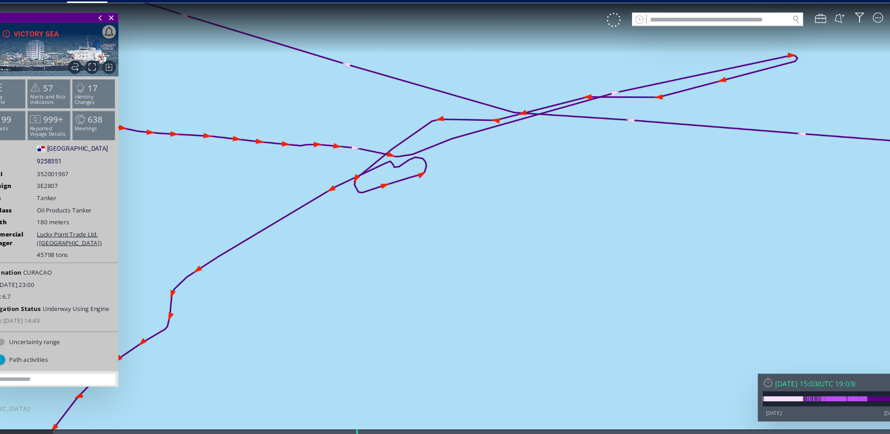
drag, startPoint x: 367, startPoint y: 160, endPoint x: 376, endPoint y: 203, distance: 43.2
click at [376, 203] on canvas "Map" at bounding box center [401, 203] width 890 height 400
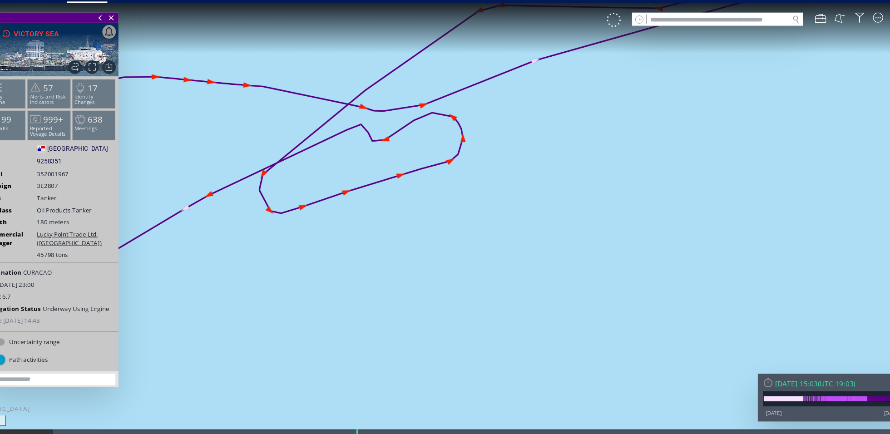
drag, startPoint x: 376, startPoint y: 203, endPoint x: 463, endPoint y: 253, distance: 101.0
click at [463, 253] on canvas "Map" at bounding box center [401, 203] width 890 height 400
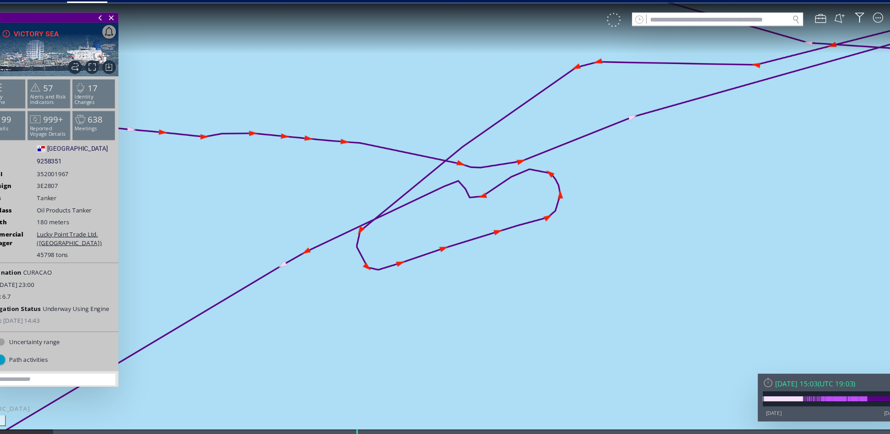
click at [547, 22] on div at bounding box center [550, 17] width 13 height 13
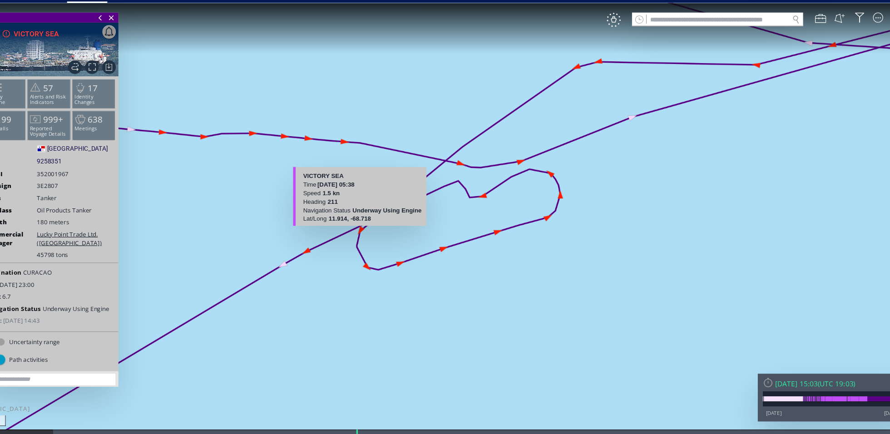
click at [323, 207] on canvas "Map" at bounding box center [401, 203] width 890 height 400
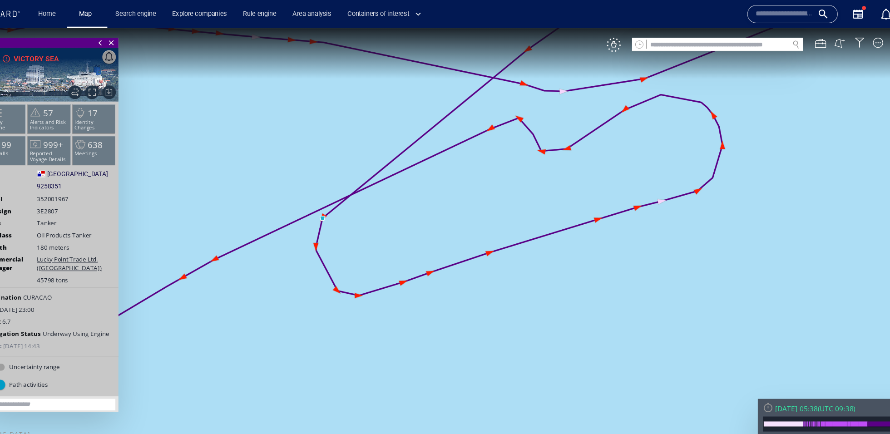
drag, startPoint x: 361, startPoint y: 219, endPoint x: 412, endPoint y: 200, distance: 54.3
click at [412, 200] on canvas "Map" at bounding box center [401, 228] width 890 height 400
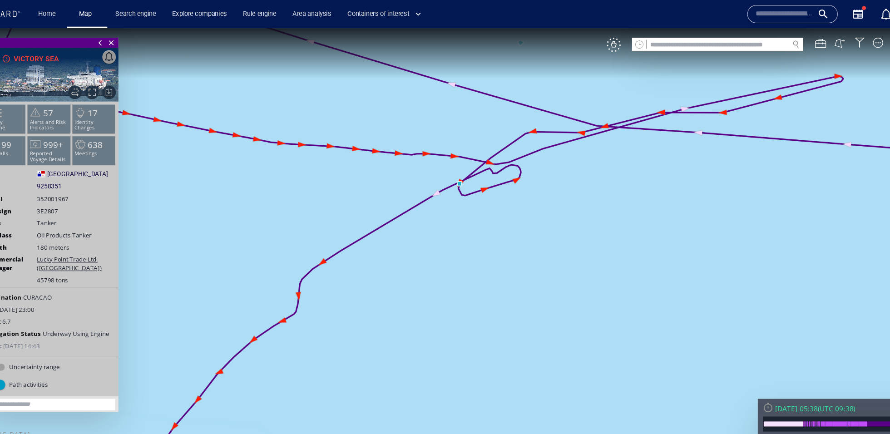
drag, startPoint x: 409, startPoint y: 239, endPoint x: 452, endPoint y: 234, distance: 43.4
click at [452, 234] on canvas "Map" at bounding box center [401, 228] width 890 height 400
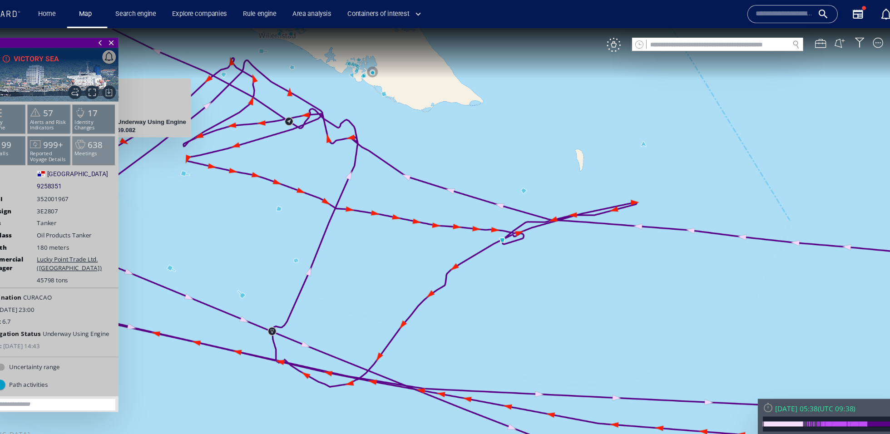
click at [85, 136] on span "638" at bounding box center [82, 133] width 14 height 10
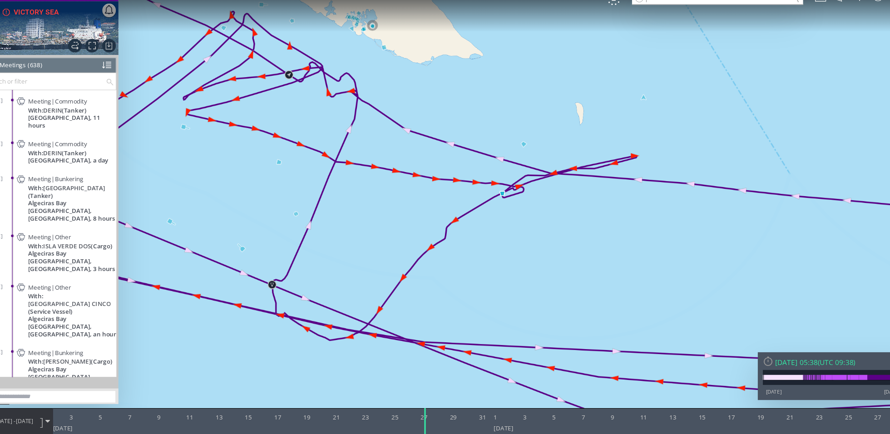
scroll to position [15903, 0]
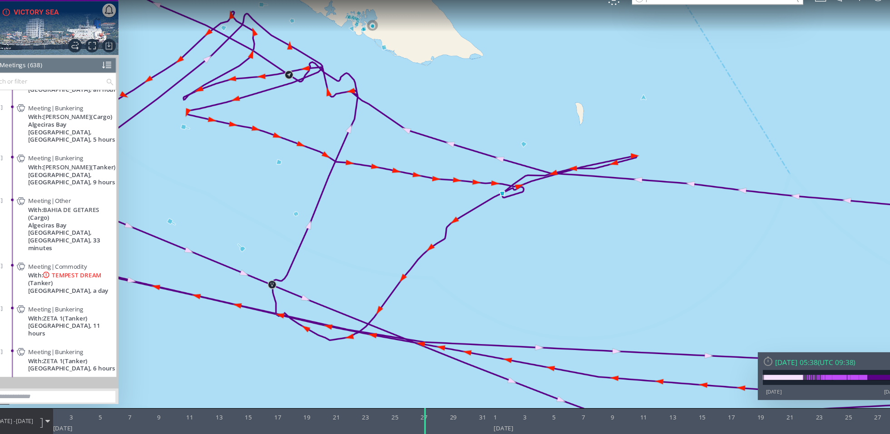
click at [63, 244] on span "With: TEMPEST DREAM (Tanker)" at bounding box center [61, 251] width 80 height 14
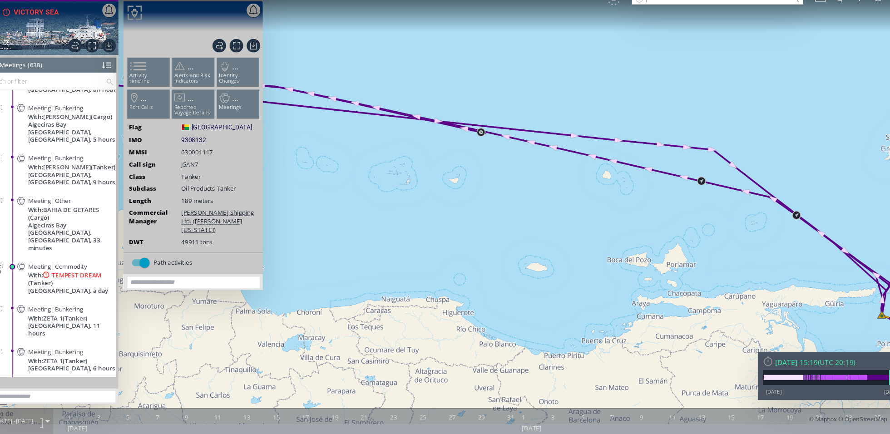
scroll to position [15841, 0]
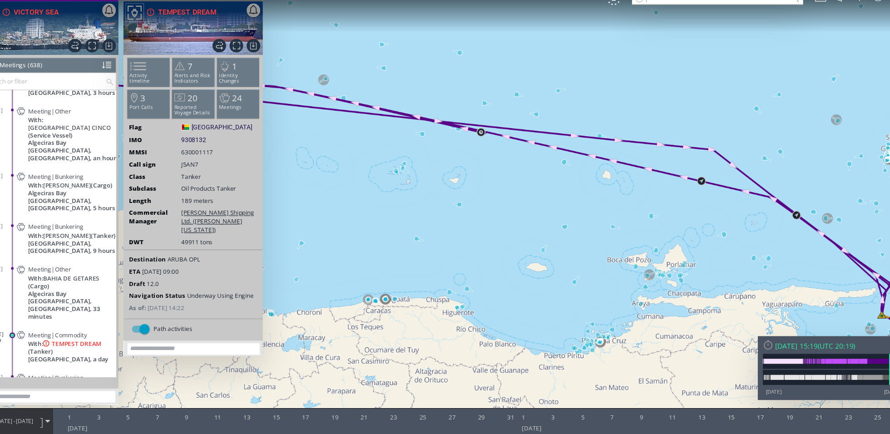
click at [67, 306] on span "With: TEMPEST DREAM (Tanker)" at bounding box center [61, 313] width 80 height 14
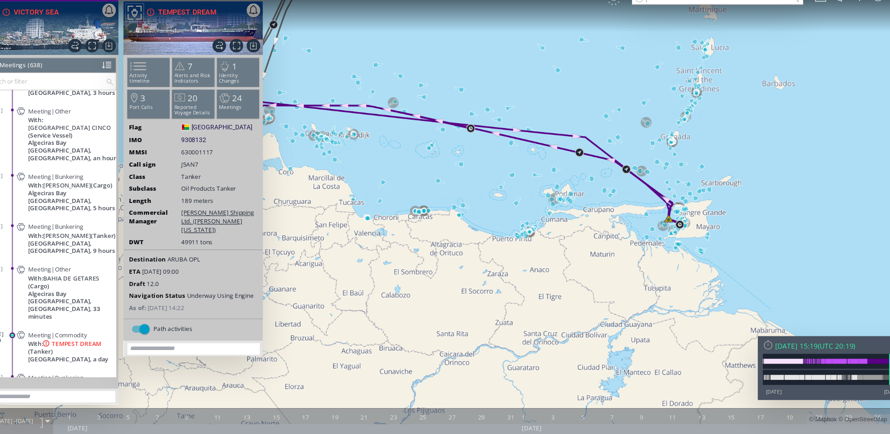
click at [551, 4] on canvas "Map" at bounding box center [401, 182] width 890 height 400
drag, startPoint x: 545, startPoint y: 15, endPoint x: 543, endPoint y: 26, distance: 11.1
click at [543, 26] on canvas "Map" at bounding box center [401, 182] width 890 height 400
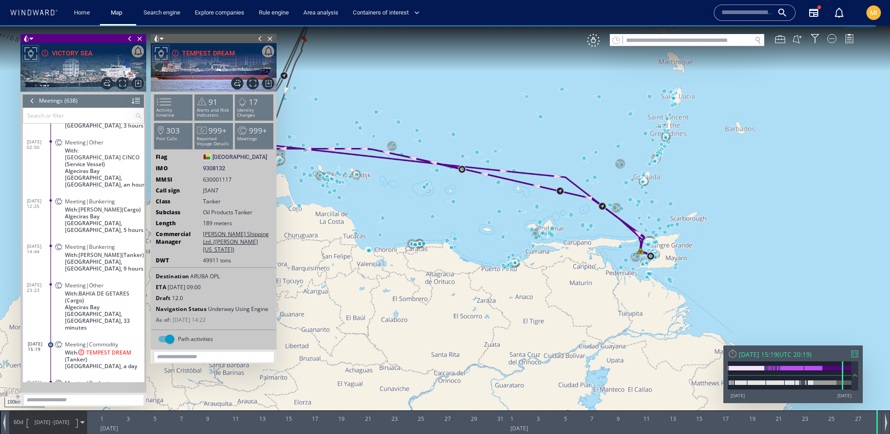
click at [595, 42] on div "VM" at bounding box center [593, 40] width 13 height 13
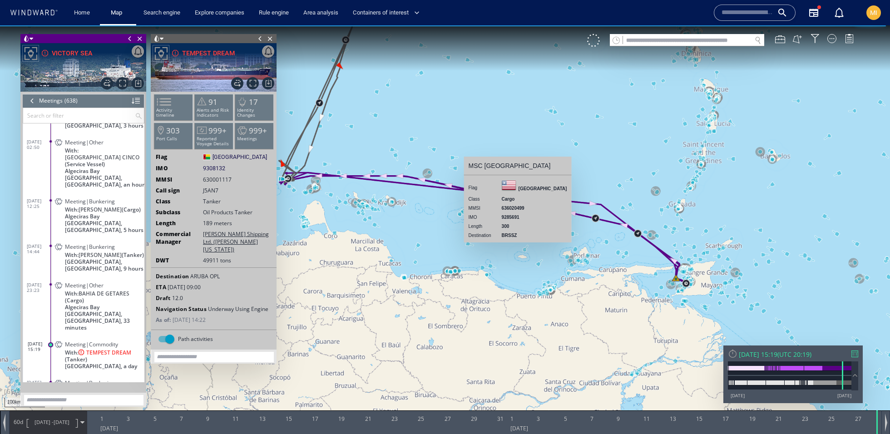
drag, startPoint x: 359, startPoint y: 67, endPoint x: 424, endPoint y: 146, distance: 102.3
click at [424, 146] on canvas "Map" at bounding box center [445, 225] width 890 height 400
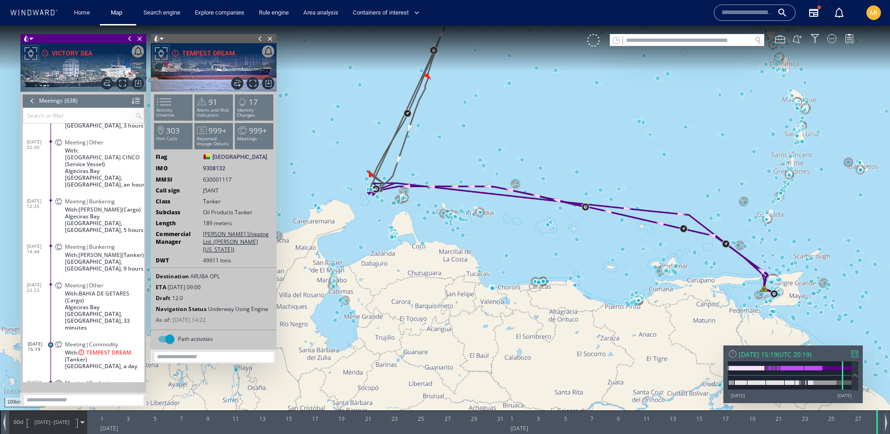
drag, startPoint x: 384, startPoint y: 153, endPoint x: 442, endPoint y: 112, distance: 71.5
click at [442, 112] on canvas "Map" at bounding box center [445, 225] width 890 height 400
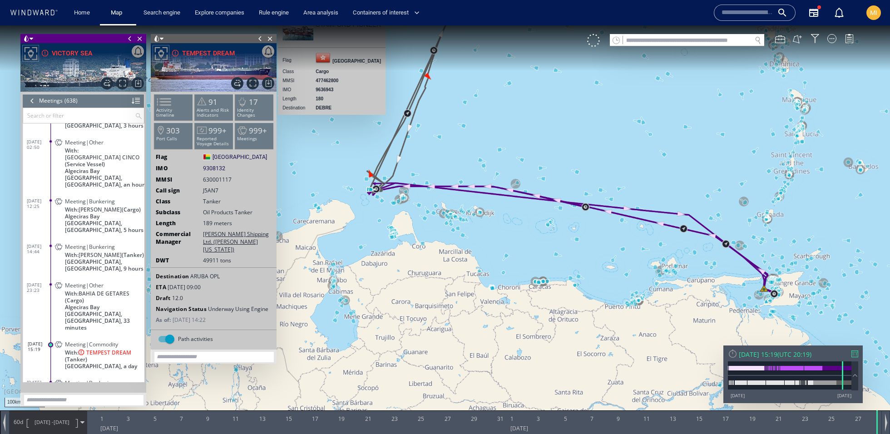
click at [34, 100] on div at bounding box center [32, 101] width 10 height 14
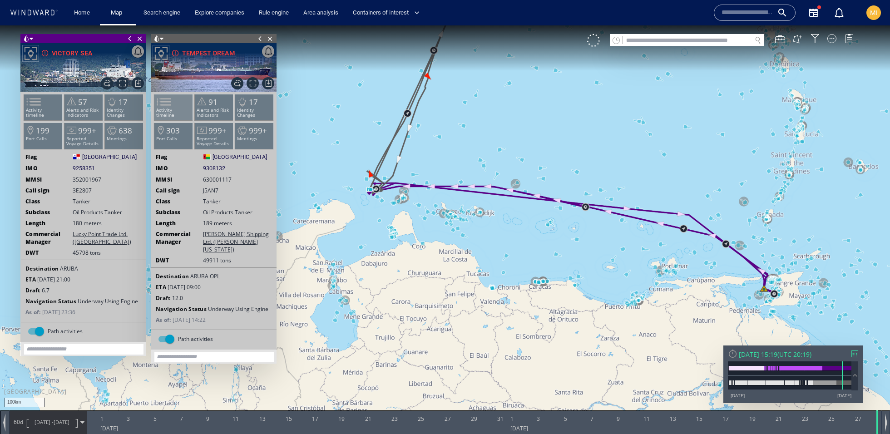
click at [187, 106] on li "Activity timeline" at bounding box center [173, 107] width 39 height 26
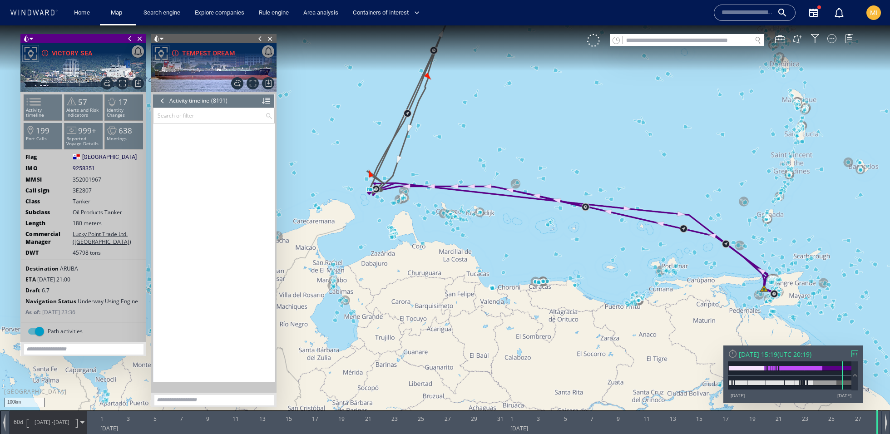
scroll to position [184345, 0]
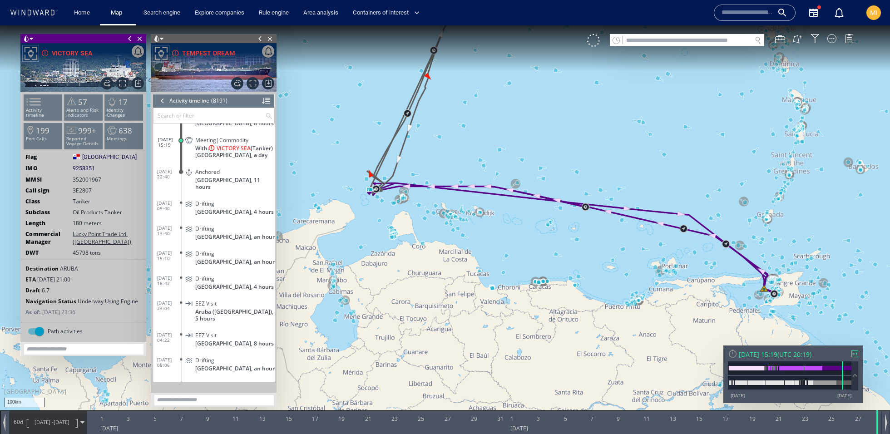
click at [185, 115] on input "text" at bounding box center [210, 115] width 112 height 15
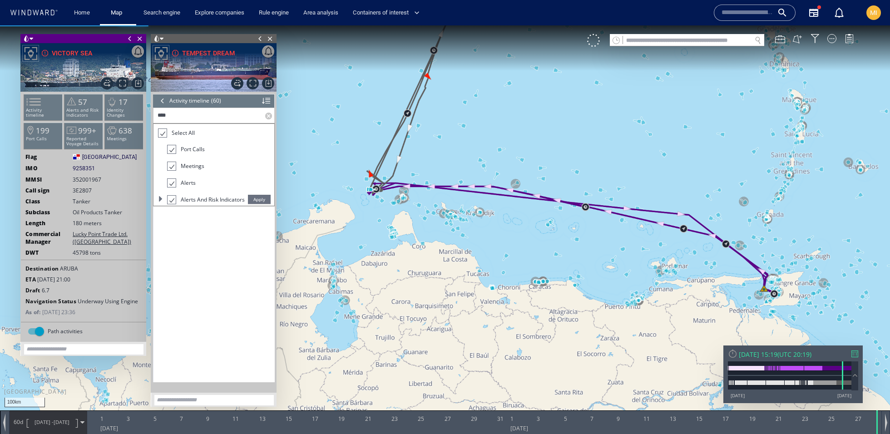
scroll to position [83, 0]
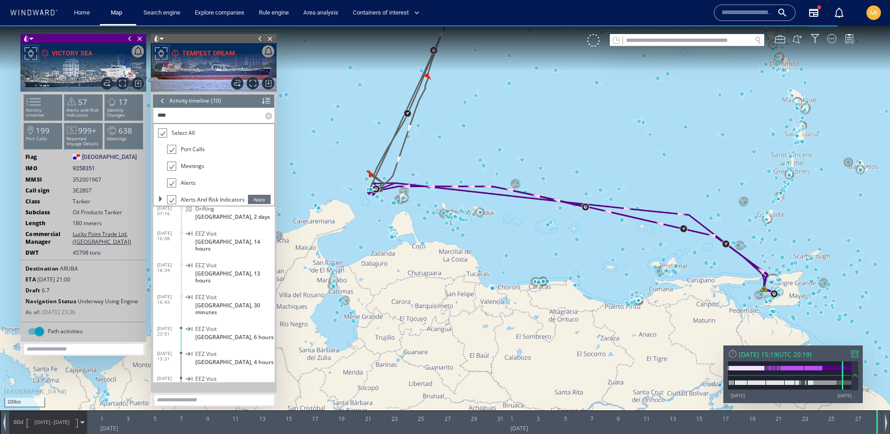
type input "****"
click at [248, 196] on span "Apply" at bounding box center [259, 199] width 23 height 9
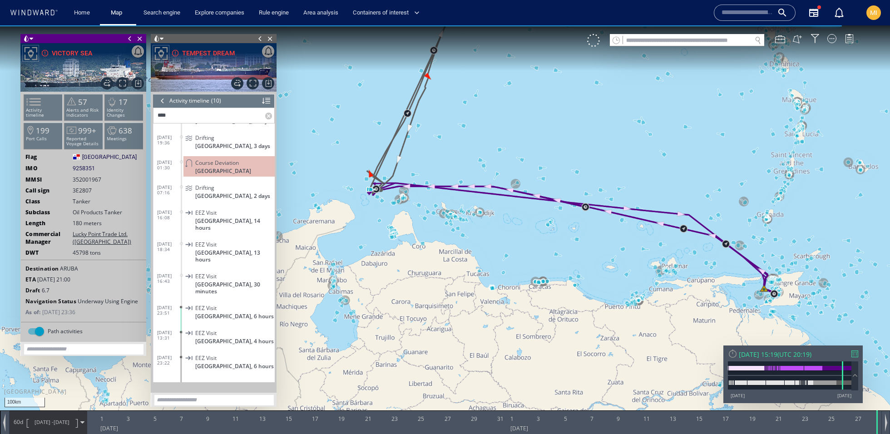
scroll to position [0, 0]
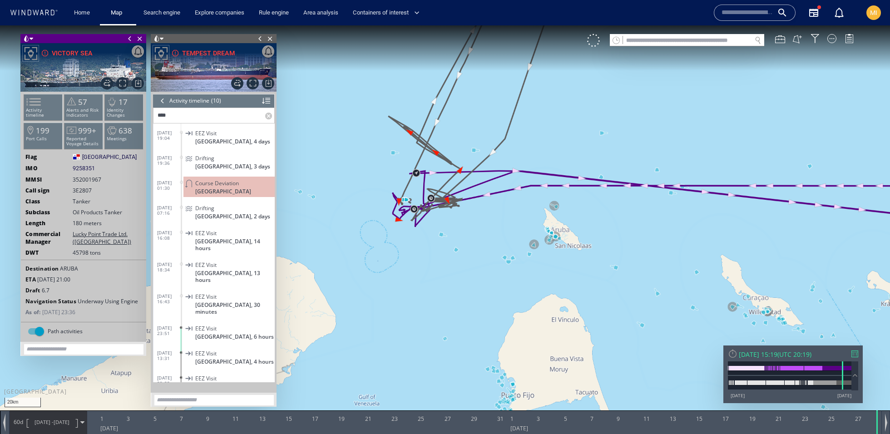
click at [220, 181] on span "Course Deviation" at bounding box center [217, 183] width 44 height 7
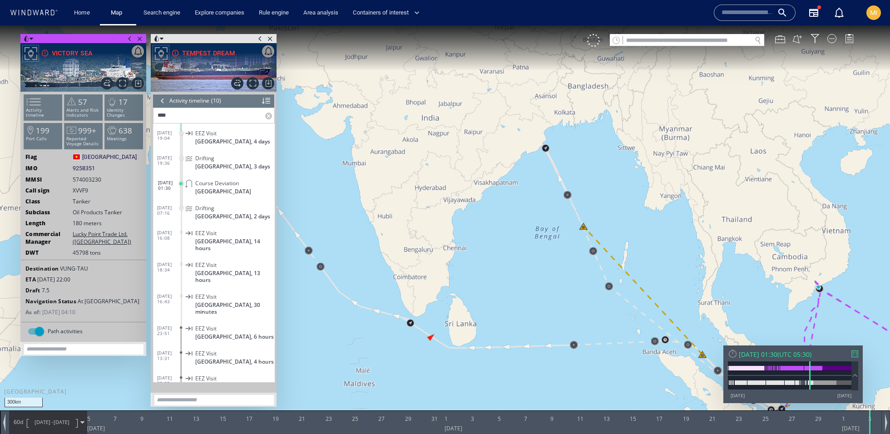
drag, startPoint x: 492, startPoint y: 158, endPoint x: 606, endPoint y: 233, distance: 136.5
click at [606, 233] on canvas "Map" at bounding box center [445, 225] width 890 height 400
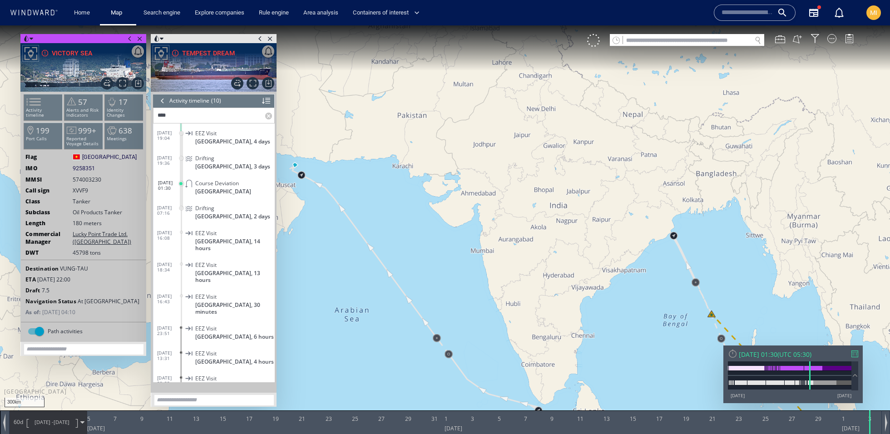
drag, startPoint x: 410, startPoint y: 184, endPoint x: 530, endPoint y: 295, distance: 163.9
click at [529, 295] on canvas "Map" at bounding box center [445, 225] width 890 height 400
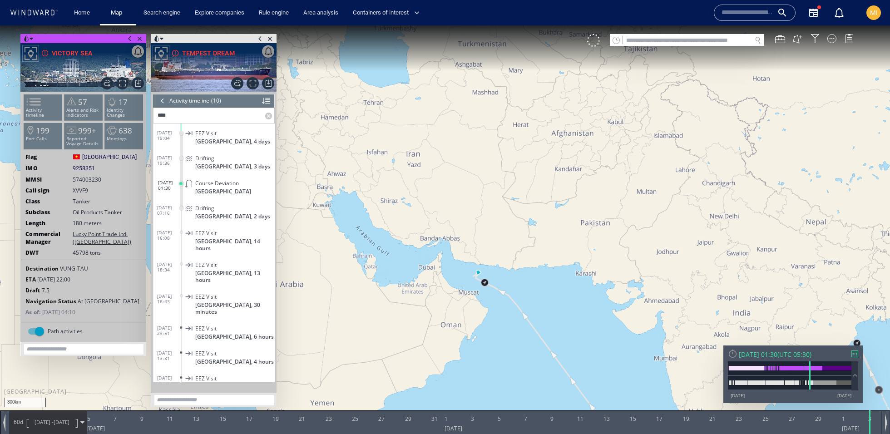
drag, startPoint x: 452, startPoint y: 274, endPoint x: 554, endPoint y: 295, distance: 103.8
click at [554, 295] on canvas "Map" at bounding box center [445, 225] width 890 height 400
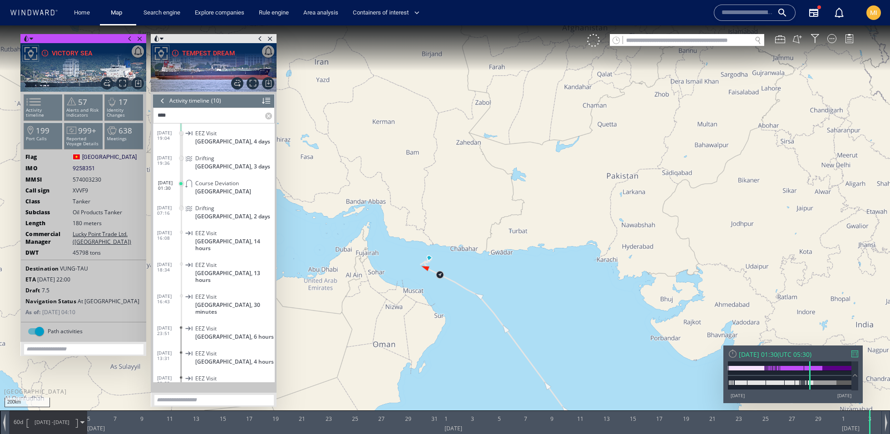
drag, startPoint x: 501, startPoint y: 277, endPoint x: 567, endPoint y: 297, distance: 69.1
click at [567, 297] on canvas "Map" at bounding box center [445, 225] width 890 height 400
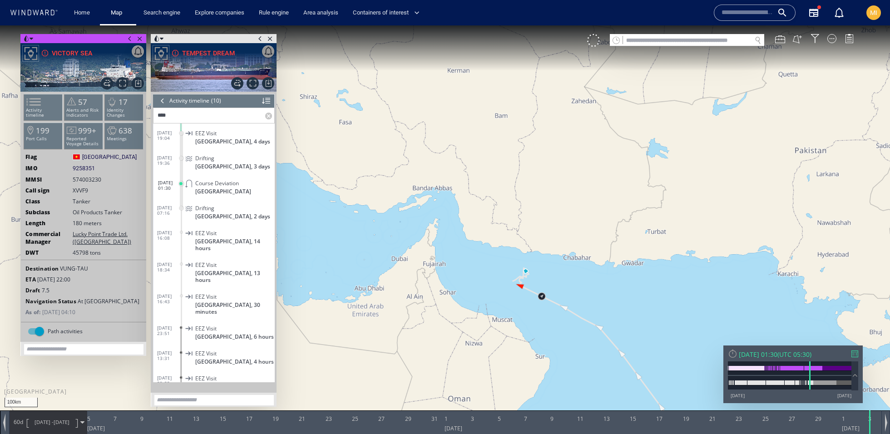
drag, startPoint x: 567, startPoint y: 297, endPoint x: 629, endPoint y: 300, distance: 61.9
click at [629, 300] on canvas "Map" at bounding box center [445, 225] width 890 height 400
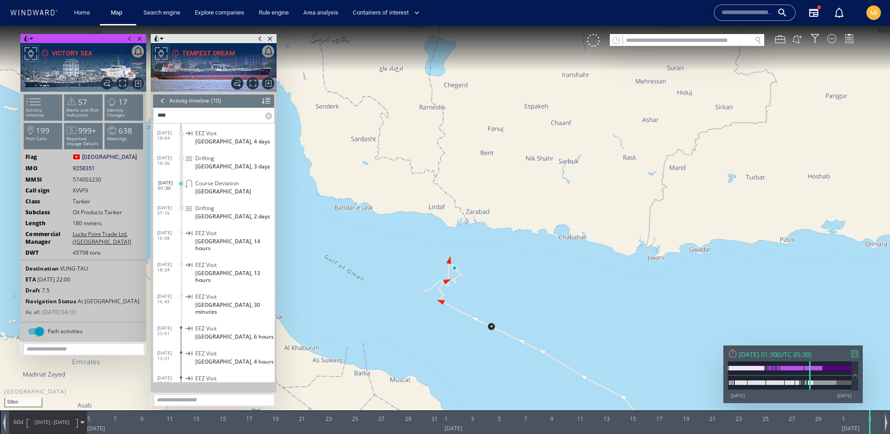
drag, startPoint x: 512, startPoint y: 273, endPoint x: 551, endPoint y: 256, distance: 42.7
click at [551, 256] on canvas "Map" at bounding box center [445, 225] width 890 height 400
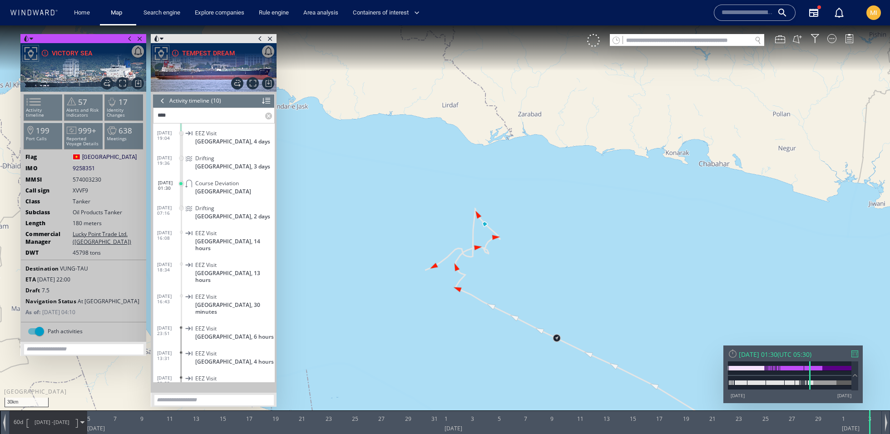
drag, startPoint x: 502, startPoint y: 254, endPoint x: 546, endPoint y: 232, distance: 49.8
click at [546, 232] on canvas "Map" at bounding box center [445, 225] width 890 height 400
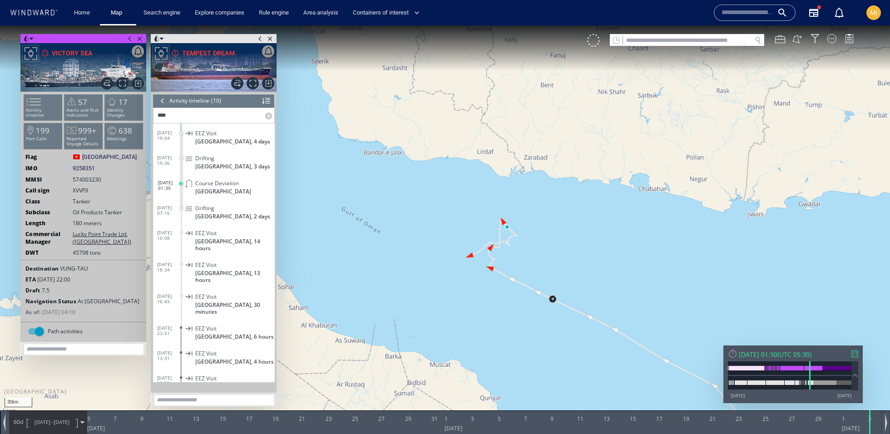
drag, startPoint x: 546, startPoint y: 232, endPoint x: 460, endPoint y: 195, distance: 93.4
click at [460, 195] on canvas "Map" at bounding box center [445, 225] width 890 height 400
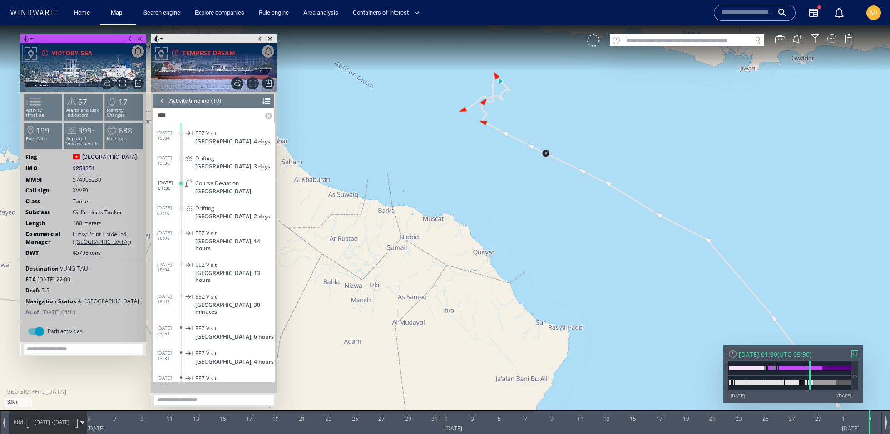
drag, startPoint x: 460, startPoint y: 195, endPoint x: 540, endPoint y: 87, distance: 134.6
click at [540, 87] on canvas "Map" at bounding box center [445, 225] width 890 height 400
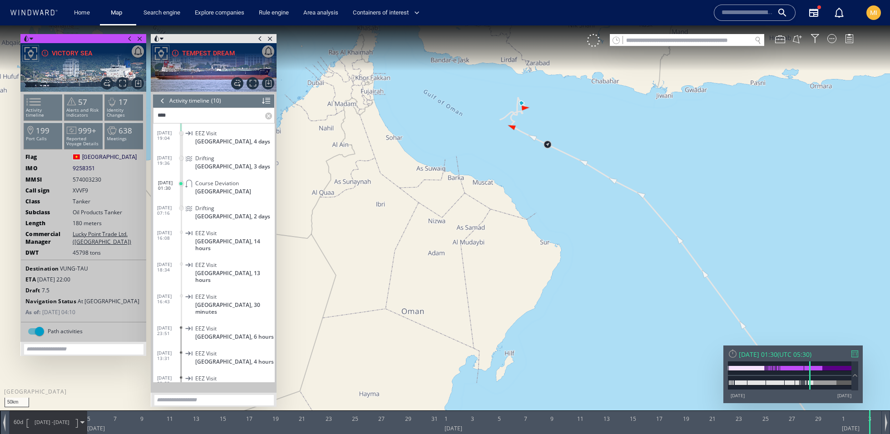
drag, startPoint x: 493, startPoint y: 184, endPoint x: 626, endPoint y: -10, distance: 235.0
click at [626, 25] on html "50km © Mapbox © OpenStreetMap Improve this map 0 0 3 June 2021 5 7 9 11 13 15 1…" at bounding box center [445, 229] width 890 height 409
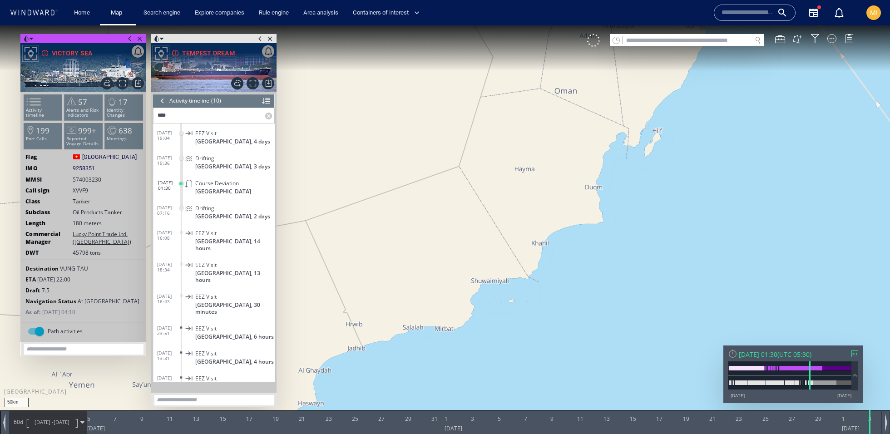
drag, startPoint x: 472, startPoint y: 213, endPoint x: 702, endPoint y: 49, distance: 282.4
click at [703, 49] on canvas "Map" at bounding box center [445, 225] width 890 height 400
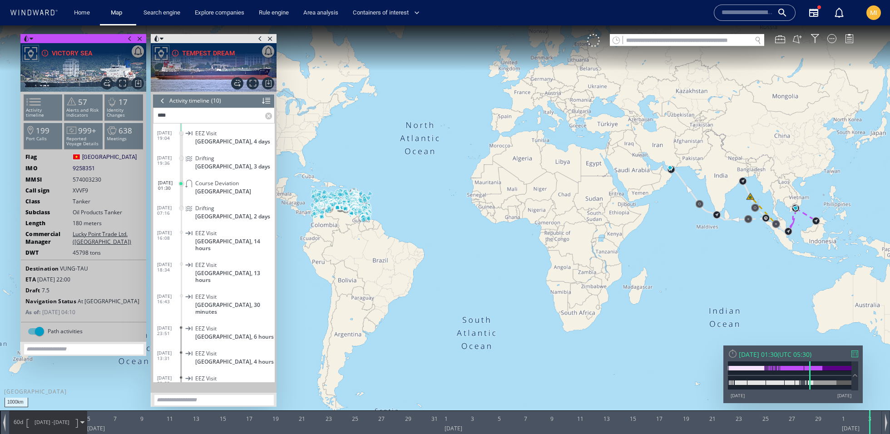
drag, startPoint x: 440, startPoint y: 187, endPoint x: 596, endPoint y: 193, distance: 155.5
click at [596, 194] on canvas "Map" at bounding box center [445, 225] width 890 height 400
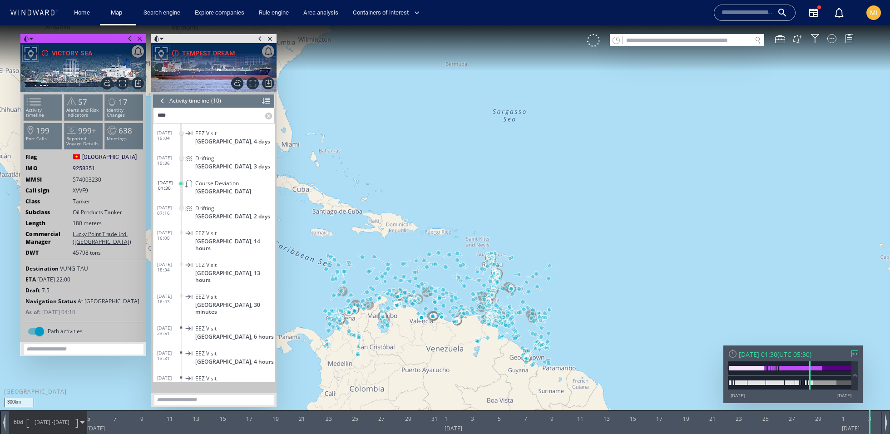
drag, startPoint x: 517, startPoint y: 182, endPoint x: 569, endPoint y: 117, distance: 83.7
click at [570, 115] on canvas "Map" at bounding box center [445, 225] width 890 height 400
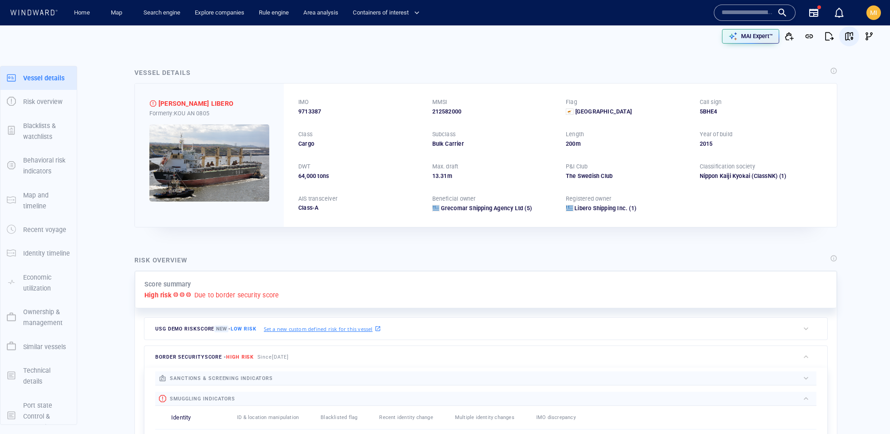
click at [851, 39] on span "button" at bounding box center [849, 36] width 9 height 9
click at [114, 17] on link "Map" at bounding box center [118, 13] width 22 height 16
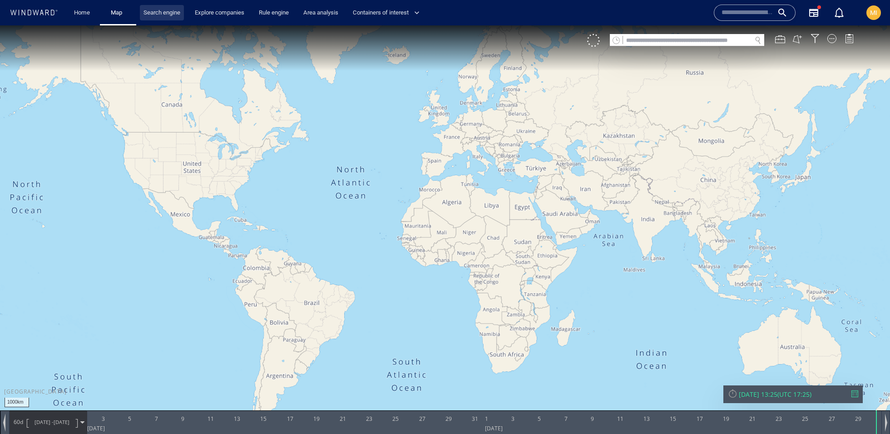
click at [146, 8] on link "Search engine" at bounding box center [162, 13] width 44 height 16
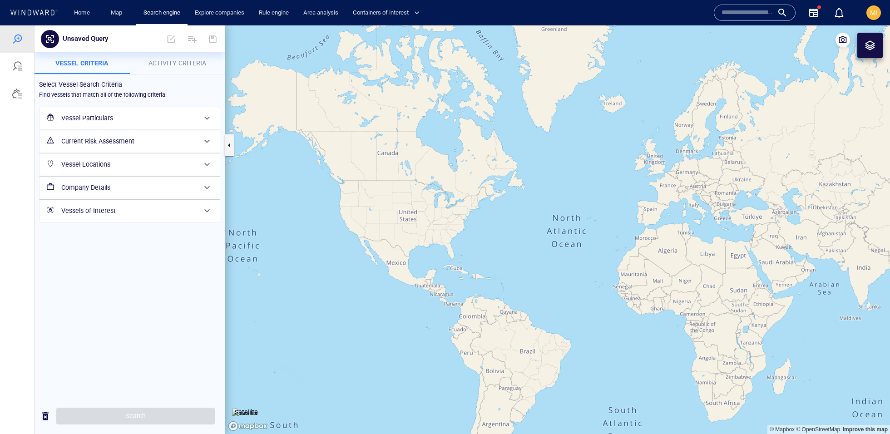
click at [130, 123] on h6 "Vessel Particulars" at bounding box center [128, 118] width 135 height 11
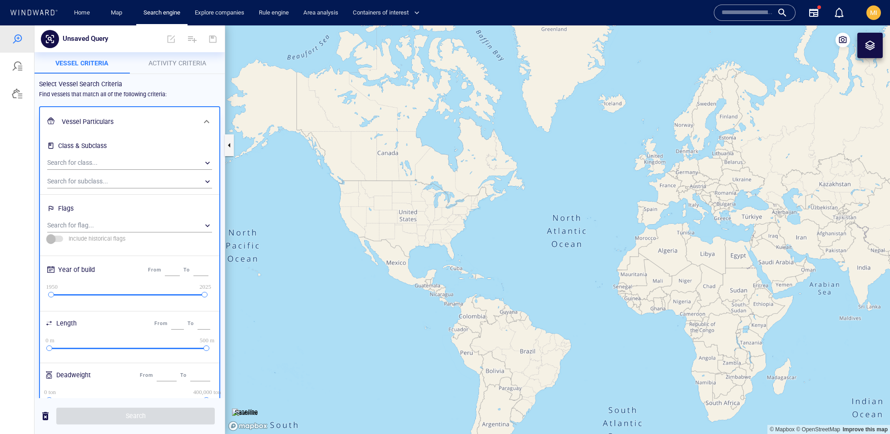
click at [130, 123] on h6 "Vessel Particulars" at bounding box center [129, 121] width 134 height 11
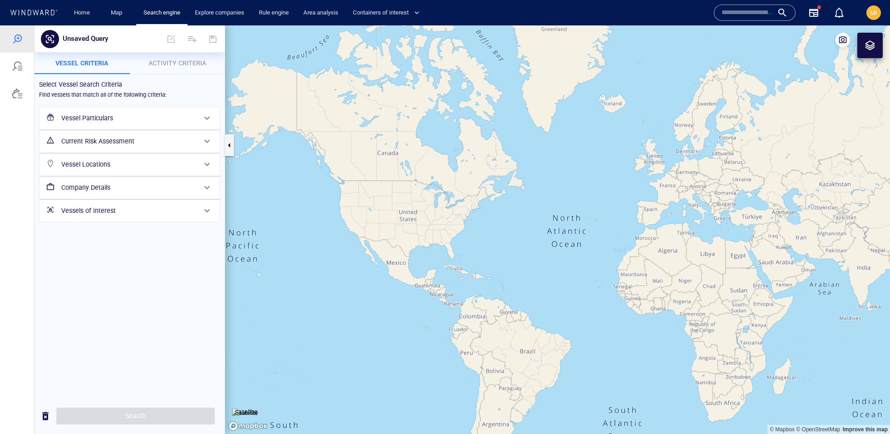
click at [123, 147] on div "Current Risk Assessment" at bounding box center [129, 141] width 142 height 19
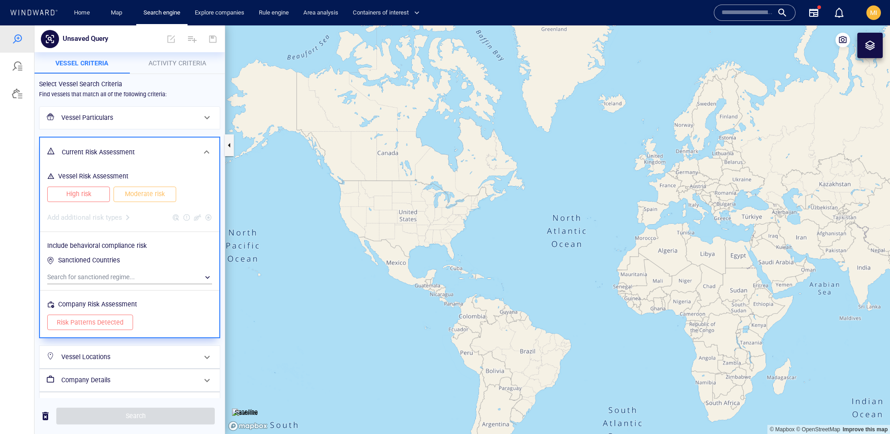
click at [88, 194] on span "High risk" at bounding box center [79, 194] width 44 height 11
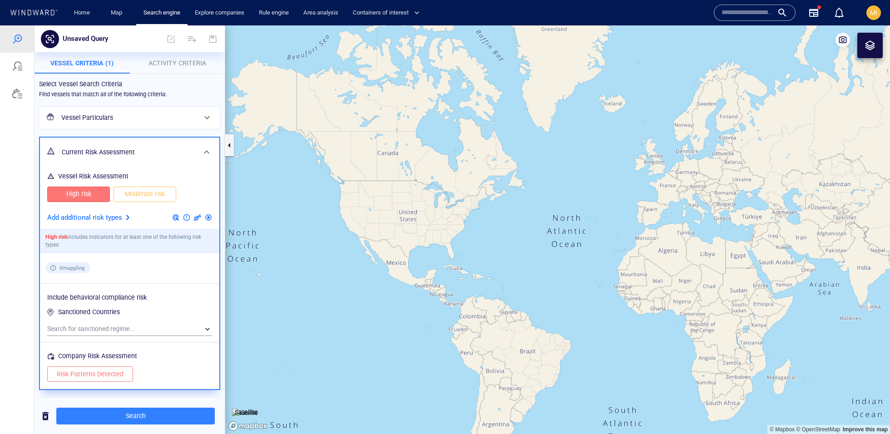
click at [120, 192] on button "Moderate risk" at bounding box center [145, 194] width 63 height 15
click at [104, 214] on p "Add additional risk types" at bounding box center [84, 218] width 75 height 12
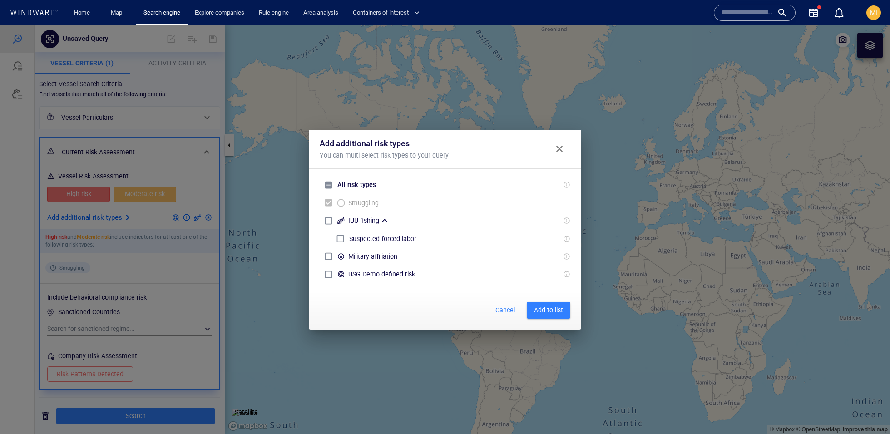
click at [104, 214] on div "Add additional risk types You can multi select risk types to your query All ris…" at bounding box center [445, 229] width 890 height 409
click at [560, 151] on span "Close" at bounding box center [559, 149] width 11 height 11
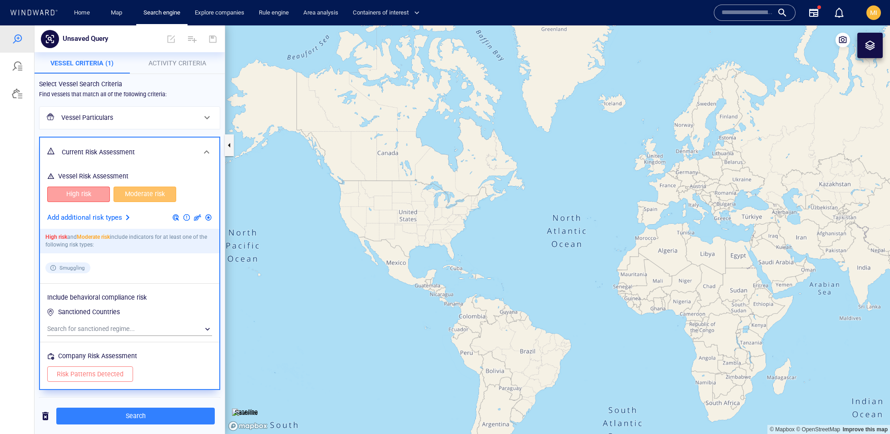
click at [88, 198] on span "High risk" at bounding box center [79, 194] width 44 height 11
click at [133, 198] on span "Moderate risk" at bounding box center [145, 194] width 44 height 11
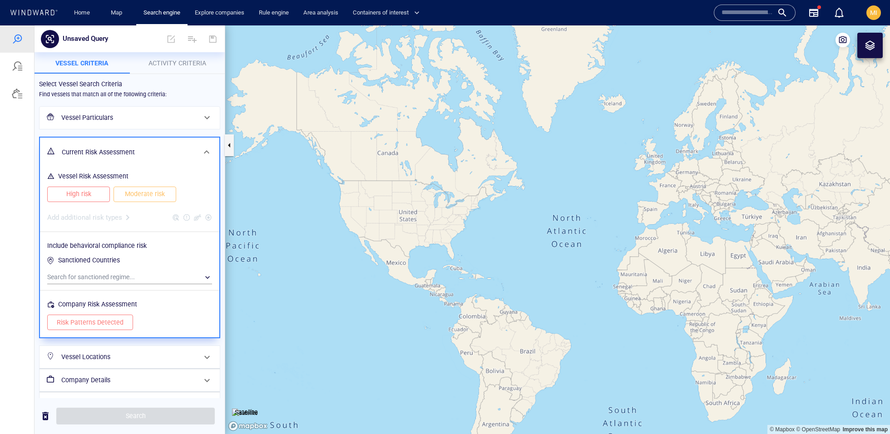
scroll to position [10, 0]
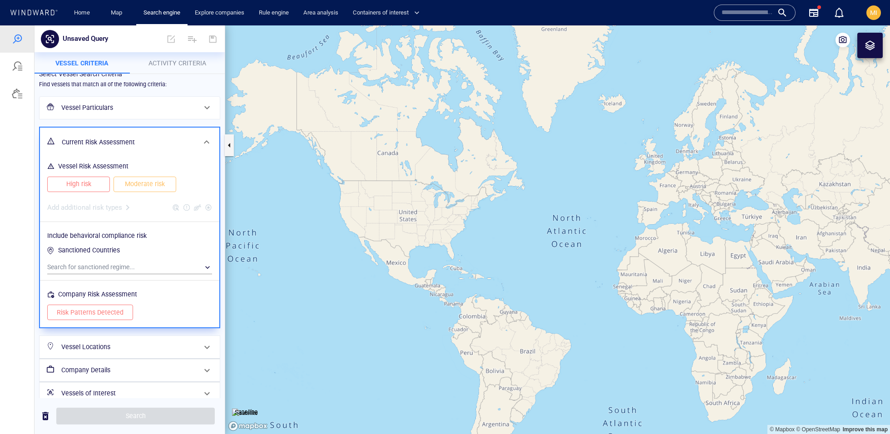
click at [154, 137] on h6 "Current Risk Assessment" at bounding box center [129, 142] width 134 height 11
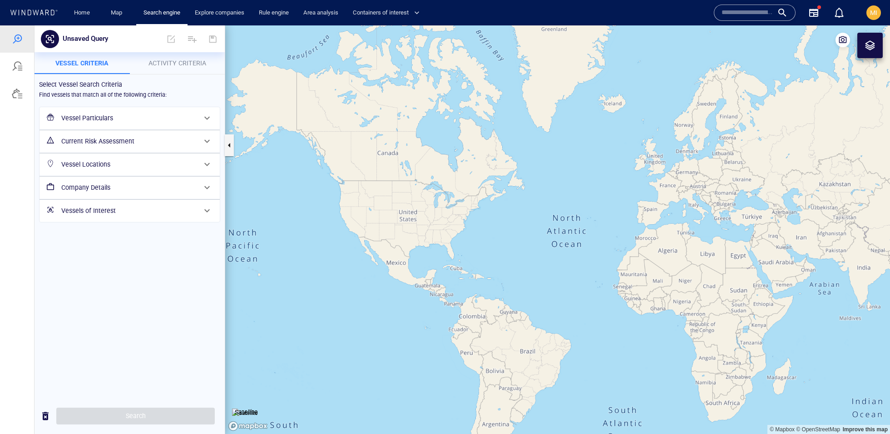
click at [146, 171] on div "Vessel Locations" at bounding box center [129, 164] width 142 height 19
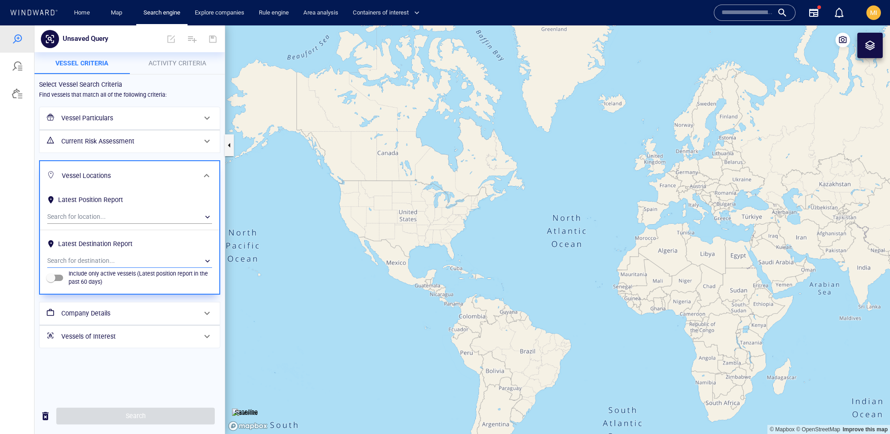
click at [113, 255] on div "​" at bounding box center [129, 261] width 165 height 14
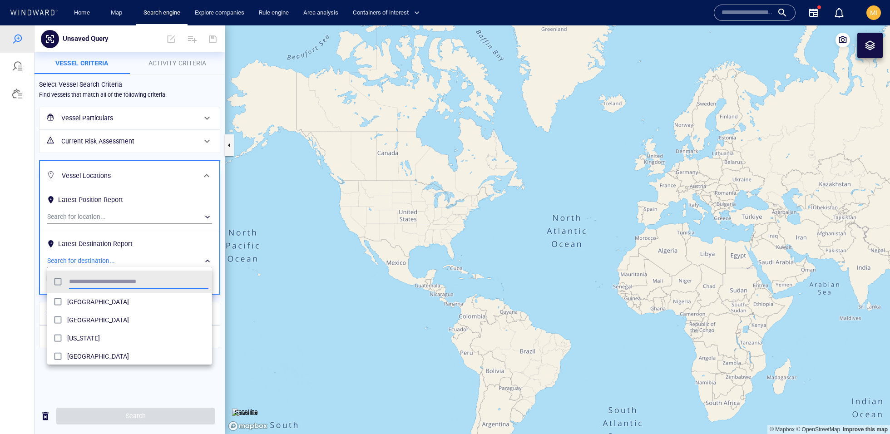
scroll to position [90, 164]
type input "****"
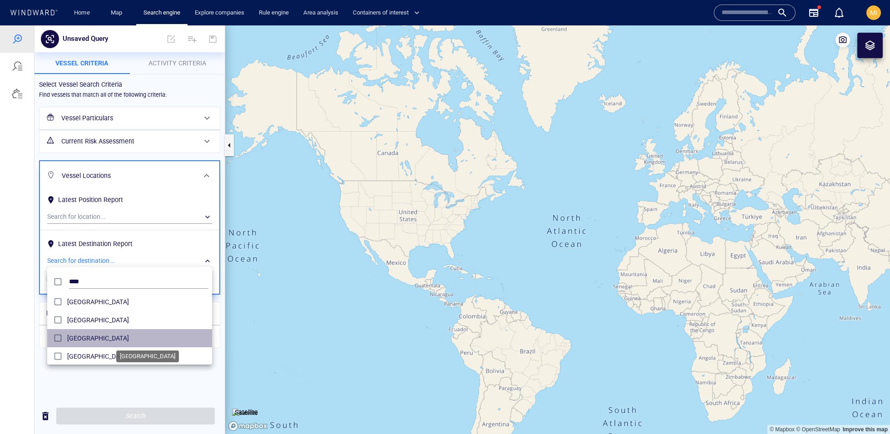
click at [93, 337] on span "[GEOGRAPHIC_DATA]" at bounding box center [137, 338] width 141 height 11
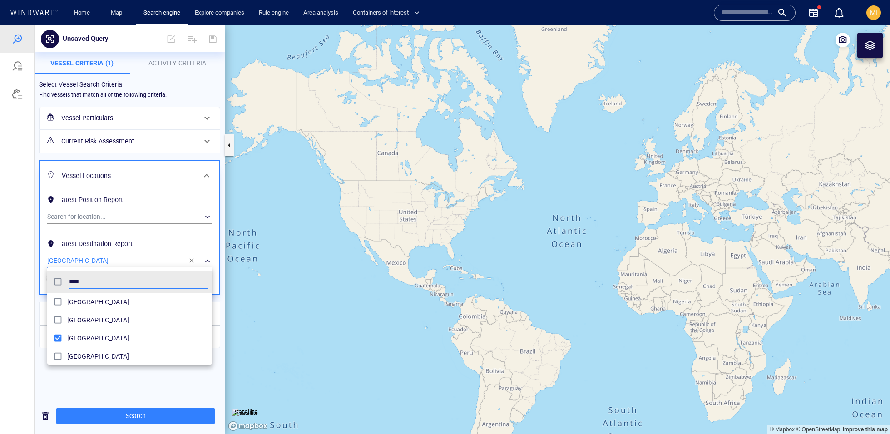
click at [224, 373] on div at bounding box center [445, 229] width 890 height 409
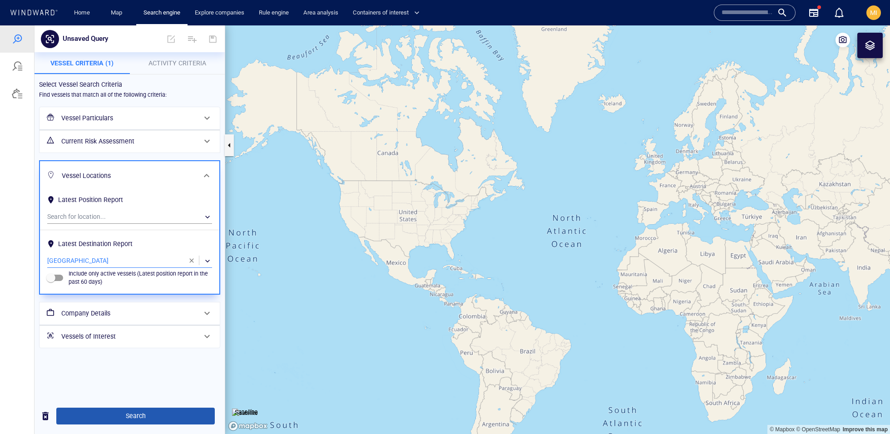
click at [163, 414] on span "Search" at bounding box center [136, 416] width 144 height 11
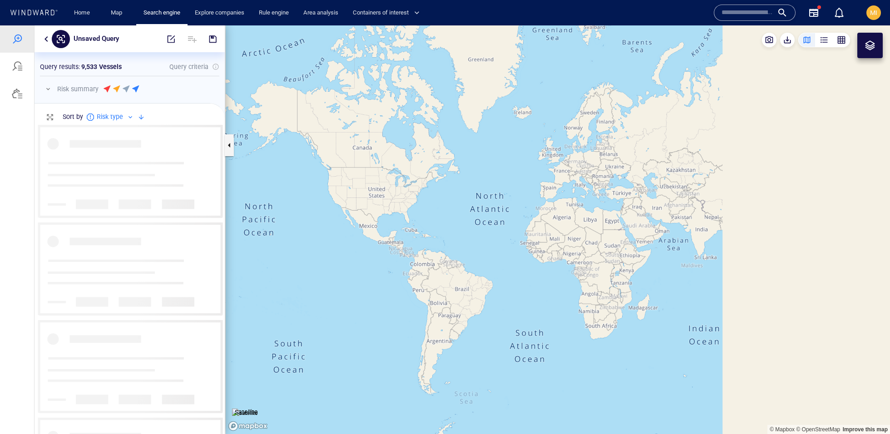
scroll to position [309, 190]
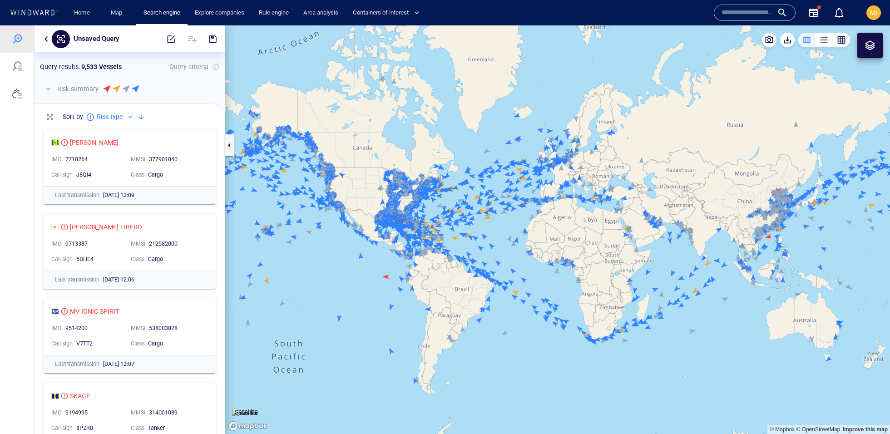
click at [47, 41] on button "button" at bounding box center [46, 39] width 11 height 11
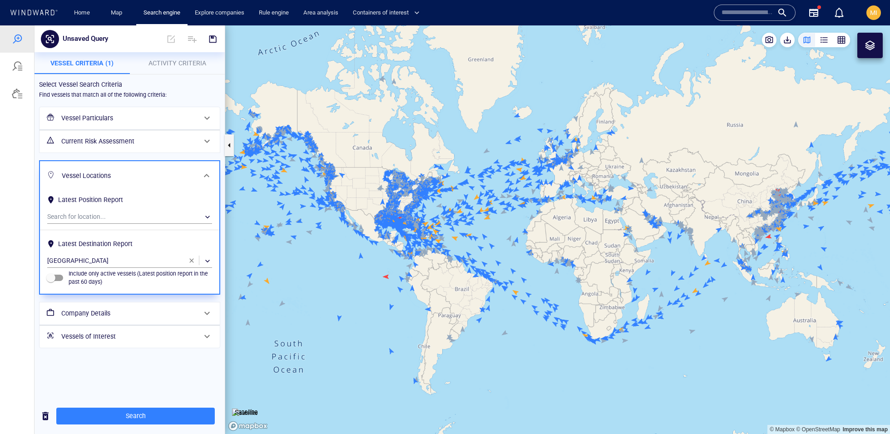
click at [130, 139] on h6 "Current Risk Assessment" at bounding box center [128, 141] width 135 height 11
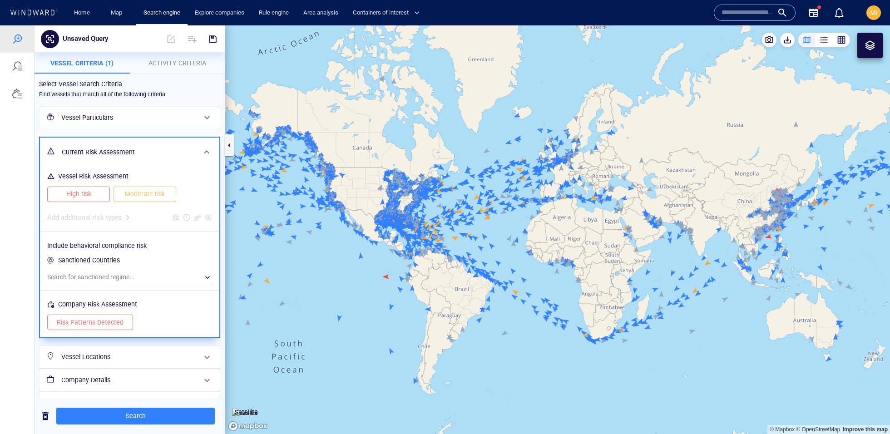
click at [89, 192] on span "High risk" at bounding box center [79, 194] width 44 height 11
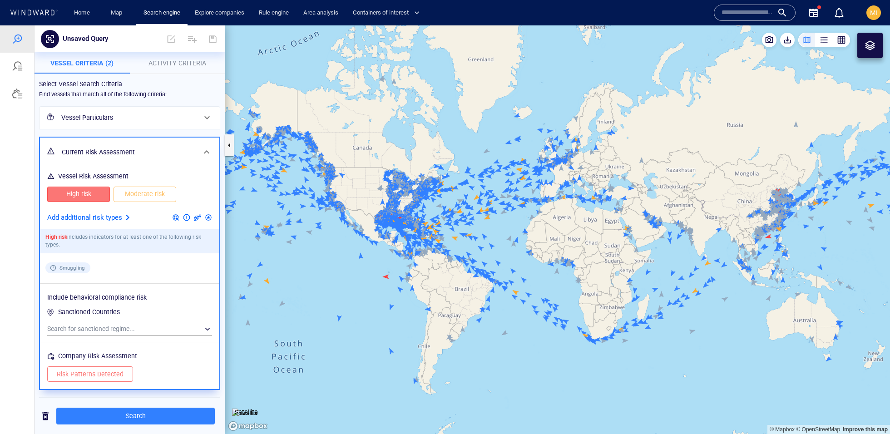
click at [139, 192] on span "Moderate risk" at bounding box center [145, 194] width 44 height 11
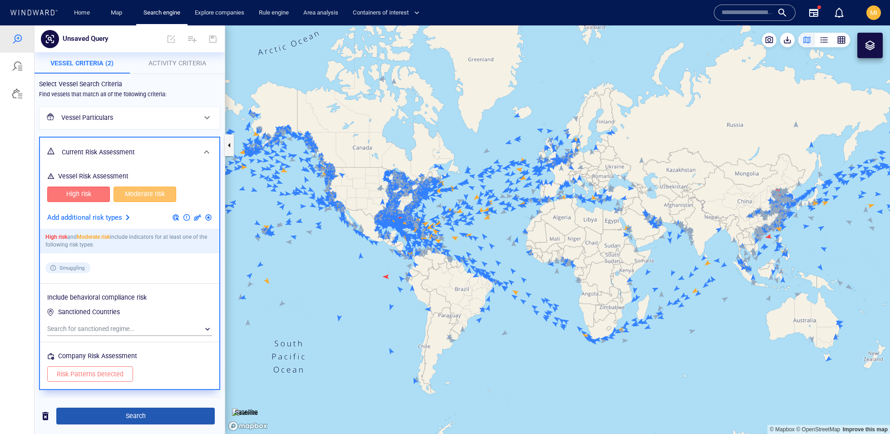
click at [180, 410] on button "Search" at bounding box center [135, 416] width 159 height 17
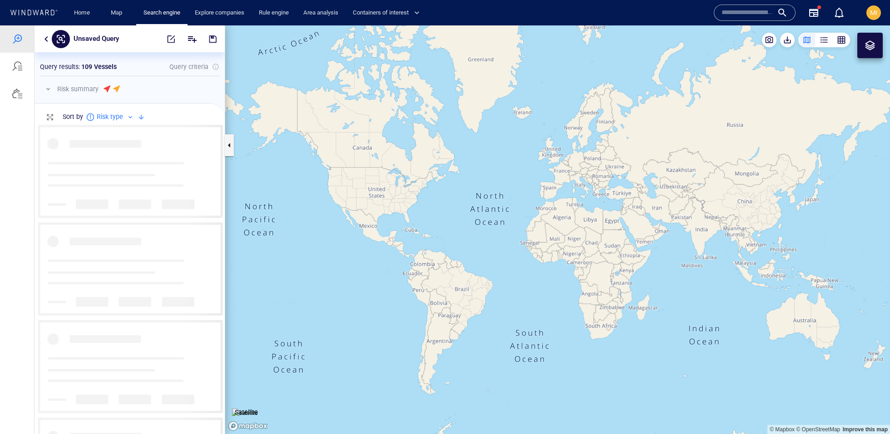
scroll to position [309, 190]
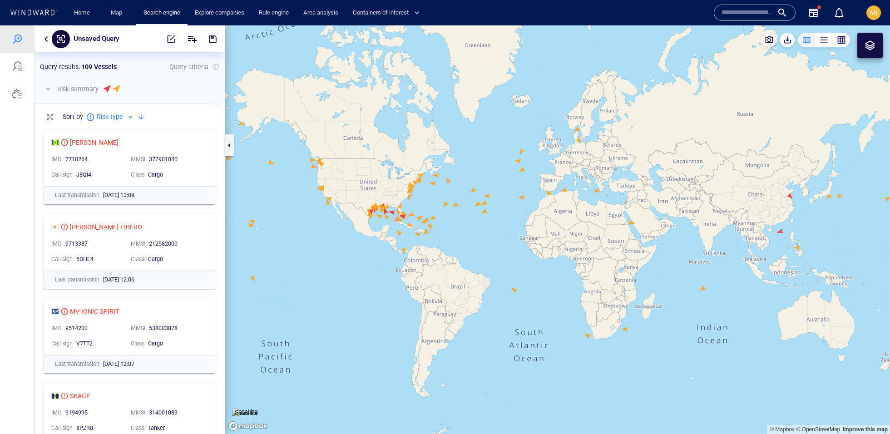
click at [45, 39] on button "button" at bounding box center [46, 39] width 11 height 11
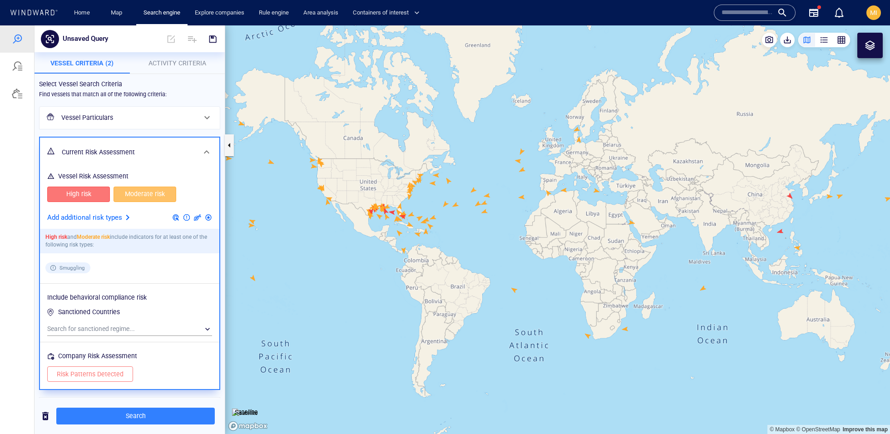
click at [149, 115] on h6 "Vessel Particulars" at bounding box center [128, 117] width 135 height 11
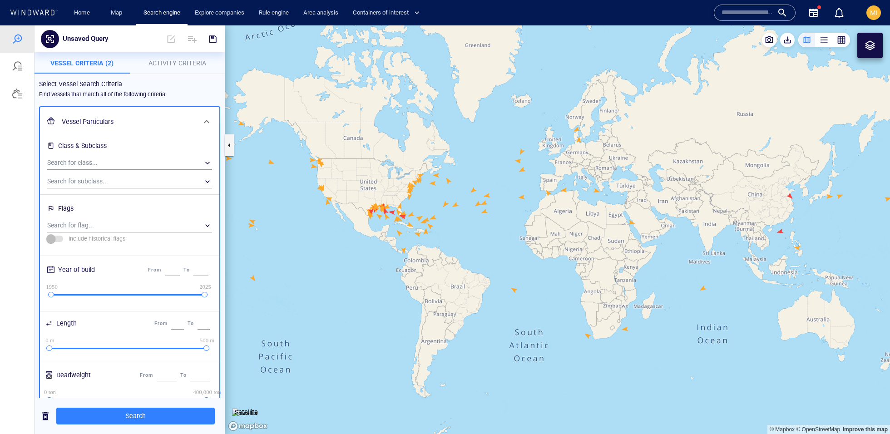
click at [149, 115] on div "Vessel Particulars" at bounding box center [128, 122] width 141 height 19
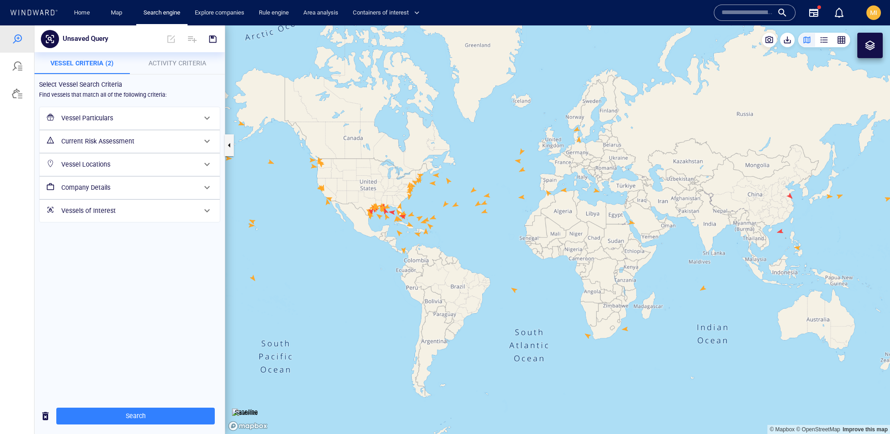
click at [158, 69] on button "Activity Criteria" at bounding box center [177, 63] width 95 height 22
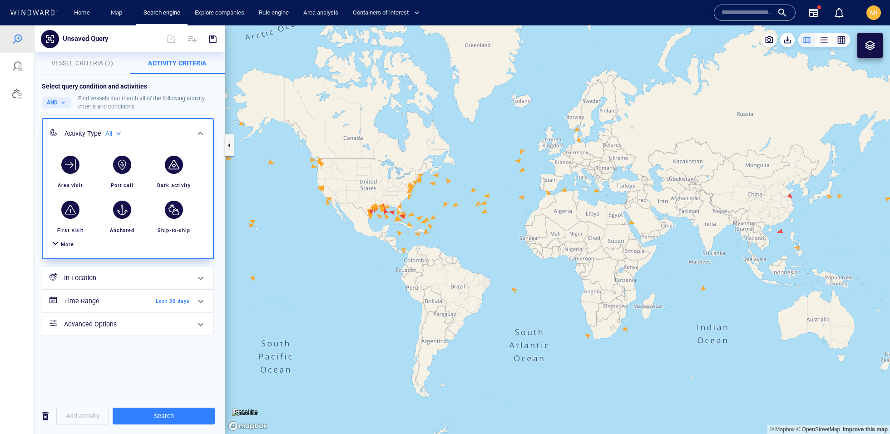
click at [61, 248] on div "More" at bounding box center [67, 244] width 13 height 9
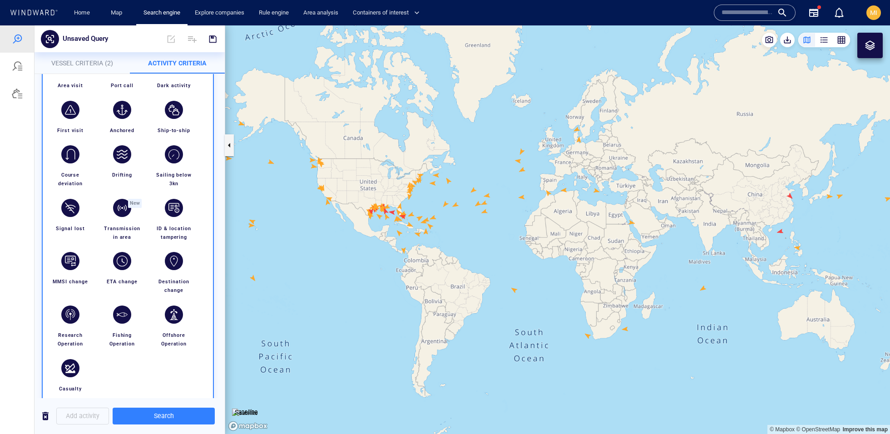
scroll to position [35, 0]
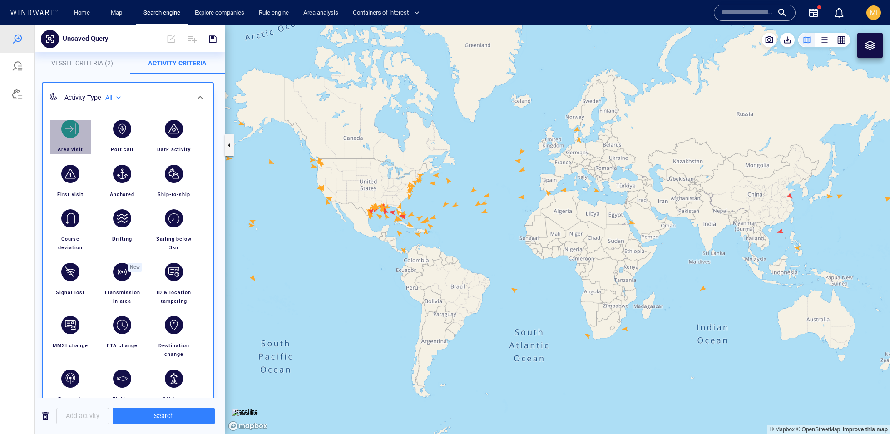
click at [79, 136] on div "button" at bounding box center [70, 128] width 25 height 25
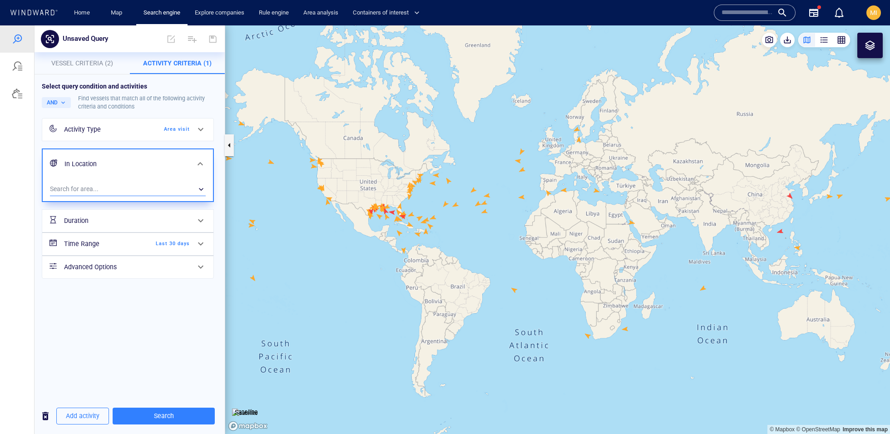
click at [87, 184] on div "​" at bounding box center [128, 190] width 156 height 14
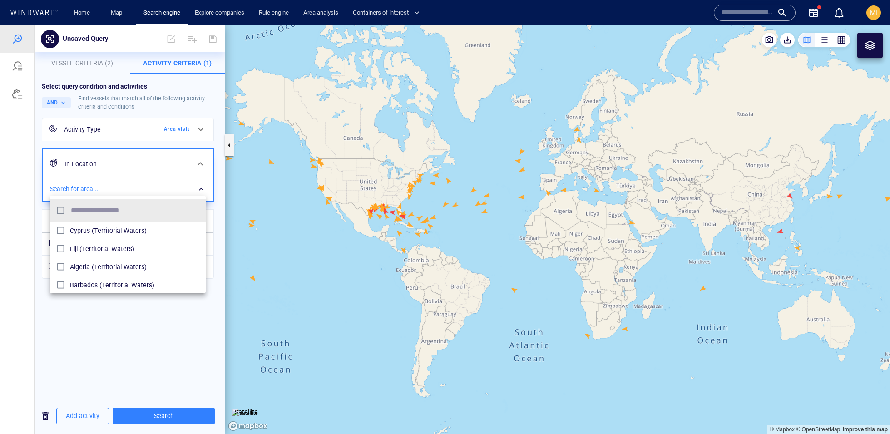
scroll to position [90, 155]
type input "****"
click at [100, 248] on span "Iran (Exclusive Economic Zones)" at bounding box center [136, 248] width 132 height 11
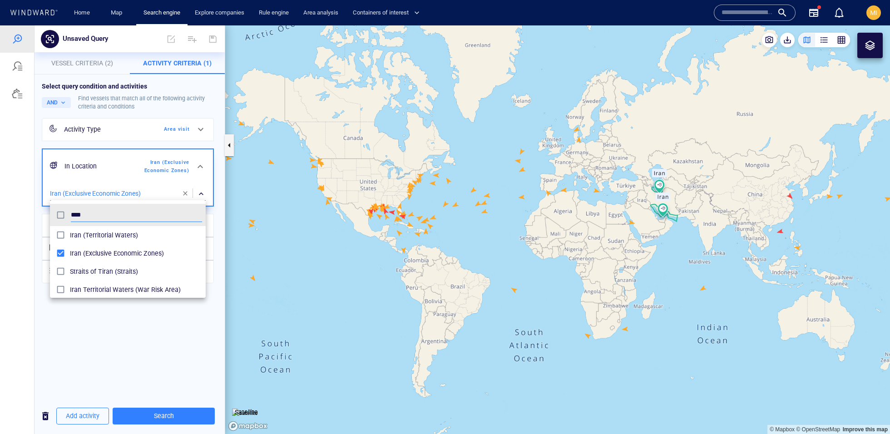
click at [150, 407] on div at bounding box center [445, 229] width 890 height 409
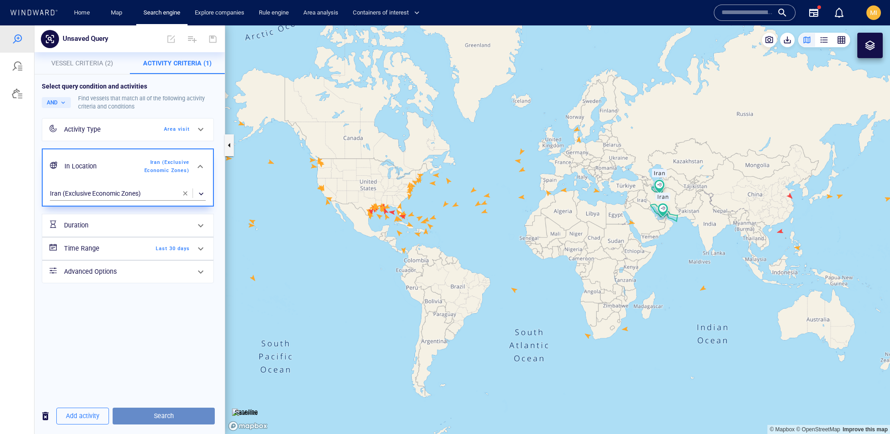
click at [150, 418] on span "Search" at bounding box center [164, 416] width 88 height 11
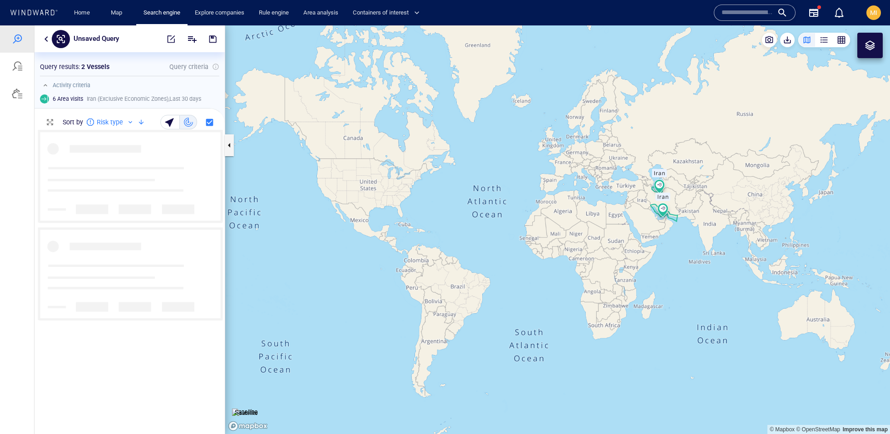
scroll to position [304, 190]
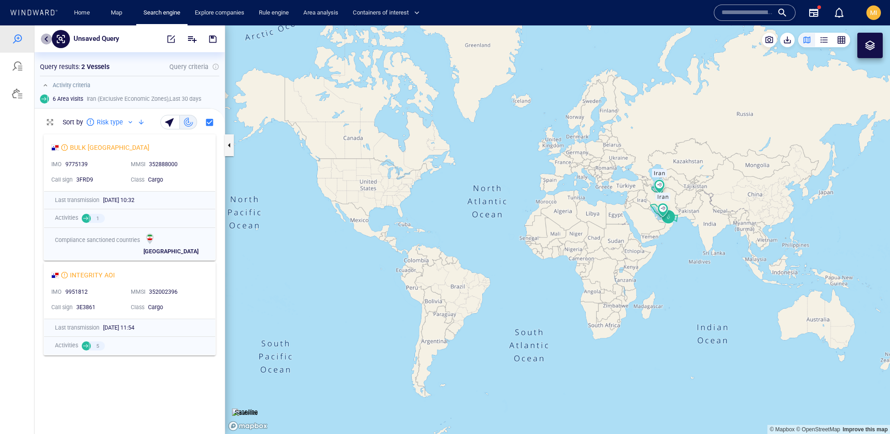
click at [49, 40] on button "button" at bounding box center [46, 39] width 11 height 11
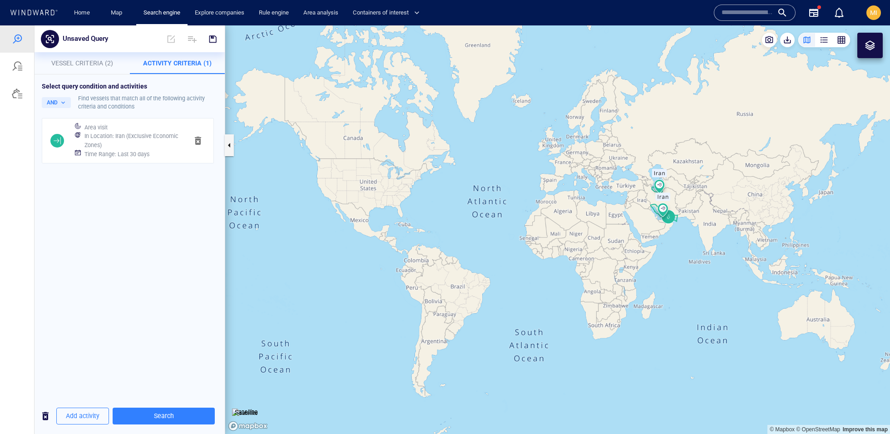
click at [104, 143] on h6 "In Location : Iran (Exclusive Economic Zones)" at bounding box center [132, 141] width 96 height 18
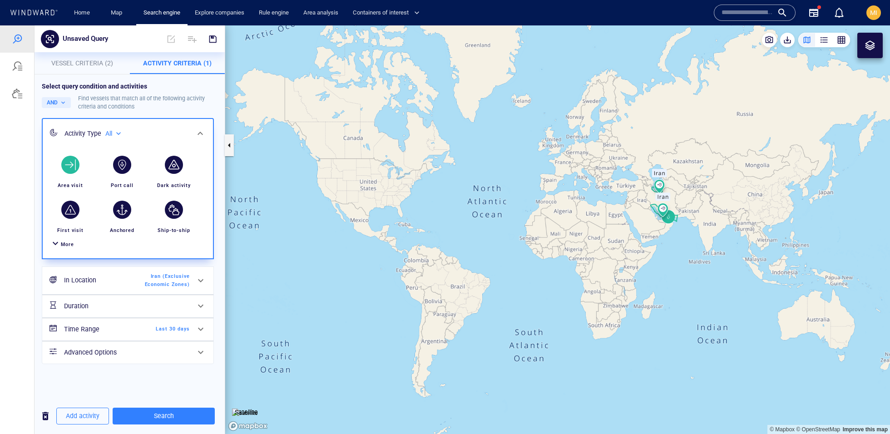
click at [161, 329] on span "Last 30 days" at bounding box center [164, 329] width 52 height 8
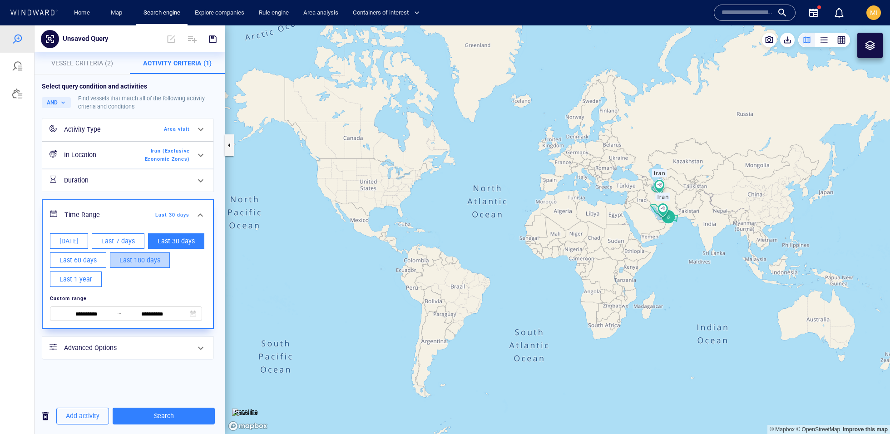
click at [140, 258] on span "Last 180 days" at bounding box center [139, 260] width 41 height 11
type input "**********"
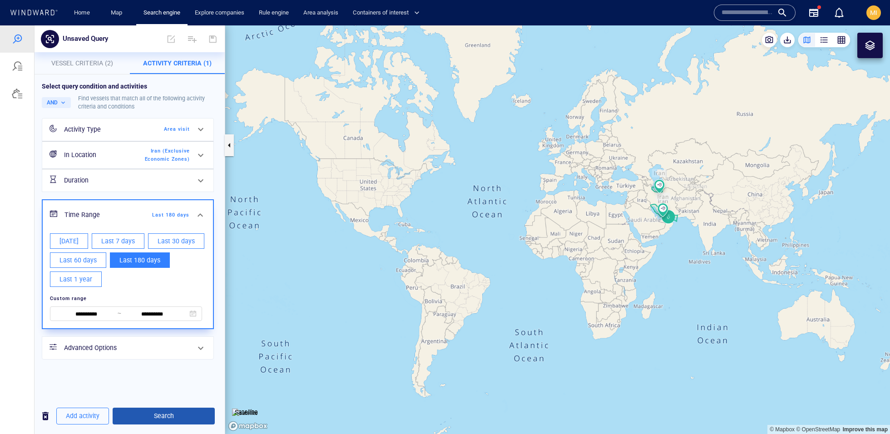
click at [170, 408] on button "Search" at bounding box center [164, 416] width 102 height 17
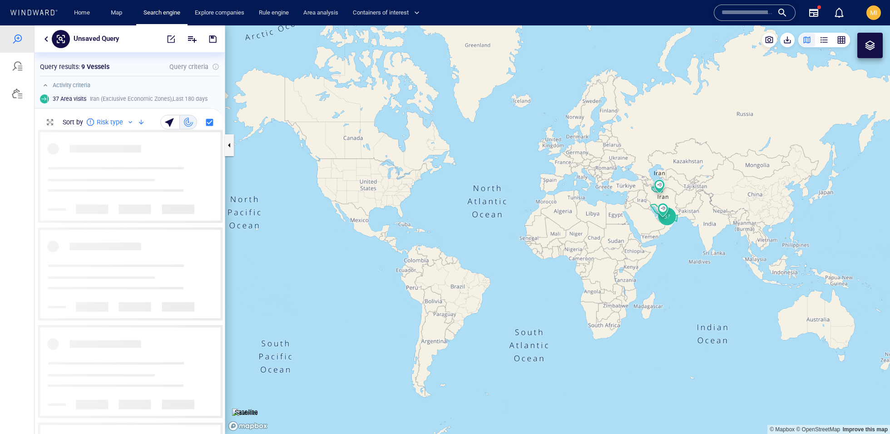
scroll to position [304, 190]
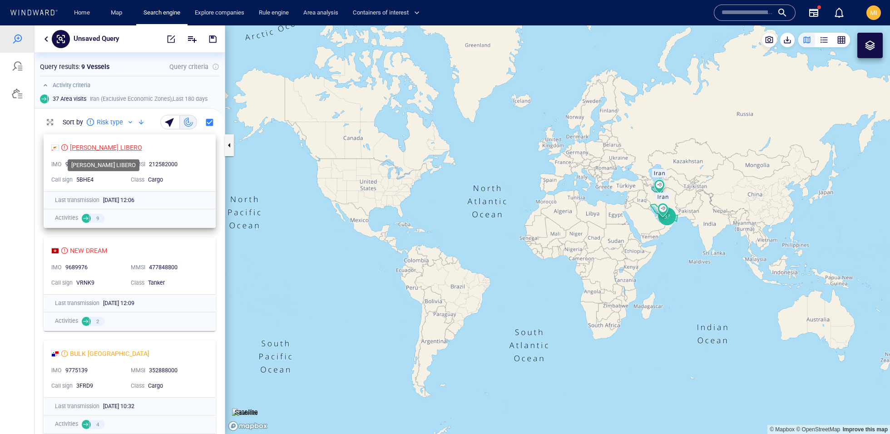
click at [89, 149] on div "[PERSON_NAME] LIBERO" at bounding box center [106, 147] width 72 height 11
click at [50, 43] on div at bounding box center [46, 39] width 11 height 11
click at [49, 47] on div "Unsaved Query" at bounding box center [130, 38] width 190 height 27
click at [47, 38] on button "button" at bounding box center [46, 39] width 11 height 11
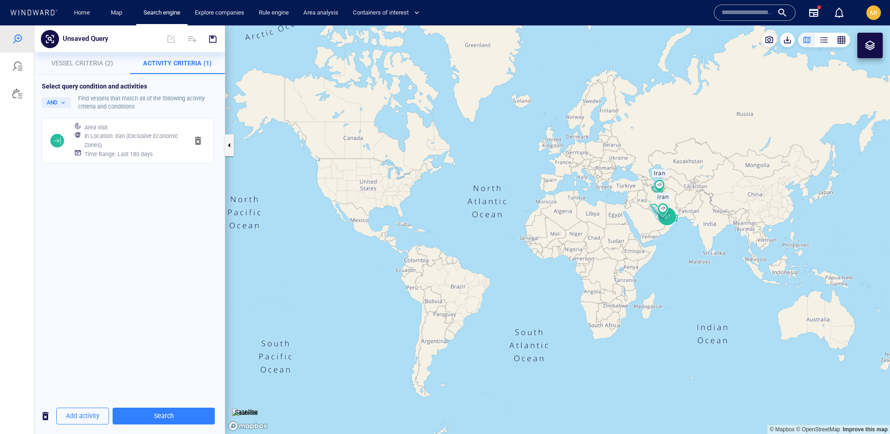
click at [46, 415] on span "button" at bounding box center [45, 416] width 11 height 11
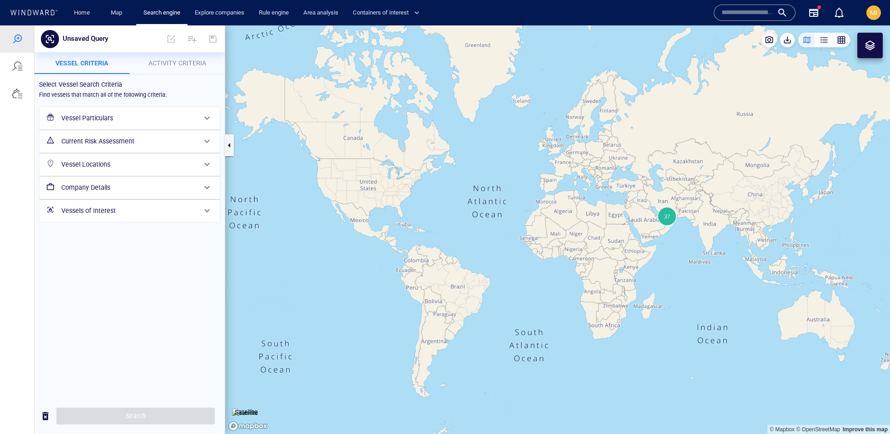
click at [130, 118] on h6 "Vessel Particulars" at bounding box center [128, 118] width 135 height 11
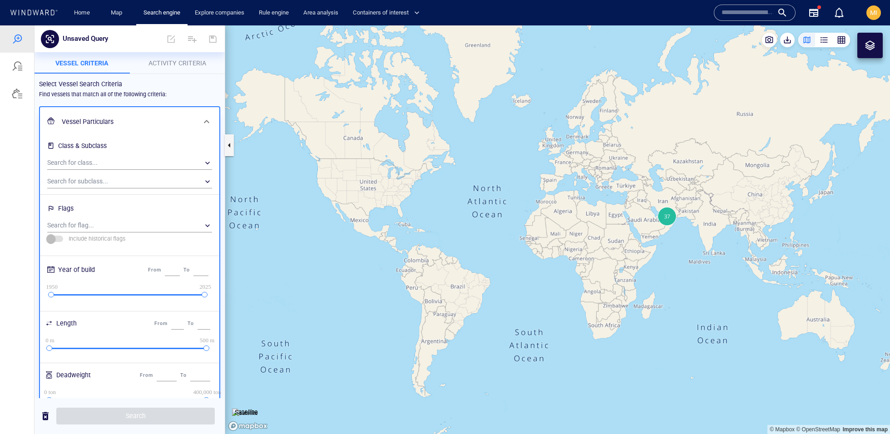
click at [130, 118] on h6 "Vessel Particulars" at bounding box center [129, 121] width 134 height 11
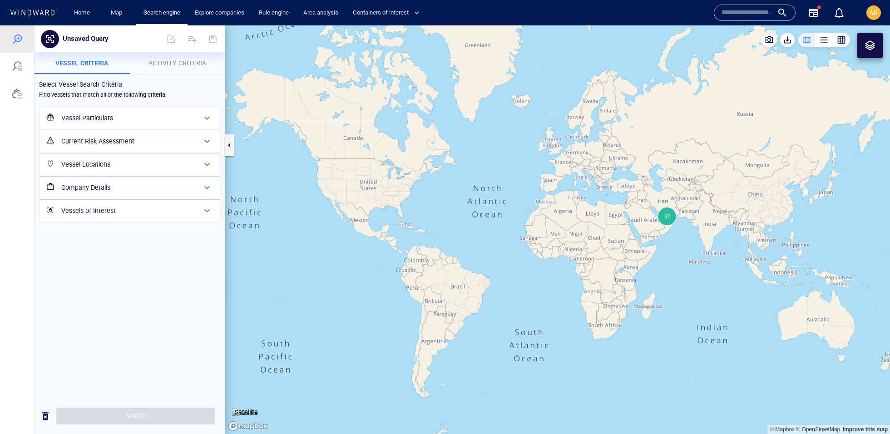
click at [147, 117] on h6 "Vessel Particulars" at bounding box center [128, 118] width 135 height 11
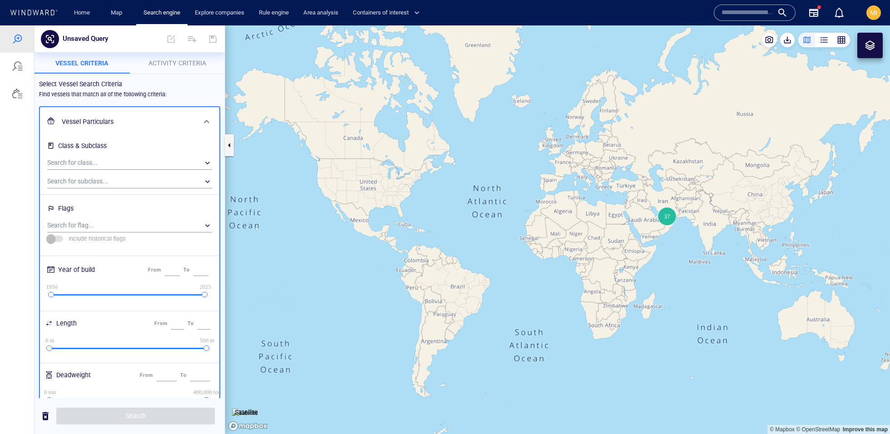
click at [147, 117] on h6 "Vessel Particulars" at bounding box center [129, 121] width 134 height 11
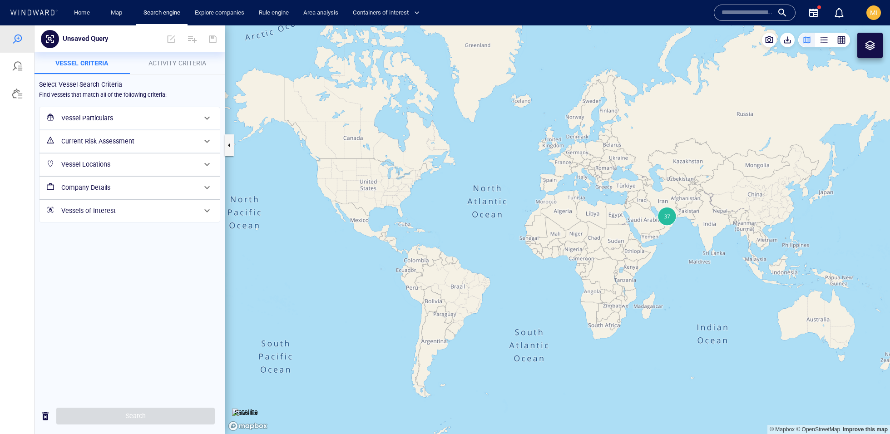
click at [140, 122] on h6 "Vessel Particulars" at bounding box center [128, 118] width 135 height 11
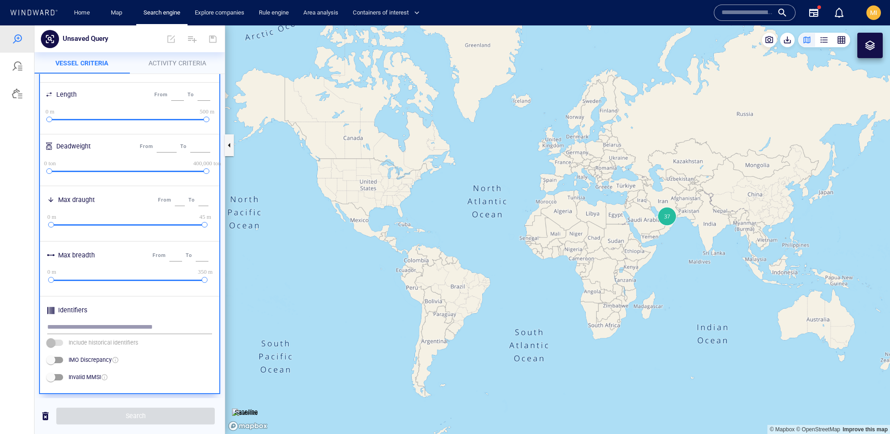
scroll to position [328, 0]
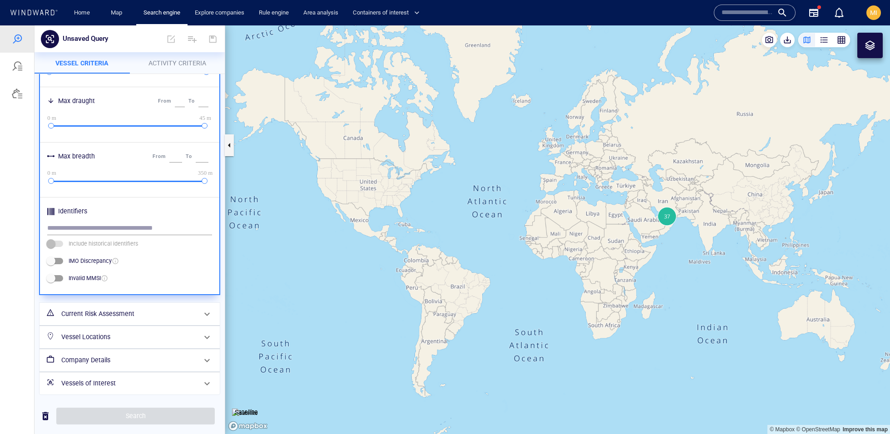
click at [126, 337] on h6 "Vessel Locations" at bounding box center [128, 337] width 135 height 11
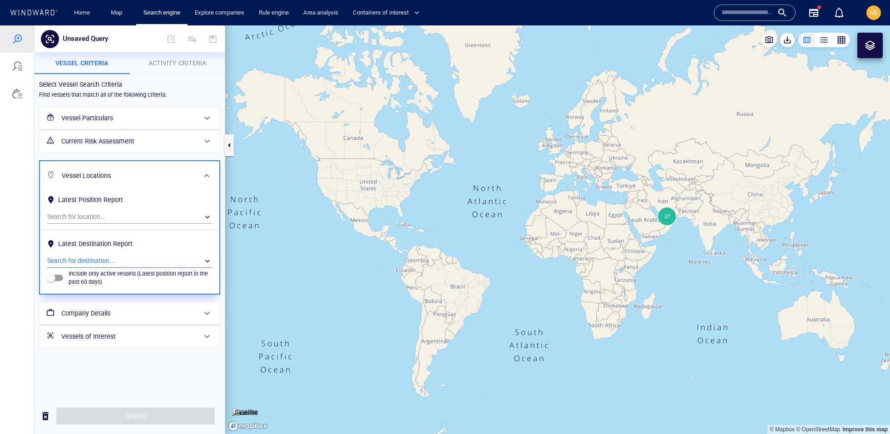
click at [119, 264] on div "​" at bounding box center [129, 261] width 165 height 14
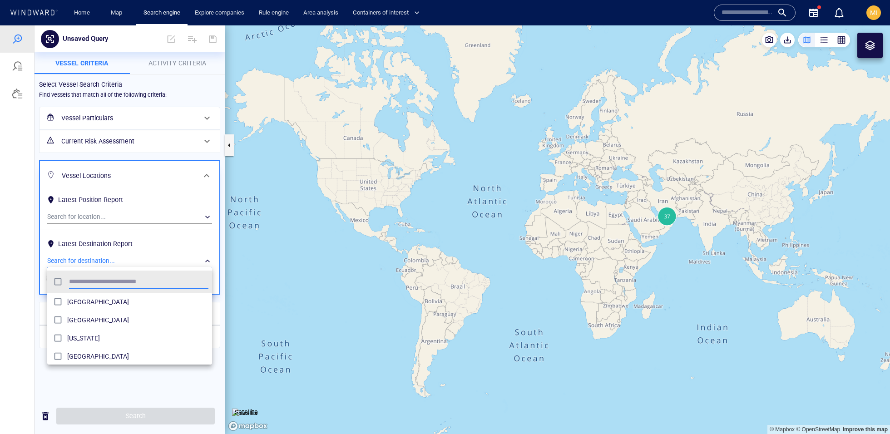
scroll to position [90, 164]
type input "******"
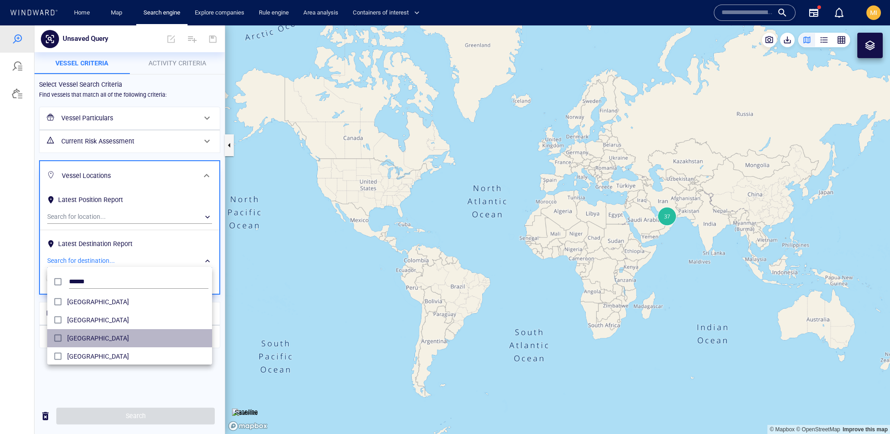
click at [103, 331] on div "United States" at bounding box center [137, 338] width 141 height 15
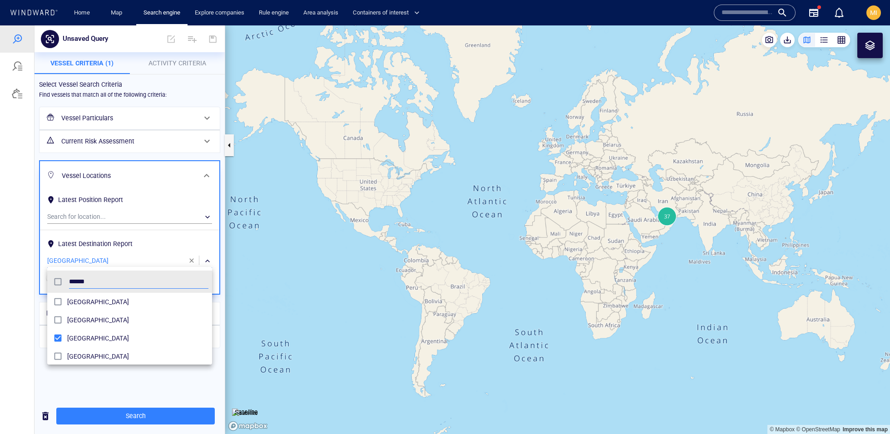
click at [173, 374] on div at bounding box center [445, 229] width 890 height 409
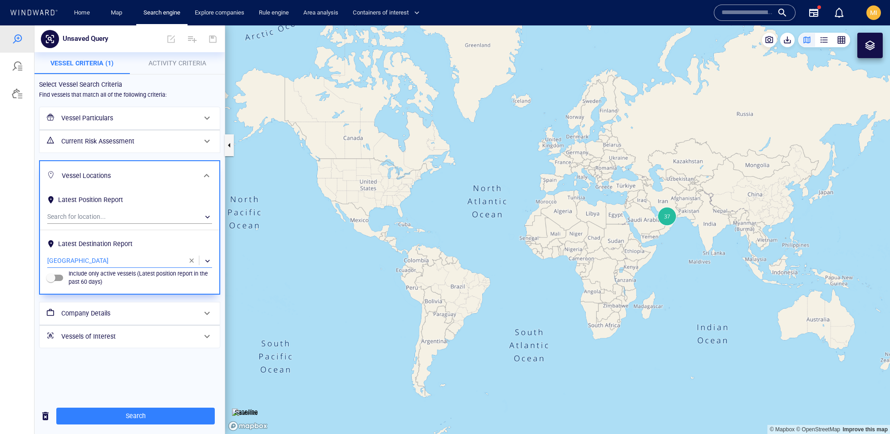
click at [168, 145] on h6 "Current Risk Assessment" at bounding box center [128, 141] width 135 height 11
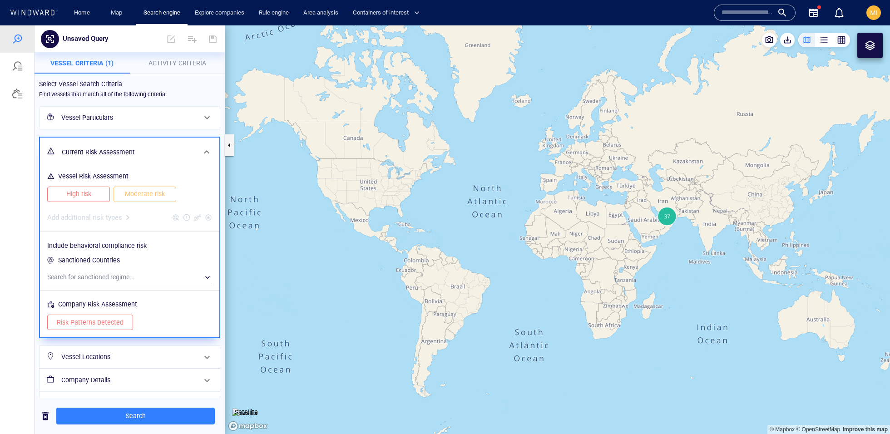
click at [168, 145] on div "Current Risk Assessment" at bounding box center [128, 152] width 141 height 19
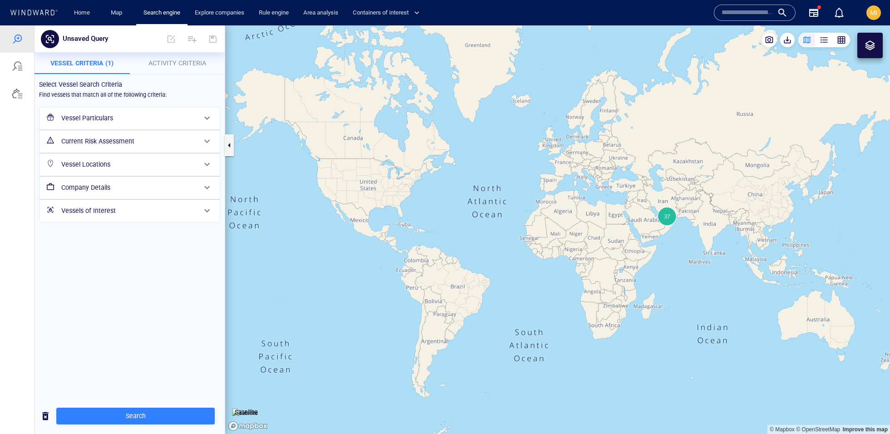
click at [172, 123] on h6 "Vessel Particulars" at bounding box center [128, 118] width 135 height 11
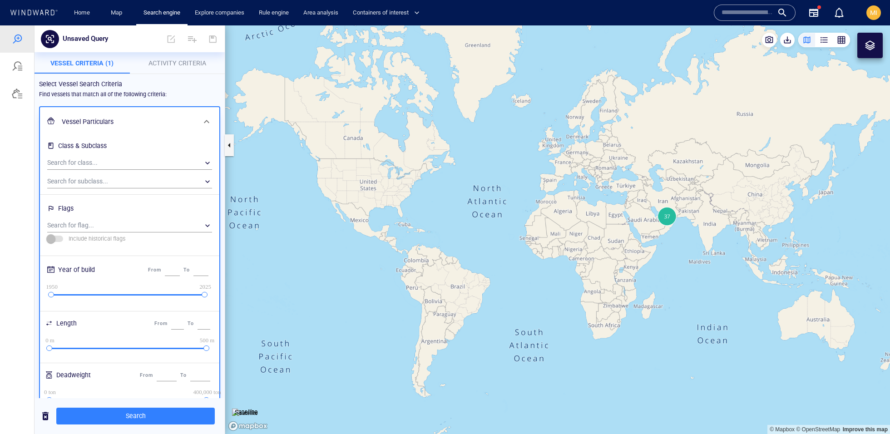
click at [172, 123] on h6 "Vessel Particulars" at bounding box center [129, 121] width 134 height 11
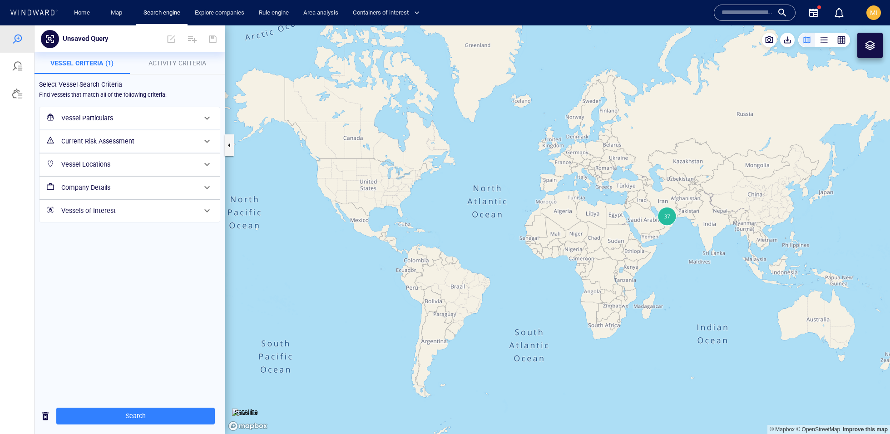
click at [179, 195] on div "Company Details" at bounding box center [129, 188] width 142 height 19
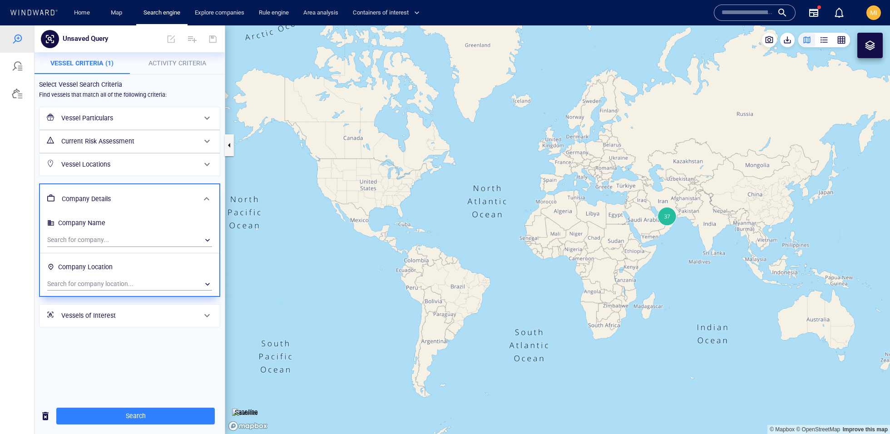
click at [179, 195] on h6 "Company Details" at bounding box center [129, 199] width 134 height 11
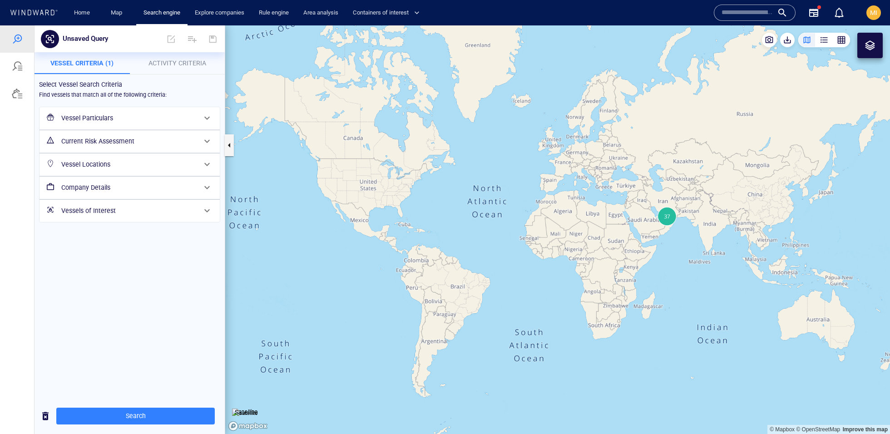
click at [181, 170] on div "Vessel Locations" at bounding box center [129, 164] width 142 height 19
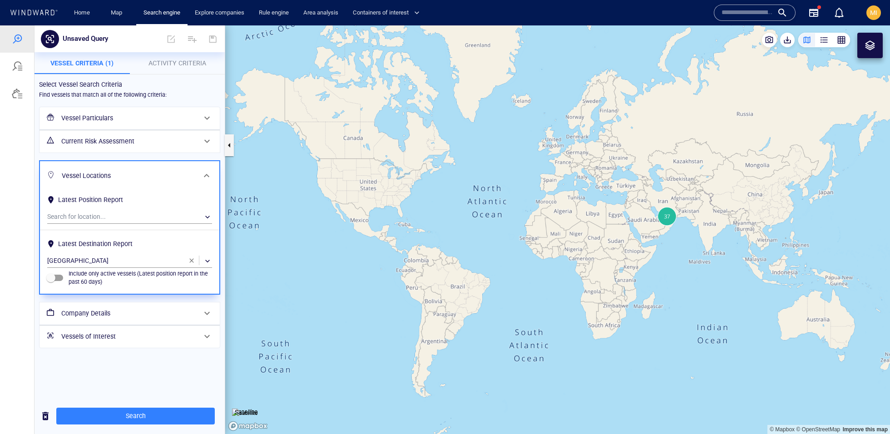
click at [164, 311] on h6 "Company Details" at bounding box center [128, 313] width 135 height 11
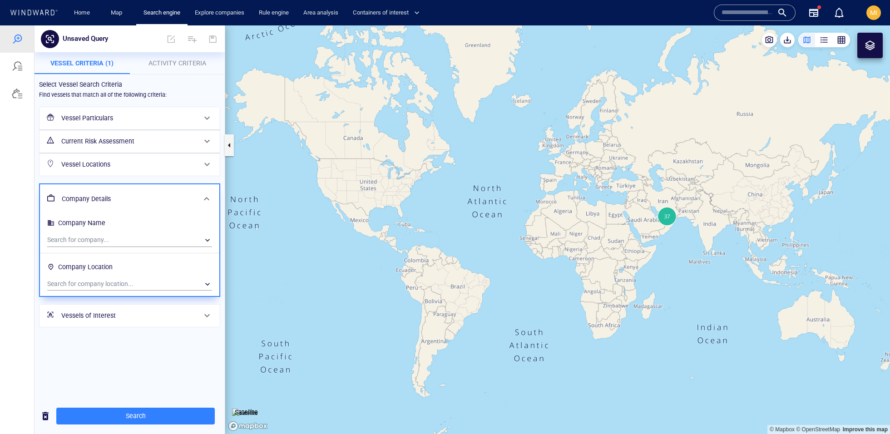
click at [160, 320] on div "Vessels of Interest" at bounding box center [129, 316] width 142 height 19
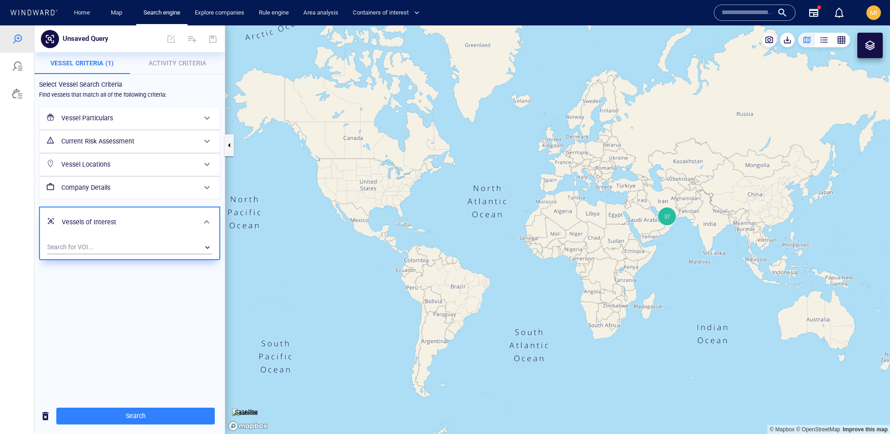
click at [161, 228] on div "Vessels of Interest" at bounding box center [128, 222] width 141 height 19
click at [170, 55] on button "Activity Criteria" at bounding box center [177, 63] width 95 height 22
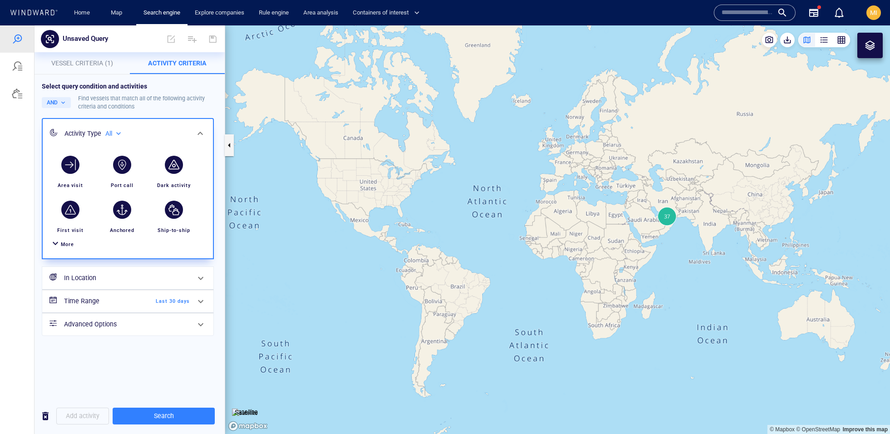
click at [135, 300] on h6 "Time Range" at bounding box center [101, 301] width 74 height 11
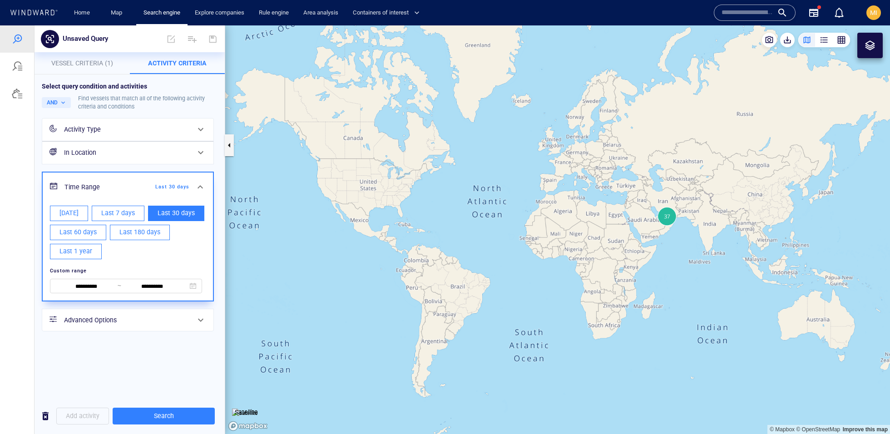
click at [117, 230] on button "Last 180 days" at bounding box center [140, 232] width 60 height 15
type input "**********"
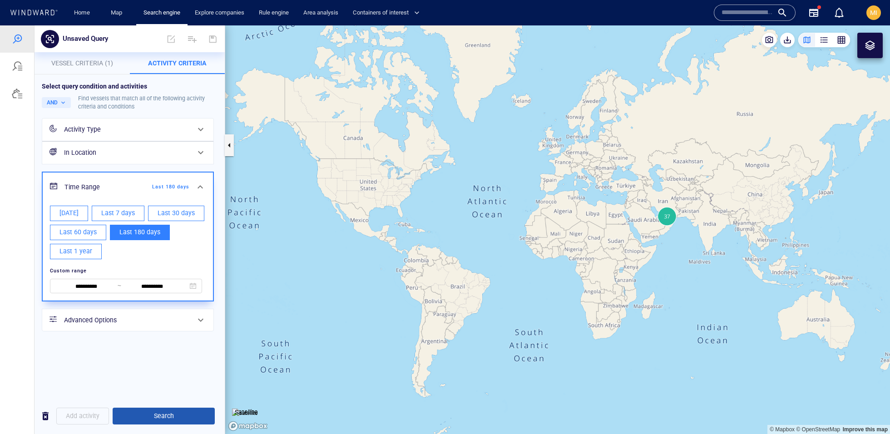
click at [157, 408] on button "Search" at bounding box center [164, 416] width 102 height 17
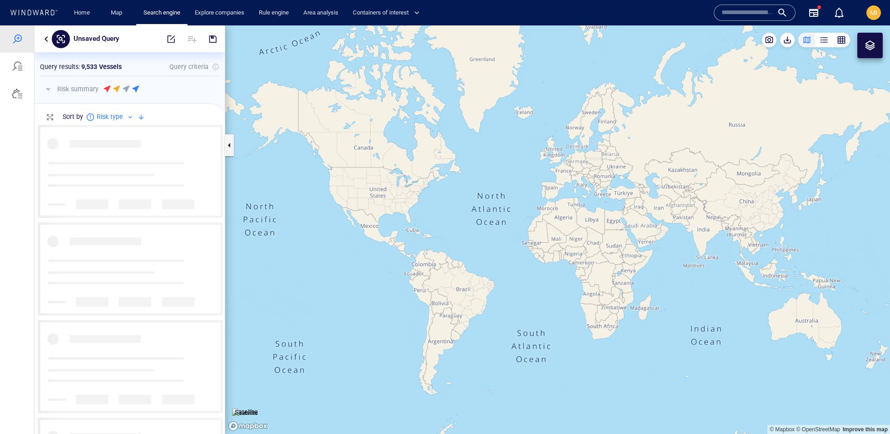
scroll to position [309, 190]
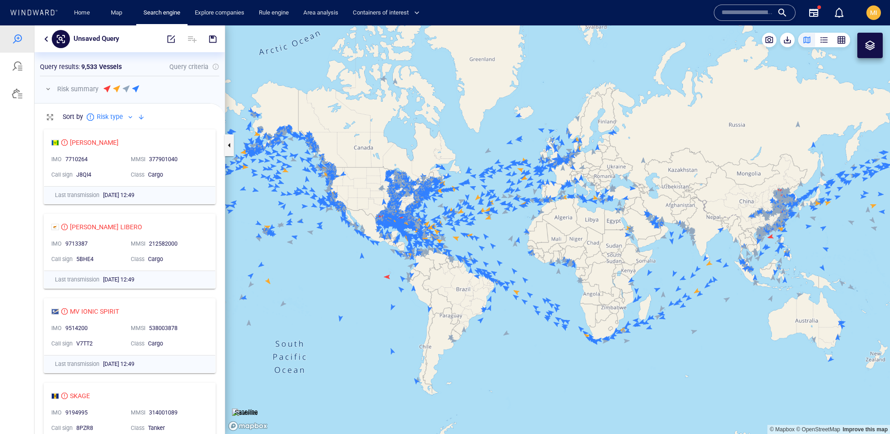
click at [45, 38] on button "button" at bounding box center [46, 39] width 11 height 11
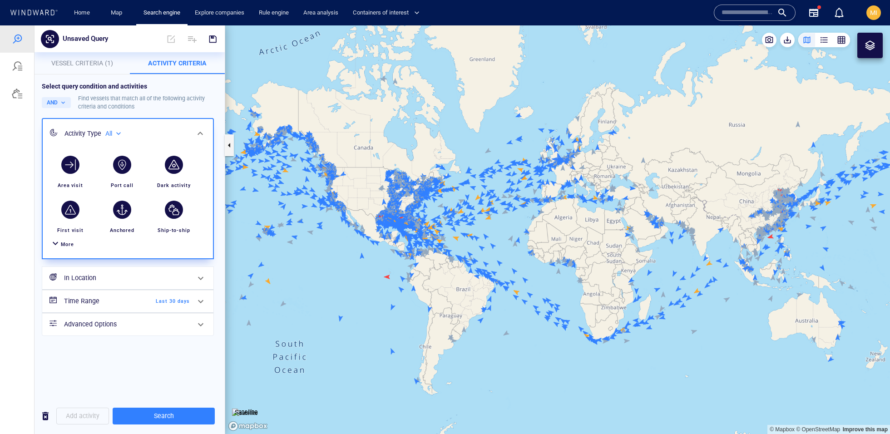
click at [92, 62] on span "Vessel Criteria (1)" at bounding box center [82, 63] width 62 height 7
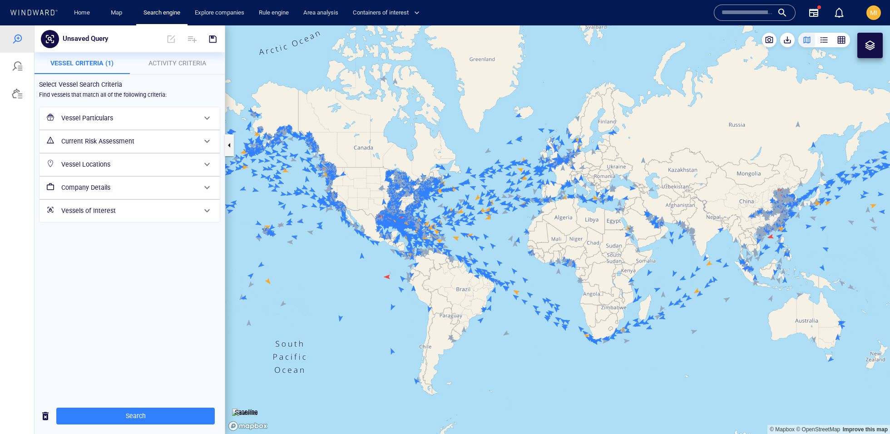
click at [148, 145] on h6 "Current Risk Assessment" at bounding box center [128, 141] width 135 height 11
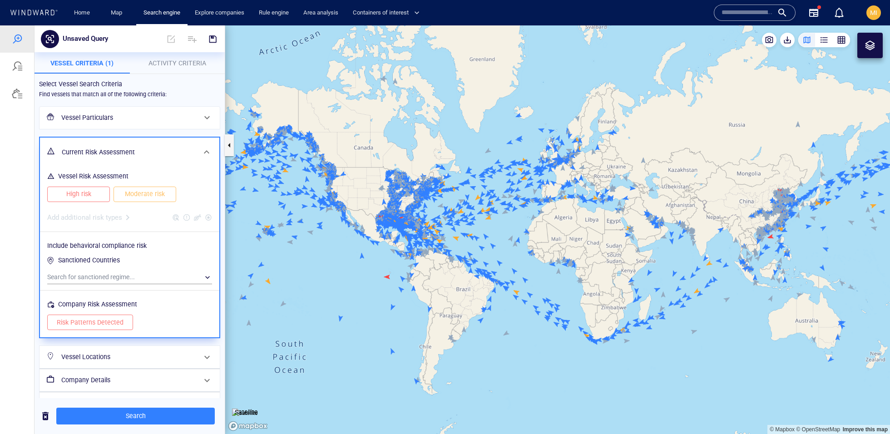
click at [97, 197] on span "High risk" at bounding box center [79, 194] width 44 height 11
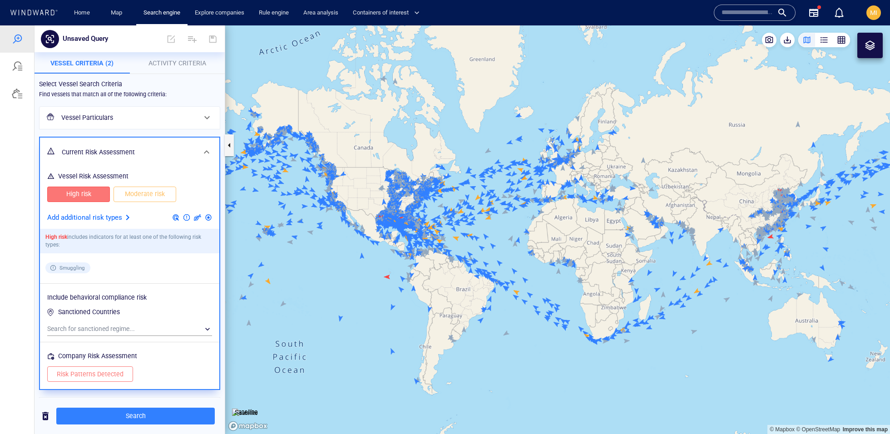
click at [134, 197] on span "Moderate risk" at bounding box center [145, 194] width 44 height 11
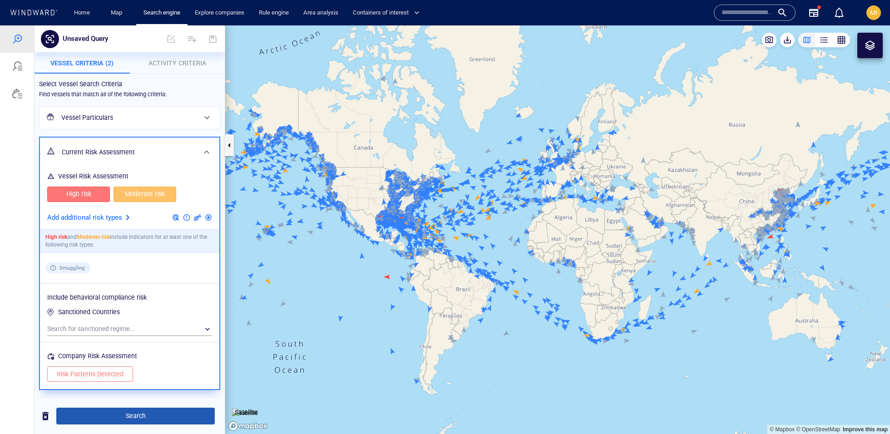
click at [169, 415] on span "Search" at bounding box center [136, 416] width 144 height 11
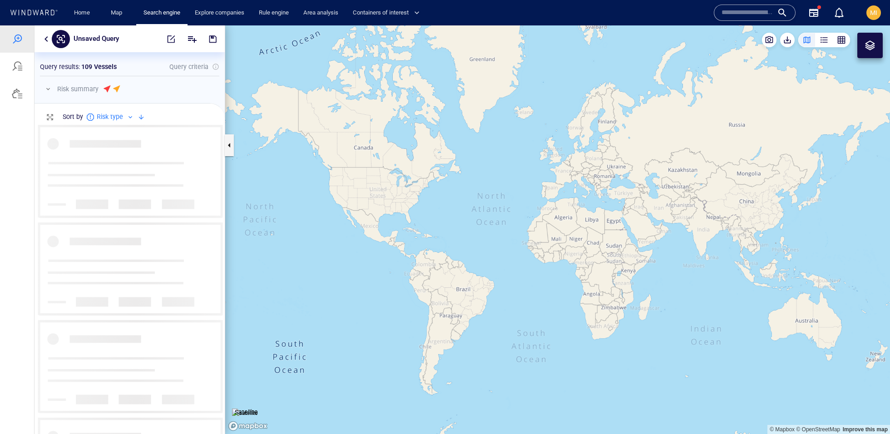
scroll to position [309, 190]
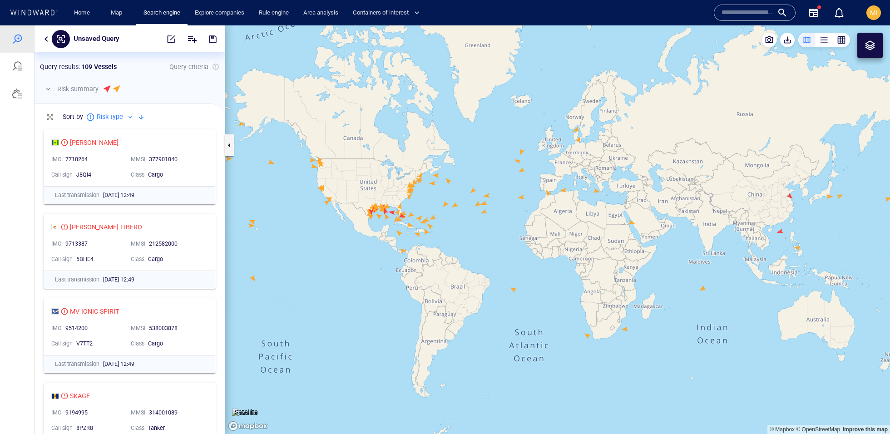
click at [46, 36] on button "button" at bounding box center [46, 39] width 11 height 11
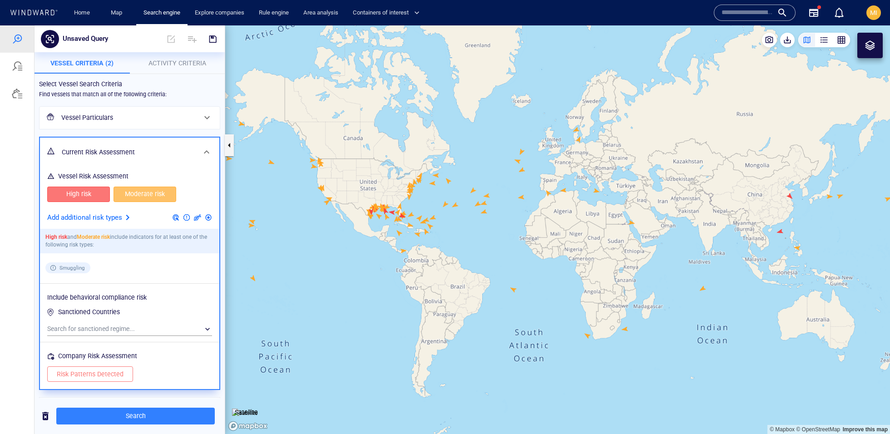
click at [174, 149] on h6 "Current Risk Assessment" at bounding box center [129, 152] width 134 height 11
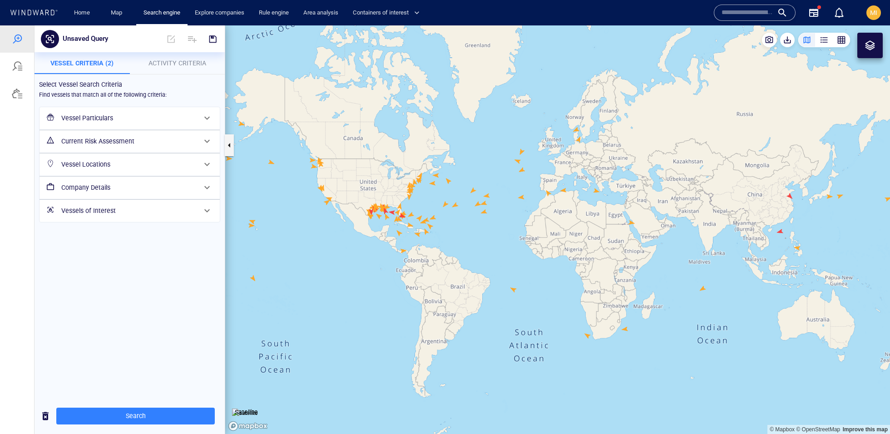
click at [184, 70] on button "Activity Criteria" at bounding box center [177, 63] width 95 height 22
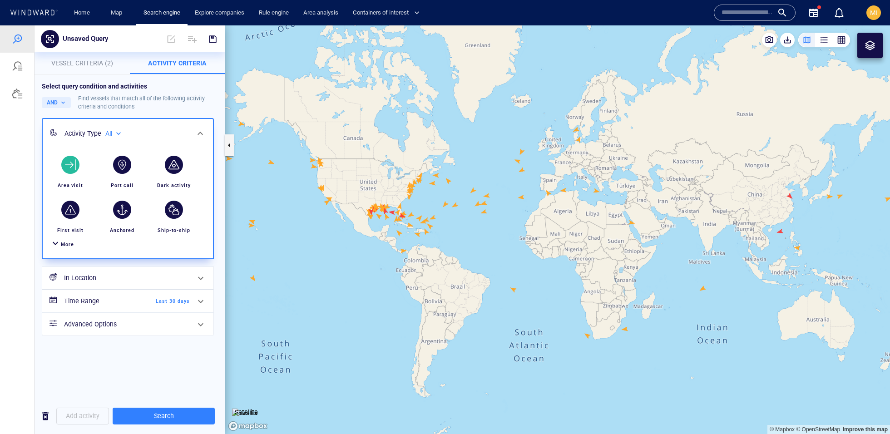
click at [77, 168] on div "button" at bounding box center [70, 165] width 18 height 18
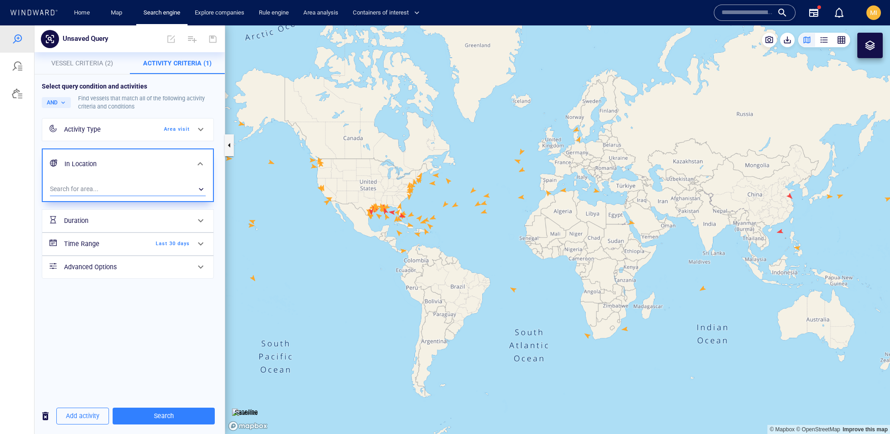
click at [84, 189] on div "​" at bounding box center [128, 190] width 156 height 14
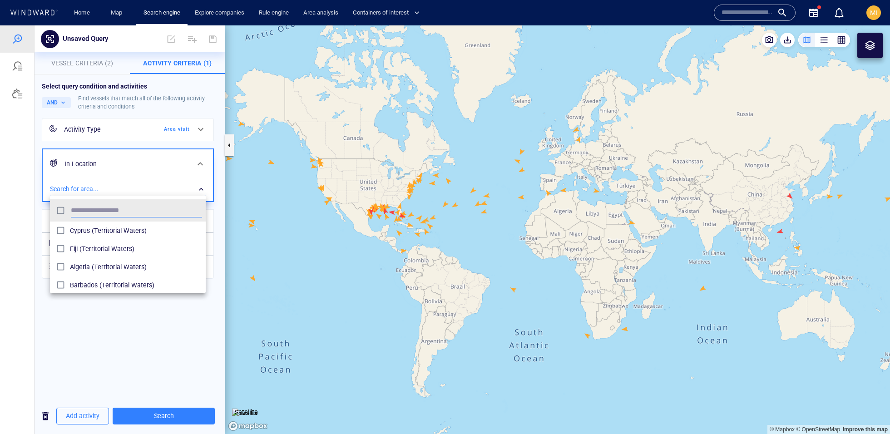
scroll to position [90, 155]
type input "****"
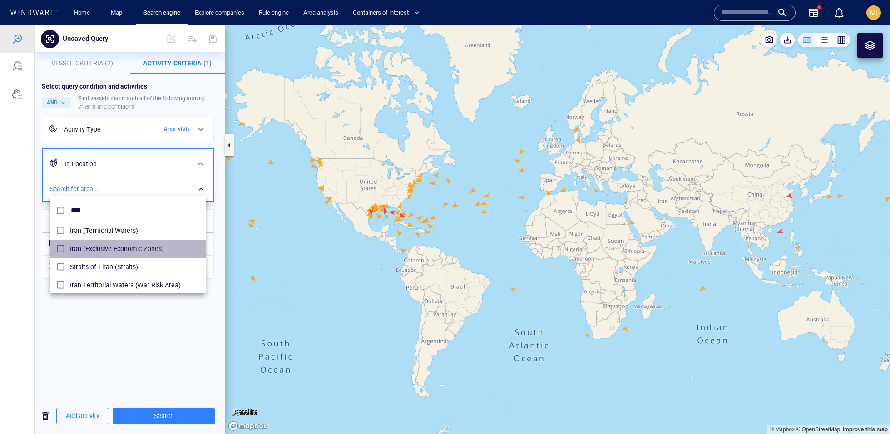
click at [130, 243] on div "Iran (Exclusive Economic Zones)" at bounding box center [136, 249] width 132 height 15
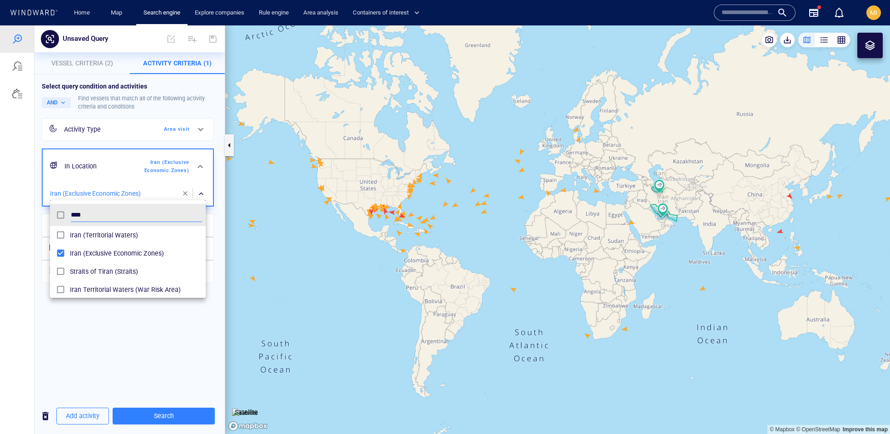
click at [142, 319] on div at bounding box center [445, 229] width 890 height 409
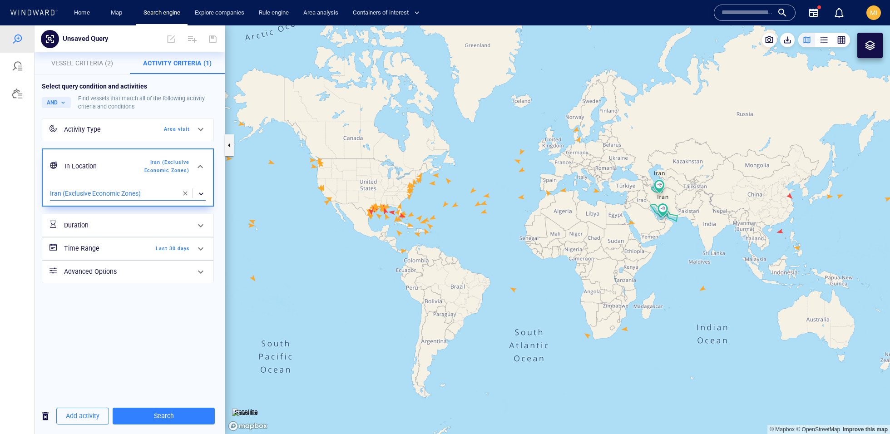
click at [178, 249] on span "Last 30 days" at bounding box center [164, 249] width 52 height 8
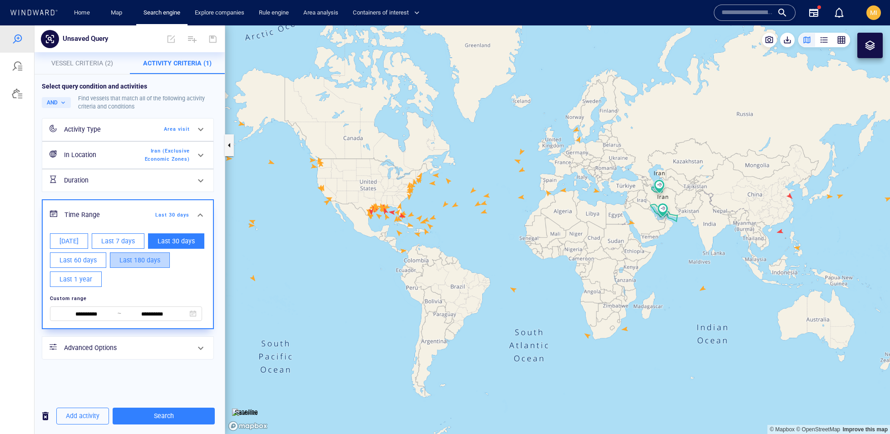
click at [149, 259] on span "Last 180 days" at bounding box center [139, 260] width 41 height 11
type input "**********"
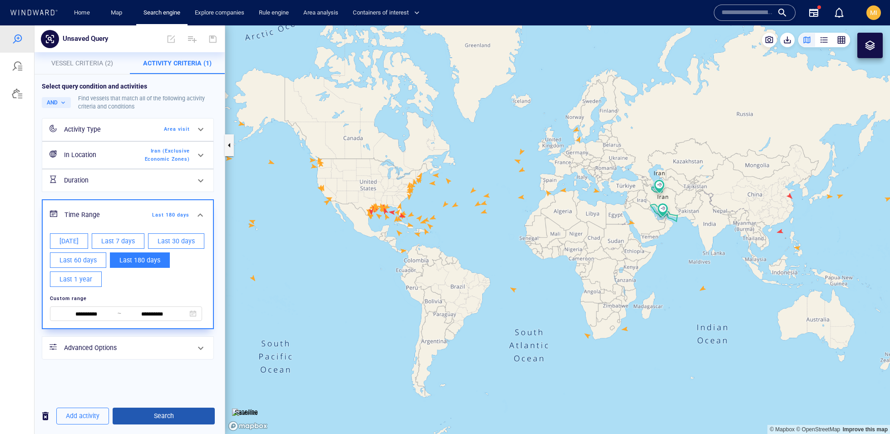
click at [161, 417] on span "Search" at bounding box center [164, 416] width 88 height 11
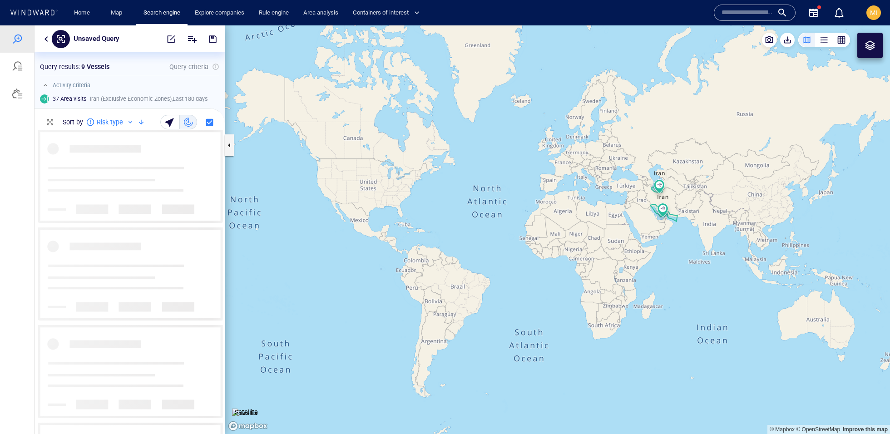
scroll to position [304, 190]
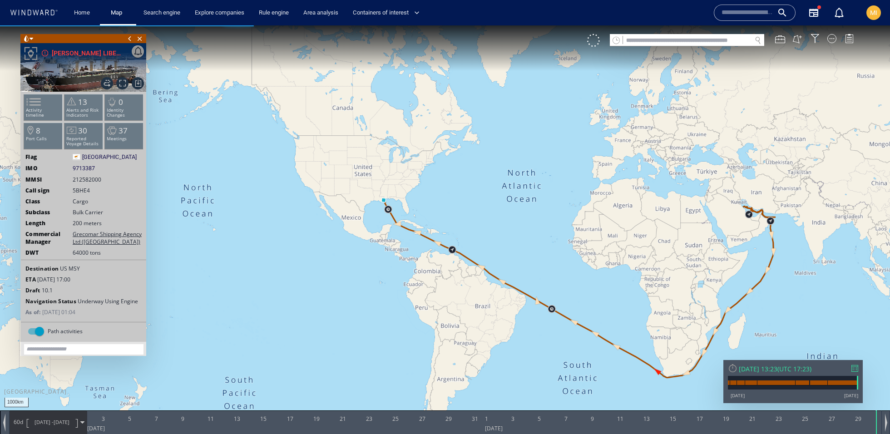
drag, startPoint x: 513, startPoint y: 219, endPoint x: 426, endPoint y: 182, distance: 94.1
click at [426, 182] on canvas "Map" at bounding box center [445, 225] width 890 height 400
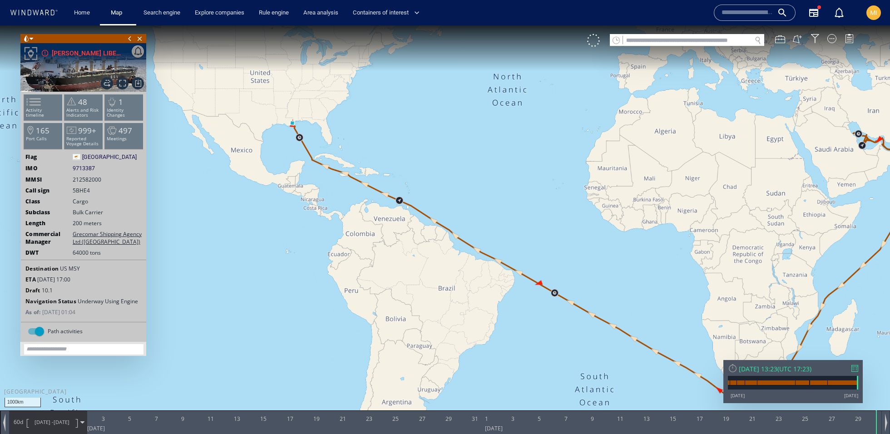
drag, startPoint x: 507, startPoint y: 248, endPoint x: 529, endPoint y: 211, distance: 42.2
click at [529, 211] on canvas "Map" at bounding box center [445, 225] width 890 height 400
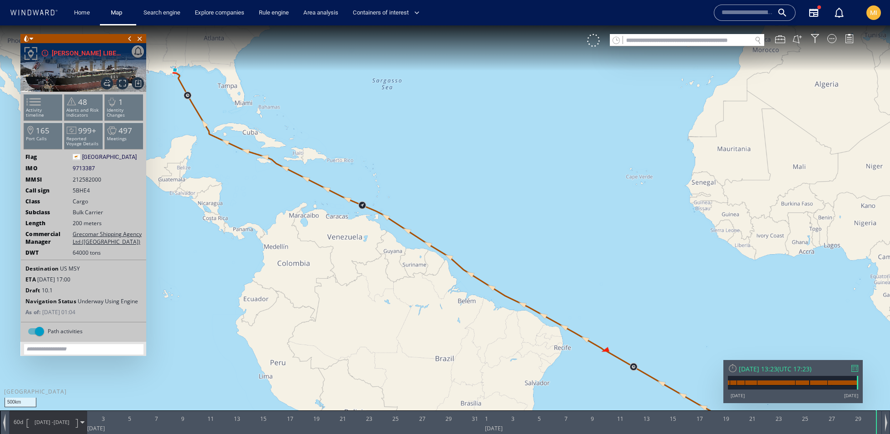
drag, startPoint x: 437, startPoint y: 205, endPoint x: 454, endPoint y: 155, distance: 52.9
click at [454, 155] on canvas "Map" at bounding box center [445, 225] width 890 height 400
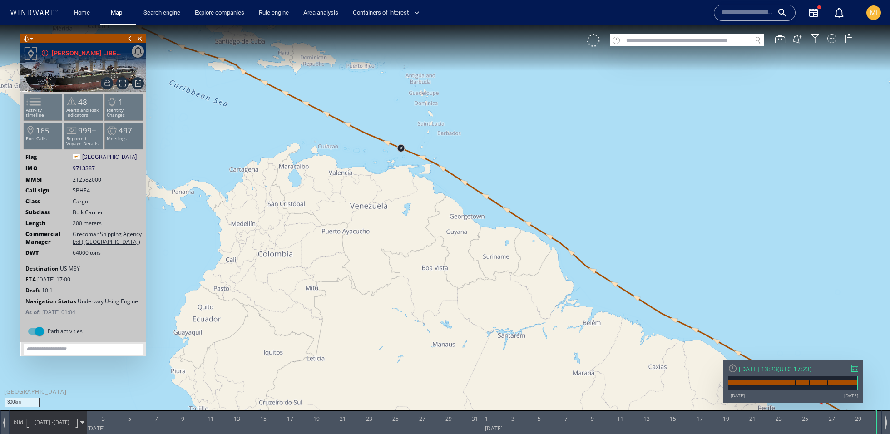
drag, startPoint x: 445, startPoint y: 154, endPoint x: 523, endPoint y: 148, distance: 78.9
click at [523, 148] on canvas "Map" at bounding box center [445, 225] width 890 height 400
drag, startPoint x: 523, startPoint y: 148, endPoint x: 547, endPoint y: 187, distance: 46.0
click at [547, 187] on canvas "Map" at bounding box center [445, 225] width 890 height 400
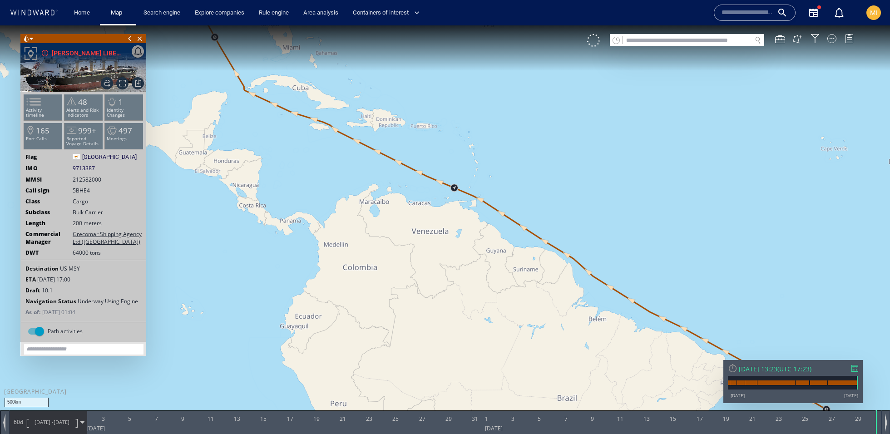
drag, startPoint x: 547, startPoint y: 187, endPoint x: 580, endPoint y: 203, distance: 36.2
click at [580, 203] on canvas "Map" at bounding box center [445, 225] width 890 height 400
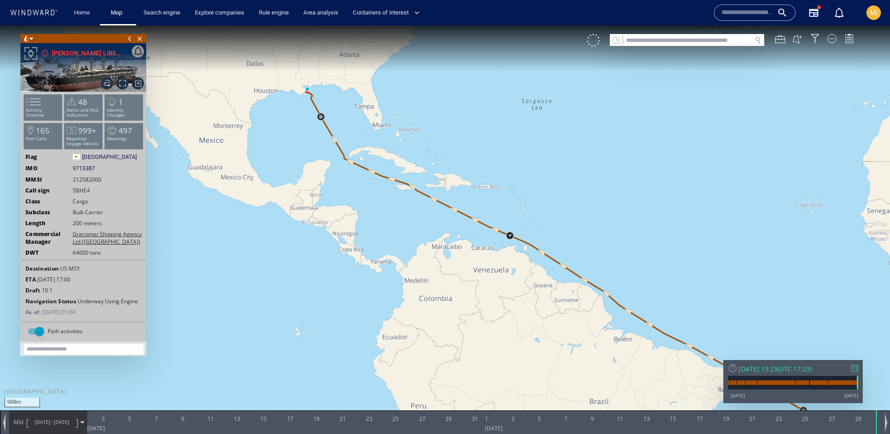
drag, startPoint x: 564, startPoint y: 174, endPoint x: 571, endPoint y: 212, distance: 38.4
click at [571, 212] on canvas "Map" at bounding box center [445, 225] width 890 height 400
drag, startPoint x: 576, startPoint y: 212, endPoint x: 478, endPoint y: 186, distance: 101.9
click at [478, 186] on canvas "Map" at bounding box center [445, 225] width 890 height 400
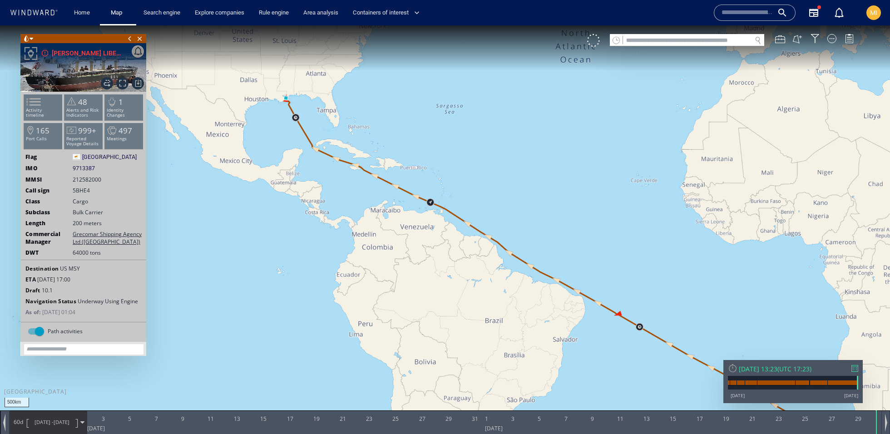
drag, startPoint x: 478, startPoint y: 186, endPoint x: 348, endPoint y: 130, distance: 141.0
click at [348, 130] on canvas "Map" at bounding box center [445, 225] width 890 height 400
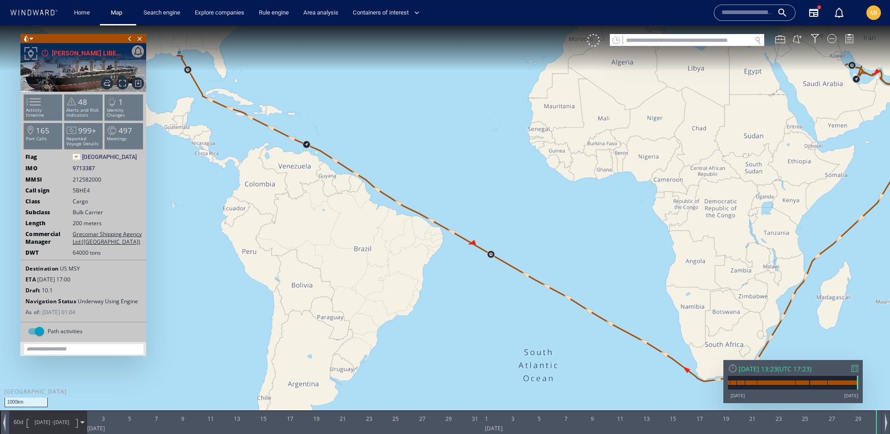
drag, startPoint x: 356, startPoint y: 132, endPoint x: 256, endPoint y: 165, distance: 105.0
click at [256, 165] on canvas "Map" at bounding box center [445, 225] width 890 height 400
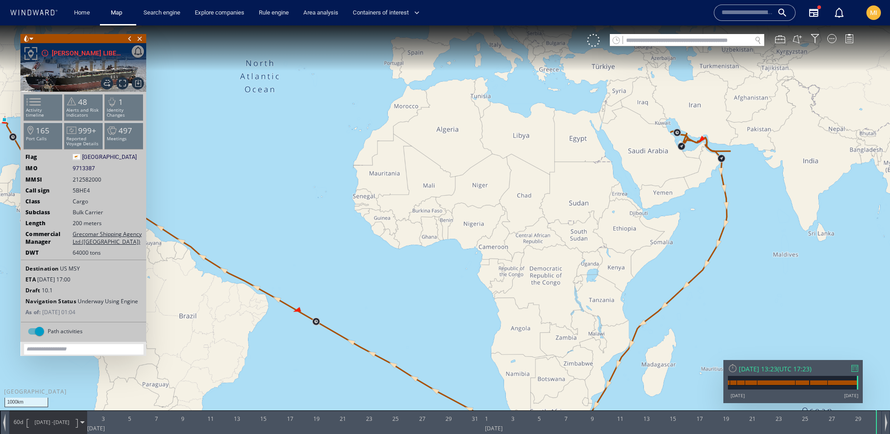
drag, startPoint x: 818, startPoint y: 179, endPoint x: 743, endPoint y: 214, distance: 82.9
click at [743, 214] on canvas "Map" at bounding box center [445, 225] width 890 height 400
drag, startPoint x: 743, startPoint y: 214, endPoint x: 746, endPoint y: 194, distance: 19.9
click at [746, 194] on canvas "Map" at bounding box center [445, 225] width 890 height 400
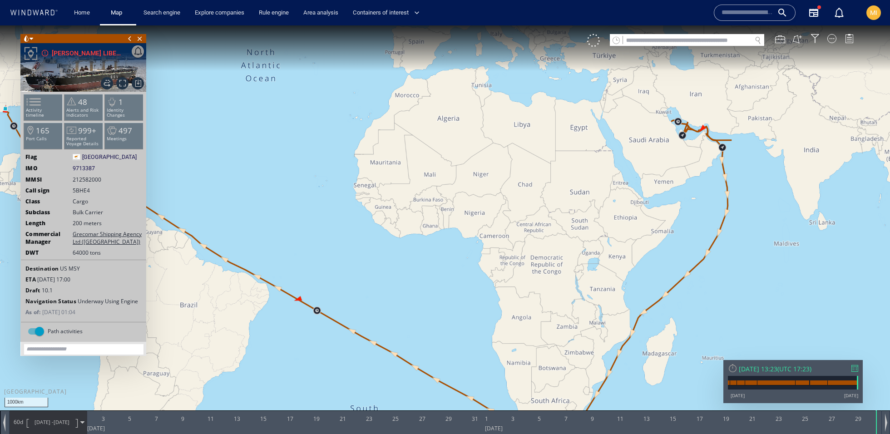
drag, startPoint x: 746, startPoint y: 194, endPoint x: 742, endPoint y: 205, distance: 11.2
click at [742, 205] on canvas "Map" at bounding box center [445, 225] width 890 height 400
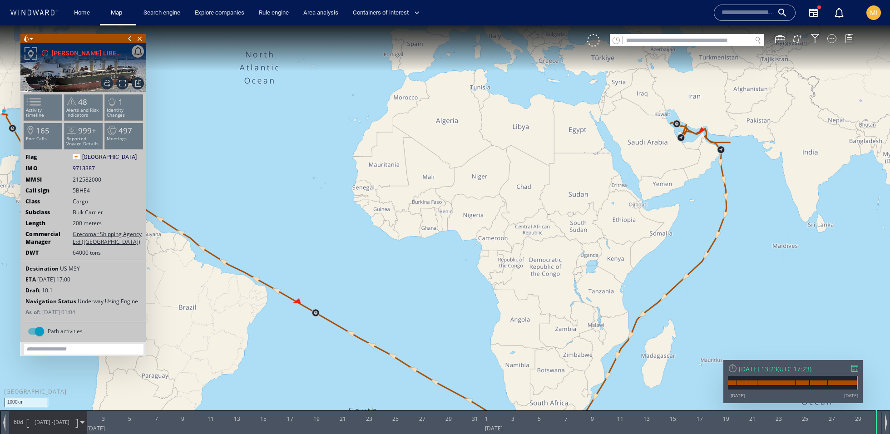
drag, startPoint x: 745, startPoint y: 178, endPoint x: 730, endPoint y: 180, distance: 14.7
click at [730, 180] on canvas "Map" at bounding box center [445, 225] width 890 height 400
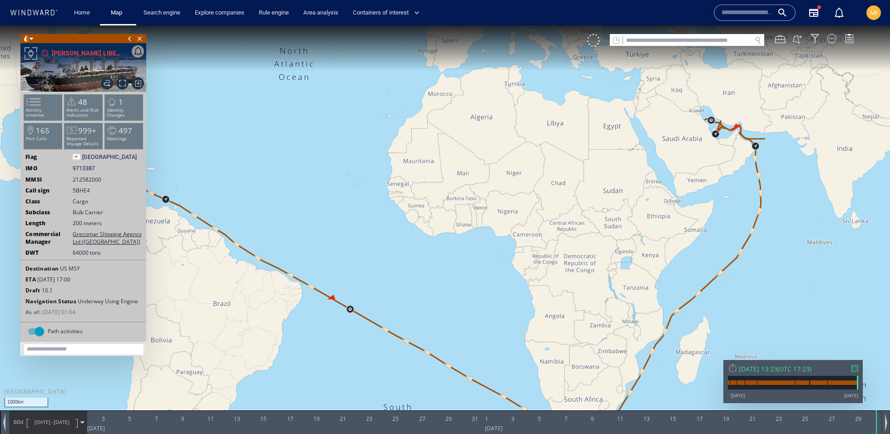
drag, startPoint x: 321, startPoint y: 174, endPoint x: 386, endPoint y: 173, distance: 65.0
click at [386, 173] on canvas "Map" at bounding box center [445, 225] width 890 height 400
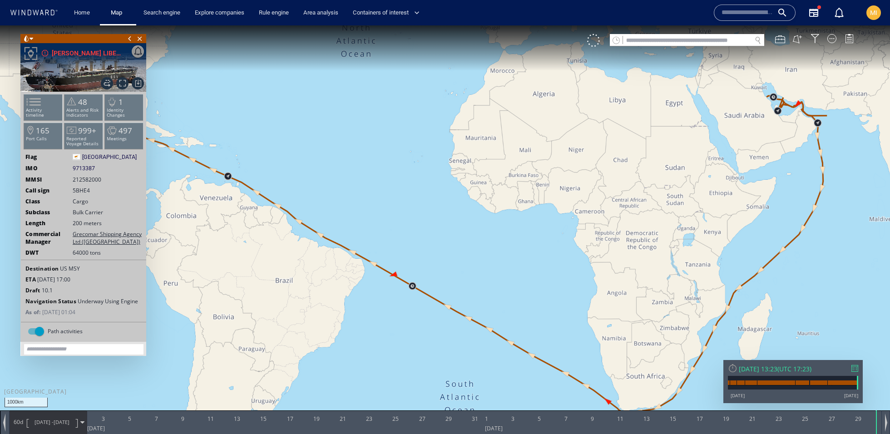
drag, startPoint x: 446, startPoint y: 217, endPoint x: 492, endPoint y: 189, distance: 53.6
click at [492, 189] on canvas "Map" at bounding box center [445, 225] width 890 height 400
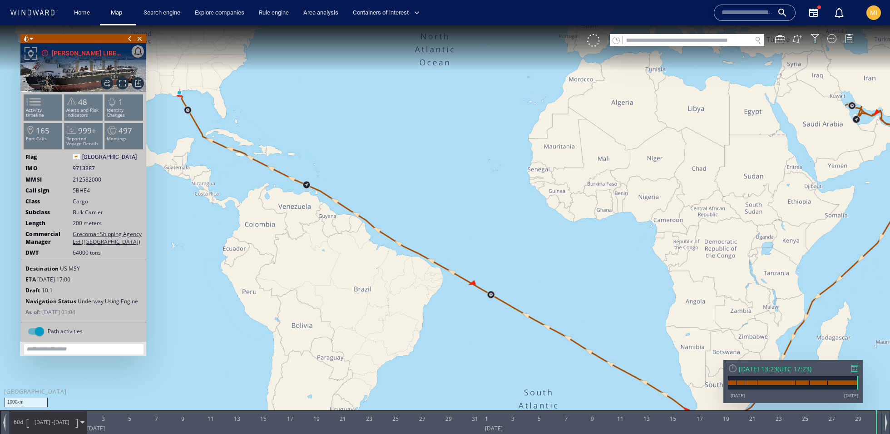
drag, startPoint x: 329, startPoint y: 171, endPoint x: 393, endPoint y: 171, distance: 63.6
click at [393, 171] on canvas "Map" at bounding box center [445, 225] width 890 height 400
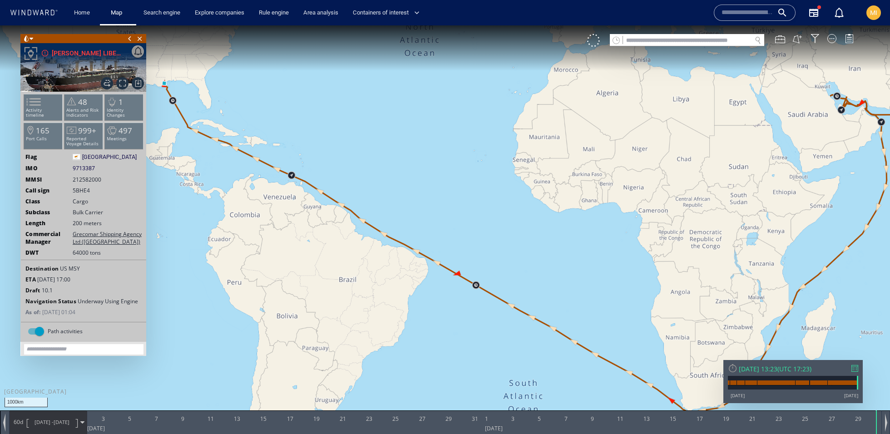
drag, startPoint x: 393, startPoint y: 171, endPoint x: 380, endPoint y: 167, distance: 13.2
click at [380, 167] on canvas "Map" at bounding box center [445, 225] width 890 height 400
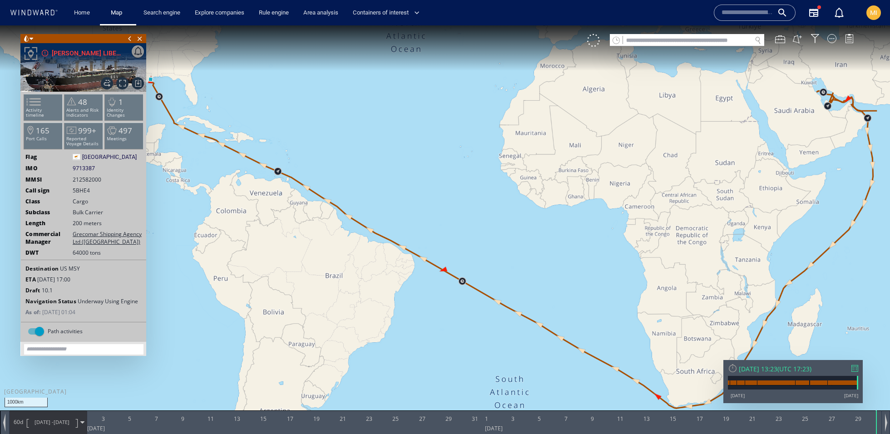
drag, startPoint x: 485, startPoint y: 116, endPoint x: 288, endPoint y: 172, distance: 205.0
click at [289, 172] on canvas "Map" at bounding box center [445, 225] width 890 height 400
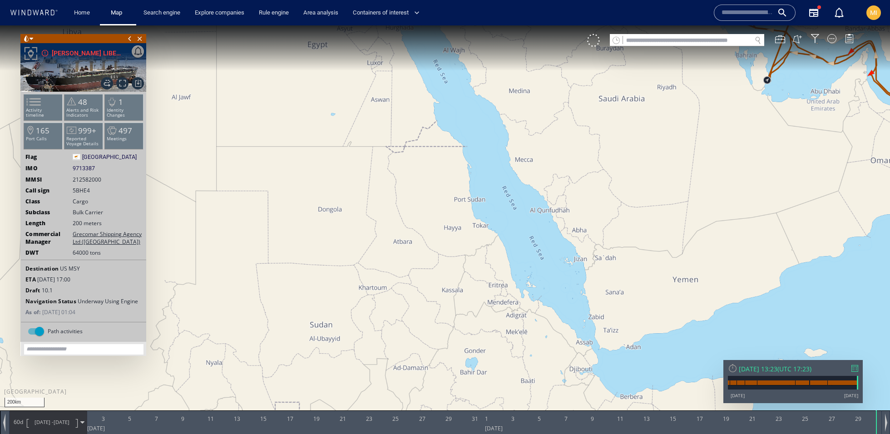
drag, startPoint x: 608, startPoint y: 174, endPoint x: 423, endPoint y: 297, distance: 221.5
click at [423, 297] on canvas "Map" at bounding box center [445, 225] width 890 height 400
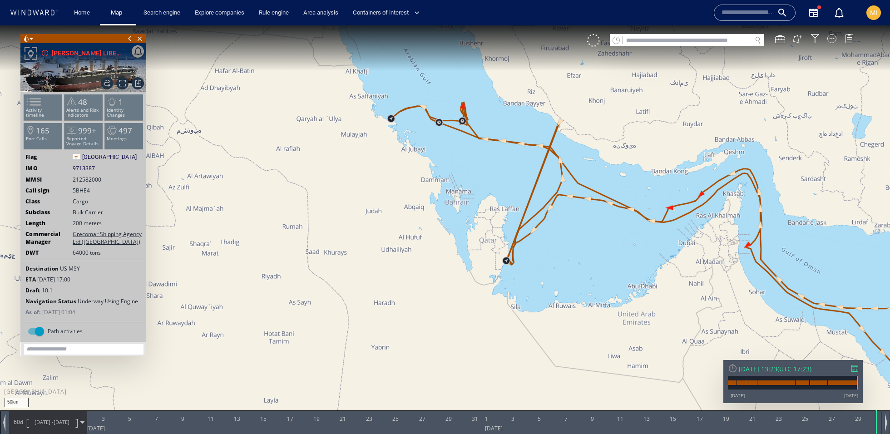
drag, startPoint x: 581, startPoint y: 228, endPoint x: 578, endPoint y: 275, distance: 47.3
click at [578, 275] on canvas "Map" at bounding box center [445, 225] width 890 height 400
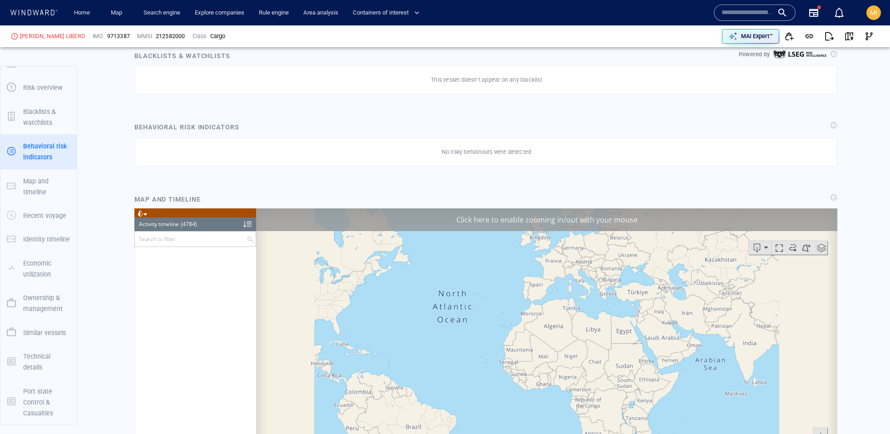
scroll to position [119290, 0]
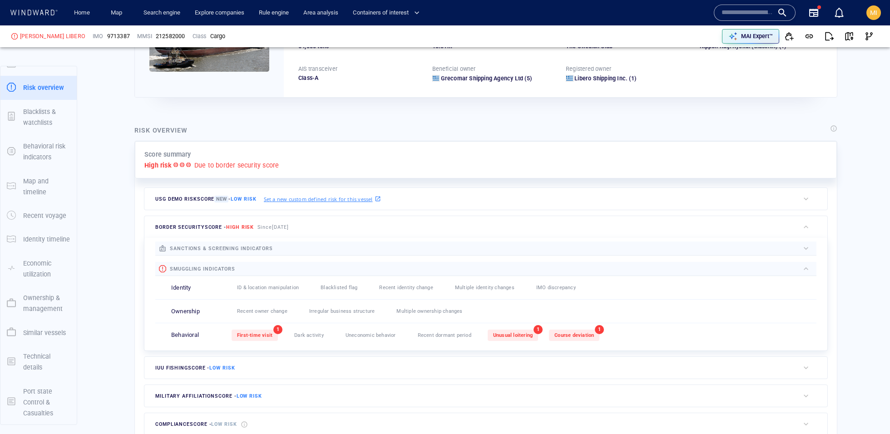
scroll to position [137, 0]
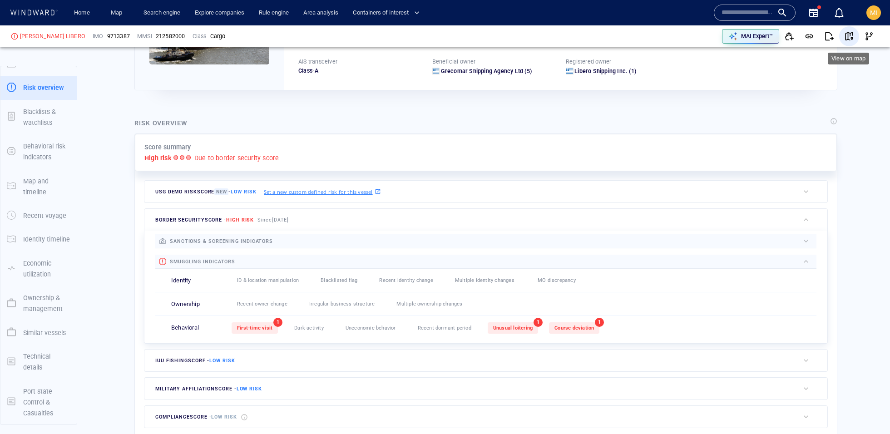
click at [853, 40] on span "button" at bounding box center [849, 36] width 9 height 9
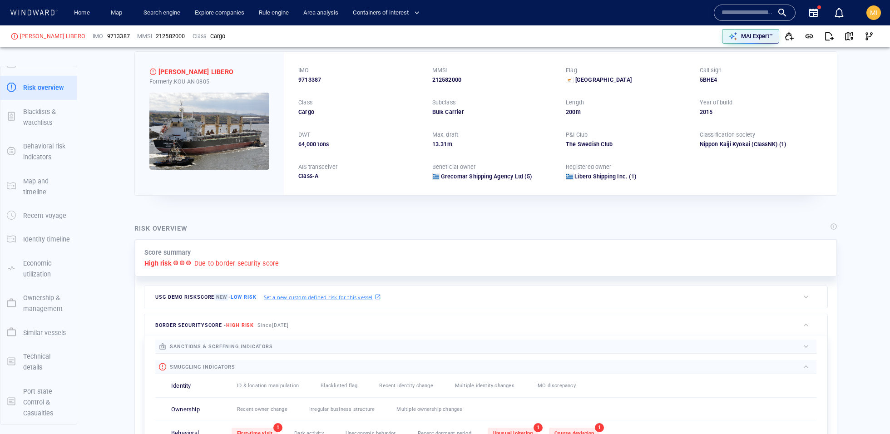
scroll to position [6, 0]
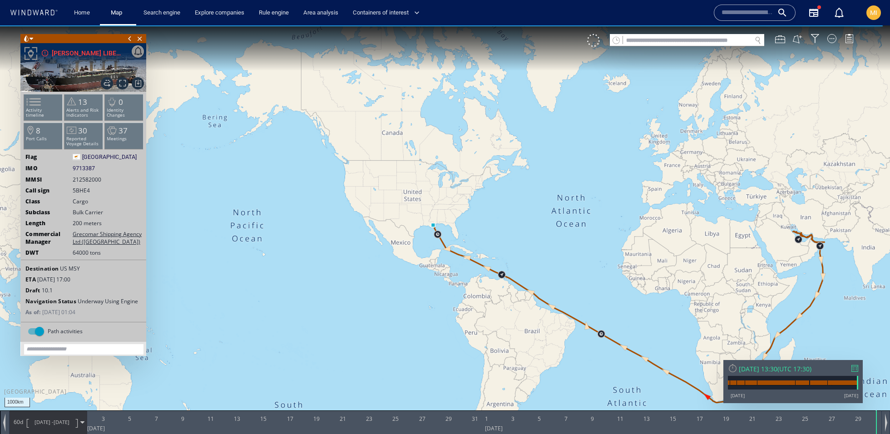
drag, startPoint x: 0, startPoint y: 25, endPoint x: 461, endPoint y: 150, distance: 477.3
click at [461, 150] on canvas "Map" at bounding box center [445, 225] width 890 height 400
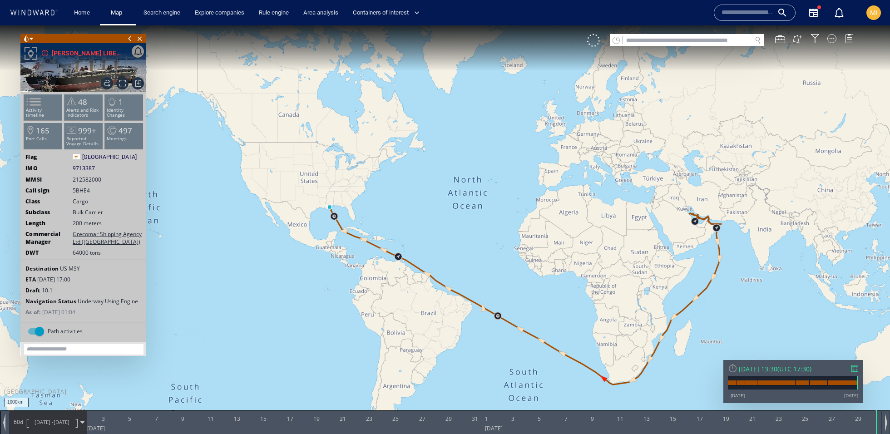
drag, startPoint x: 461, startPoint y: 150, endPoint x: 414, endPoint y: 127, distance: 52.2
click at [414, 127] on canvas "Map" at bounding box center [445, 225] width 890 height 400
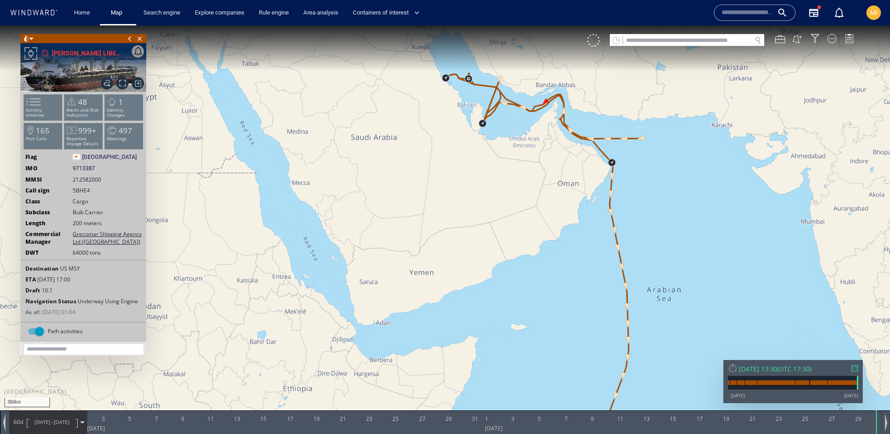
drag, startPoint x: 651, startPoint y: 173, endPoint x: 667, endPoint y: 232, distance: 61.5
click at [667, 242] on canvas "Map" at bounding box center [445, 225] width 890 height 400
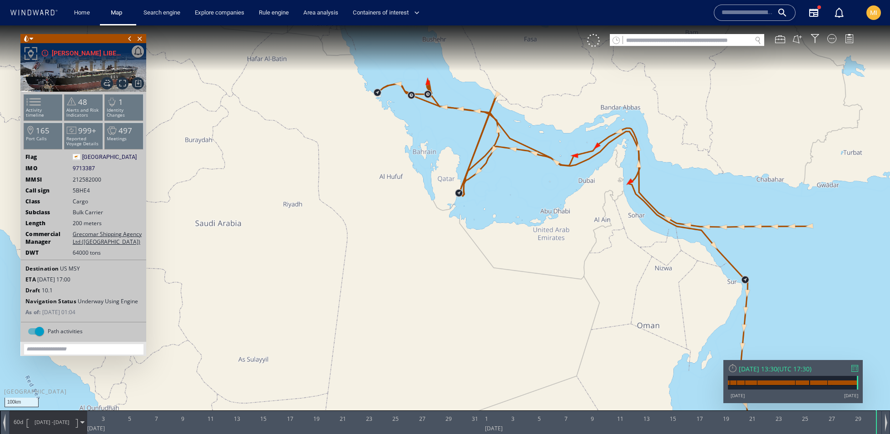
drag, startPoint x: 531, startPoint y: 194, endPoint x: 525, endPoint y: 249, distance: 55.7
click at [525, 249] on canvas "Map" at bounding box center [445, 225] width 890 height 400
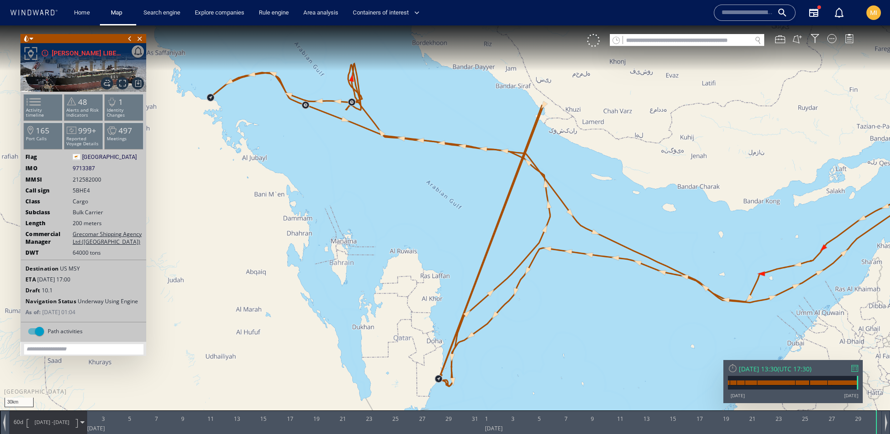
drag, startPoint x: 402, startPoint y: 106, endPoint x: 459, endPoint y: 154, distance: 74.2
click at [459, 154] on canvas "Map" at bounding box center [445, 225] width 890 height 400
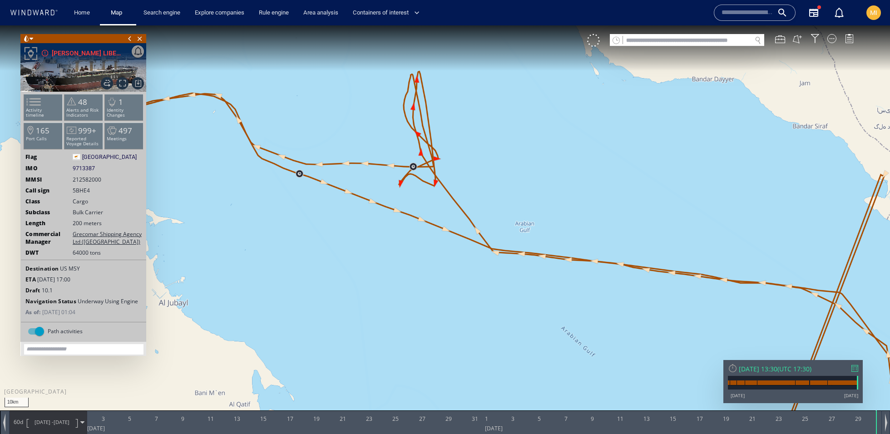
drag, startPoint x: 417, startPoint y: 139, endPoint x: 475, endPoint y: 153, distance: 59.6
click at [475, 153] on canvas "Map" at bounding box center [445, 225] width 890 height 400
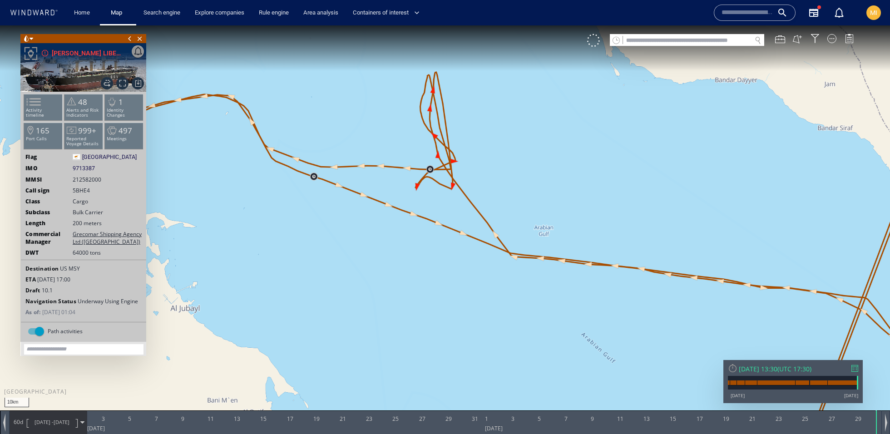
drag, startPoint x: 475, startPoint y: 153, endPoint x: 529, endPoint y: 200, distance: 71.5
click at [529, 200] on canvas "Map" at bounding box center [445, 225] width 890 height 400
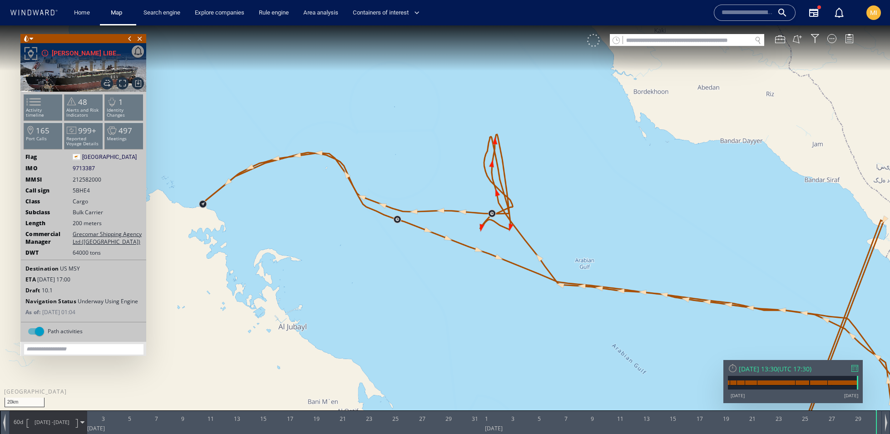
click at [596, 43] on div at bounding box center [593, 40] width 13 height 13
click at [591, 42] on div "VM" at bounding box center [593, 40] width 13 height 13
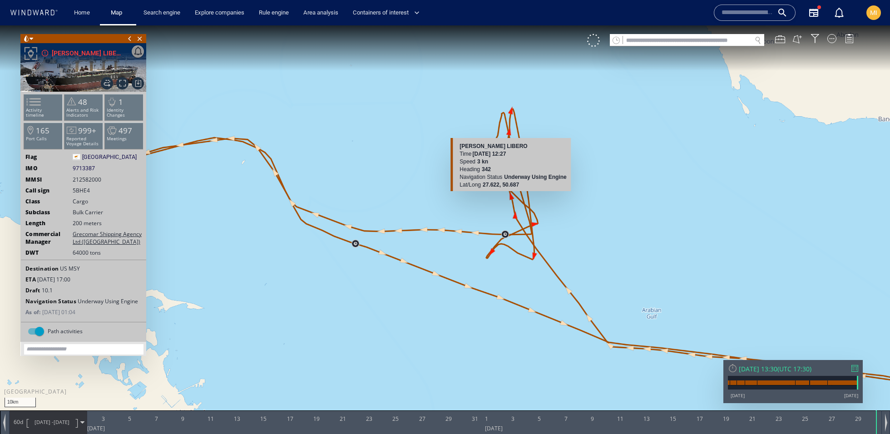
click at [512, 197] on canvas "Map" at bounding box center [445, 225] width 890 height 400
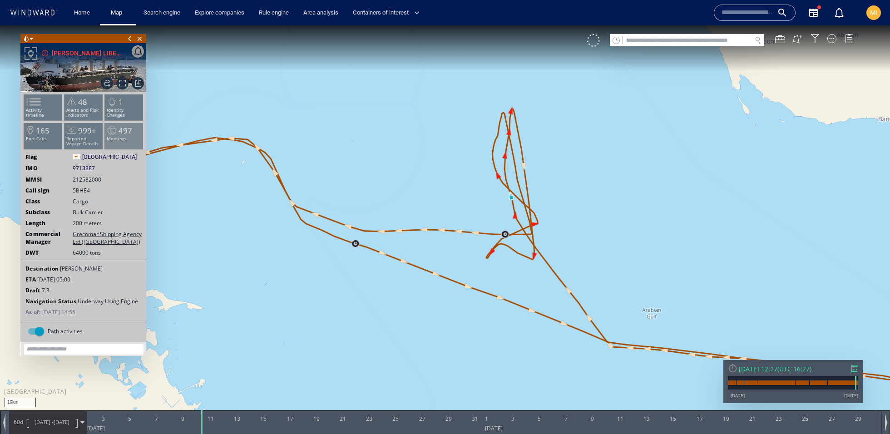
click at [128, 133] on span "497" at bounding box center [126, 130] width 14 height 10
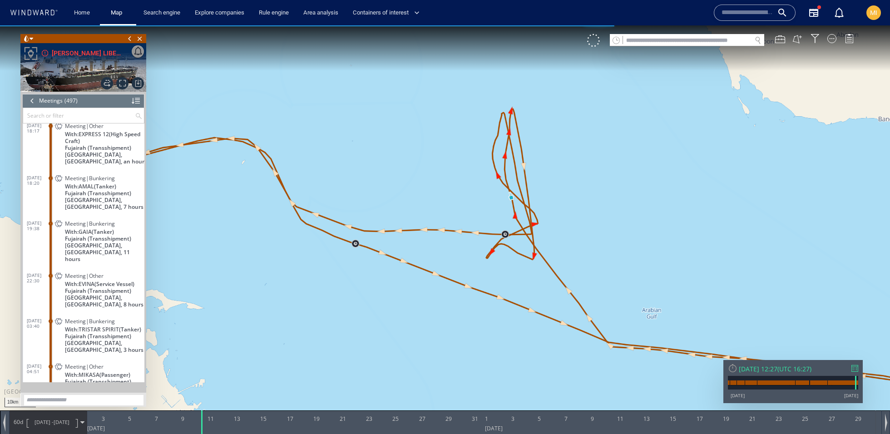
scroll to position [12438, 0]
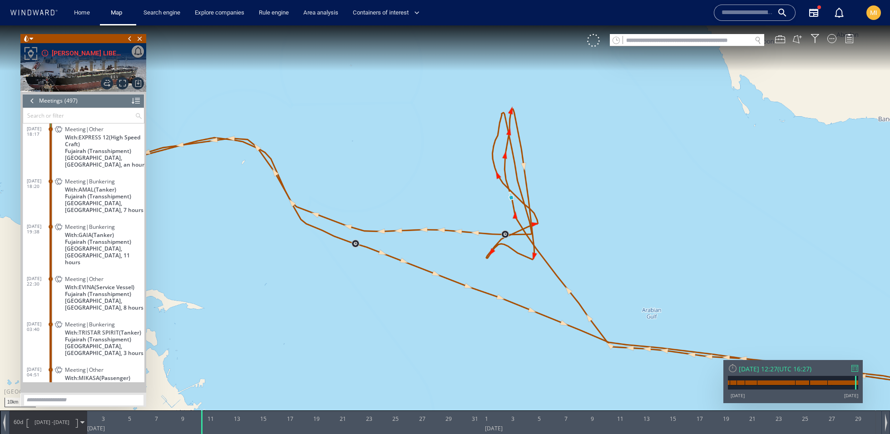
click at [31, 102] on div at bounding box center [32, 101] width 10 height 14
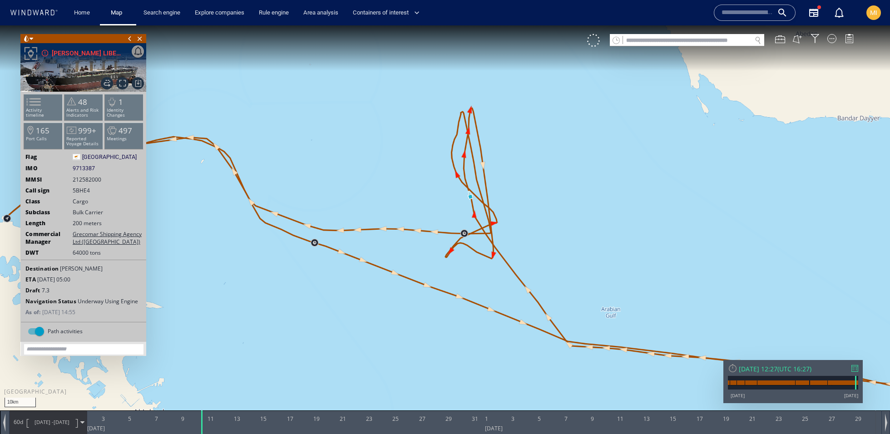
drag, startPoint x: 456, startPoint y: 194, endPoint x: 415, endPoint y: 193, distance: 40.9
click at [415, 193] on canvas "Map" at bounding box center [445, 225] width 890 height 400
drag, startPoint x: 415, startPoint y: 193, endPoint x: 413, endPoint y: 199, distance: 5.9
click at [413, 199] on canvas "Map" at bounding box center [445, 225] width 890 height 400
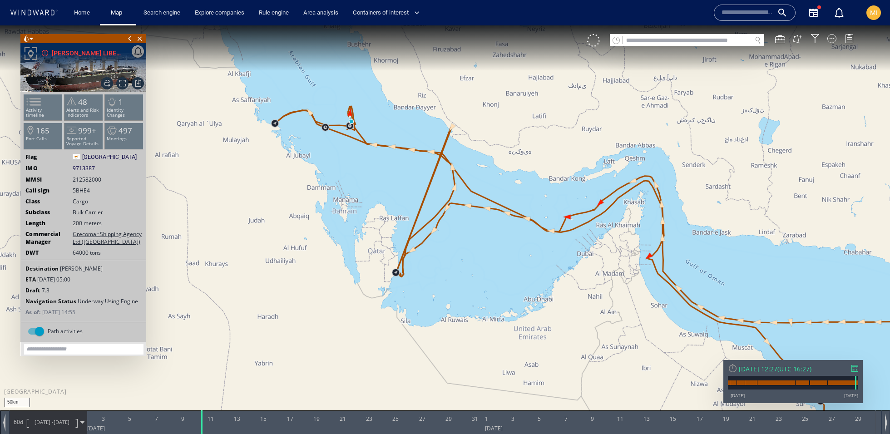
drag, startPoint x: 461, startPoint y: 259, endPoint x: 390, endPoint y: 181, distance: 105.8
click at [390, 180] on canvas "Map" at bounding box center [445, 225] width 890 height 400
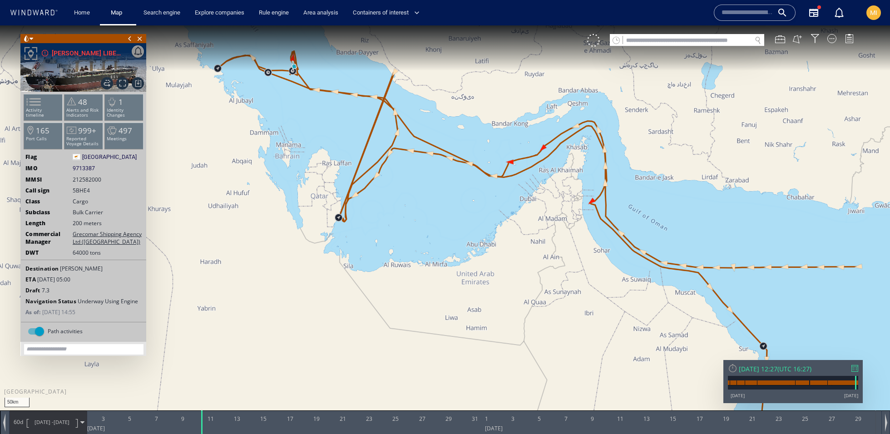
drag, startPoint x: 472, startPoint y: 238, endPoint x: 412, endPoint y: 180, distance: 82.9
click at [411, 180] on canvas "Map" at bounding box center [445, 225] width 890 height 400
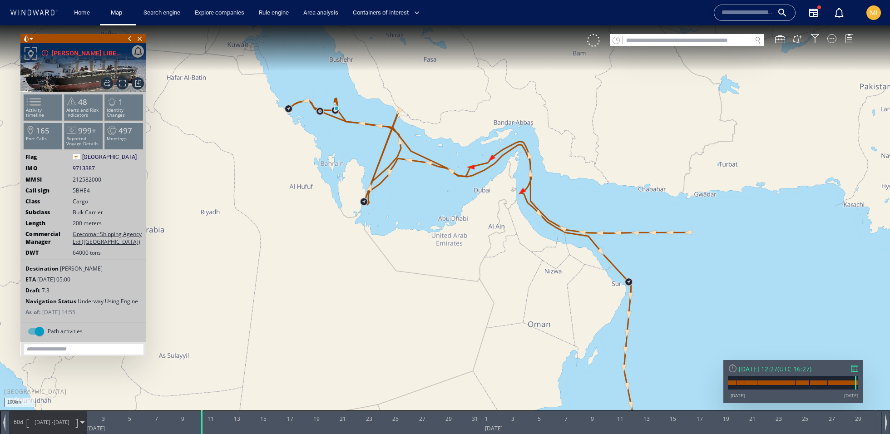
drag, startPoint x: 619, startPoint y: 261, endPoint x: 643, endPoint y: 180, distance: 84.2
click at [643, 180] on canvas "Map" at bounding box center [445, 225] width 890 height 400
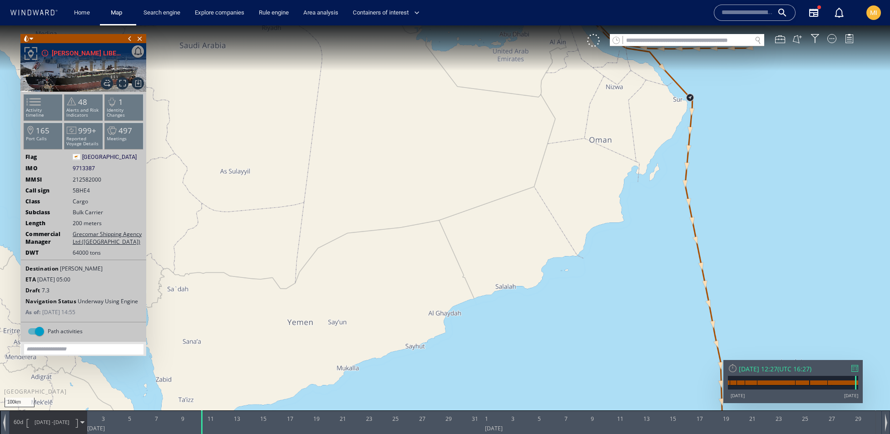
drag, startPoint x: 596, startPoint y: 310, endPoint x: 634, endPoint y: 207, distance: 109.8
click at [634, 206] on canvas "Map" at bounding box center [445, 225] width 890 height 400
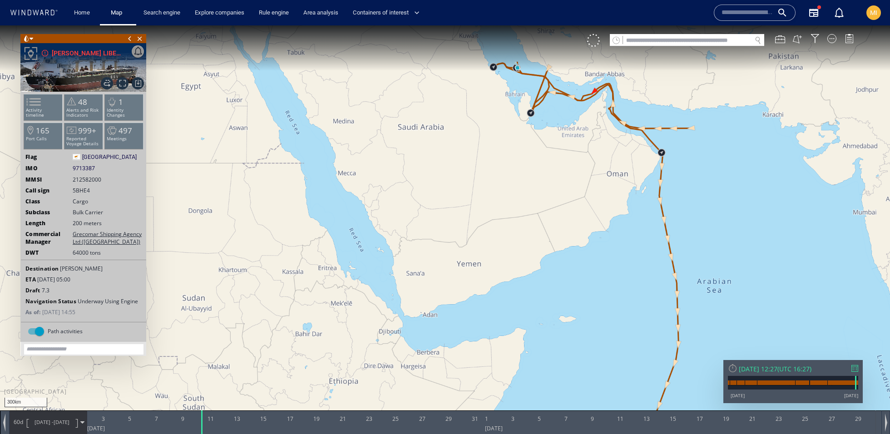
drag, startPoint x: 620, startPoint y: 248, endPoint x: 753, endPoint y: 59, distance: 231.4
click at [753, 59] on canvas "Map" at bounding box center [445, 225] width 890 height 400
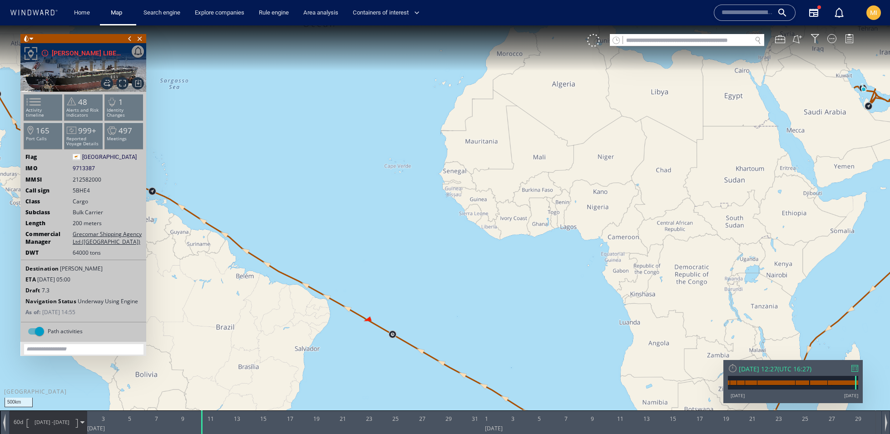
drag, startPoint x: 353, startPoint y: 249, endPoint x: 593, endPoint y: 259, distance: 239.6
click at [593, 259] on canvas "Map" at bounding box center [445, 225] width 890 height 400
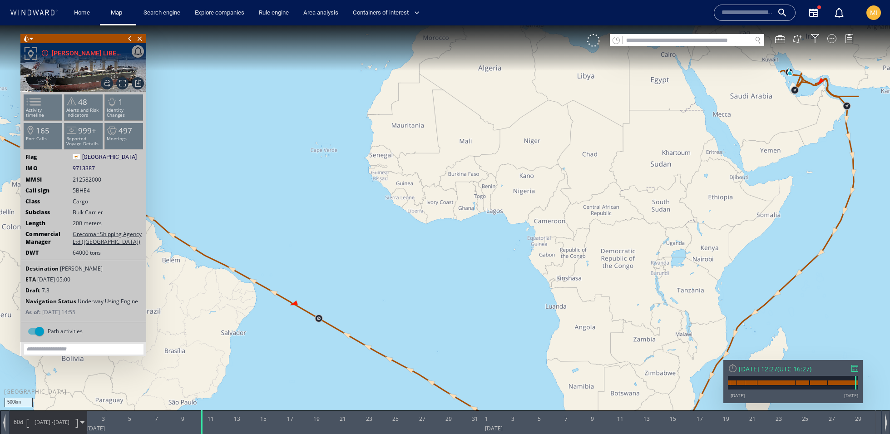
drag, startPoint x: 341, startPoint y: 256, endPoint x: 263, endPoint y: 240, distance: 80.2
click at [263, 240] on canvas "Map" at bounding box center [445, 225] width 890 height 400
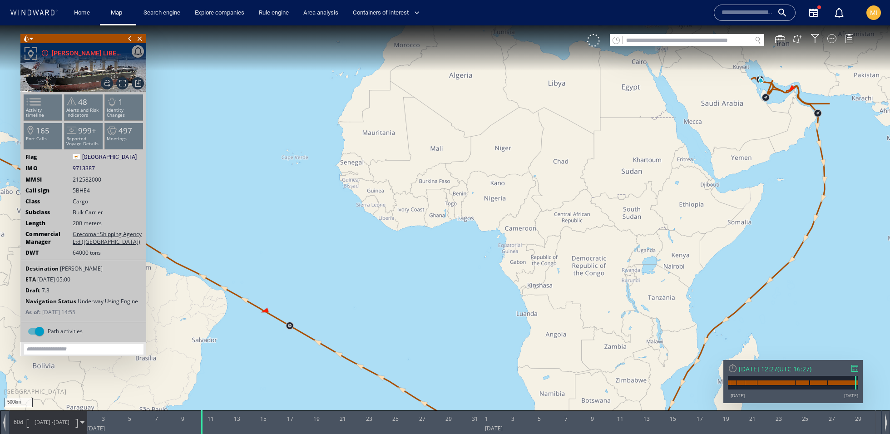
drag, startPoint x: 263, startPoint y: 240, endPoint x: 234, endPoint y: 248, distance: 30.1
click at [234, 248] on canvas "Map" at bounding box center [445, 225] width 890 height 400
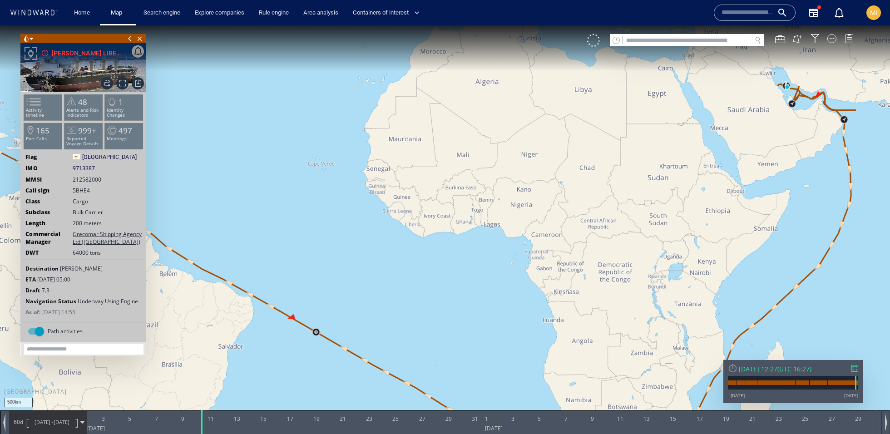
drag, startPoint x: 234, startPoint y: 248, endPoint x: 258, endPoint y: 253, distance: 25.2
click at [258, 253] on canvas "Map" at bounding box center [445, 225] width 890 height 400
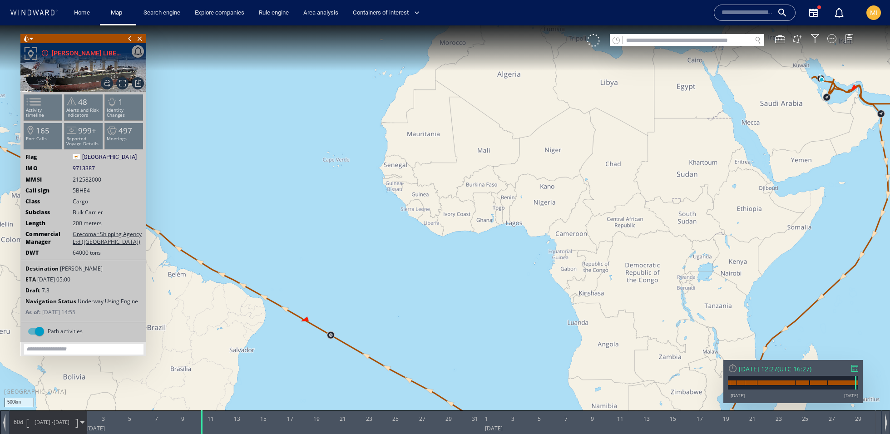
drag, startPoint x: 269, startPoint y: 245, endPoint x: 355, endPoint y: 259, distance: 87.0
click at [355, 259] on canvas "Map" at bounding box center [445, 225] width 890 height 400
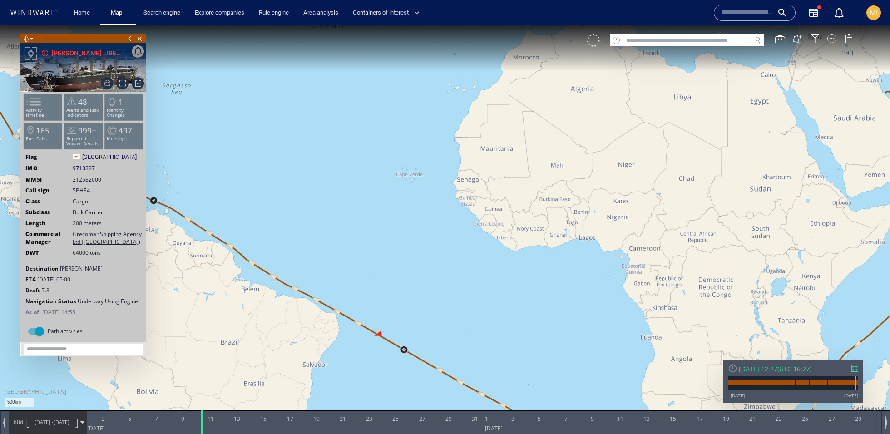
drag, startPoint x: 362, startPoint y: 249, endPoint x: 464, endPoint y: 253, distance: 102.3
click at [464, 253] on canvas "Map" at bounding box center [445, 225] width 890 height 400
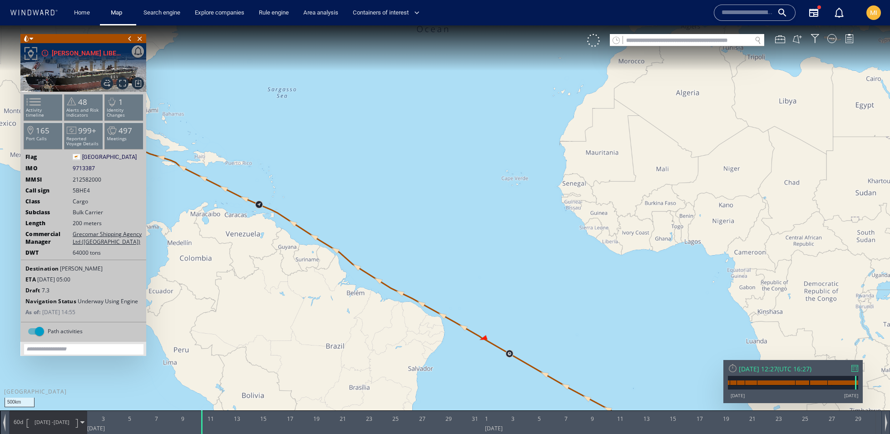
drag, startPoint x: 300, startPoint y: 167, endPoint x: 476, endPoint y: 188, distance: 177.6
click at [477, 188] on canvas "Map" at bounding box center [445, 225] width 890 height 400
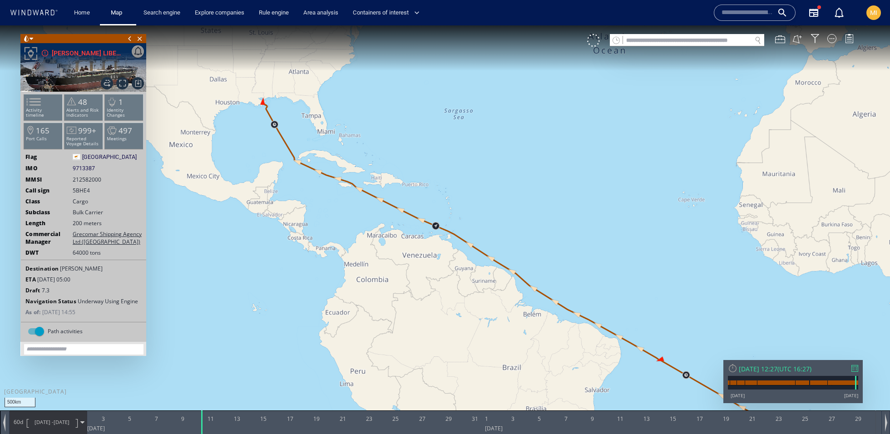
drag, startPoint x: 380, startPoint y: 152, endPoint x: 465, endPoint y: 209, distance: 102.4
click at [465, 209] on canvas "Map" at bounding box center [445, 225] width 890 height 400
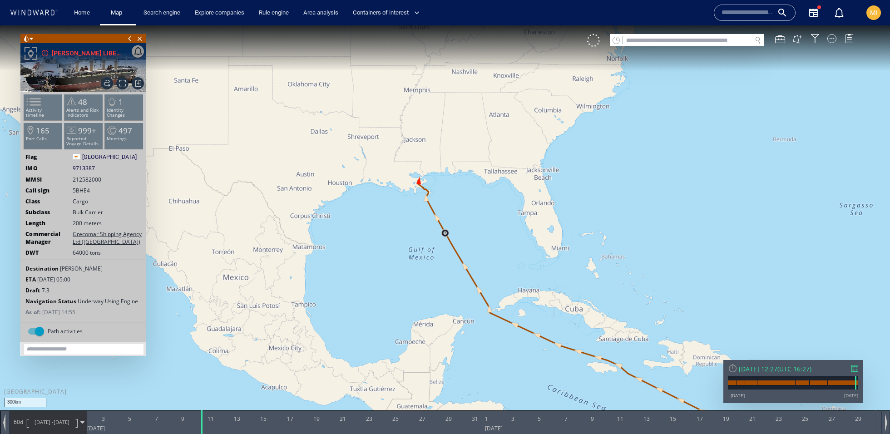
drag, startPoint x: 578, startPoint y: 307, endPoint x: 440, endPoint y: 189, distance: 182.1
click at [440, 190] on canvas "Map" at bounding box center [445, 225] width 890 height 400
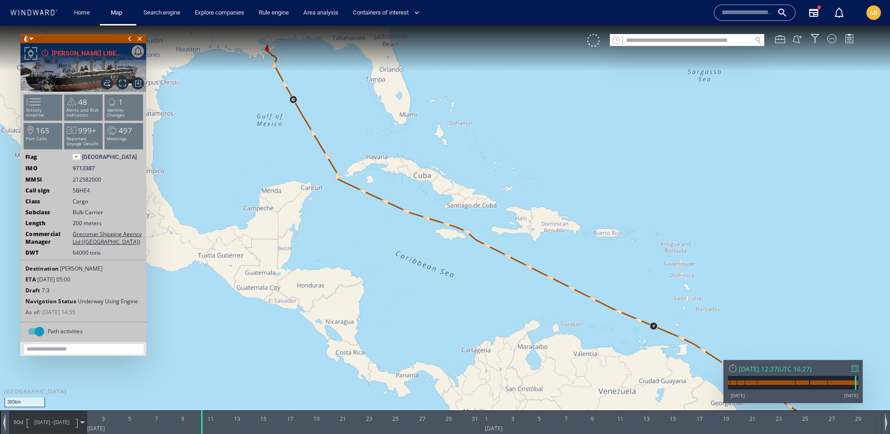
drag, startPoint x: 626, startPoint y: 261, endPoint x: 538, endPoint y: 156, distance: 137.4
click at [538, 156] on canvas "Map" at bounding box center [445, 225] width 890 height 400
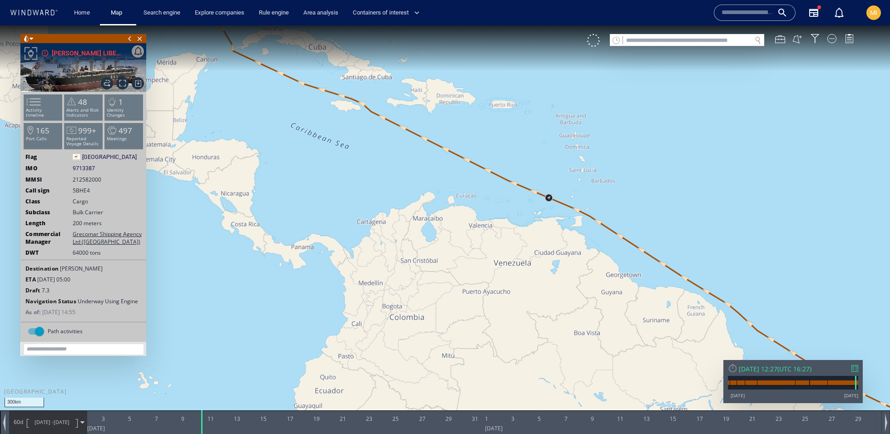
drag, startPoint x: 742, startPoint y: 279, endPoint x: 666, endPoint y: 190, distance: 117.0
click at [666, 190] on canvas "Map" at bounding box center [445, 225] width 890 height 400
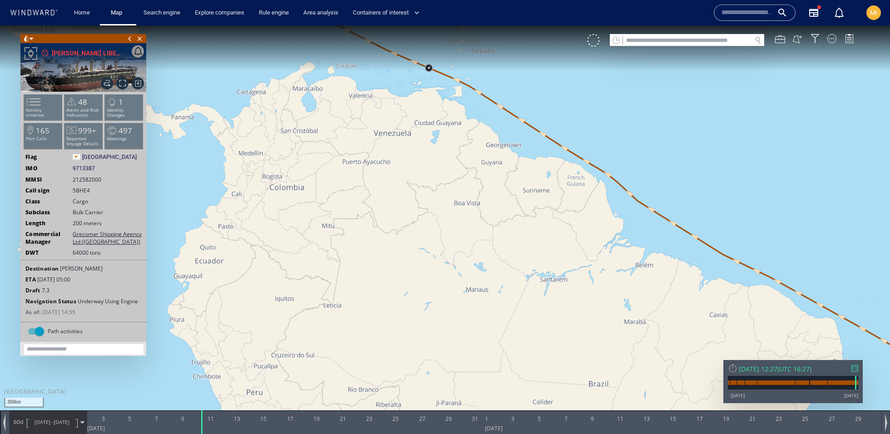
drag, startPoint x: 772, startPoint y: 270, endPoint x: 696, endPoint y: 229, distance: 86.8
click at [696, 229] on canvas "Map" at bounding box center [445, 225] width 890 height 400
drag, startPoint x: 796, startPoint y: 264, endPoint x: 692, endPoint y: 219, distance: 112.7
click at [693, 219] on canvas "Map" at bounding box center [445, 225] width 890 height 400
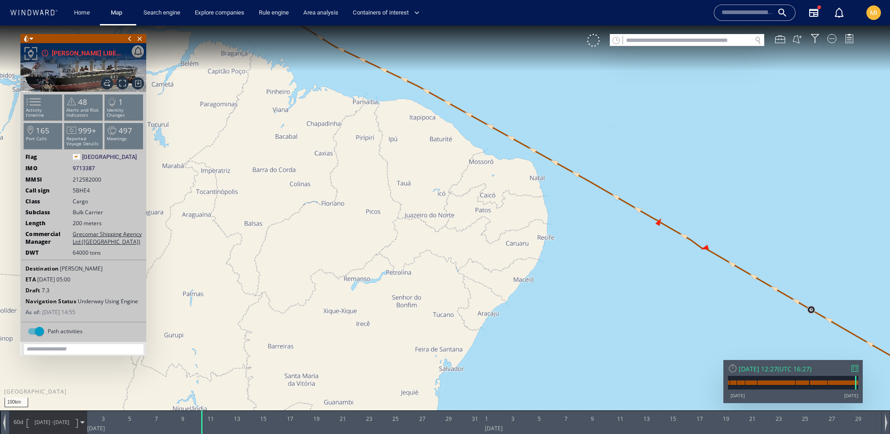
drag, startPoint x: 621, startPoint y: 151, endPoint x: 660, endPoint y: 183, distance: 50.1
click at [660, 183] on canvas "Map" at bounding box center [445, 225] width 890 height 400
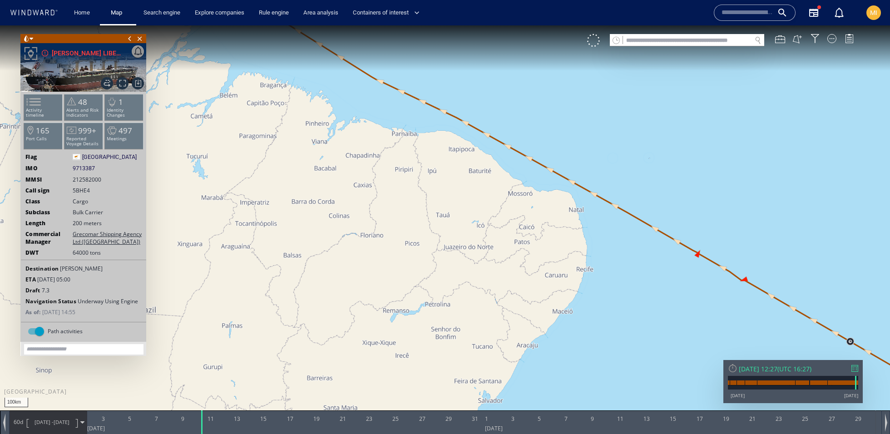
drag, startPoint x: 662, startPoint y: 184, endPoint x: 542, endPoint y: 155, distance: 123.5
click at [542, 155] on canvas "Map" at bounding box center [445, 225] width 890 height 400
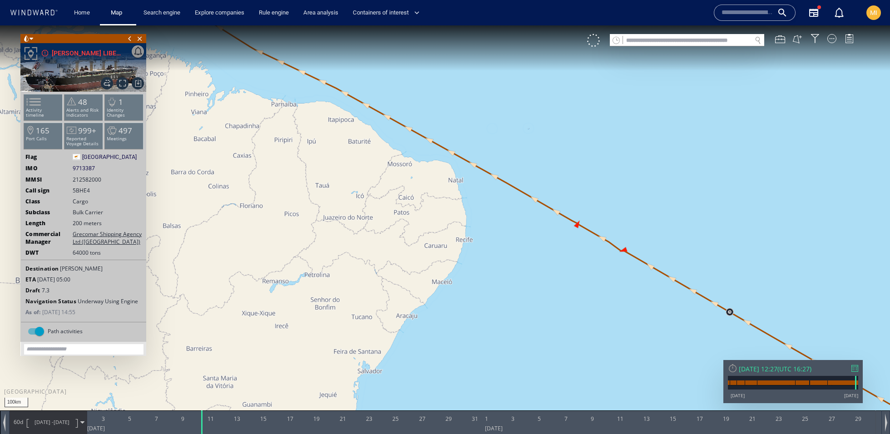
drag, startPoint x: 542, startPoint y: 155, endPoint x: 499, endPoint y: 132, distance: 49.0
click at [499, 132] on canvas "Map" at bounding box center [445, 225] width 890 height 400
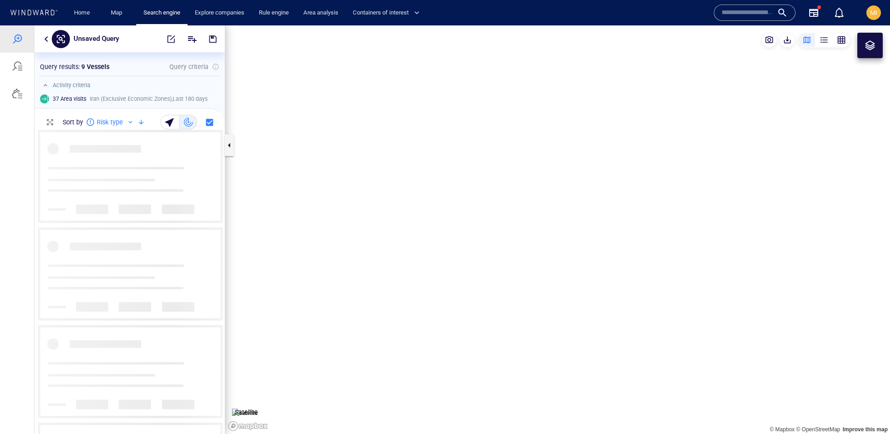
scroll to position [304, 190]
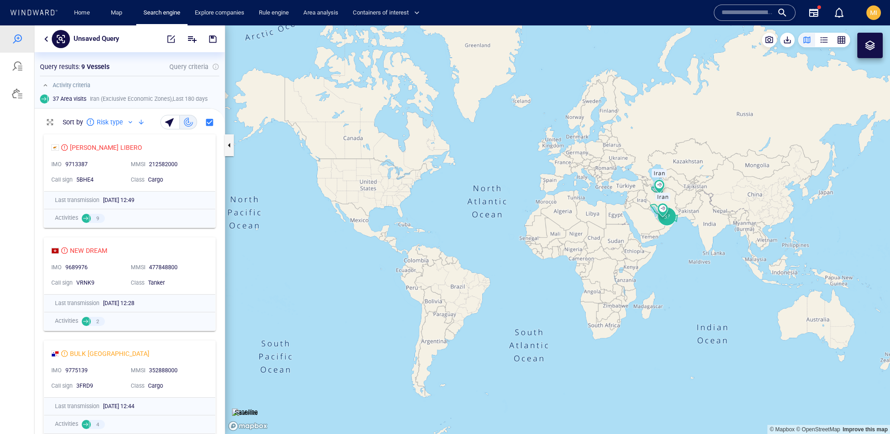
click at [47, 38] on button "button" at bounding box center [46, 39] width 11 height 11
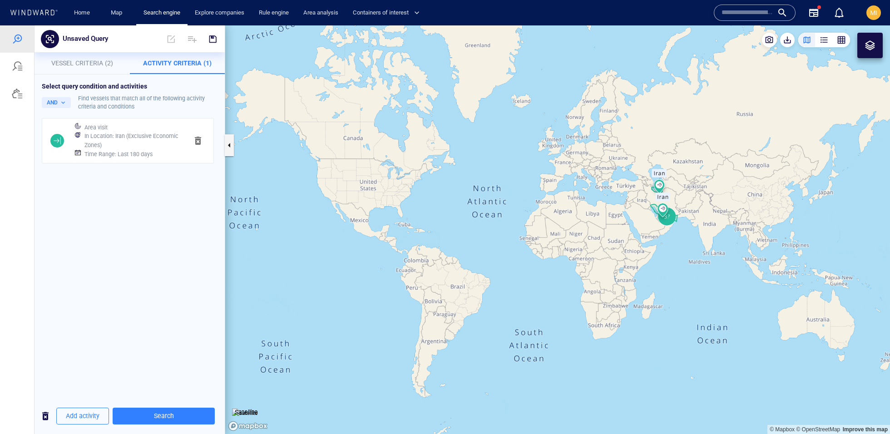
click at [105, 130] on div "In Location : [GEOGRAPHIC_DATA] (Exclusive Economic Zones)" at bounding box center [133, 140] width 100 height 21
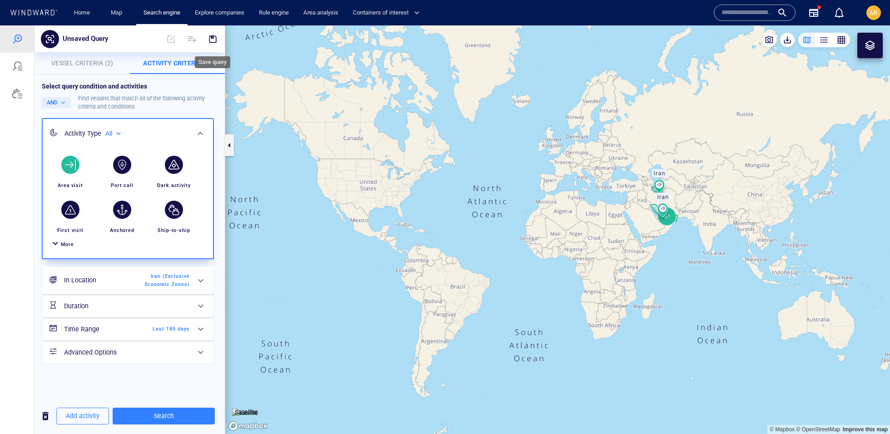
click at [213, 34] on button "button" at bounding box center [213, 39] width 20 height 22
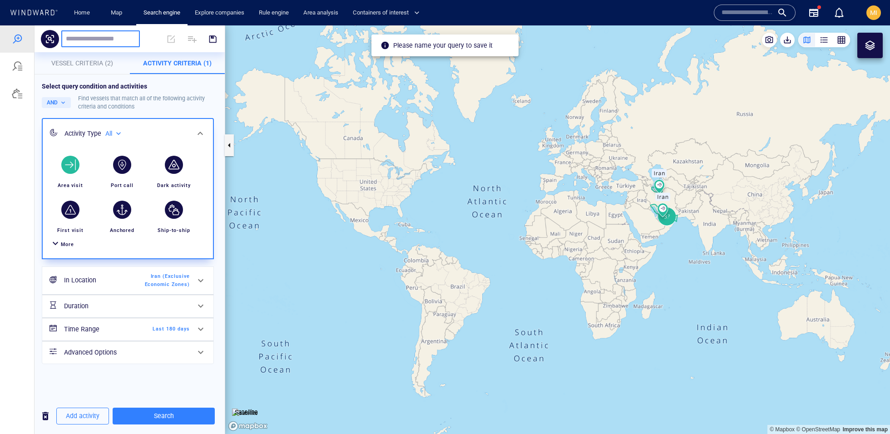
click at [153, 40] on div at bounding box center [182, 39] width 82 height 22
click at [111, 37] on button "Unsaved Query" at bounding box center [85, 38] width 53 height 17
click at [147, 39] on div at bounding box center [182, 39] width 82 height 22
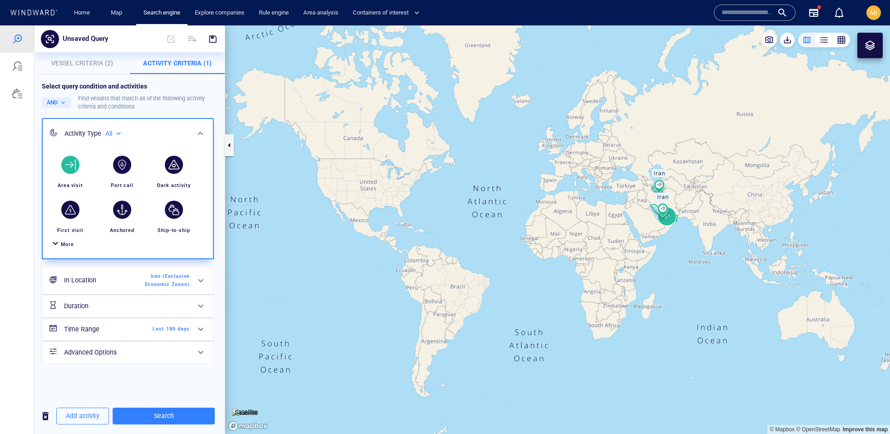
click at [48, 39] on icon at bounding box center [50, 39] width 8 height 8
click at [168, 415] on span "Search" at bounding box center [164, 416] width 88 height 11
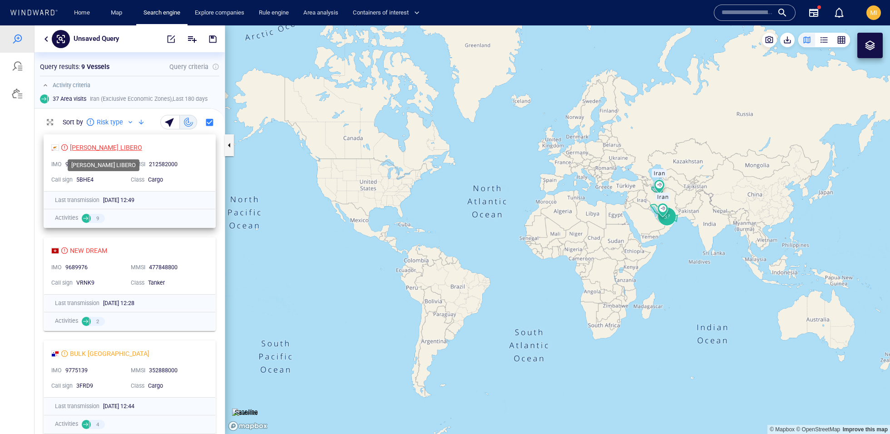
click at [104, 146] on div "[PERSON_NAME] LIBERO" at bounding box center [106, 147] width 72 height 11
click at [45, 44] on button "button" at bounding box center [46, 39] width 11 height 11
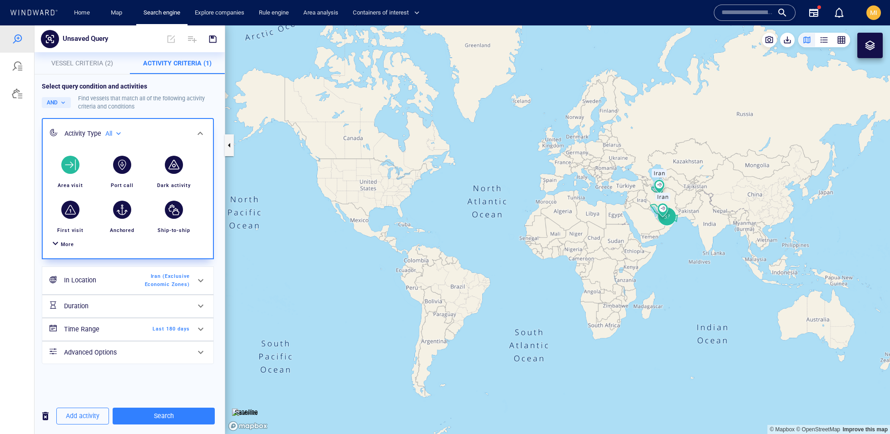
click at [44, 412] on span "button" at bounding box center [45, 416] width 11 height 11
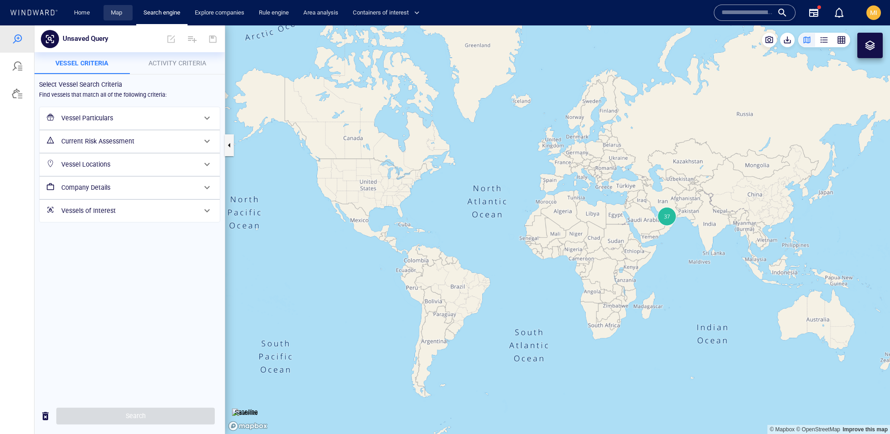
click at [114, 18] on link "Map" at bounding box center [118, 13] width 22 height 16
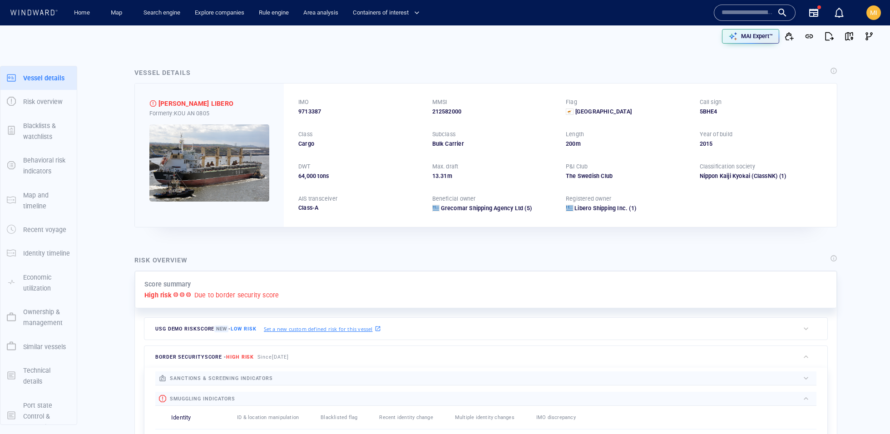
click at [571, 110] on span at bounding box center [570, 112] width 8 height 7
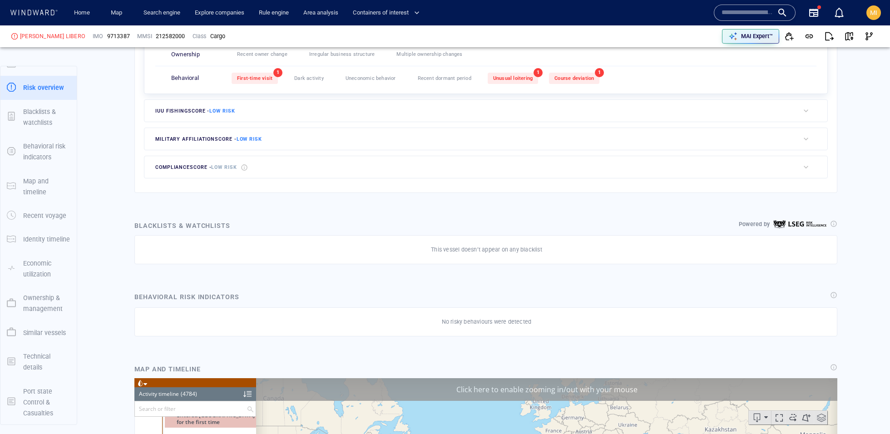
scroll to position [383, 0]
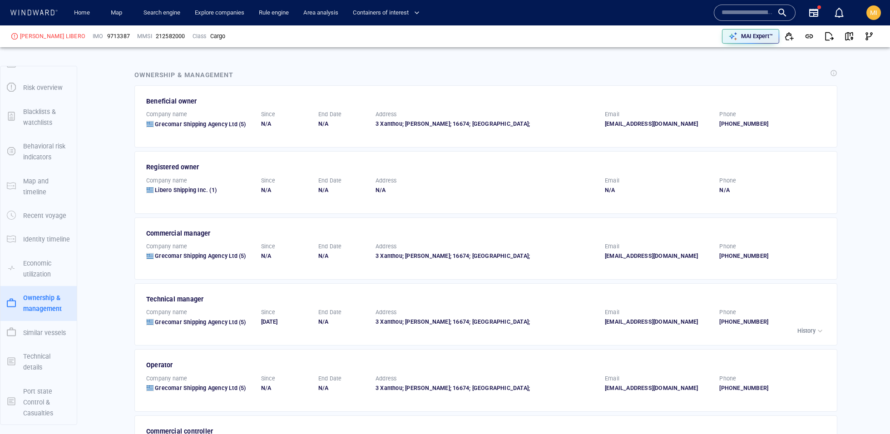
scroll to position [1425, 0]
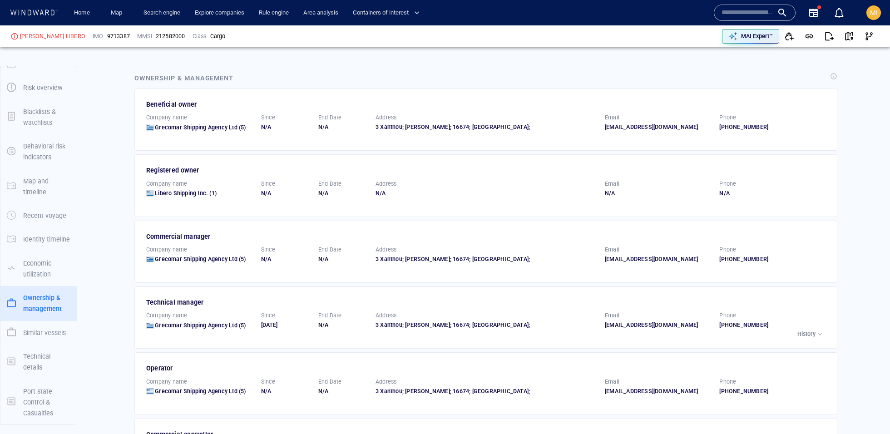
click at [192, 100] on div "Beneficial owner" at bounding box center [486, 104] width 681 height 11
click at [204, 74] on div "Ownership & management" at bounding box center [183, 78] width 99 height 11
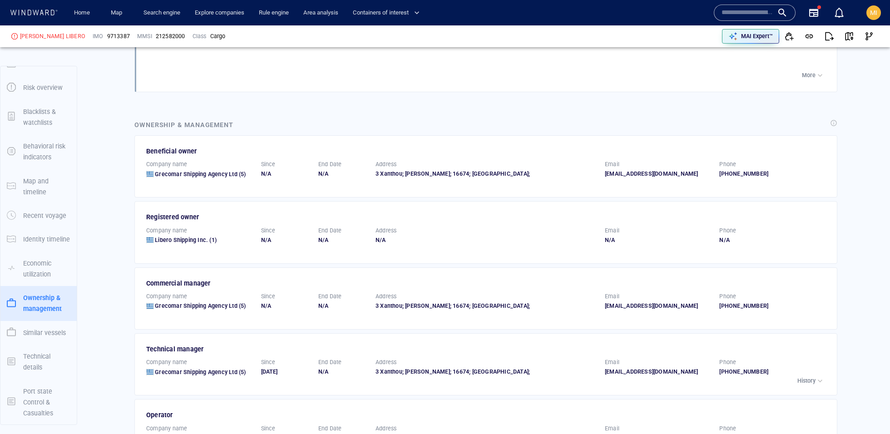
scroll to position [1370, 0]
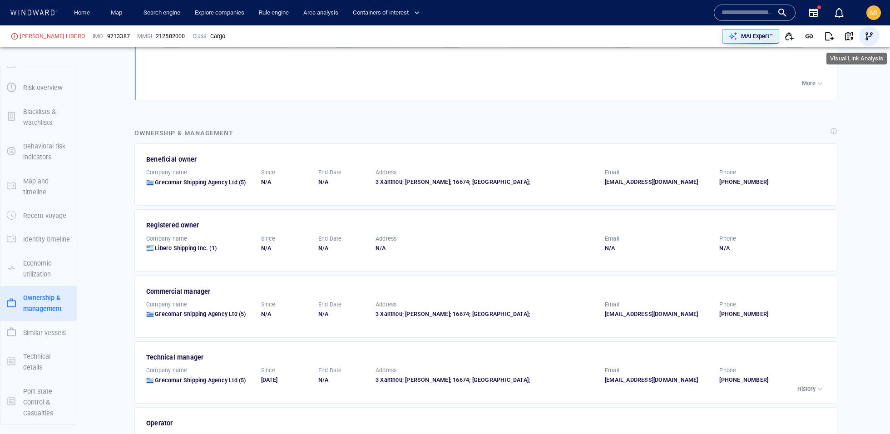
click at [866, 35] on span "button" at bounding box center [869, 36] width 9 height 9
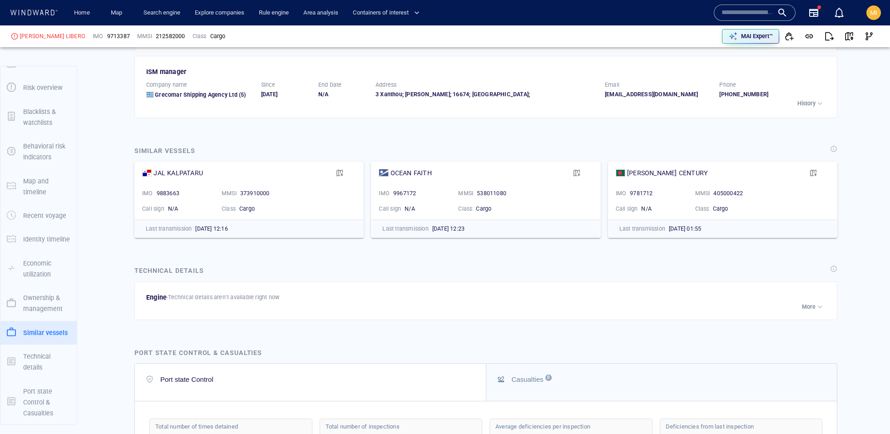
scroll to position [1843, 0]
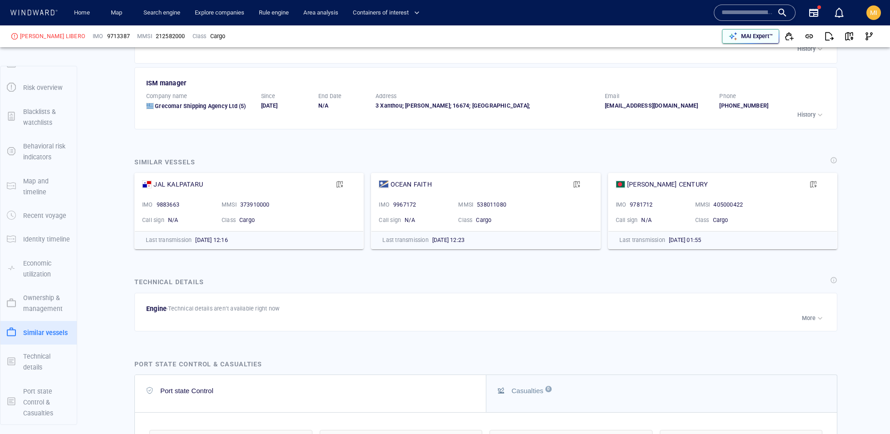
click at [747, 37] on p "MAI Expert™" at bounding box center [757, 36] width 32 height 8
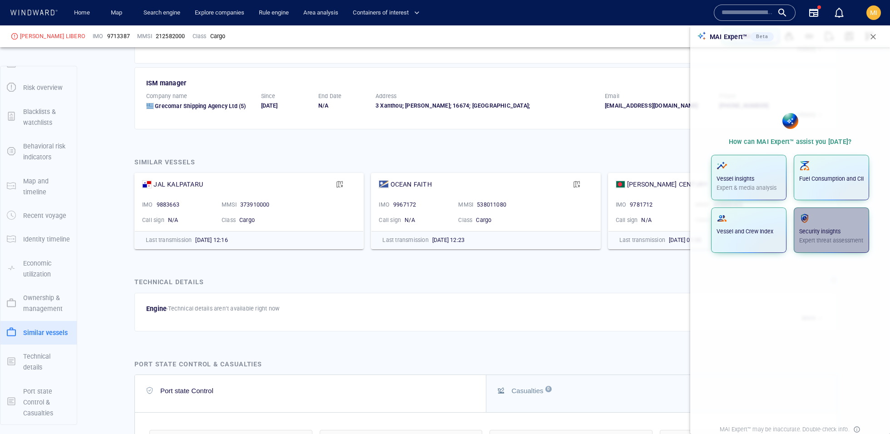
click at [814, 234] on p "Security insights" at bounding box center [832, 232] width 65 height 8
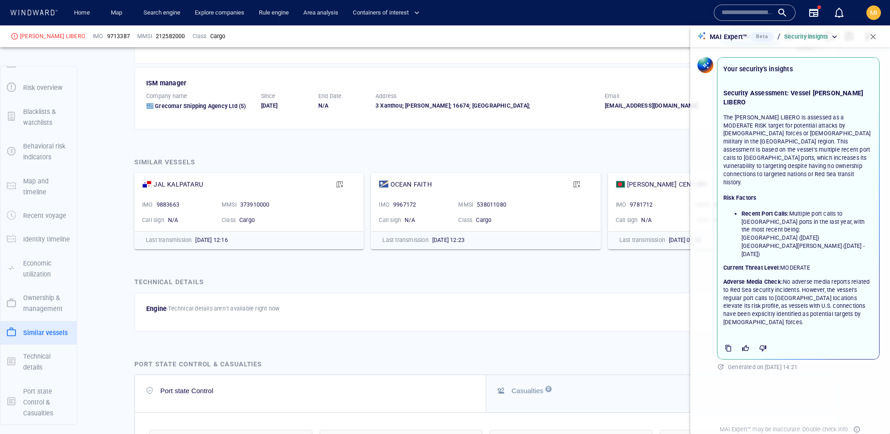
click at [877, 38] on span "button" at bounding box center [873, 36] width 9 height 9
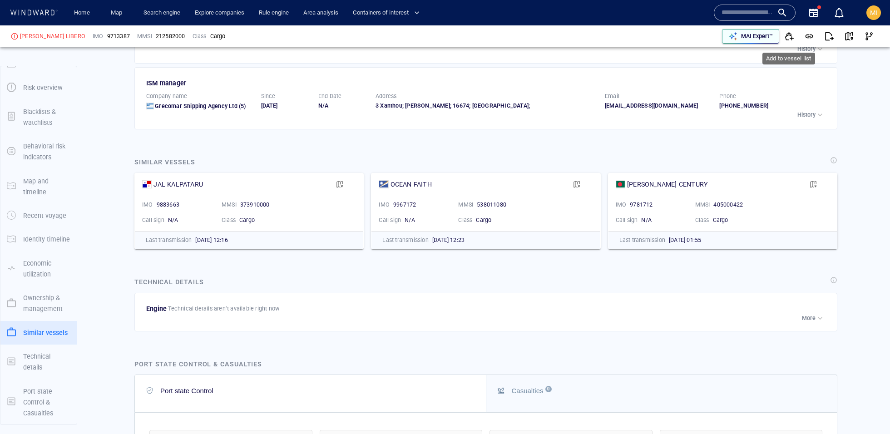
click at [769, 38] on p "MAI Expert™" at bounding box center [757, 36] width 32 height 8
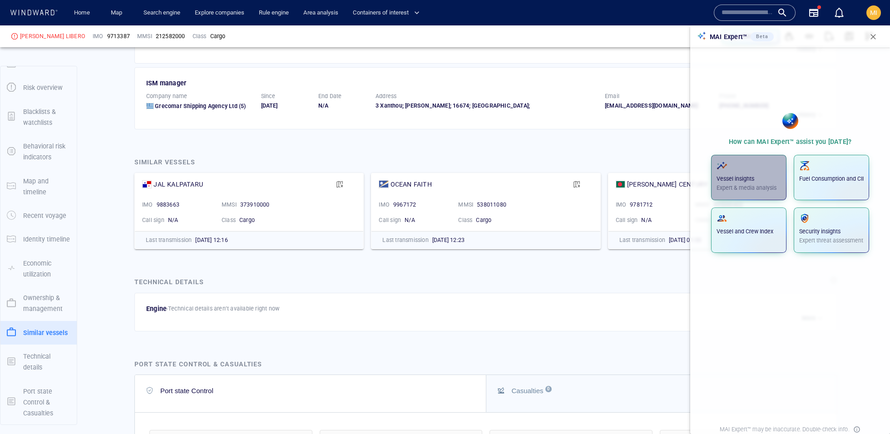
click at [759, 186] on p "Expert & media analysis" at bounding box center [749, 188] width 65 height 8
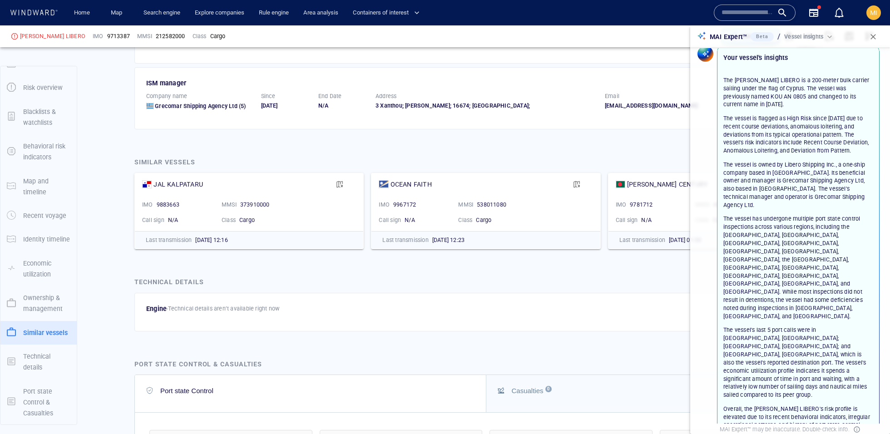
scroll to position [36, 0]
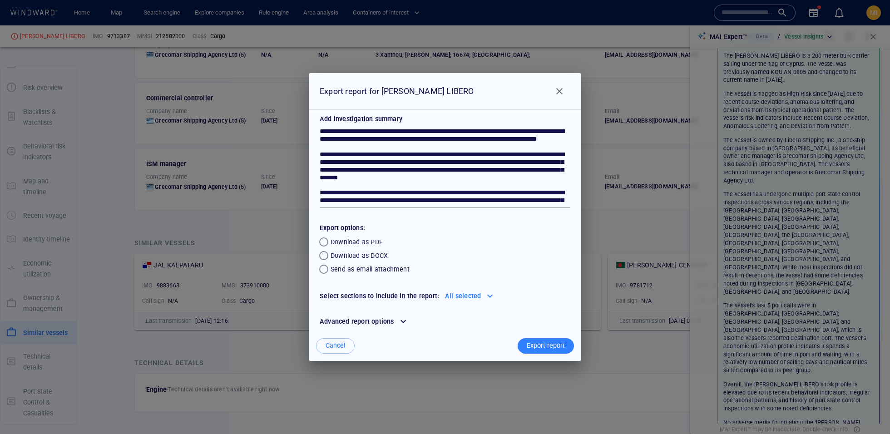
click at [399, 322] on div at bounding box center [403, 321] width 15 height 15
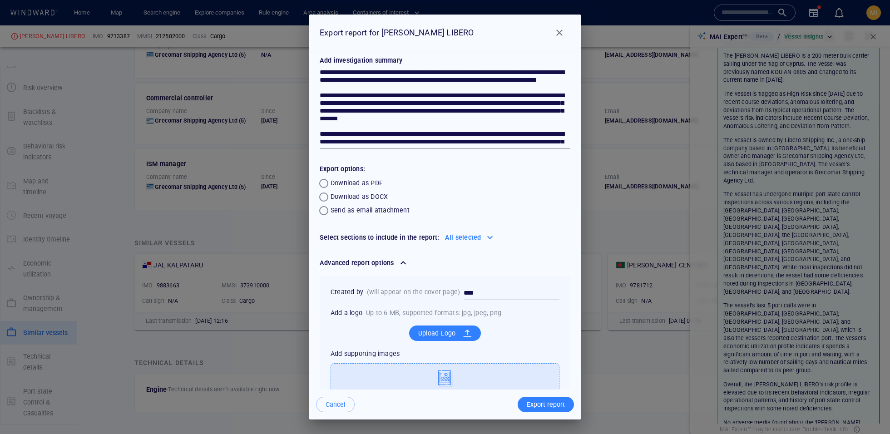
scroll to position [44, 0]
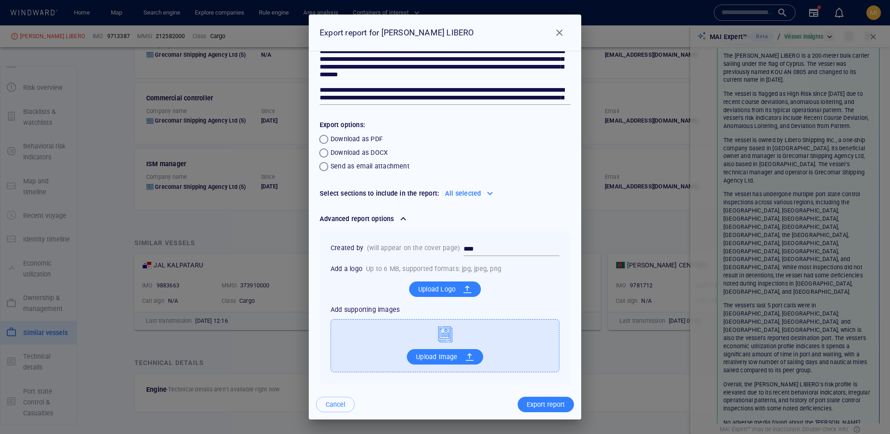
click at [382, 213] on div "Advanced report options" at bounding box center [357, 219] width 78 height 15
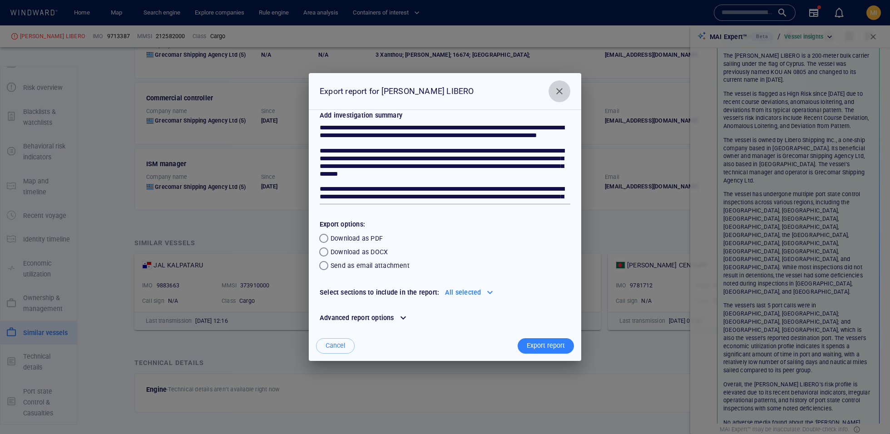
click at [564, 91] on span "Close" at bounding box center [559, 91] width 11 height 11
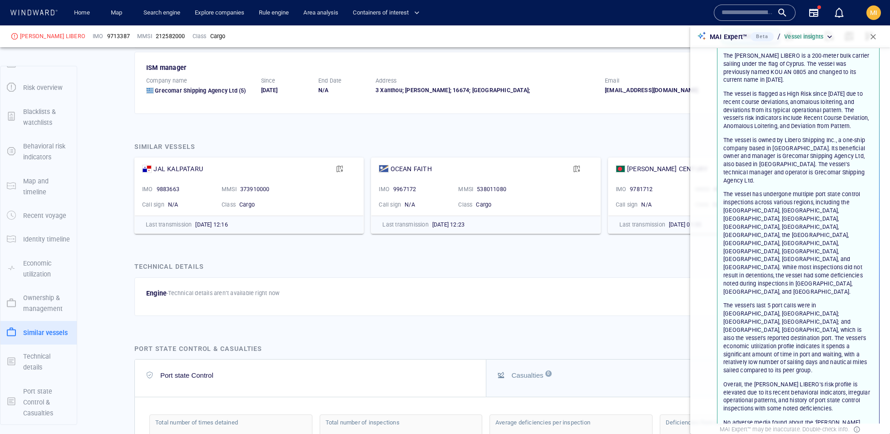
scroll to position [1541, 0]
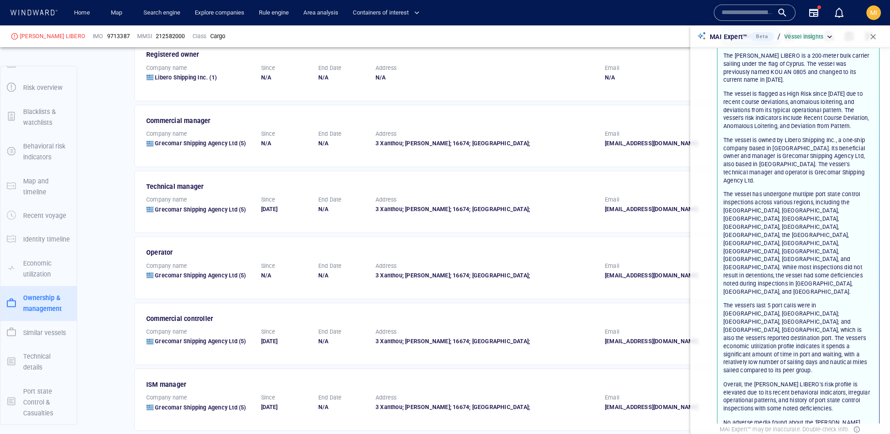
click at [873, 39] on span "button" at bounding box center [873, 36] width 9 height 9
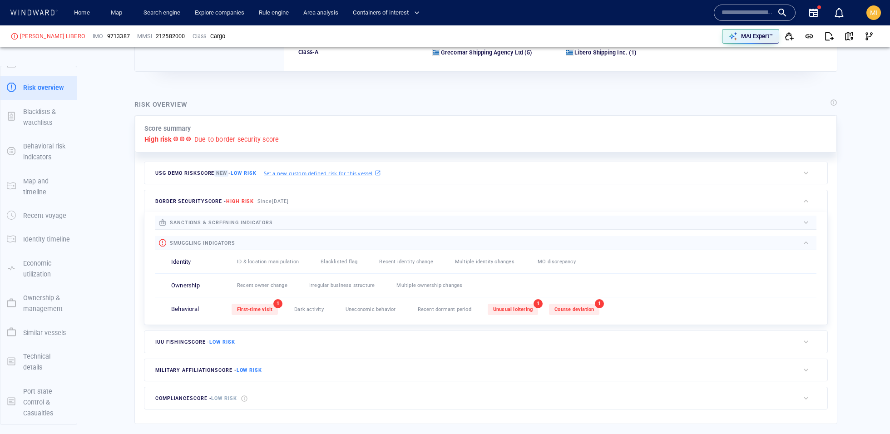
scroll to position [155, 0]
click at [255, 308] on span "First-time visit" at bounding box center [254, 310] width 35 height 6
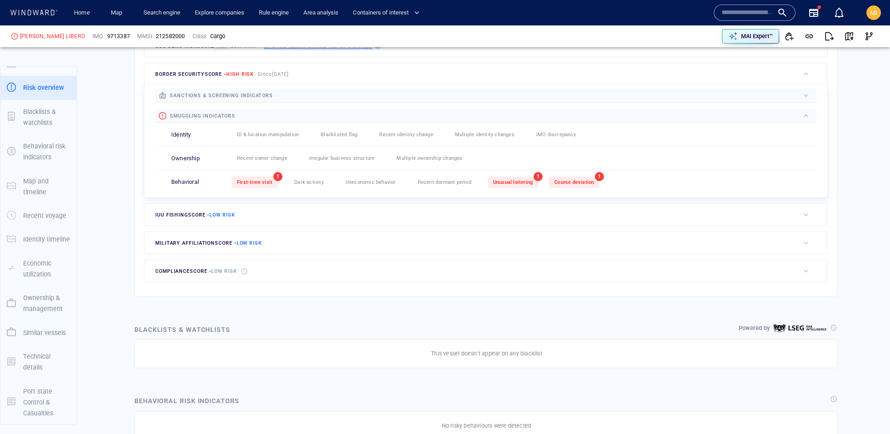
scroll to position [275, 0]
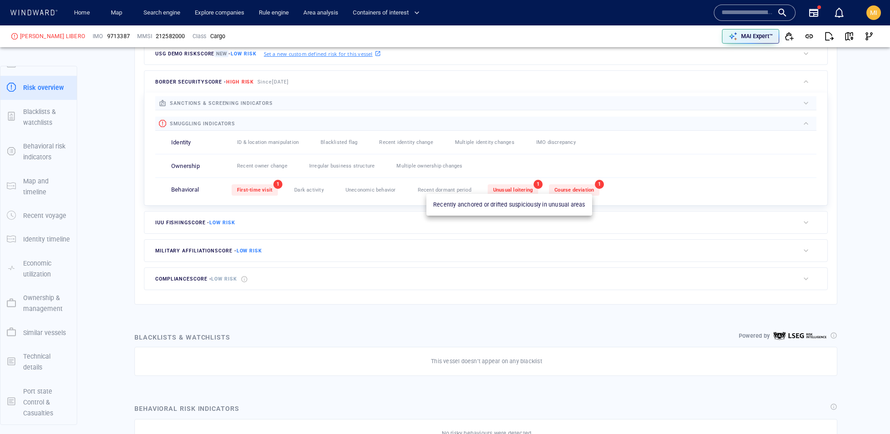
click at [490, 184] on div "Unusual loitering" at bounding box center [513, 189] width 50 height 11
click at [576, 187] on span "Course deviation" at bounding box center [575, 190] width 40 height 6
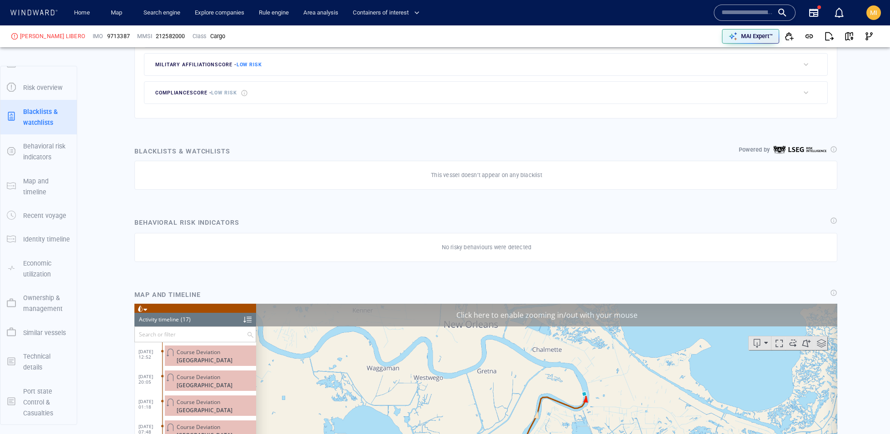
scroll to position [459, 0]
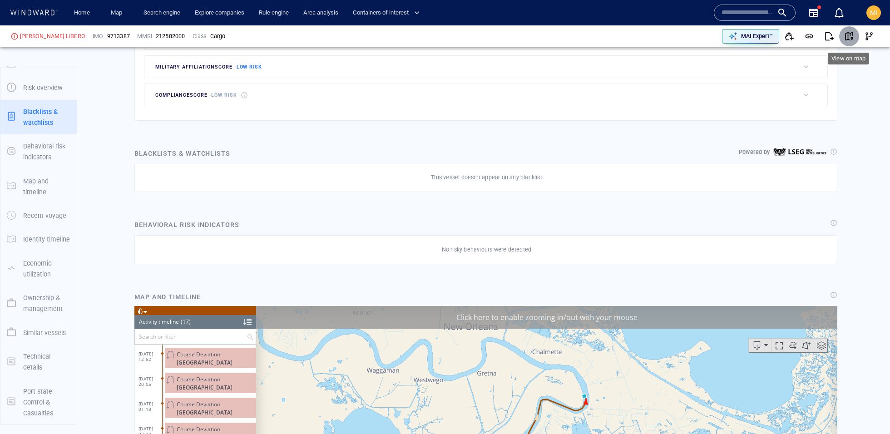
click at [850, 40] on span "button" at bounding box center [849, 36] width 9 height 9
click at [843, 39] on button "button" at bounding box center [850, 36] width 20 height 20
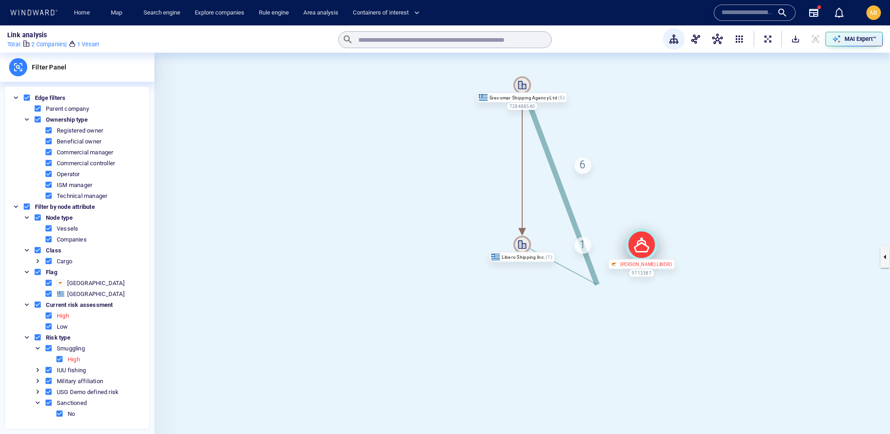
drag, startPoint x: 520, startPoint y: 422, endPoint x: 640, endPoint y: 246, distance: 212.9
click at [640, 246] on icon at bounding box center [642, 245] width 32 height 32
click at [581, 168] on div "6" at bounding box center [582, 166] width 17 height 17
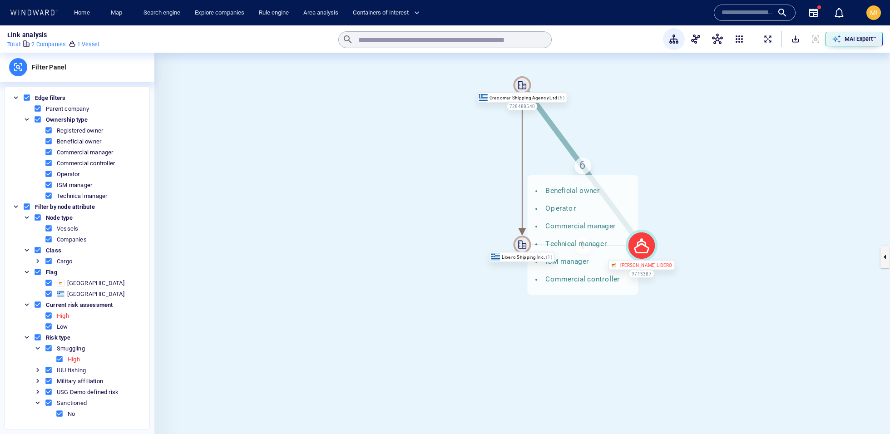
click at [581, 168] on div "6 Beneficial owner Operator Commercial manager Technical manager ISM manager Co…" at bounding box center [582, 166] width 17 height 17
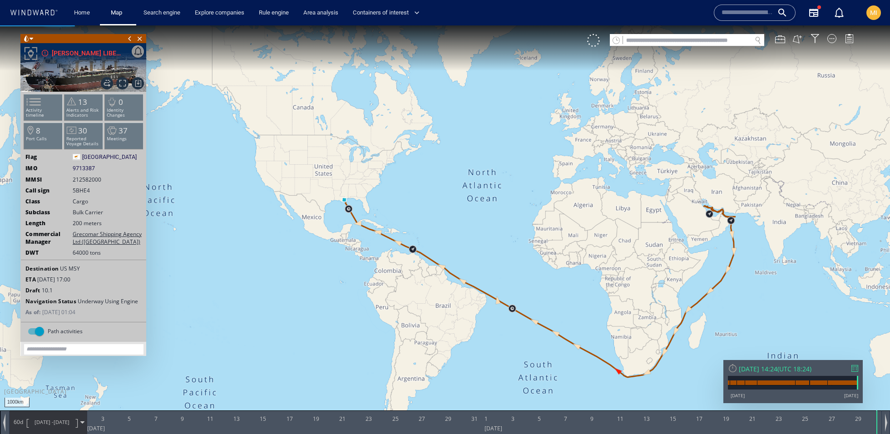
drag, startPoint x: 542, startPoint y: 195, endPoint x: 437, endPoint y: 169, distance: 108.6
click at [436, 169] on canvas "Map" at bounding box center [445, 225] width 890 height 400
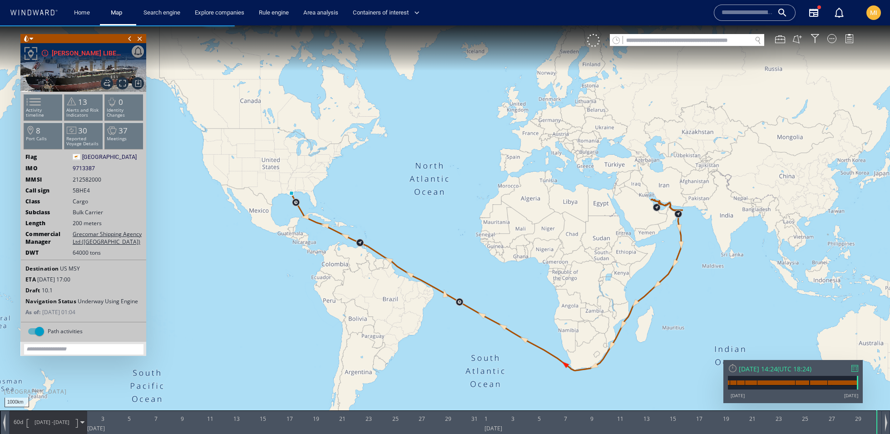
drag, startPoint x: 437, startPoint y: 169, endPoint x: 388, endPoint y: 164, distance: 48.5
click at [388, 164] on canvas "Map" at bounding box center [445, 225] width 890 height 400
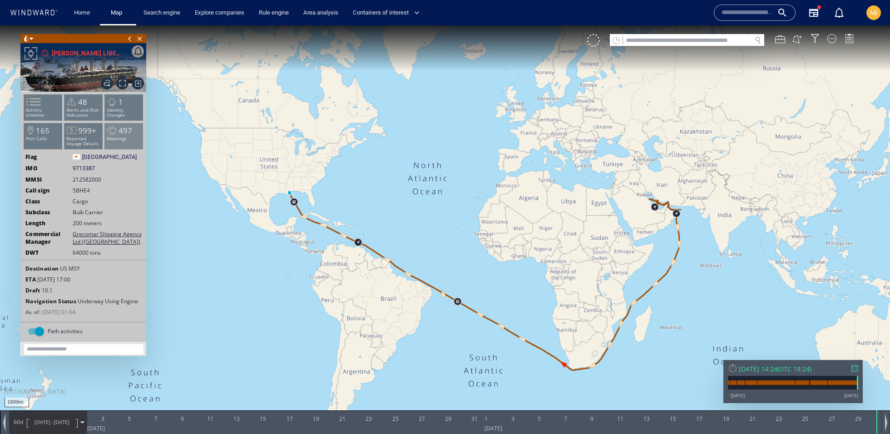
click at [128, 136] on p "Meetings" at bounding box center [124, 138] width 39 height 5
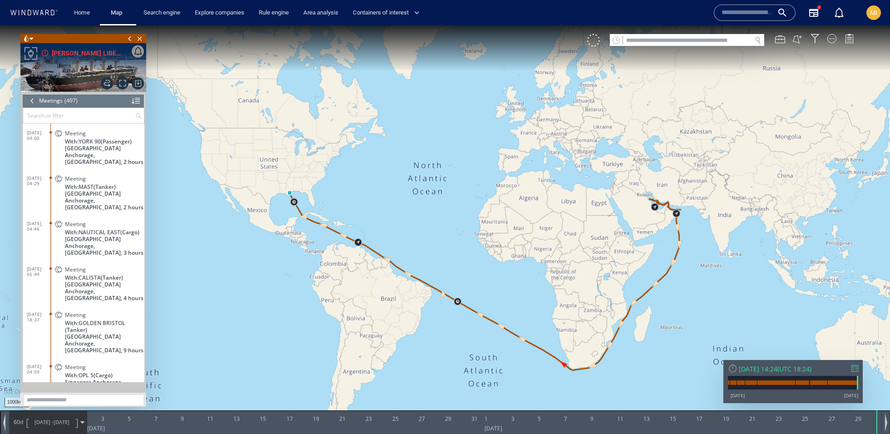
scroll to position [12159, 0]
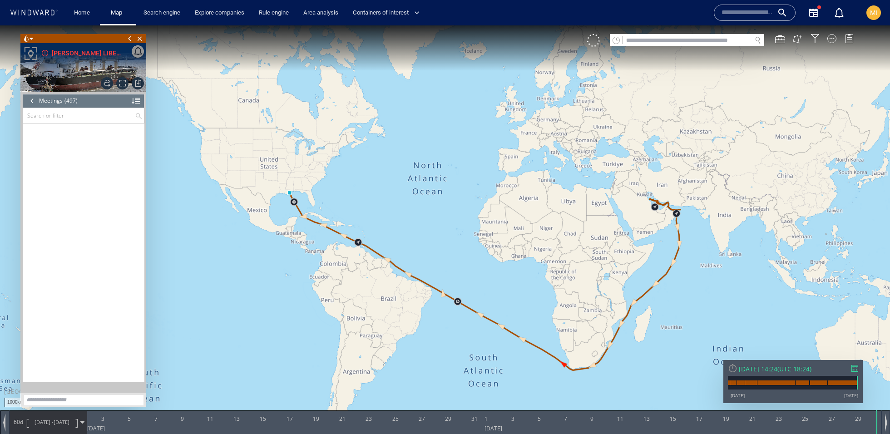
click at [34, 103] on div at bounding box center [32, 101] width 10 height 14
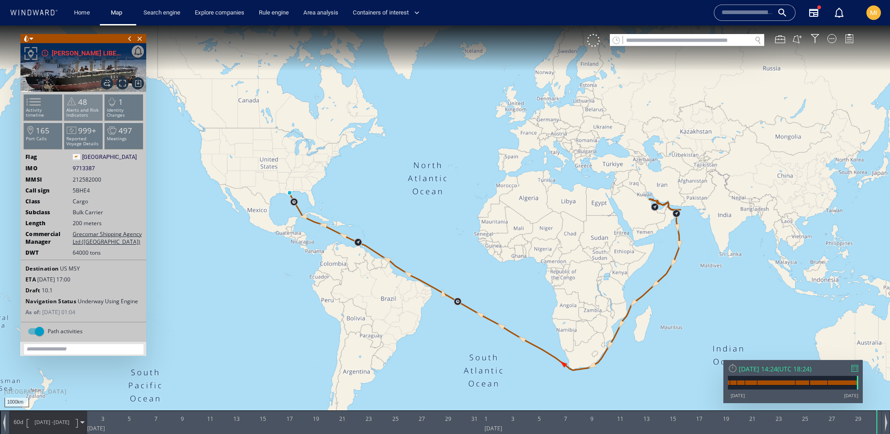
click at [92, 111] on p "Alerts and Risk Indicators" at bounding box center [84, 113] width 39 height 10
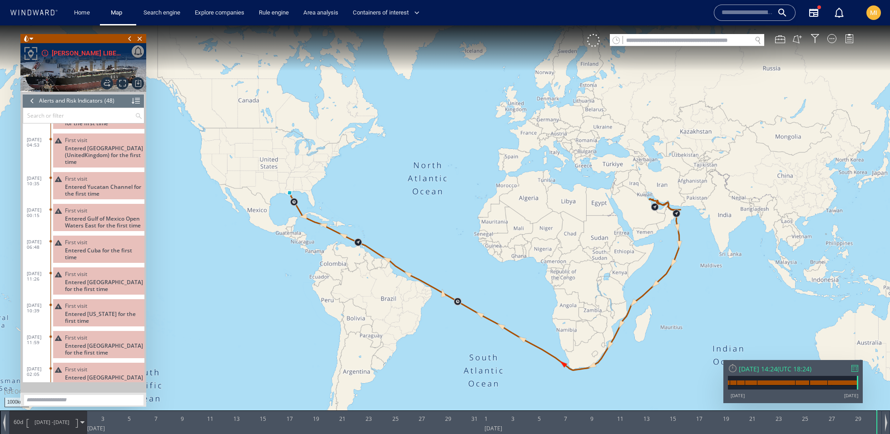
scroll to position [948, 0]
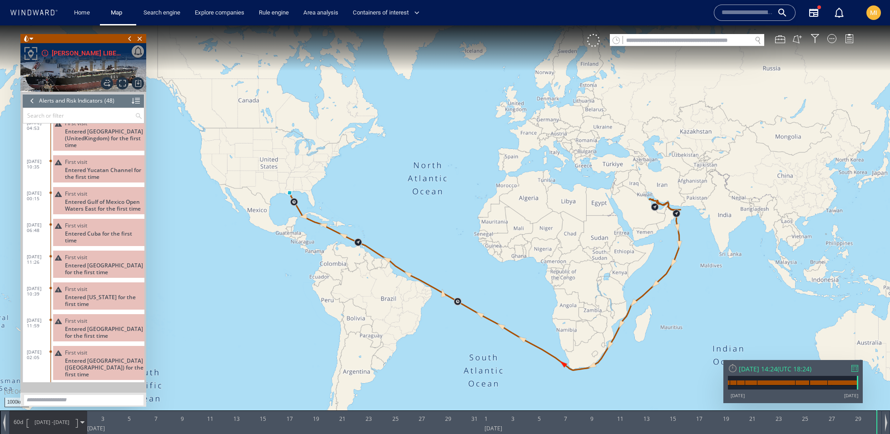
click at [32, 100] on div at bounding box center [32, 101] width 10 height 14
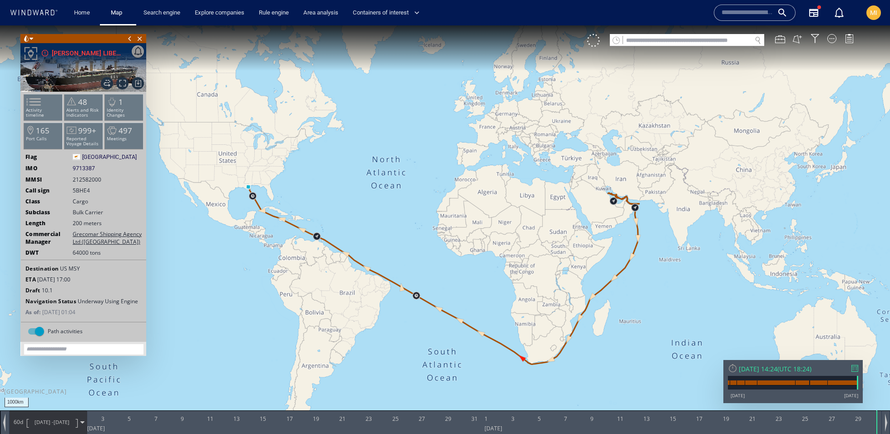
drag, startPoint x: 429, startPoint y: 219, endPoint x: 388, endPoint y: 213, distance: 41.3
click at [388, 213] on canvas "Map" at bounding box center [445, 225] width 890 height 400
drag, startPoint x: 388, startPoint y: 213, endPoint x: 372, endPoint y: 215, distance: 16.5
click at [372, 215] on canvas "Map" at bounding box center [445, 225] width 890 height 400
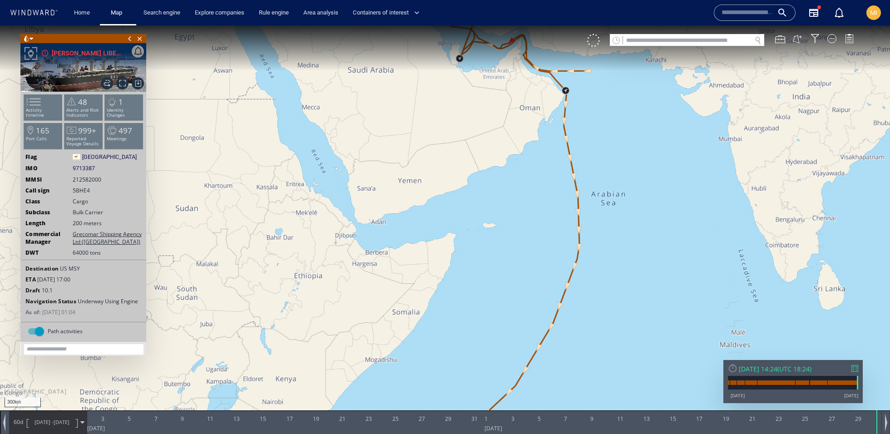
drag, startPoint x: 627, startPoint y: 190, endPoint x: 651, endPoint y: 279, distance: 92.6
click at [651, 279] on canvas "Map" at bounding box center [445, 225] width 890 height 400
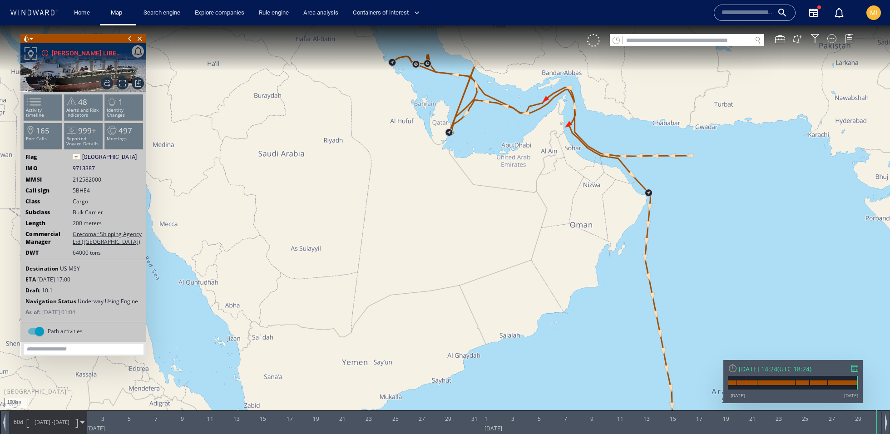
drag, startPoint x: 503, startPoint y: 134, endPoint x: 517, endPoint y: 209, distance: 75.7
click at [517, 209] on canvas "Map" at bounding box center [445, 225] width 890 height 400
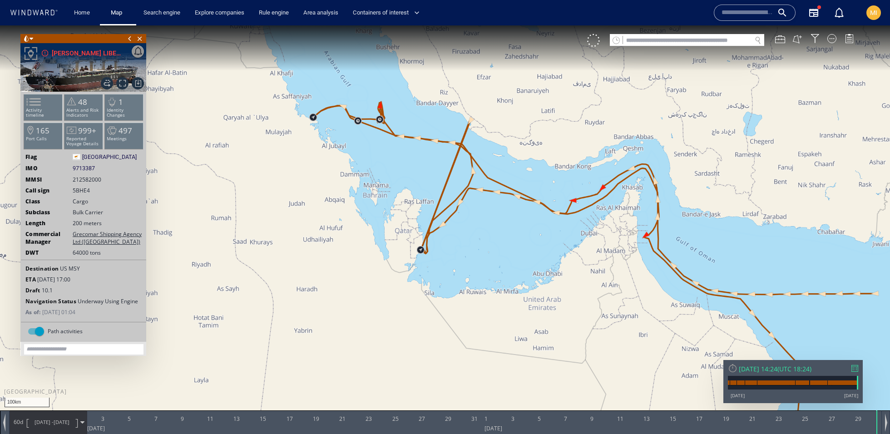
drag, startPoint x: 517, startPoint y: 209, endPoint x: 523, endPoint y: 251, distance: 42.7
click at [523, 252] on canvas "Map" at bounding box center [445, 225] width 890 height 400
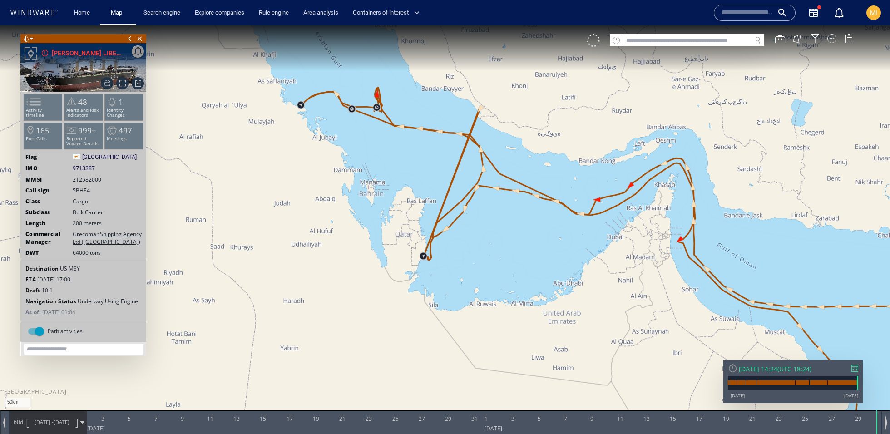
drag, startPoint x: 411, startPoint y: 159, endPoint x: 438, endPoint y: 174, distance: 30.9
click at [438, 174] on canvas "Map" at bounding box center [445, 225] width 890 height 400
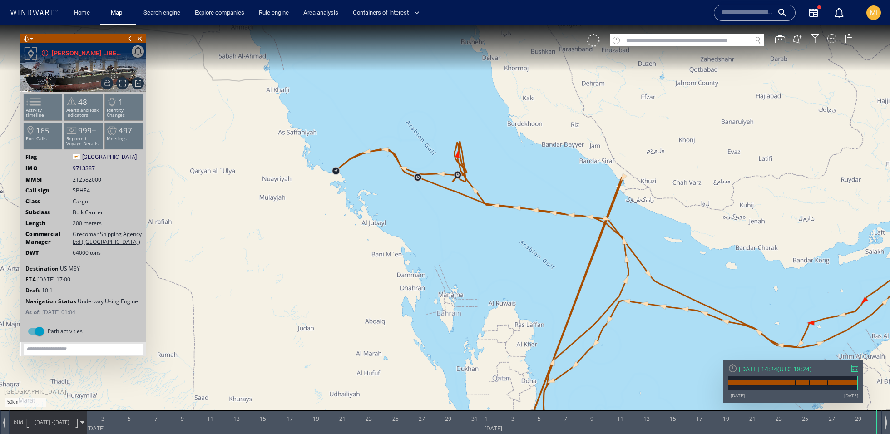
drag, startPoint x: 408, startPoint y: 112, endPoint x: 487, endPoint y: 164, distance: 94.3
click at [487, 164] on canvas "Map" at bounding box center [445, 225] width 890 height 400
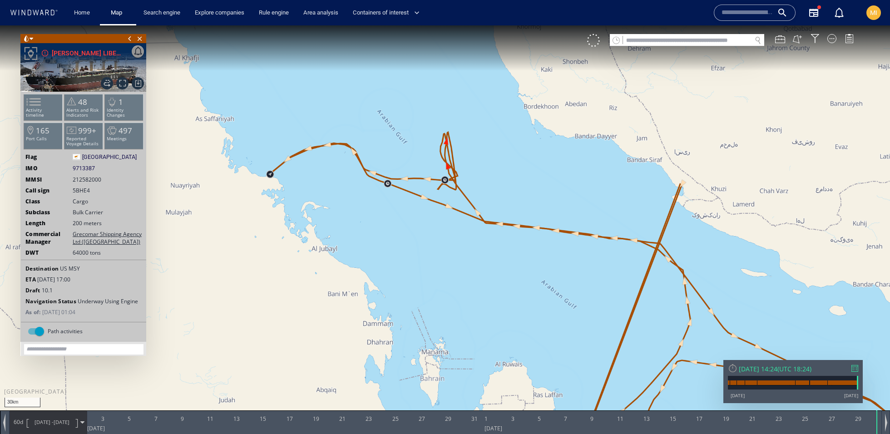
drag, startPoint x: 481, startPoint y: 177, endPoint x: 504, endPoint y: 161, distance: 28.2
click at [504, 161] on canvas "Map" at bounding box center [445, 225] width 890 height 400
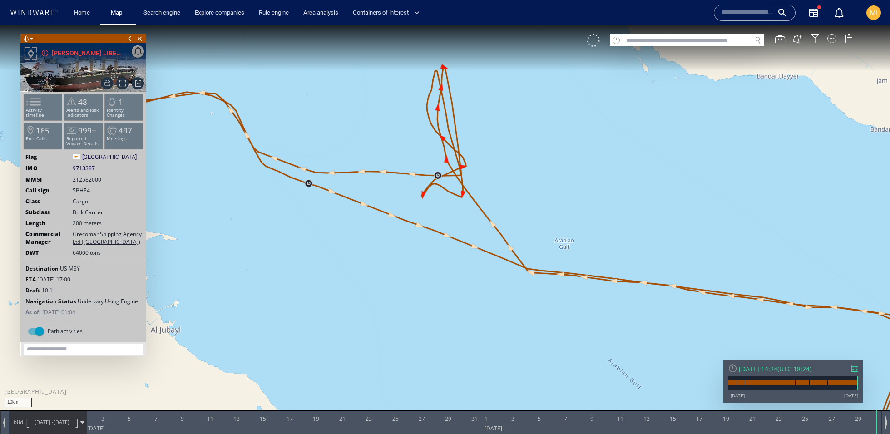
drag, startPoint x: 504, startPoint y: 161, endPoint x: 545, endPoint y: 194, distance: 52.1
click at [545, 194] on canvas "Map" at bounding box center [445, 225] width 890 height 400
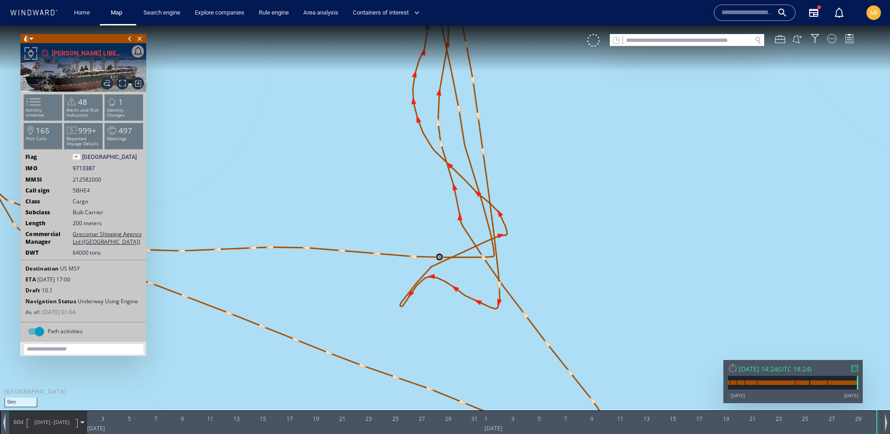
drag, startPoint x: 487, startPoint y: 162, endPoint x: 490, endPoint y: 199, distance: 36.9
click at [490, 199] on canvas "Map" at bounding box center [445, 225] width 890 height 400
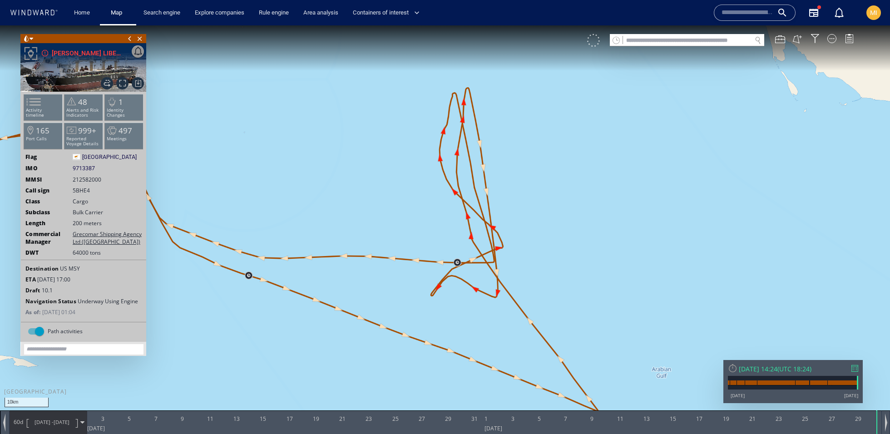
click at [593, 44] on div at bounding box center [593, 40] width 13 height 13
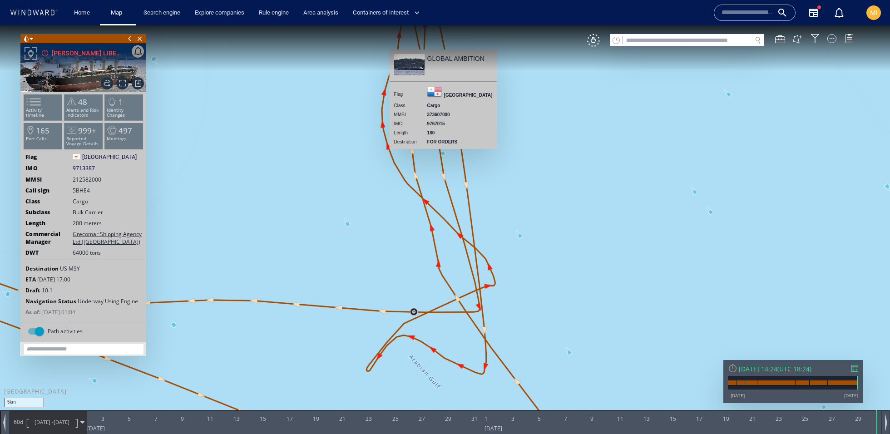
click at [443, 154] on canvas "Map" at bounding box center [445, 225] width 890 height 400
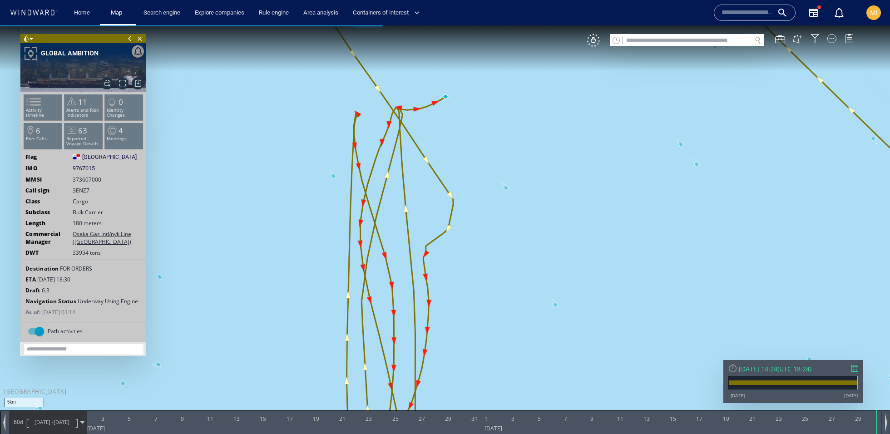
drag, startPoint x: 428, startPoint y: 250, endPoint x: 428, endPoint y: 122, distance: 127.7
click at [428, 122] on canvas "Map" at bounding box center [445, 225] width 890 height 400
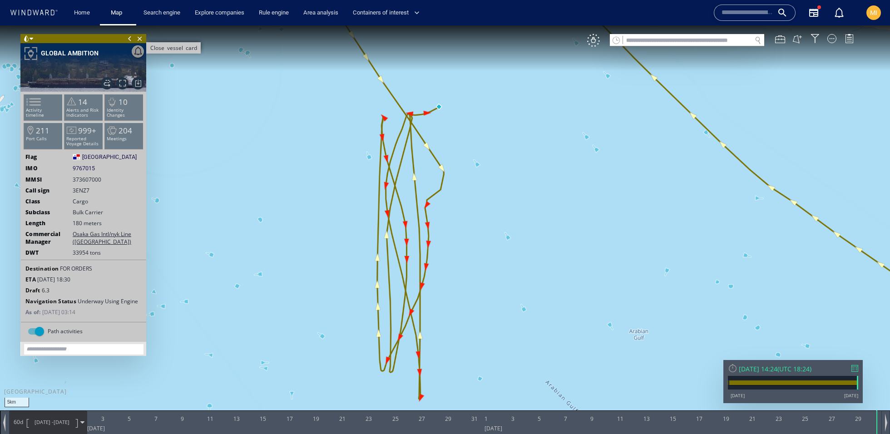
click at [142, 35] on span "Close vessel card" at bounding box center [140, 38] width 10 height 9
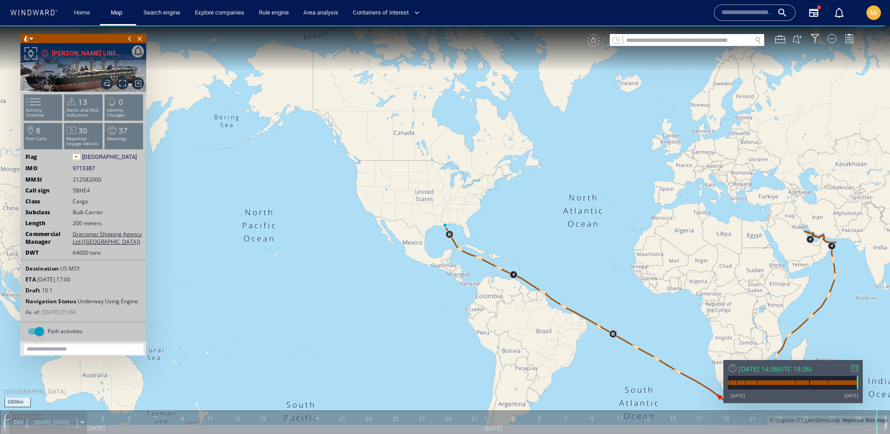
drag, startPoint x: 684, startPoint y: 204, endPoint x: 432, endPoint y: 198, distance: 251.7
click at [432, 198] on canvas "Map" at bounding box center [445, 225] width 890 height 400
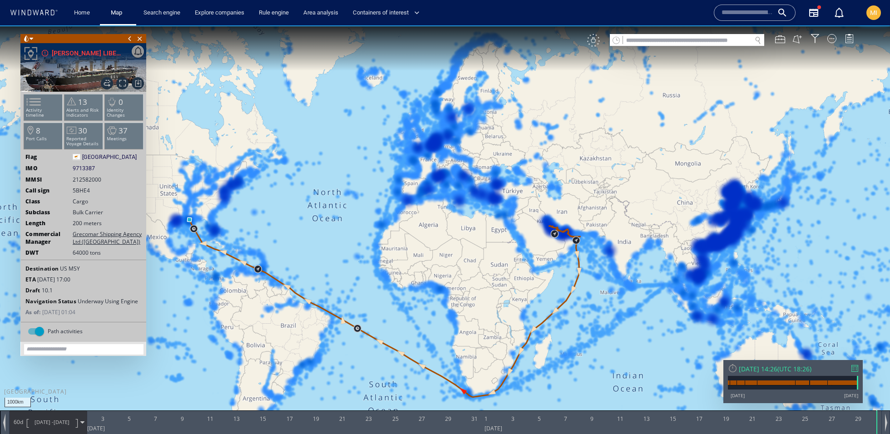
click at [596, 45] on div "VM" at bounding box center [593, 40] width 13 height 13
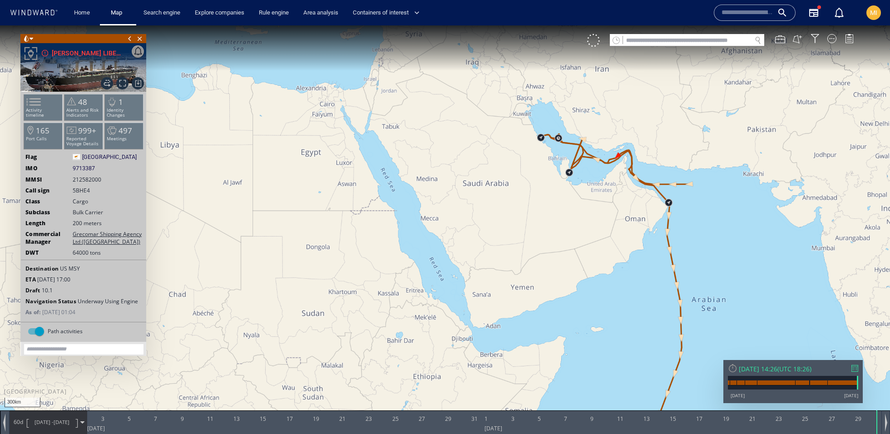
drag, startPoint x: 593, startPoint y: 179, endPoint x: 576, endPoint y: 259, distance: 81.9
click at [576, 259] on canvas "Map" at bounding box center [445, 225] width 890 height 400
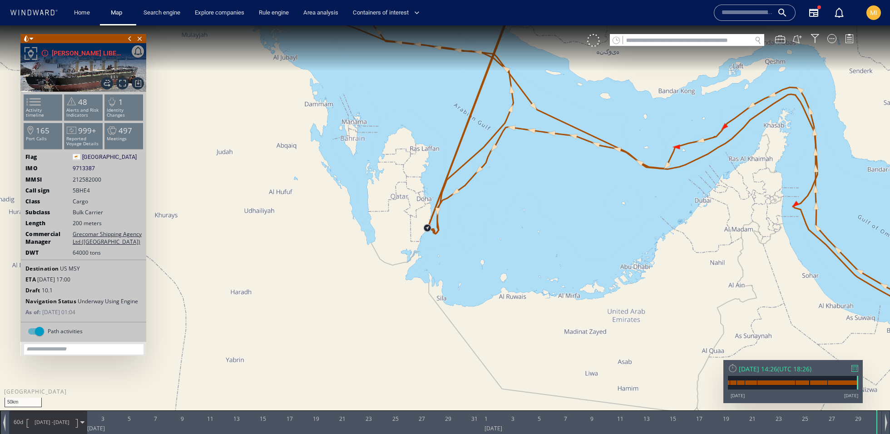
drag, startPoint x: 536, startPoint y: 209, endPoint x: 535, endPoint y: 317, distance: 108.1
click at [535, 317] on canvas "Map" at bounding box center [445, 225] width 890 height 400
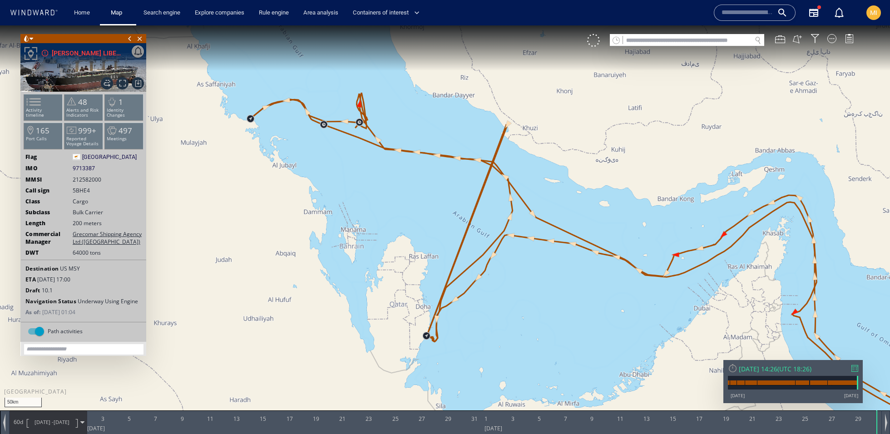
drag, startPoint x: 517, startPoint y: 278, endPoint x: 517, endPoint y: 315, distance: 36.8
click at [517, 315] on canvas "Map" at bounding box center [445, 225] width 890 height 400
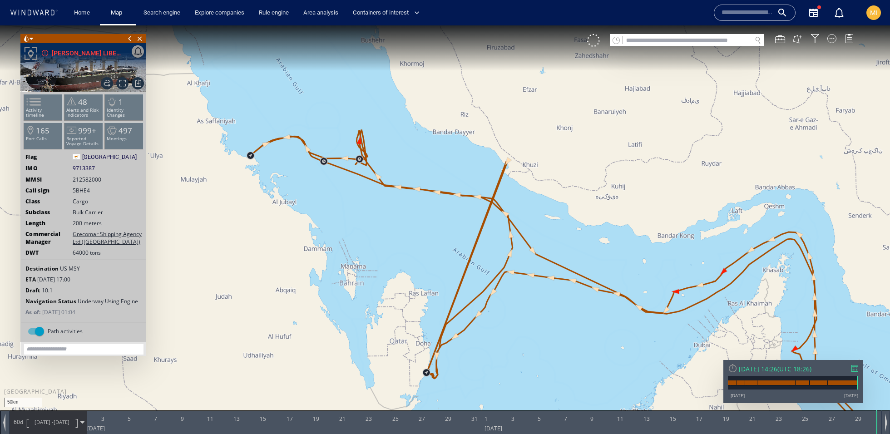
drag, startPoint x: 381, startPoint y: 197, endPoint x: 477, endPoint y: 308, distance: 146.9
click at [477, 308] on canvas "Map" at bounding box center [445, 225] width 890 height 400
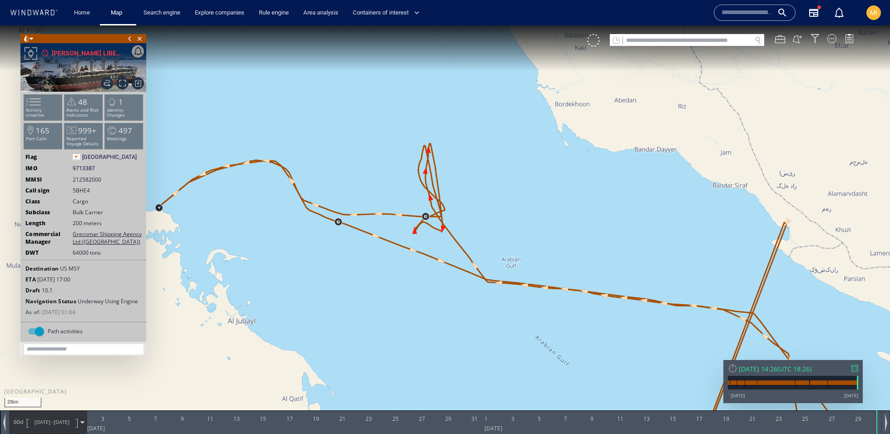
drag, startPoint x: 467, startPoint y: 179, endPoint x: 493, endPoint y: 205, distance: 36.9
click at [493, 205] on canvas "Map" at bounding box center [445, 225] width 890 height 400
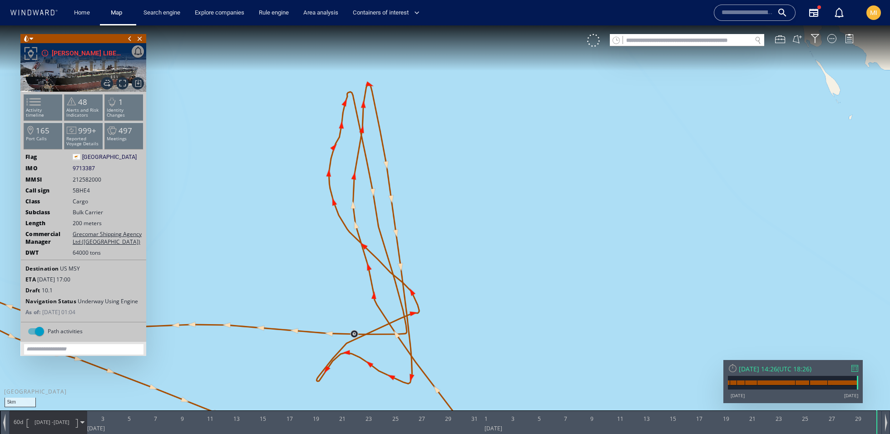
drag, startPoint x: 492, startPoint y: 204, endPoint x: 546, endPoint y: 177, distance: 59.7
click at [546, 177] on canvas "Map" at bounding box center [445, 225] width 890 height 400
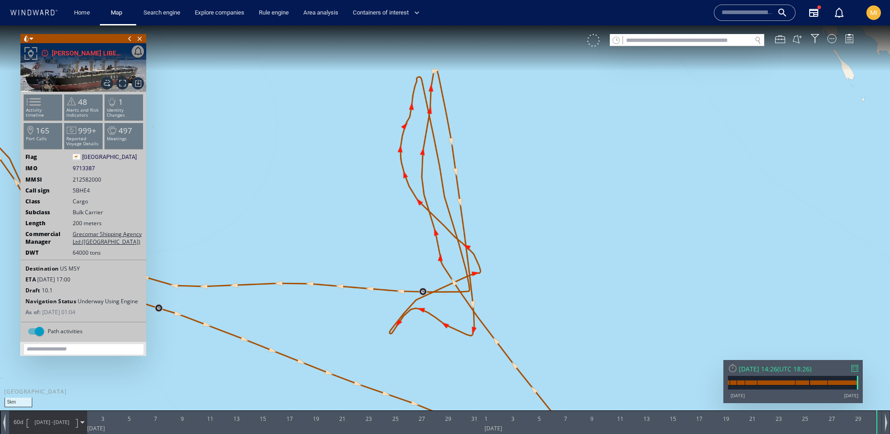
click at [593, 45] on div at bounding box center [593, 40] width 13 height 13
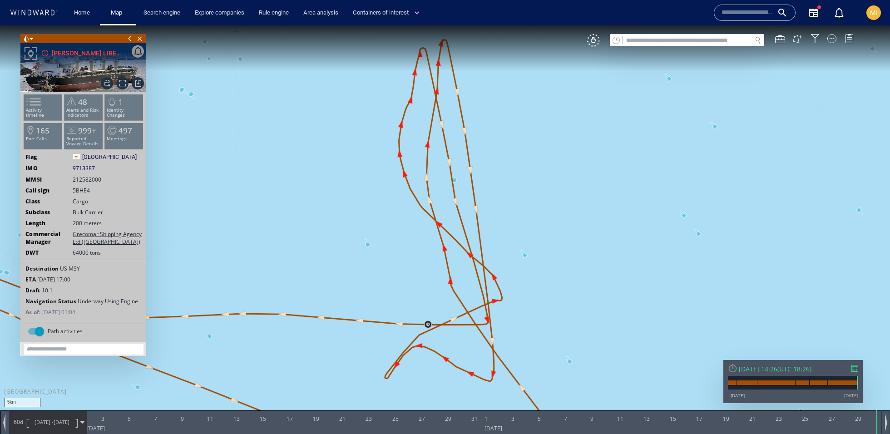
drag, startPoint x: 479, startPoint y: 209, endPoint x: 505, endPoint y: 245, distance: 45.3
click at [505, 246] on canvas "Map" at bounding box center [445, 225] width 890 height 400
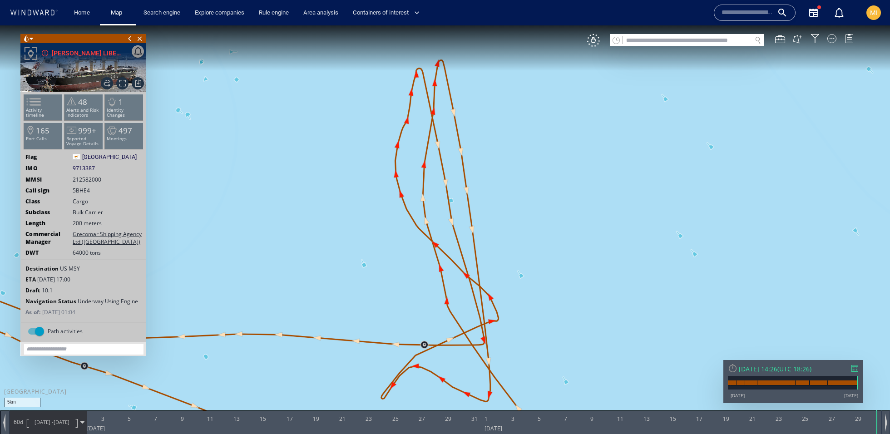
click at [644, 45] on input "text" at bounding box center [687, 41] width 129 height 12
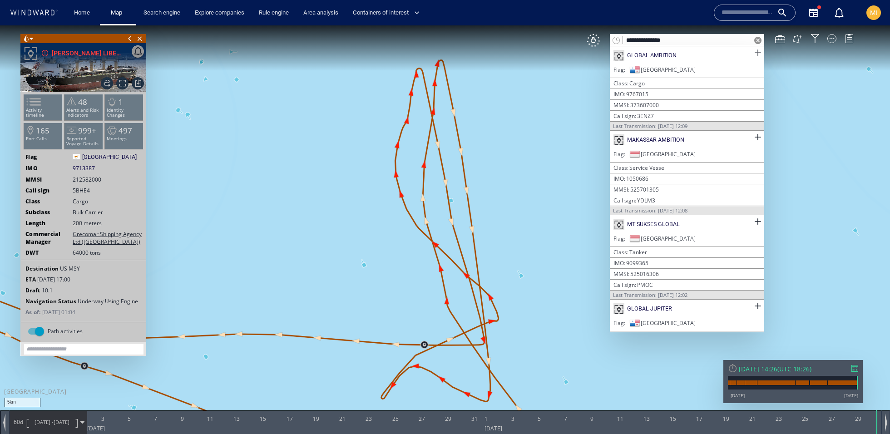
type input "**********"
click at [752, 53] on span at bounding box center [757, 52] width 11 height 11
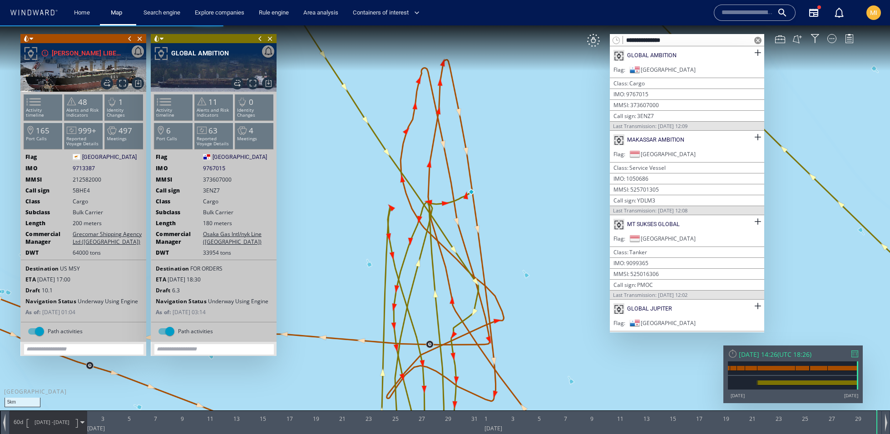
drag, startPoint x: 468, startPoint y: 221, endPoint x: 495, endPoint y: 188, distance: 42.6
click at [495, 188] on canvas "Map" at bounding box center [445, 225] width 890 height 400
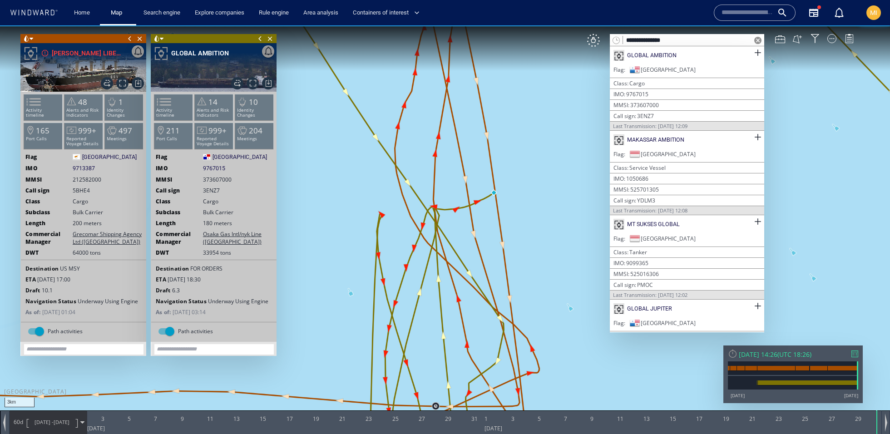
drag, startPoint x: 495, startPoint y: 188, endPoint x: 527, endPoint y: 187, distance: 31.4
click at [527, 187] on canvas "Map" at bounding box center [445, 225] width 890 height 400
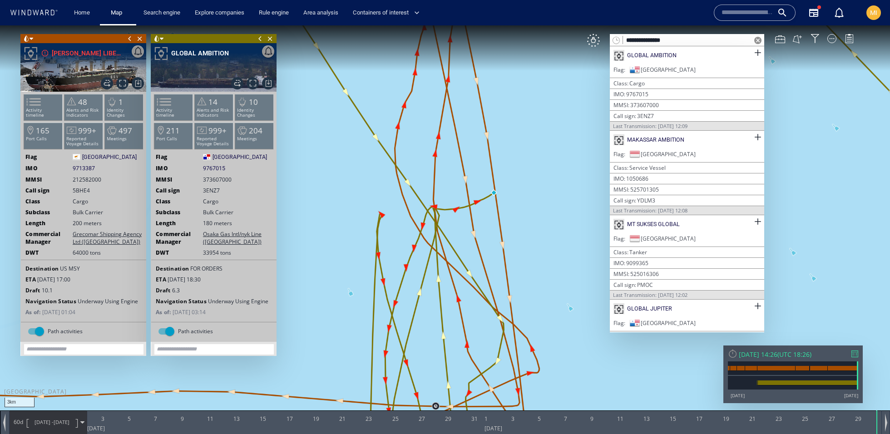
click at [163, 38] on span at bounding box center [162, 39] width 4 height 9
click at [186, 73] on li at bounding box center [185, 72] width 8 height 8
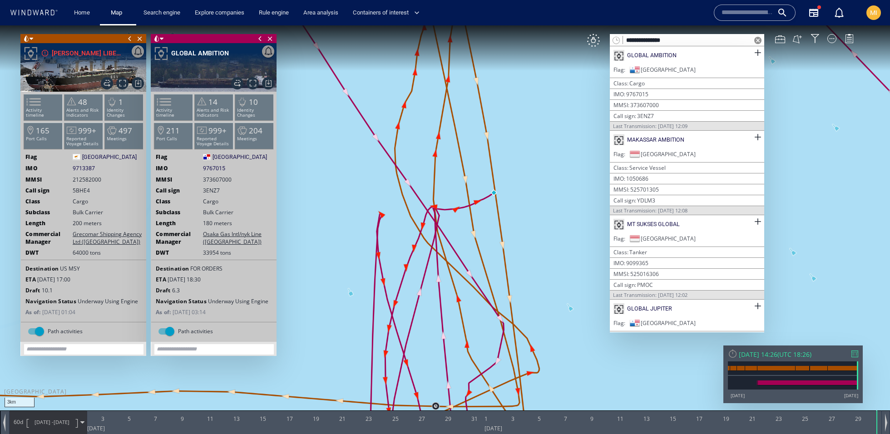
click at [32, 39] on span at bounding box center [32, 39] width 4 height 9
click at [69, 71] on li at bounding box center [69, 72] width 8 height 8
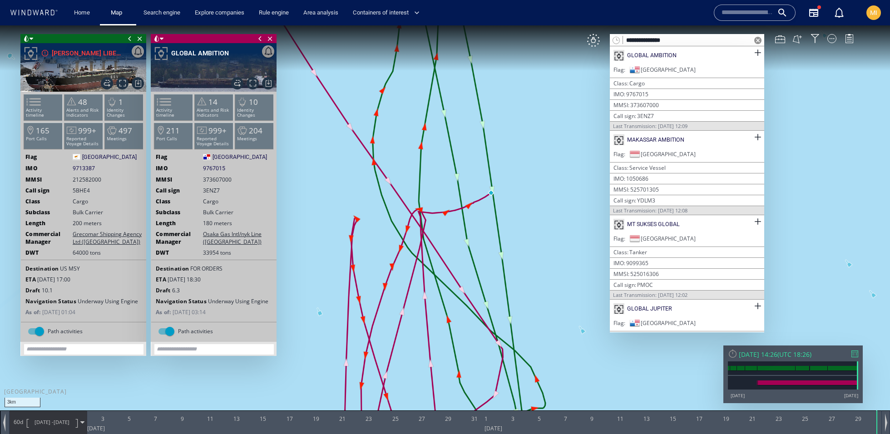
drag, startPoint x: 508, startPoint y: 192, endPoint x: 506, endPoint y: 180, distance: 12.1
click at [506, 180] on canvas "Map" at bounding box center [445, 225] width 890 height 400
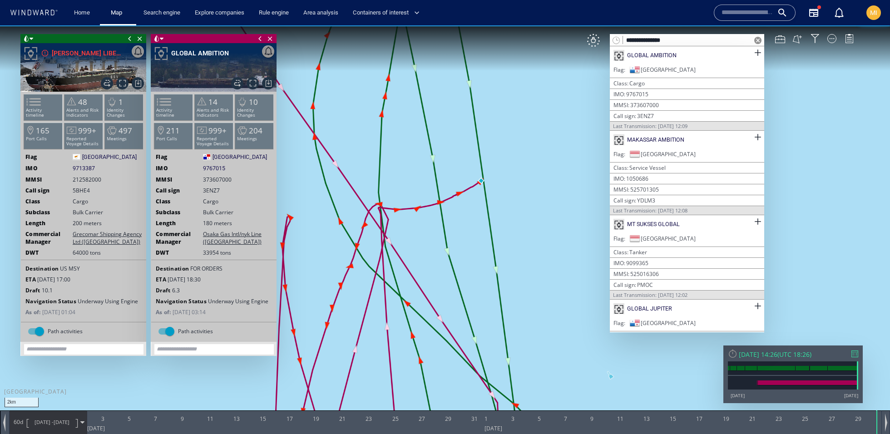
drag, startPoint x: 506, startPoint y: 180, endPoint x: 512, endPoint y: 180, distance: 6.4
click at [512, 180] on canvas "Map" at bounding box center [445, 225] width 890 height 400
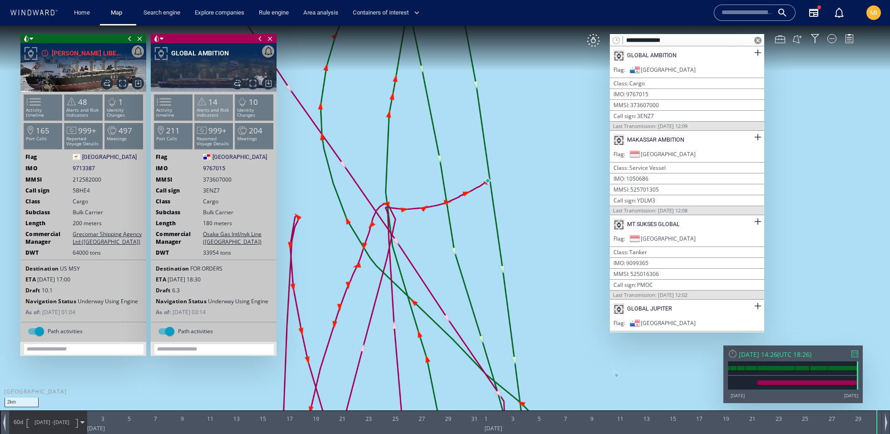
click at [206, 110] on p "Alerts and Risk Indicators" at bounding box center [214, 113] width 39 height 10
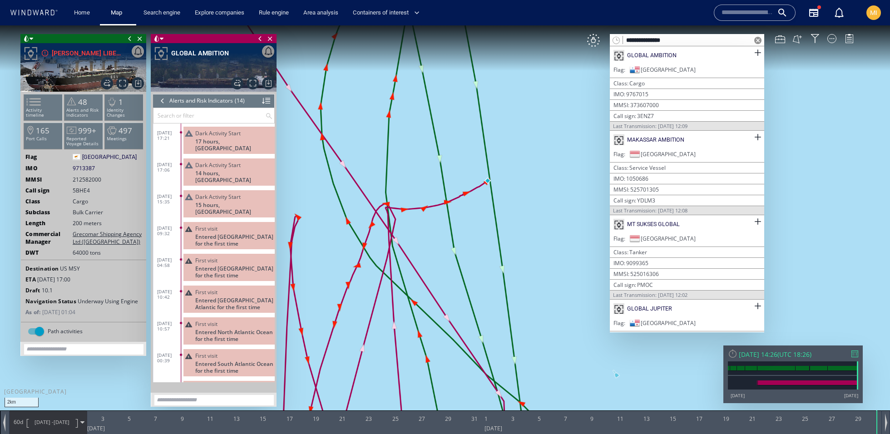
scroll to position [175, 0]
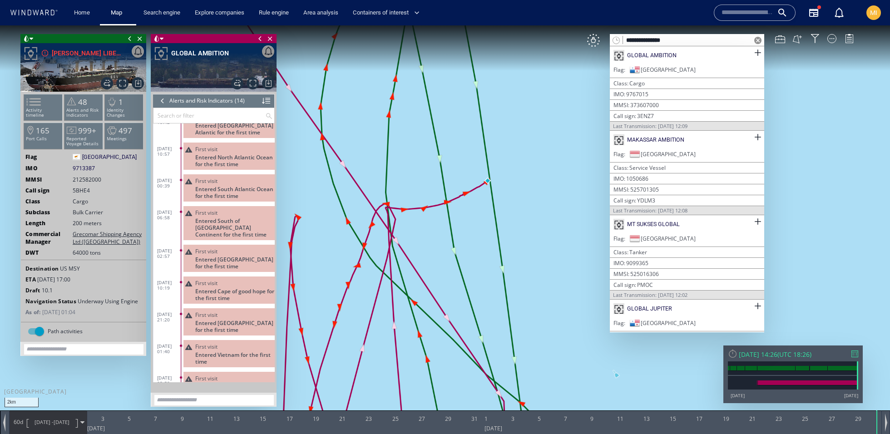
click at [162, 104] on div at bounding box center [163, 101] width 10 height 14
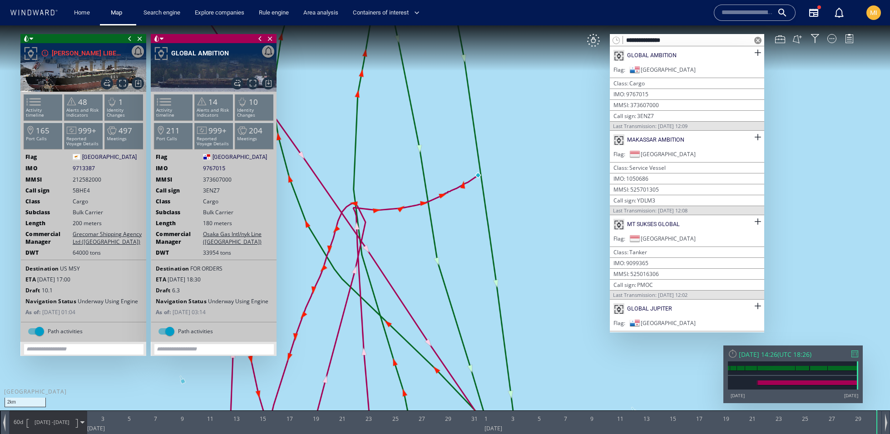
drag, startPoint x: 532, startPoint y: 206, endPoint x: 567, endPoint y: 205, distance: 35.4
click at [567, 205] on canvas "Map" at bounding box center [445, 225] width 890 height 400
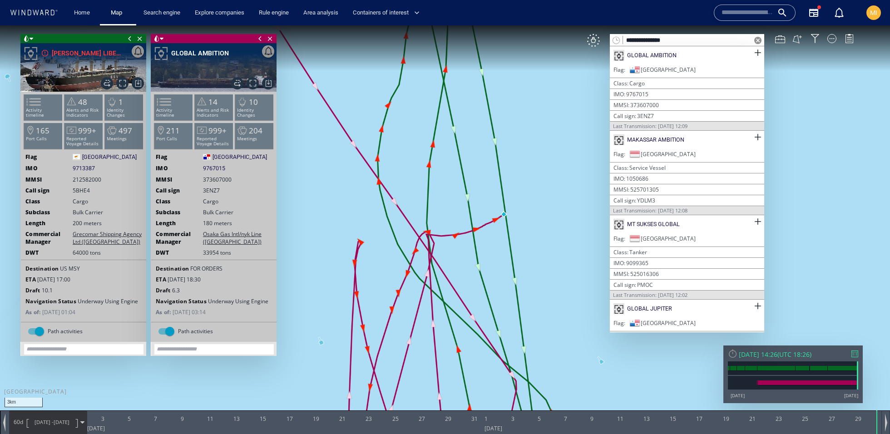
drag, startPoint x: 545, startPoint y: 275, endPoint x: 538, endPoint y: 172, distance: 102.9
click at [538, 172] on canvas "Map" at bounding box center [445, 225] width 890 height 400
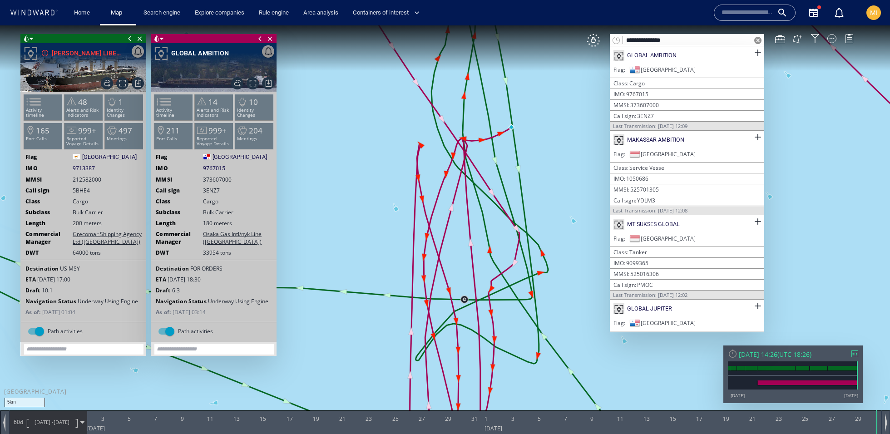
drag, startPoint x: 538, startPoint y: 172, endPoint x: 532, endPoint y: 149, distance: 24.5
click at [532, 149] on canvas "Map" at bounding box center [445, 225] width 890 height 400
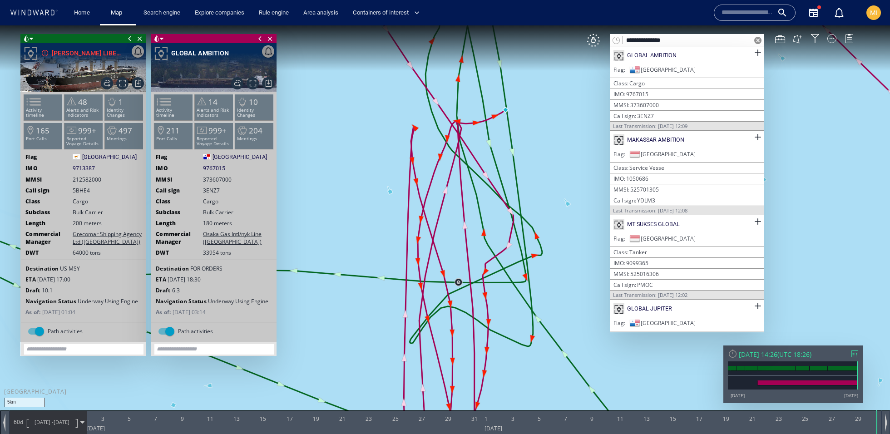
drag, startPoint x: 532, startPoint y: 149, endPoint x: 530, endPoint y: 164, distance: 15.5
click at [530, 164] on canvas "Map" at bounding box center [445, 225] width 890 height 400
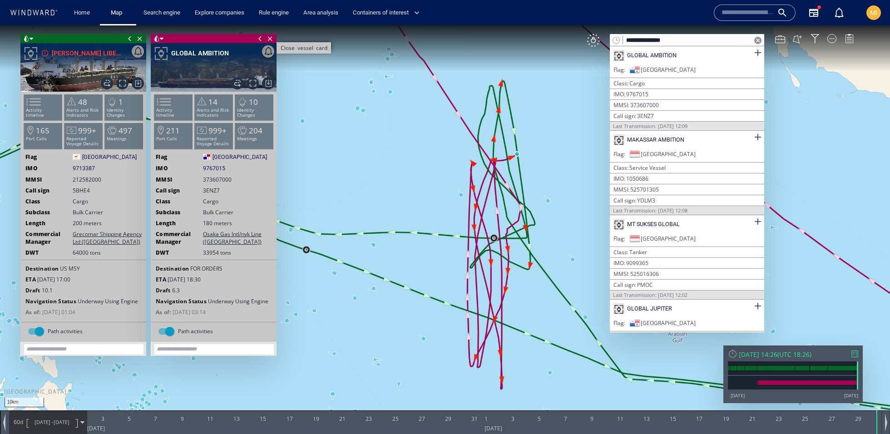
click at [270, 40] on span "Close vessel card" at bounding box center [270, 38] width 10 height 9
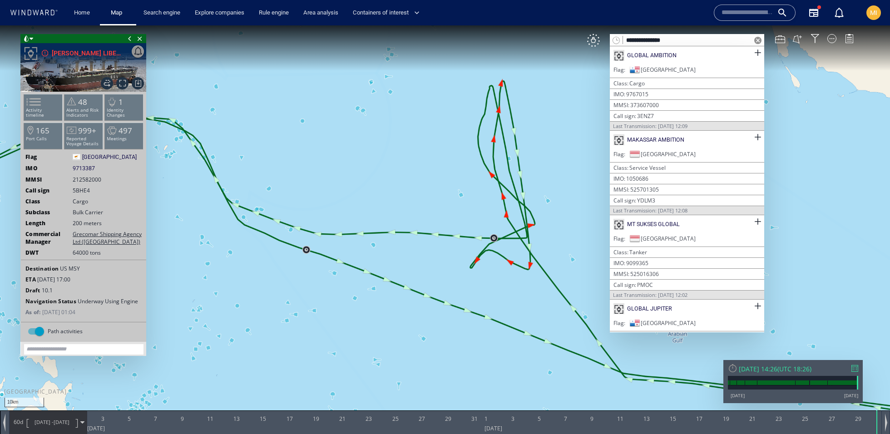
click at [758, 40] on span at bounding box center [758, 40] width 7 height 7
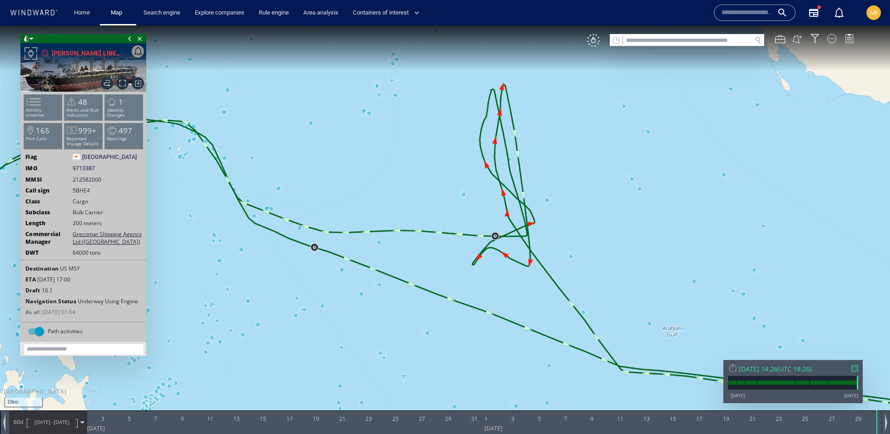
click at [592, 48] on canvas "Map" at bounding box center [445, 225] width 890 height 400
click at [594, 43] on div "VM" at bounding box center [593, 40] width 13 height 13
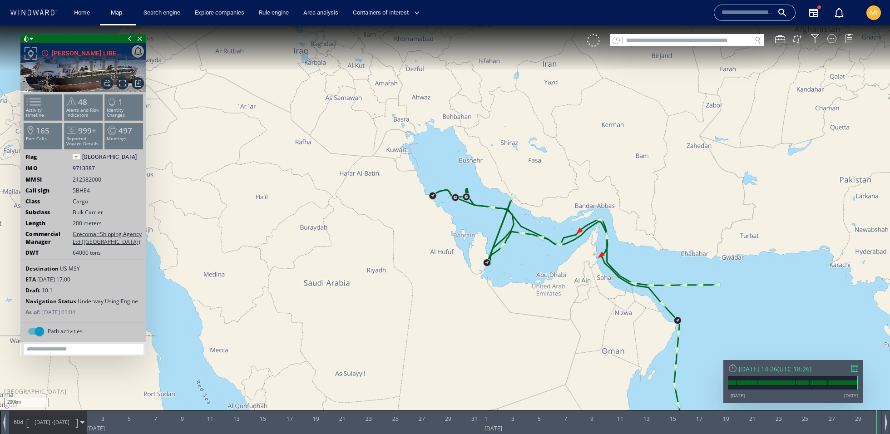
drag, startPoint x: 399, startPoint y: 273, endPoint x: 627, endPoint y: 46, distance: 322.5
click at [626, 25] on div "200km © Mapbox © OpenStreetMap Improve this map 0 0 [DATE] 3 5 7 9 11 13 [DATE]…" at bounding box center [445, 25] width 890 height 0
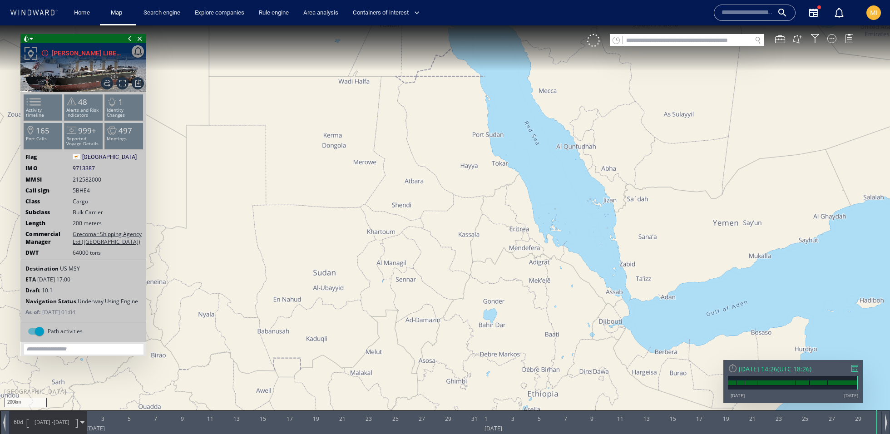
drag, startPoint x: 452, startPoint y: 267, endPoint x: 732, endPoint y: 155, distance: 301.3
click at [731, 155] on canvas "Map" at bounding box center [445, 225] width 890 height 400
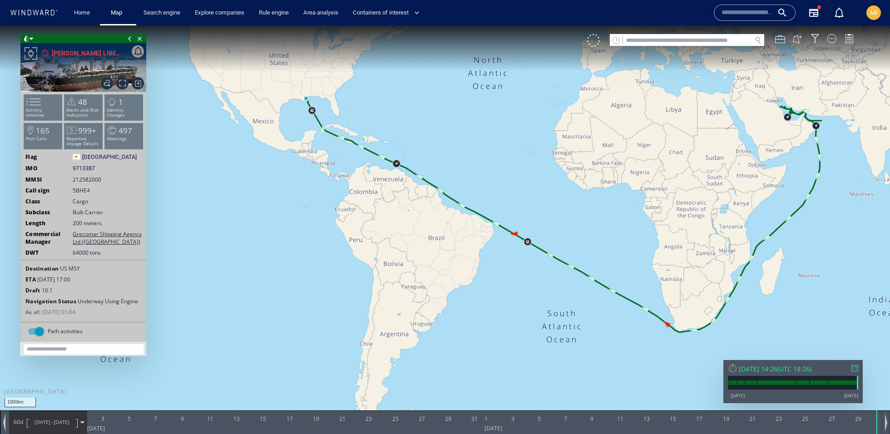
drag, startPoint x: 407, startPoint y: 105, endPoint x: 583, endPoint y: 181, distance: 191.7
click at [583, 182] on canvas "Map" at bounding box center [445, 225] width 890 height 400
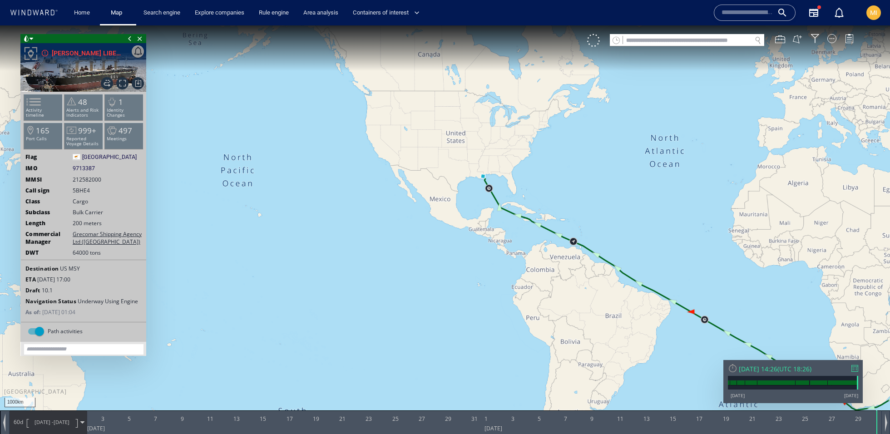
drag, startPoint x: 701, startPoint y: 264, endPoint x: 627, endPoint y: 207, distance: 93.0
click at [627, 207] on canvas "Map" at bounding box center [445, 225] width 890 height 400
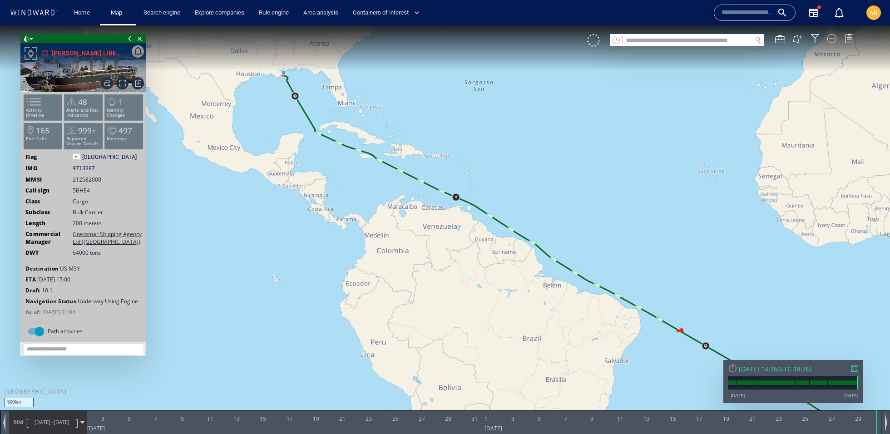
drag, startPoint x: 571, startPoint y: 226, endPoint x: 520, endPoint y: 147, distance: 94.3
click at [520, 147] on canvas "Map" at bounding box center [445, 225] width 890 height 400
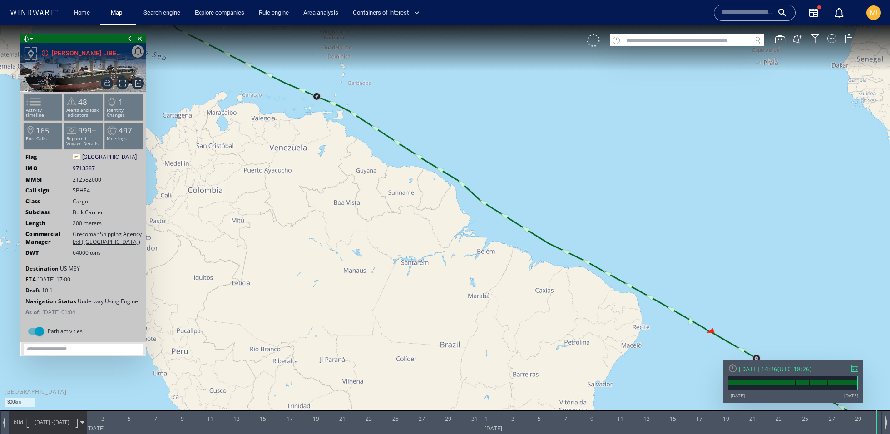
drag, startPoint x: 538, startPoint y: 154, endPoint x: 489, endPoint y: 132, distance: 53.5
click at [489, 132] on canvas "Map" at bounding box center [445, 225] width 890 height 400
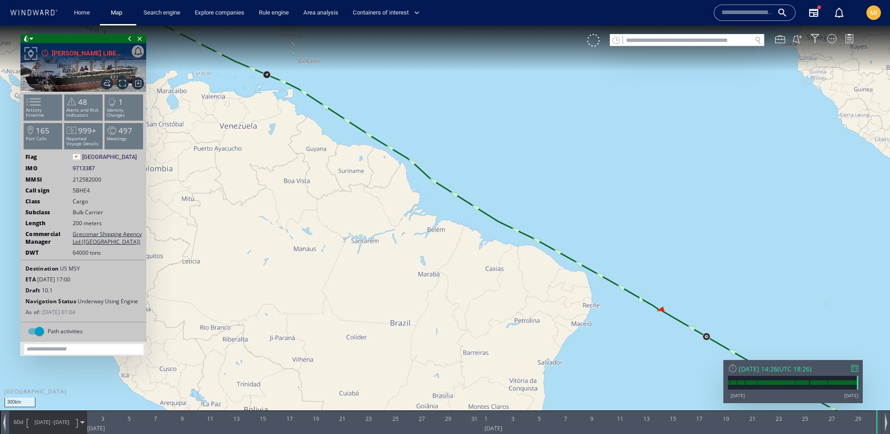
drag, startPoint x: 318, startPoint y: 75, endPoint x: 422, endPoint y: 134, distance: 119.5
click at [422, 134] on canvas "Map" at bounding box center [445, 225] width 890 height 400
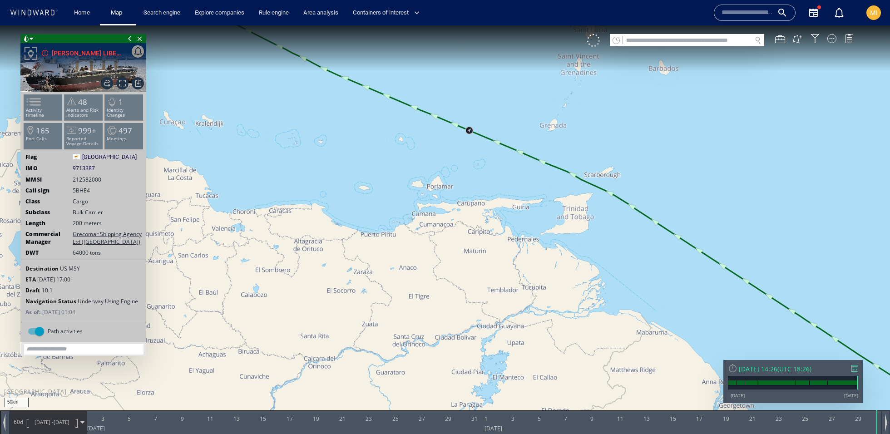
drag, startPoint x: 491, startPoint y: 105, endPoint x: 487, endPoint y: 157, distance: 51.4
click at [487, 157] on canvas "Map" at bounding box center [445, 225] width 890 height 400
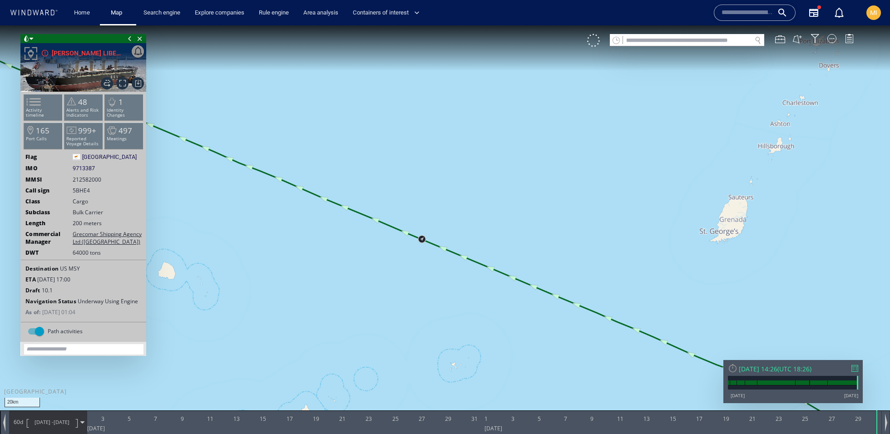
drag, startPoint x: 446, startPoint y: 221, endPoint x: 466, endPoint y: 180, distance: 45.5
click at [466, 180] on canvas "Map" at bounding box center [445, 225] width 890 height 400
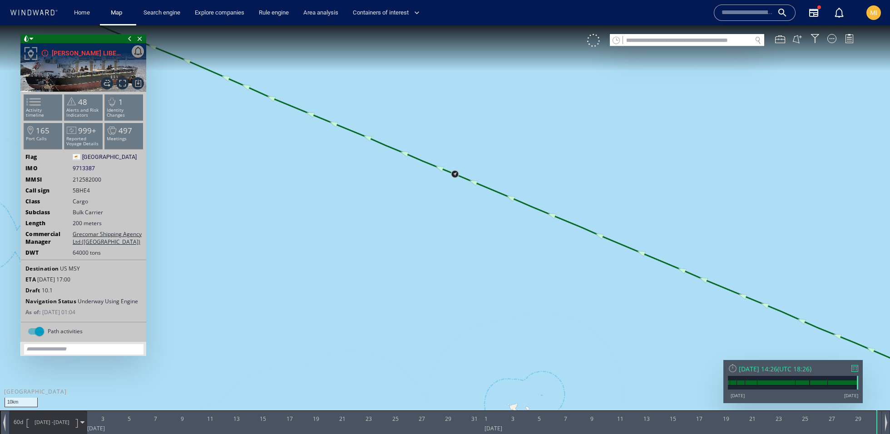
drag, startPoint x: 431, startPoint y: 206, endPoint x: 512, endPoint y: 148, distance: 99.3
click at [512, 148] on canvas "Map" at bounding box center [445, 225] width 890 height 400
click at [598, 48] on canvas "Map" at bounding box center [445, 225] width 890 height 400
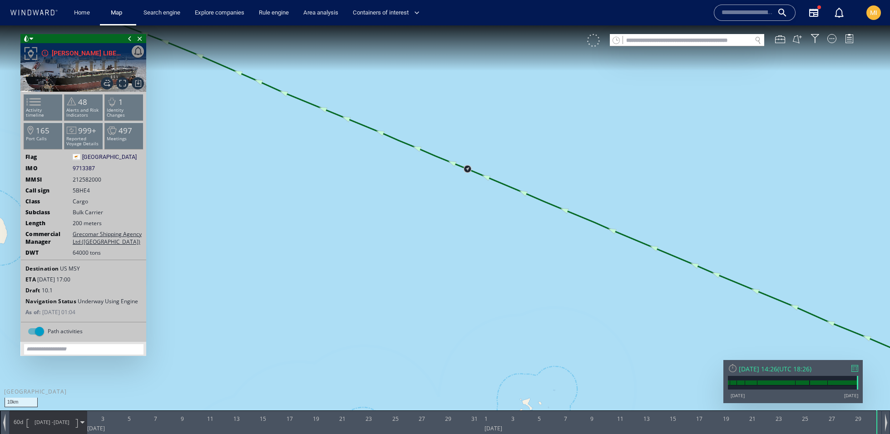
click at [595, 44] on div at bounding box center [593, 40] width 13 height 13
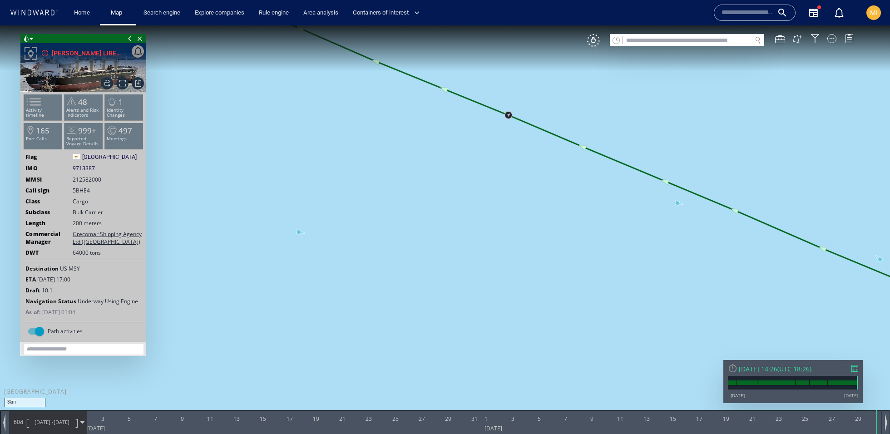
drag, startPoint x: 496, startPoint y: 152, endPoint x: 458, endPoint y: 281, distance: 134.0
click at [458, 281] on canvas "Map" at bounding box center [445, 225] width 890 height 400
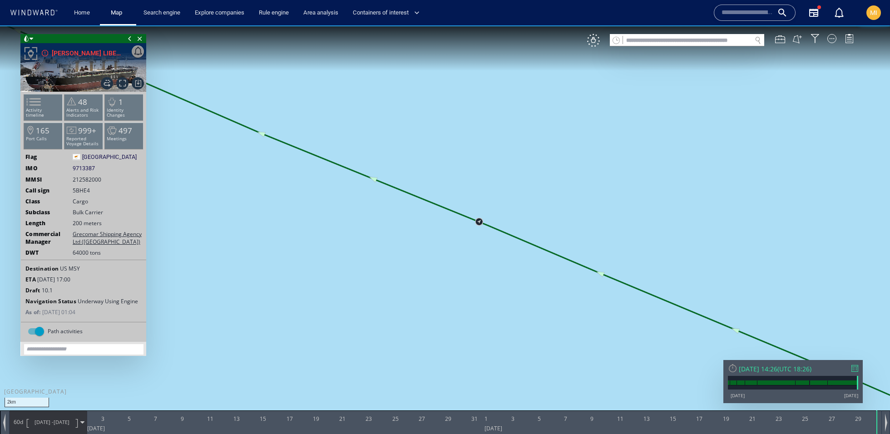
drag, startPoint x: 490, startPoint y: 262, endPoint x: 450, endPoint y: 241, distance: 45.1
click at [450, 241] on canvas "Map" at bounding box center [445, 225] width 890 height 400
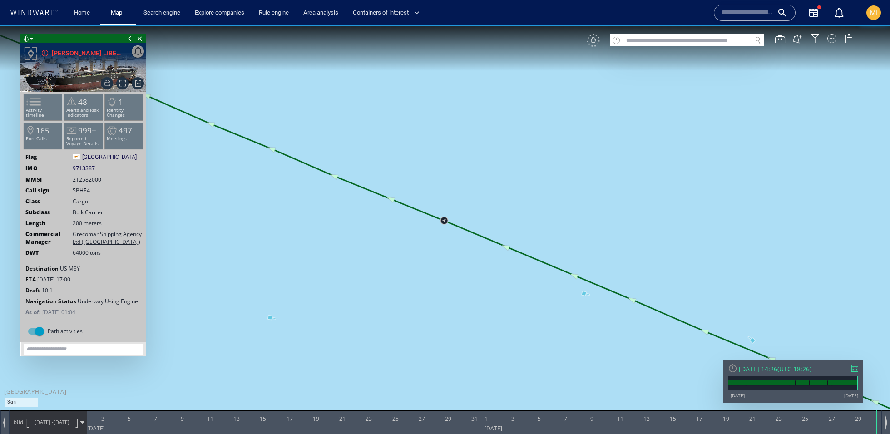
click at [595, 44] on div "VM" at bounding box center [593, 40] width 13 height 13
